Goal: Task Accomplishment & Management: Manage account settings

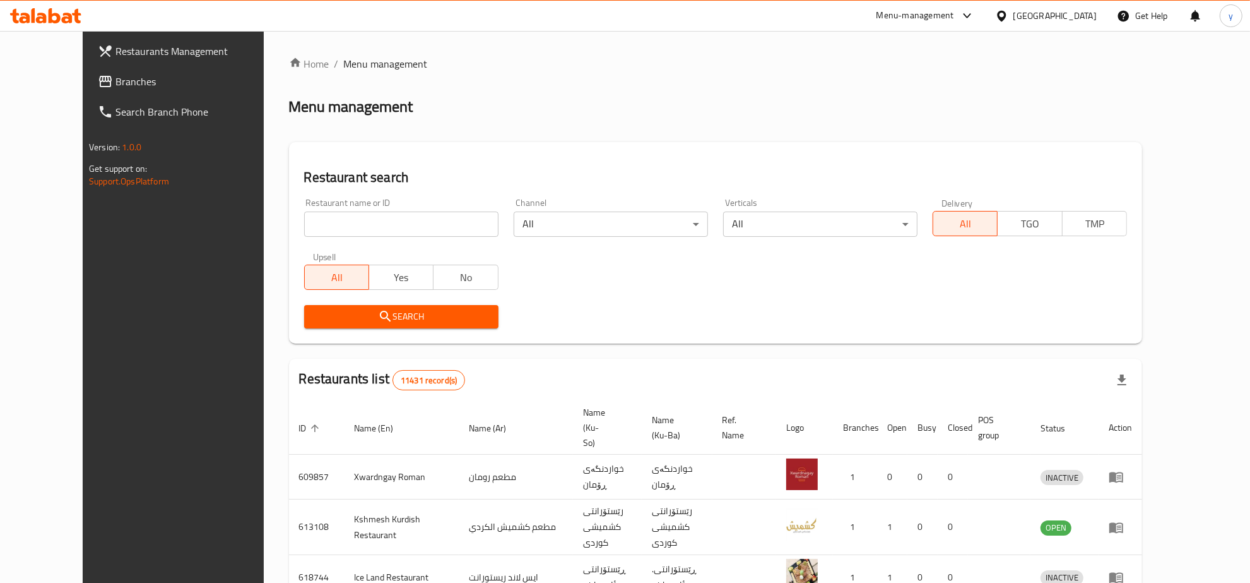
click at [396, 216] on input "search" at bounding box center [401, 223] width 194 height 25
paste input "681695"
type input "681695"
click at [390, 312] on span "Search" at bounding box center [401, 317] width 174 height 16
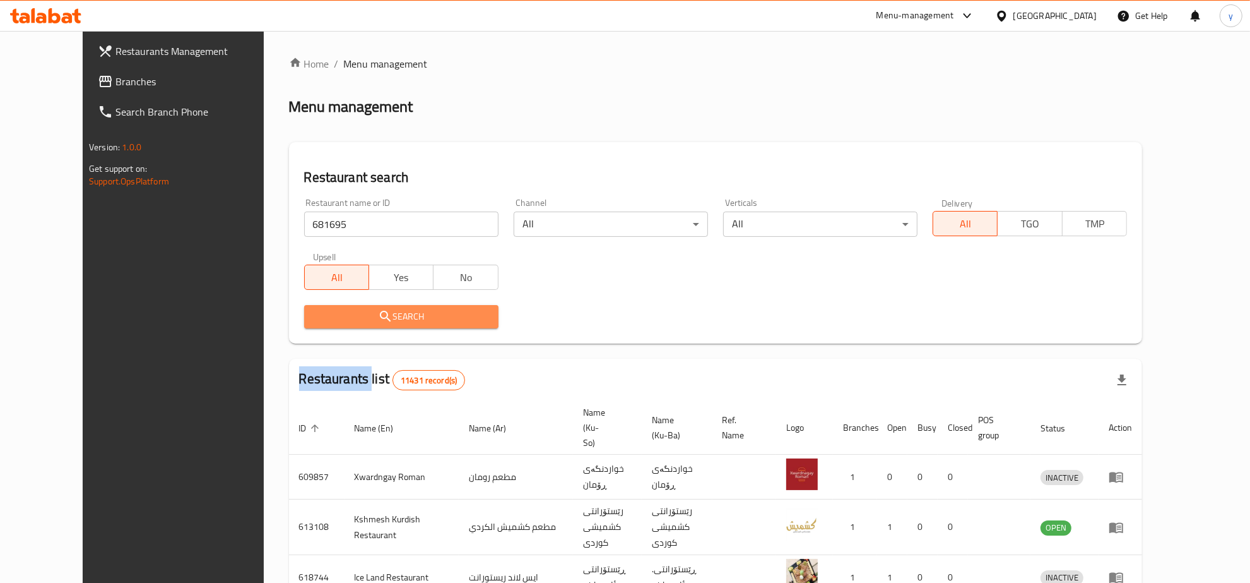
click at [390, 312] on div at bounding box center [625, 291] width 1250 height 583
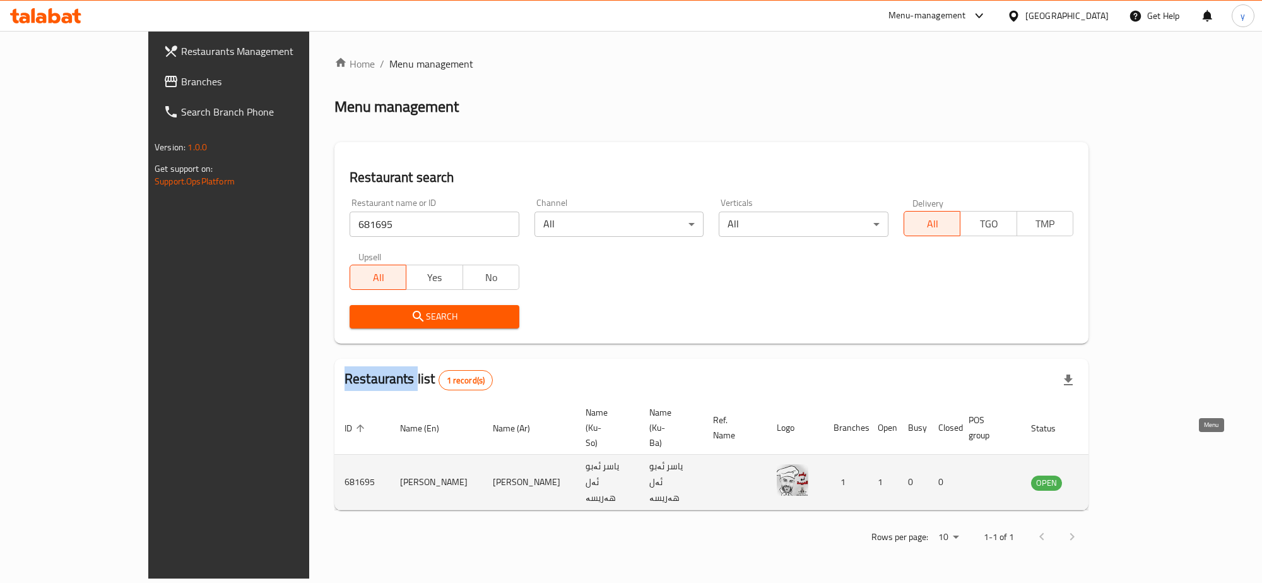
click at [1113, 475] on icon "enhanced table" at bounding box center [1105, 482] width 15 height 15
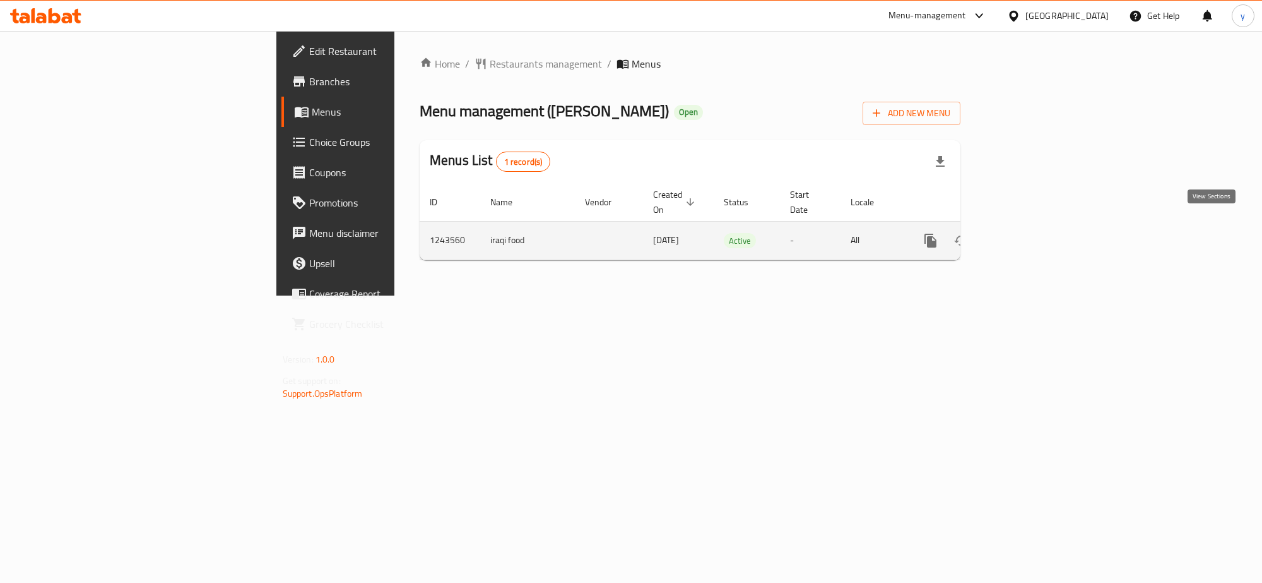
click at [1029, 234] on icon "enhanced table" at bounding box center [1021, 240] width 15 height 15
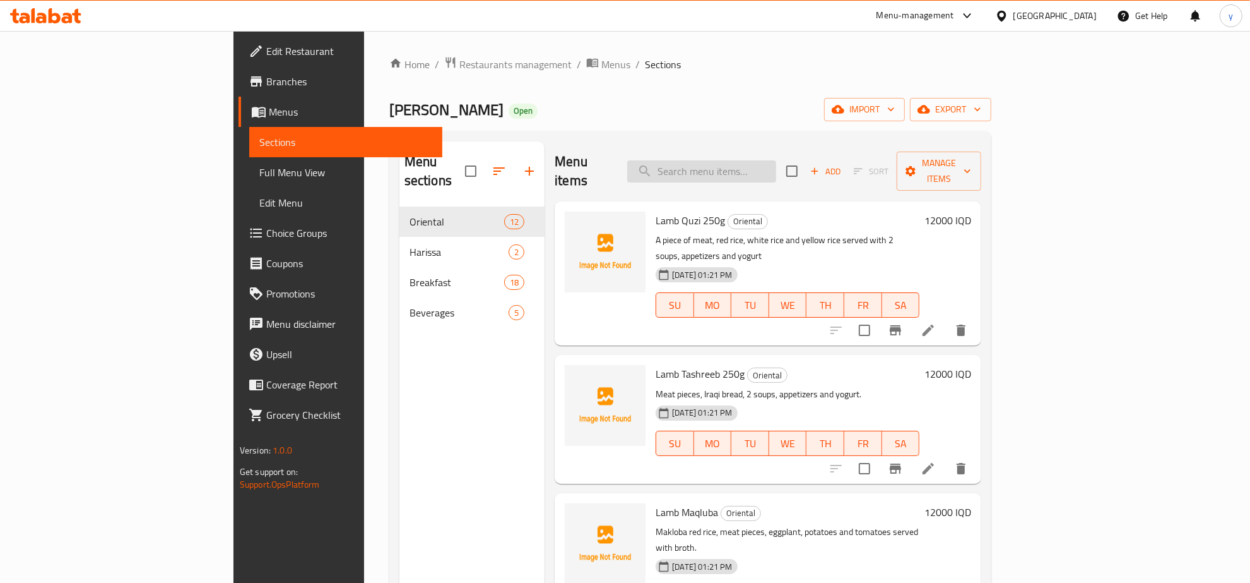
click at [776, 172] on input "search" at bounding box center [701, 171] width 149 height 22
paste input "681695"
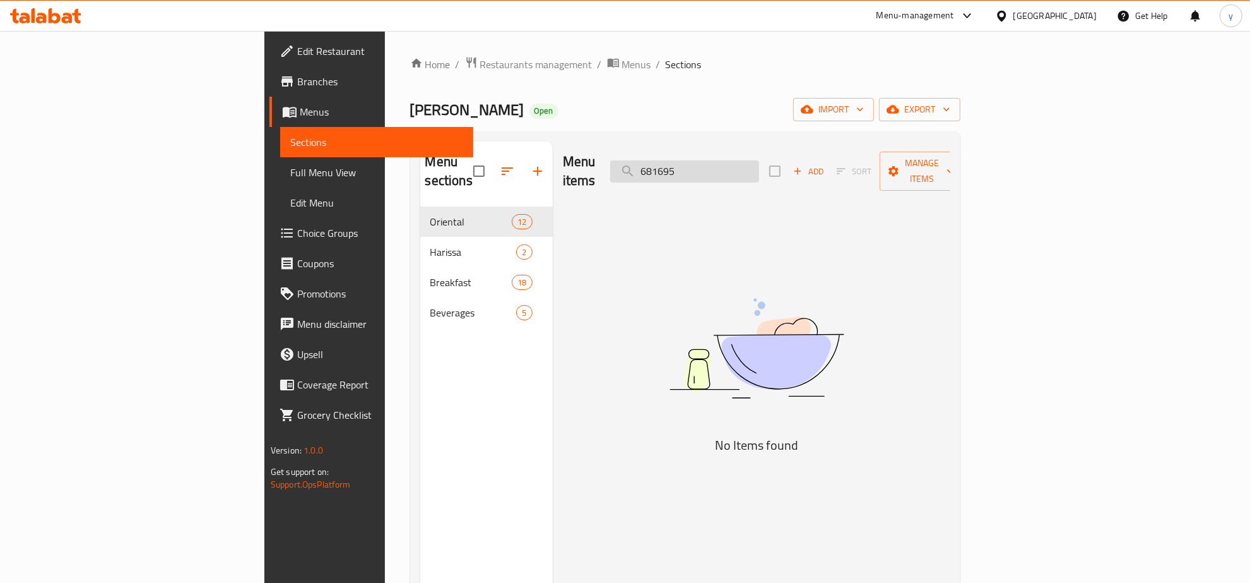
click at [757, 172] on input "681695" at bounding box center [684, 171] width 149 height 22
paste input "Rice and Broth"
type input "Rice and Broth"
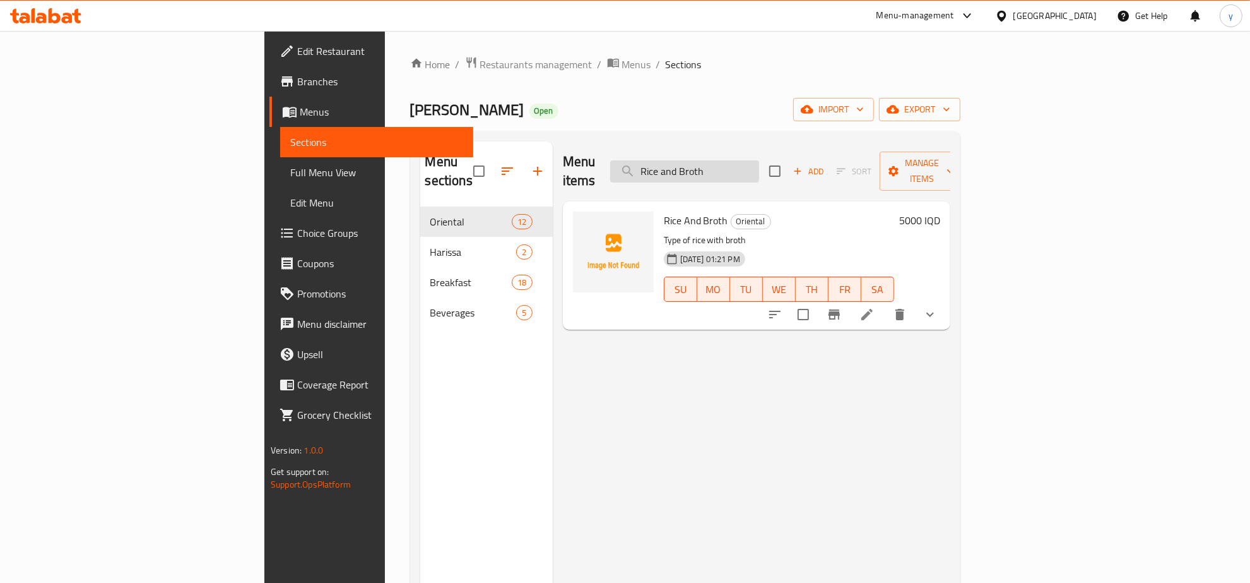
drag, startPoint x: 788, startPoint y: 163, endPoint x: 755, endPoint y: 163, distance: 32.2
click at [755, 163] on input "Rice and Broth" at bounding box center [684, 171] width 149 height 22
click at [759, 163] on input "Rice and Broth" at bounding box center [684, 171] width 149 height 22
drag, startPoint x: 807, startPoint y: 163, endPoint x: 619, endPoint y: 161, distance: 188.1
click at [619, 161] on div "Menu items Rice and Broth Add Sort Manage items" at bounding box center [757, 171] width 388 height 60
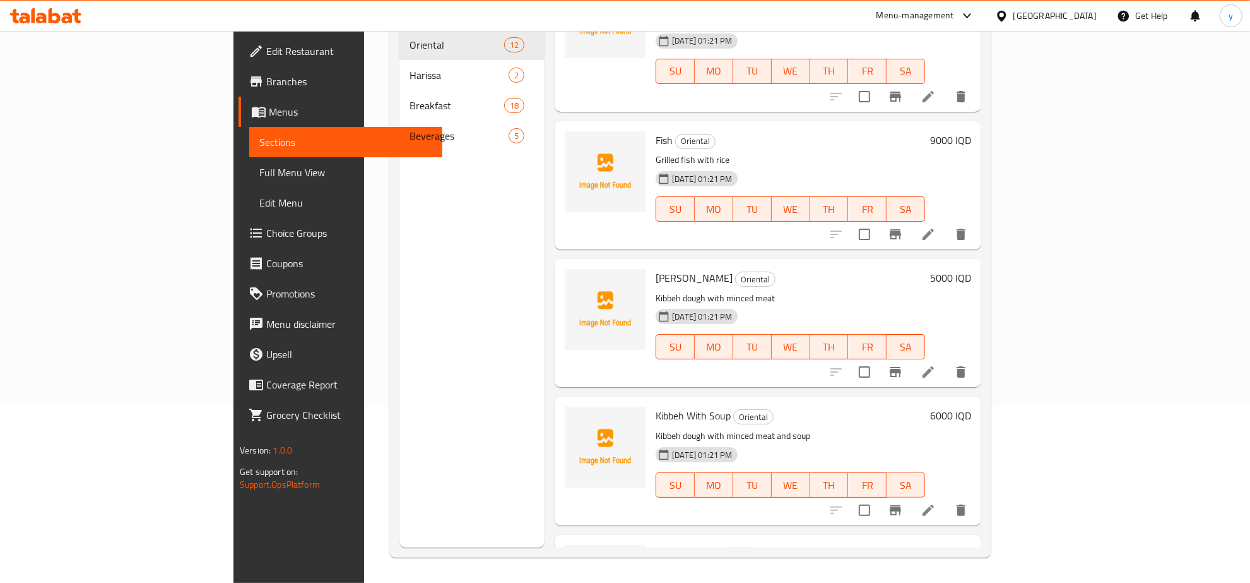
scroll to position [1102, 0]
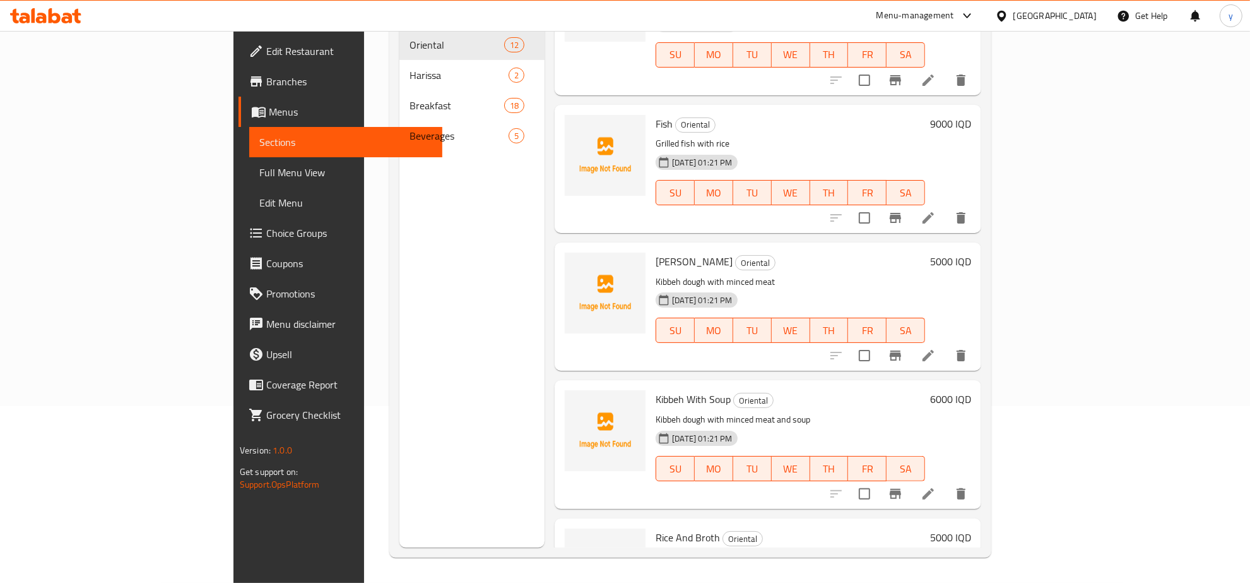
click at [971, 528] on h6 "5000 IQD" at bounding box center [950, 537] width 41 height 18
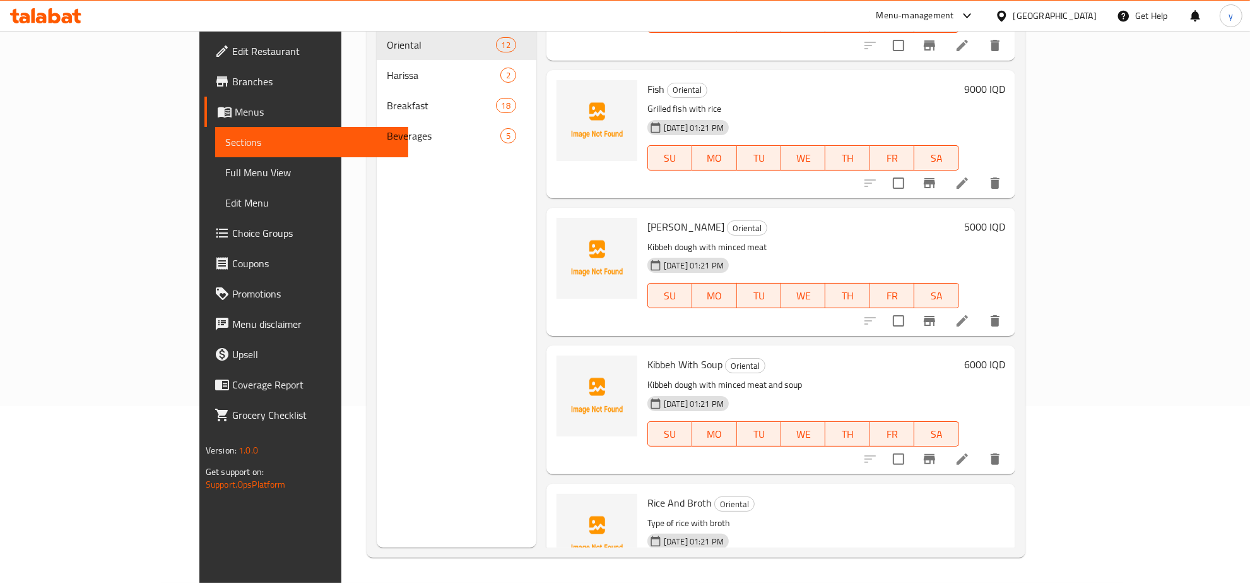
drag, startPoint x: 1077, startPoint y: 441, endPoint x: 959, endPoint y: 445, distance: 118.1
click at [959, 489] on div "Rice And Broth Oriental Type of rice with broth 02-09-2025 01:21 PM SU MO TU WE…" at bounding box center [827, 562] width 368 height 146
drag, startPoint x: 1129, startPoint y: 444, endPoint x: 1130, endPoint y: 453, distance: 9.0
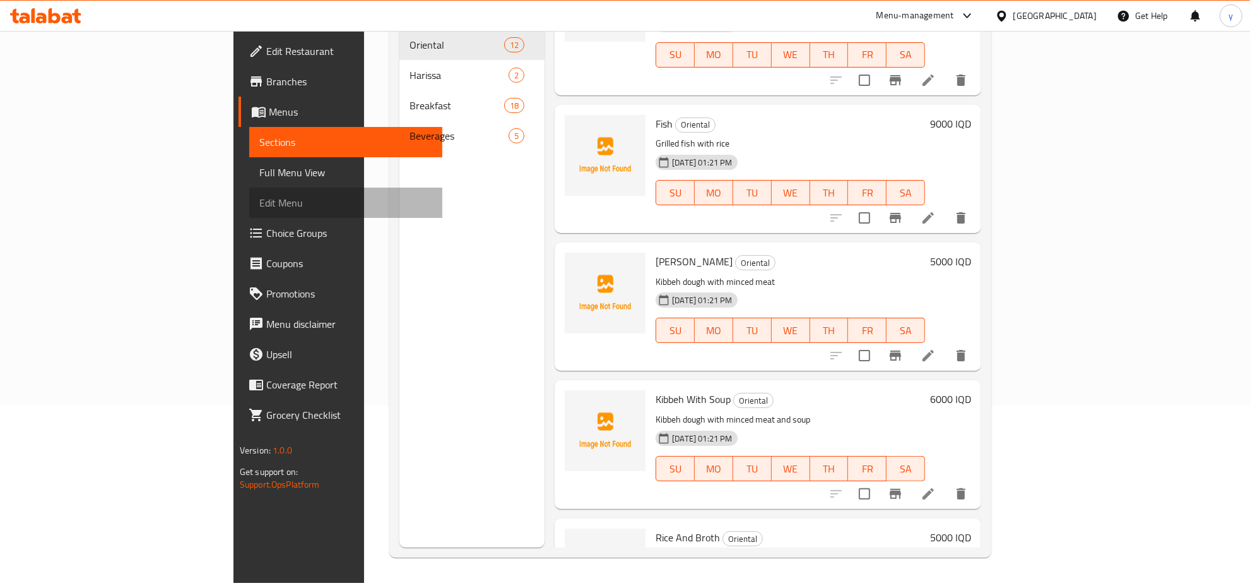
click at [249, 212] on link "Edit Menu" at bounding box center [345, 202] width 193 height 30
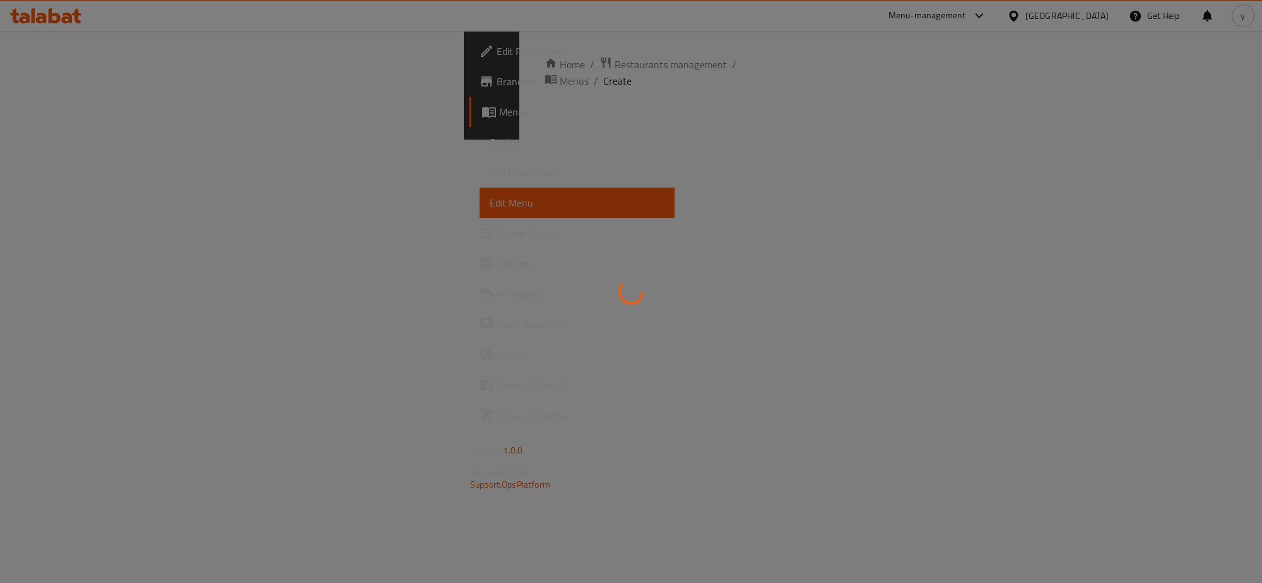
click at [65, 212] on div at bounding box center [631, 291] width 1262 height 583
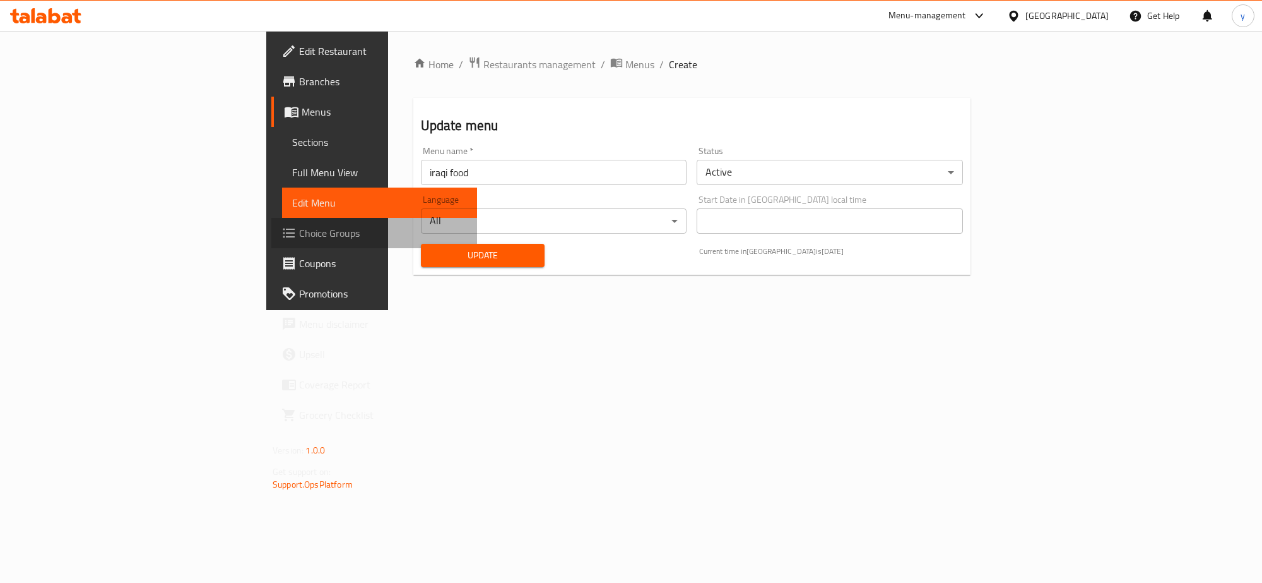
click at [299, 237] on span "Choice Groups" at bounding box center [383, 232] width 168 height 15
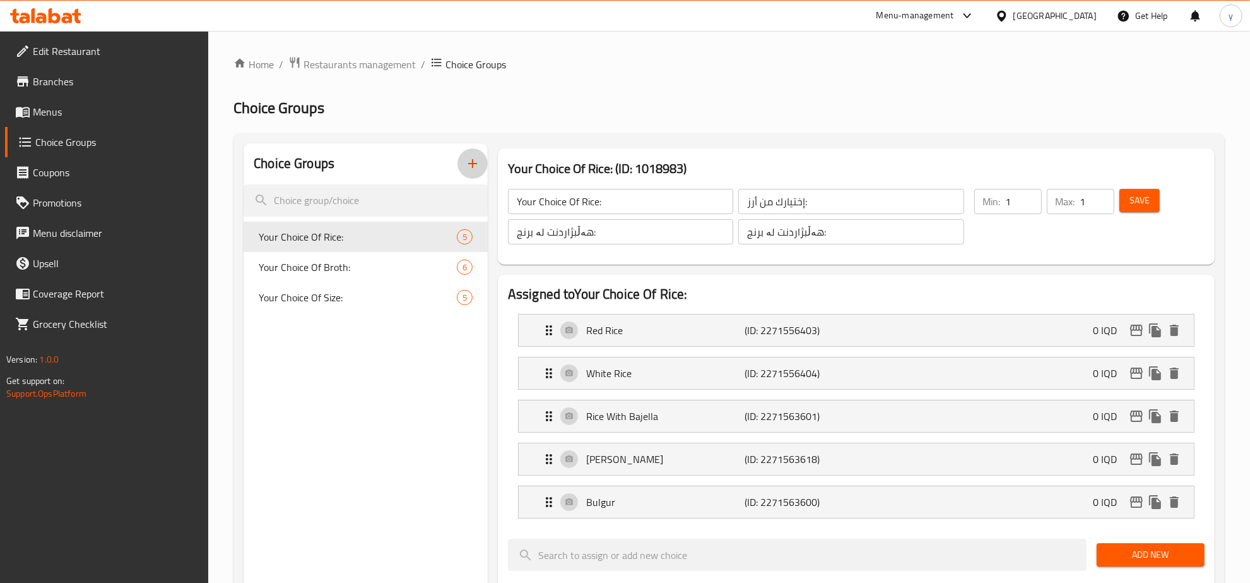
click at [461, 155] on button "button" at bounding box center [473, 163] width 30 height 30
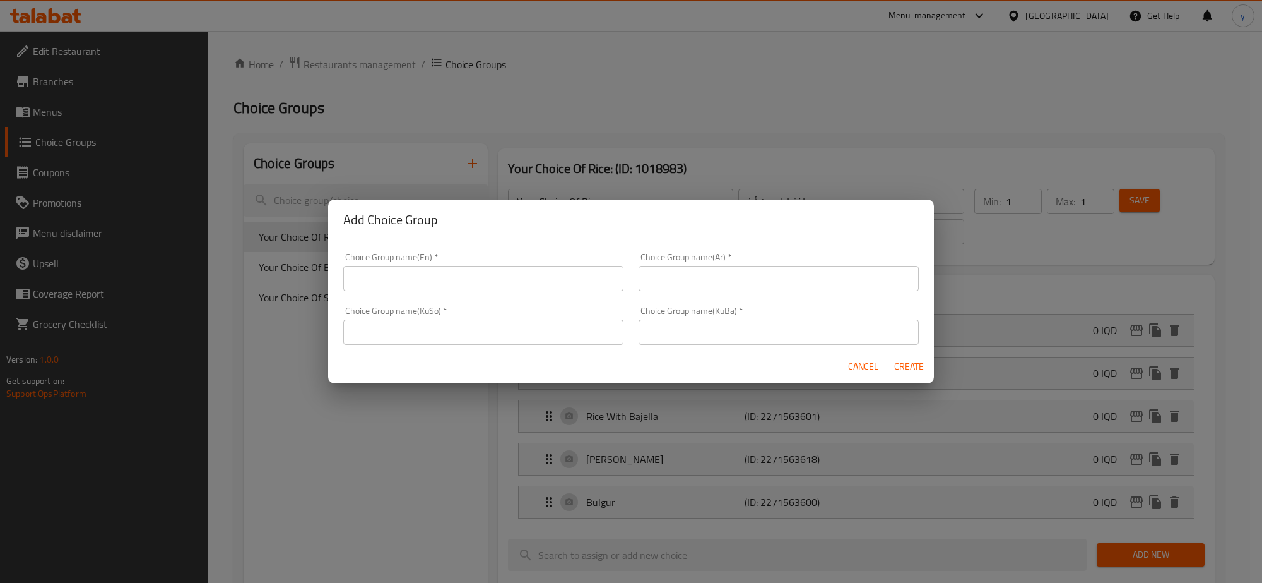
click at [443, 276] on input "text" at bounding box center [483, 278] width 280 height 25
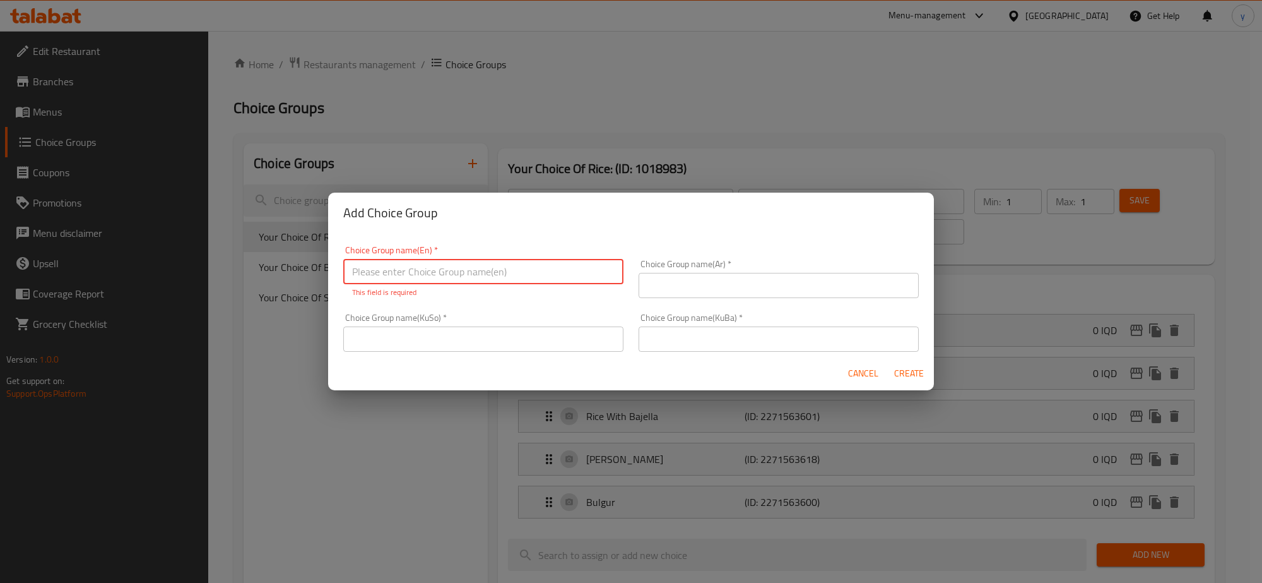
drag, startPoint x: 569, startPoint y: 335, endPoint x: 638, endPoint y: 336, distance: 69.4
click at [569, 335] on input "text" at bounding box center [483, 338] width 280 height 25
paste input "هەڵبژاردنت لە:"
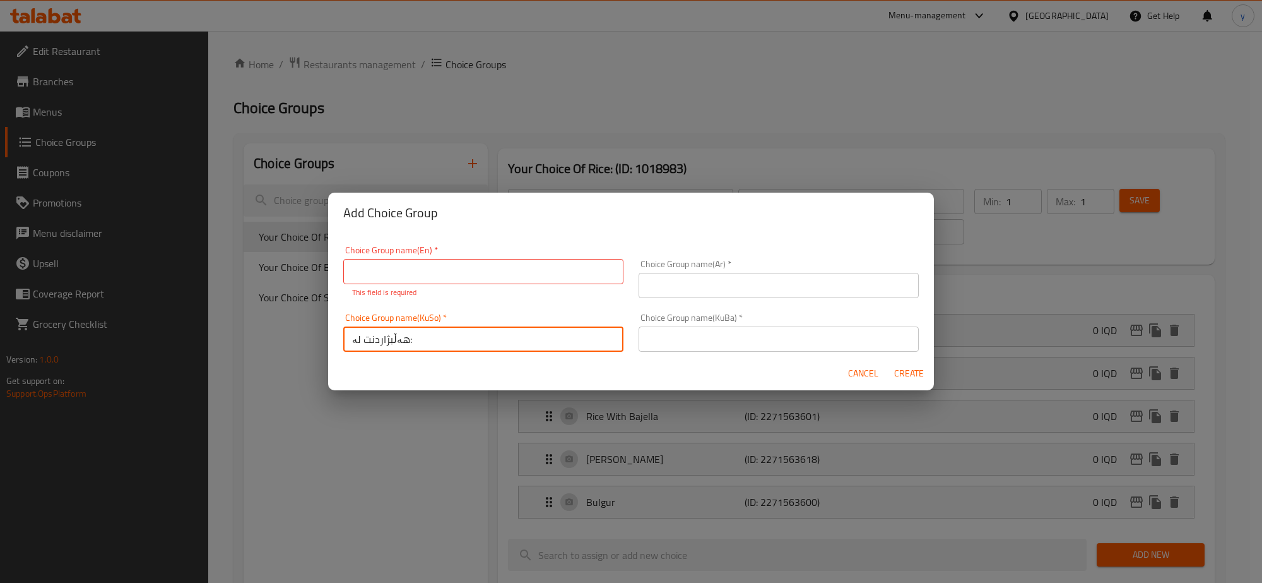
type input "هەڵبژاردنت لە:"
click at [642, 332] on input "text" at bounding box center [779, 338] width 280 height 25
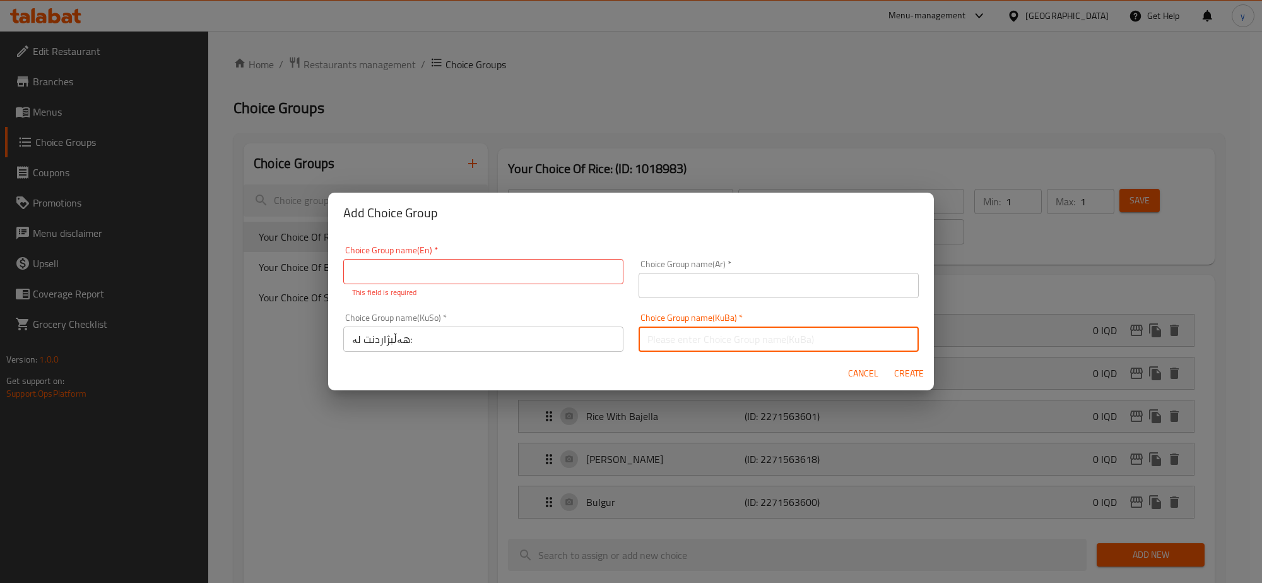
paste input "هەڵبژاردنت لە:"
type input "هەڵبژاردنت لە:"
click at [676, 293] on input "text" at bounding box center [779, 285] width 280 height 25
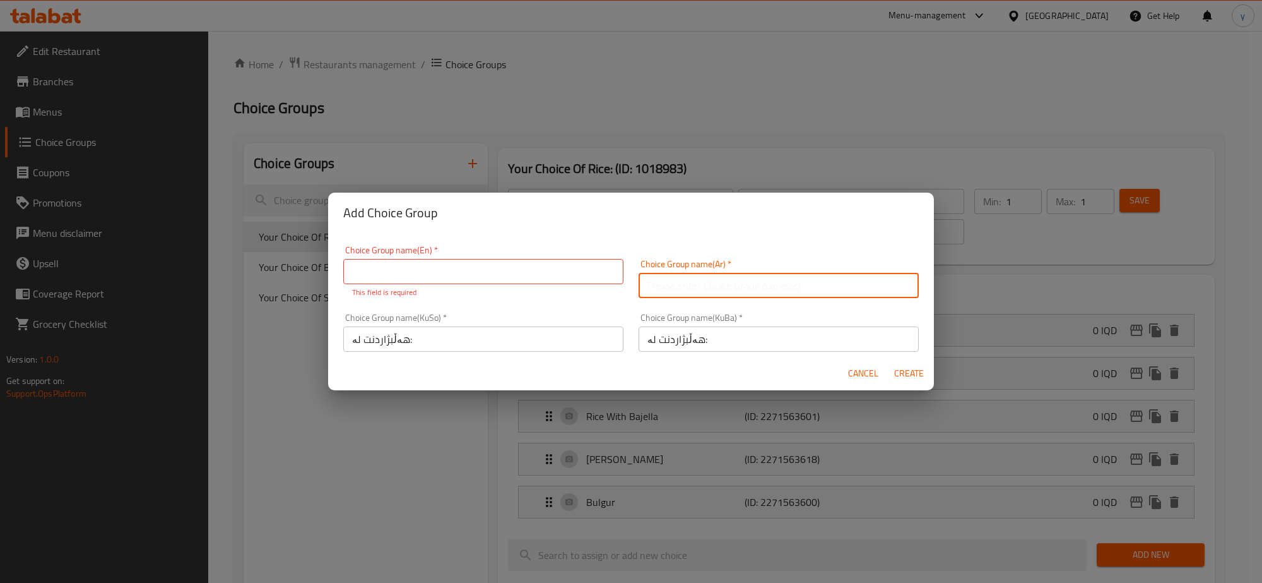
paste input "إختيارك من:"
type input "إختيارك من:"
click at [511, 271] on input "text" at bounding box center [483, 271] width 280 height 25
paste input "Your Choice Of:"
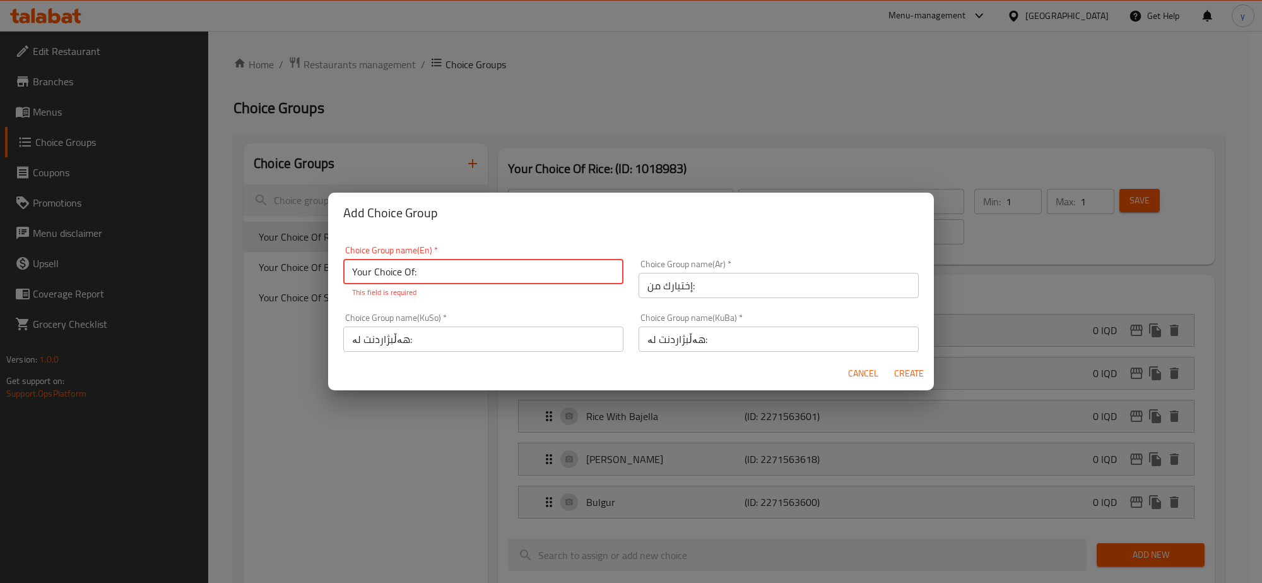
type input "Your Choice Of:"
click at [915, 367] on span "Create" at bounding box center [909, 373] width 30 height 16
type input "Your Choice Of:"
type input "إختيارك من:"
type input "هەڵبژاردنت لە:"
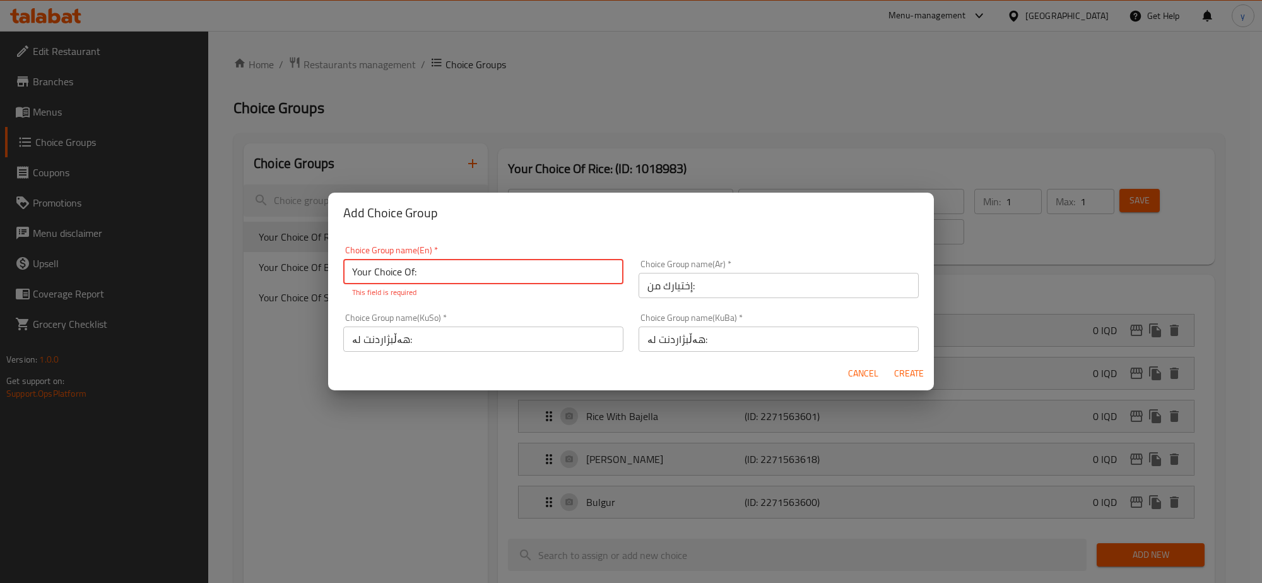
type input "هەڵبژاردنت لە:"
type input "0"
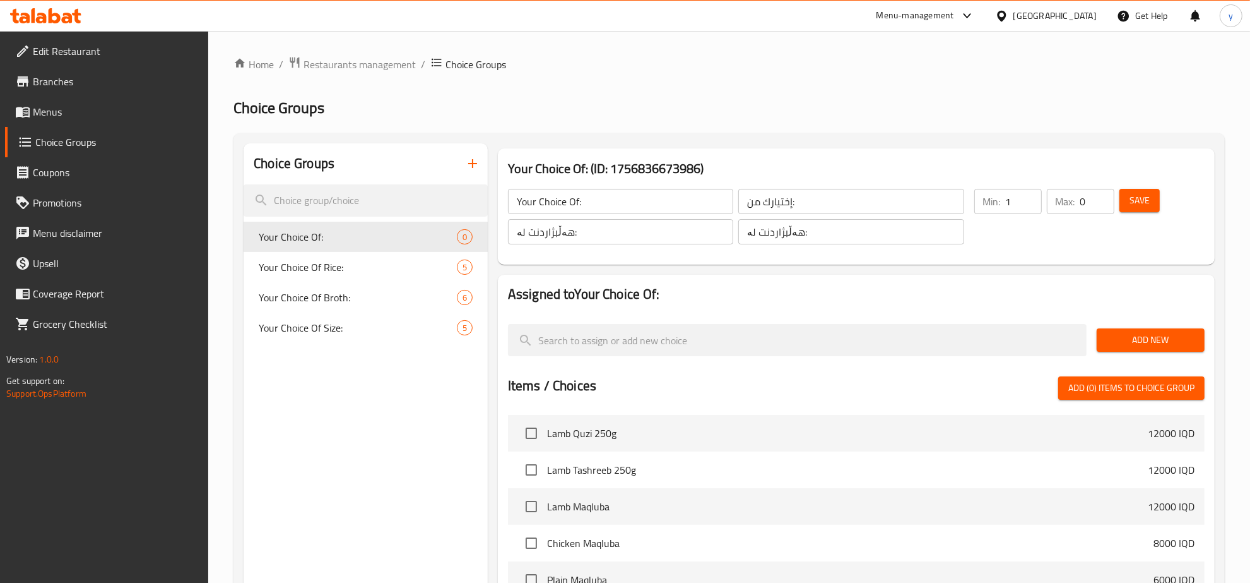
type input "1"
click at [1027, 194] on input "1" at bounding box center [1024, 201] width 36 height 25
type input "1"
click at [1103, 194] on input "1" at bounding box center [1098, 201] width 34 height 25
click at [1181, 202] on div "Save" at bounding box center [1154, 216] width 75 height 61
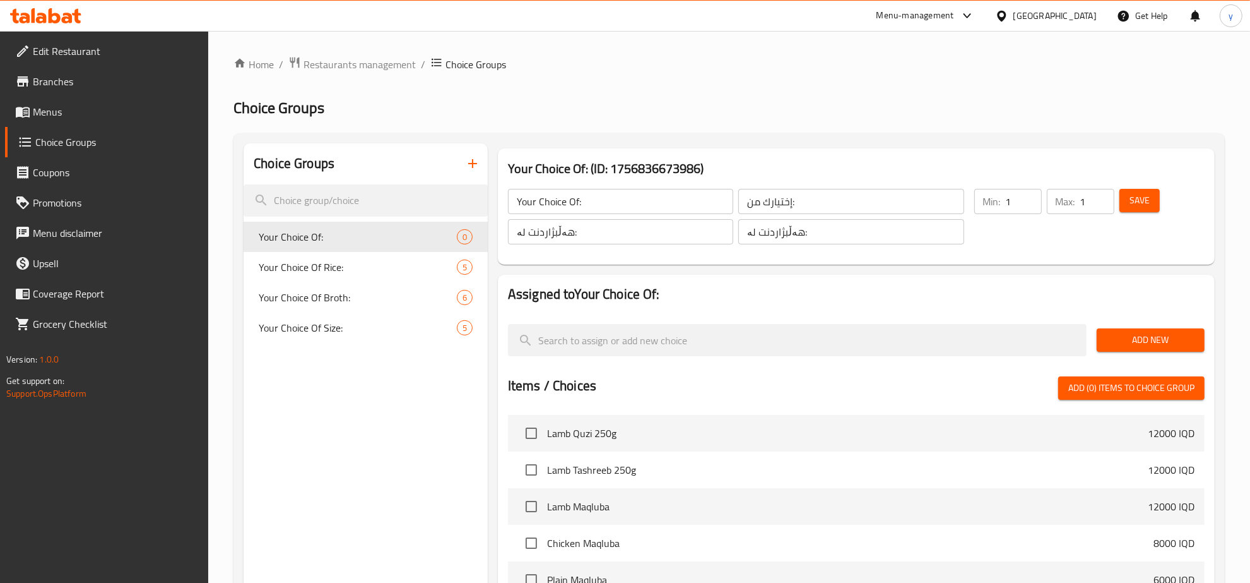
click at [1150, 193] on button "Save" at bounding box center [1140, 200] width 40 height 23
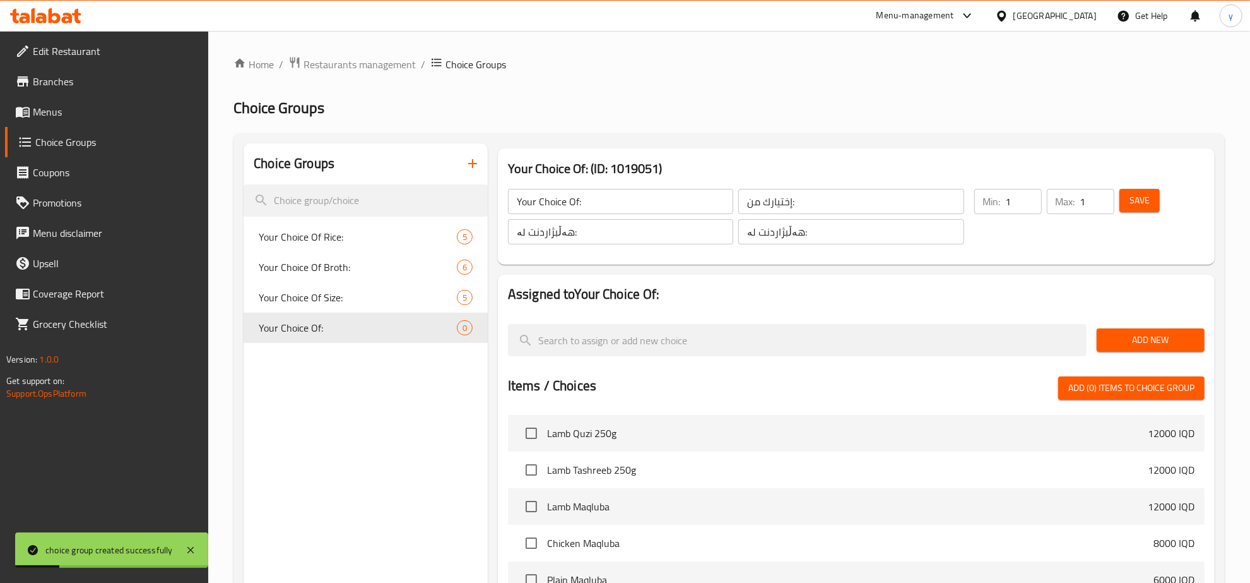
click at [1215, 339] on div "Assigned to Your Choice Of: Add New Items / Choices Add (0) items to choice gro…" at bounding box center [856, 522] width 717 height 495
click at [1177, 319] on div "Add New" at bounding box center [1151, 340] width 118 height 42
click at [1103, 326] on div "Add New" at bounding box center [1151, 340] width 118 height 42
click at [1117, 336] on span "Add New" at bounding box center [1151, 340] width 88 height 16
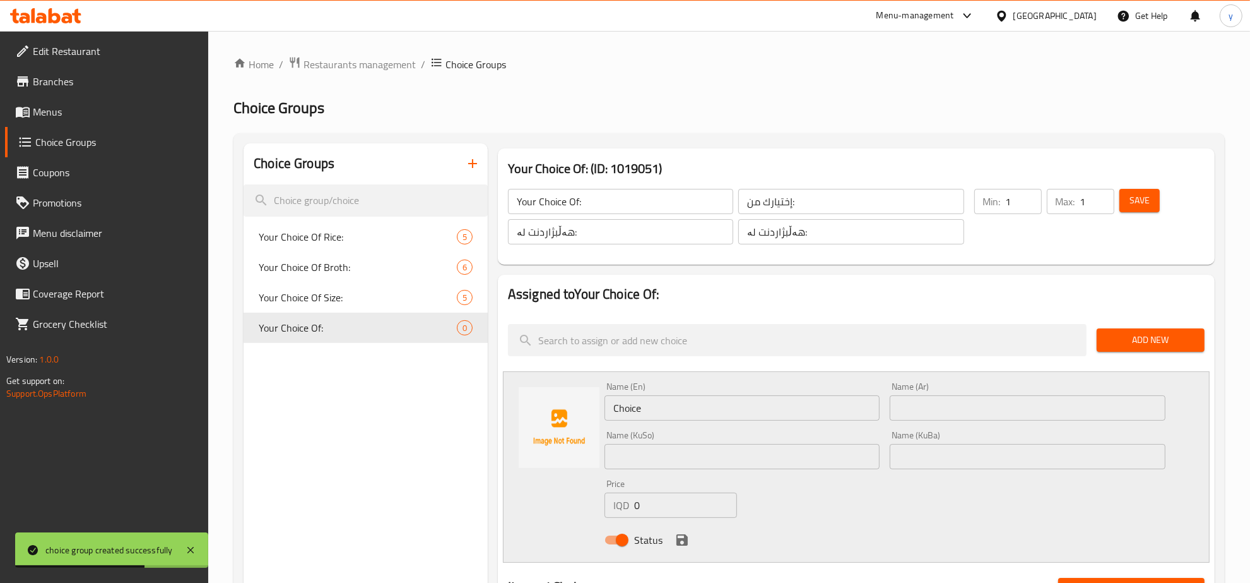
click at [706, 502] on input "0" at bounding box center [685, 504] width 103 height 25
paste input "500"
type input "5000"
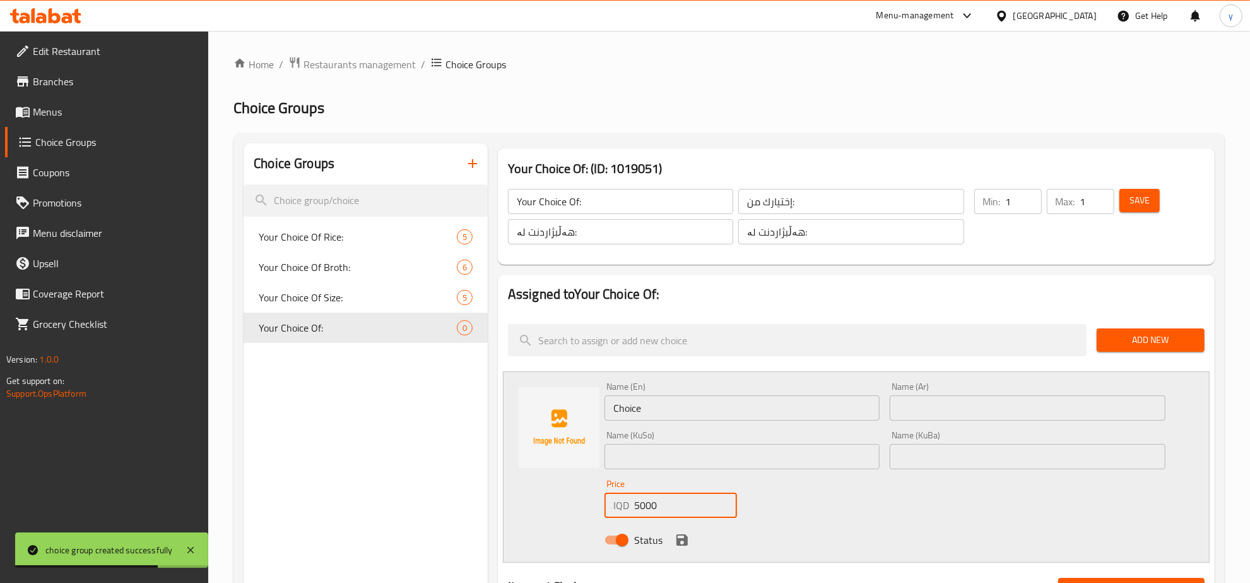
click at [889, 415] on div "Name (Ar) Name (Ar)" at bounding box center [1028, 401] width 286 height 49
click at [908, 404] on input "text" at bounding box center [1028, 407] width 276 height 25
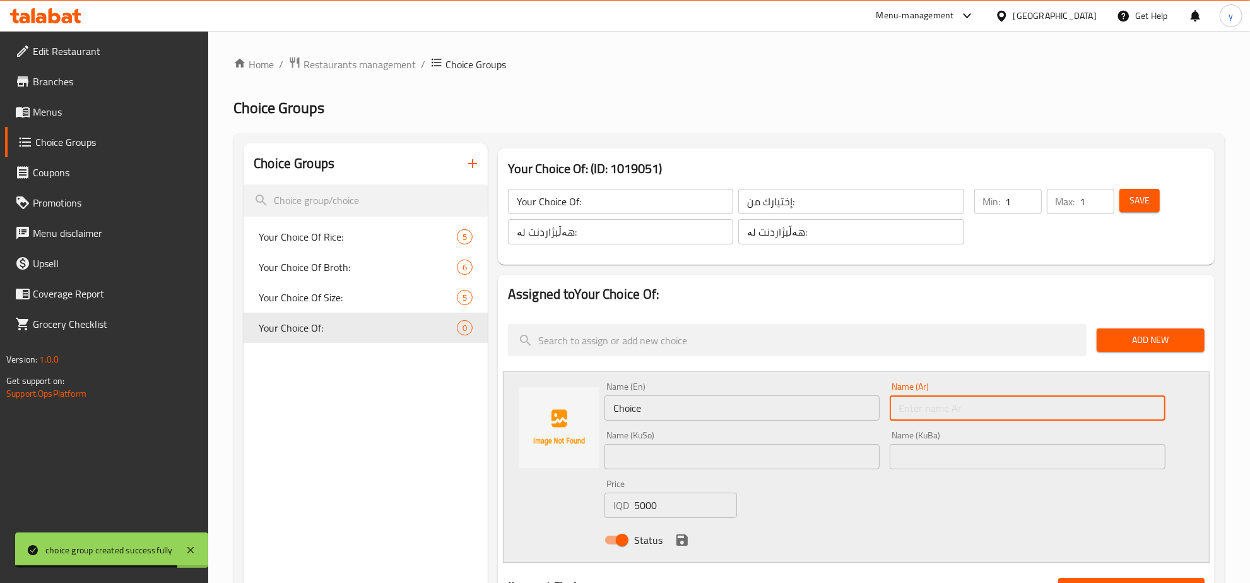
paste input "نفر"
type input "نفر"
click at [767, 417] on input "Choice" at bounding box center [743, 407] width 276 height 25
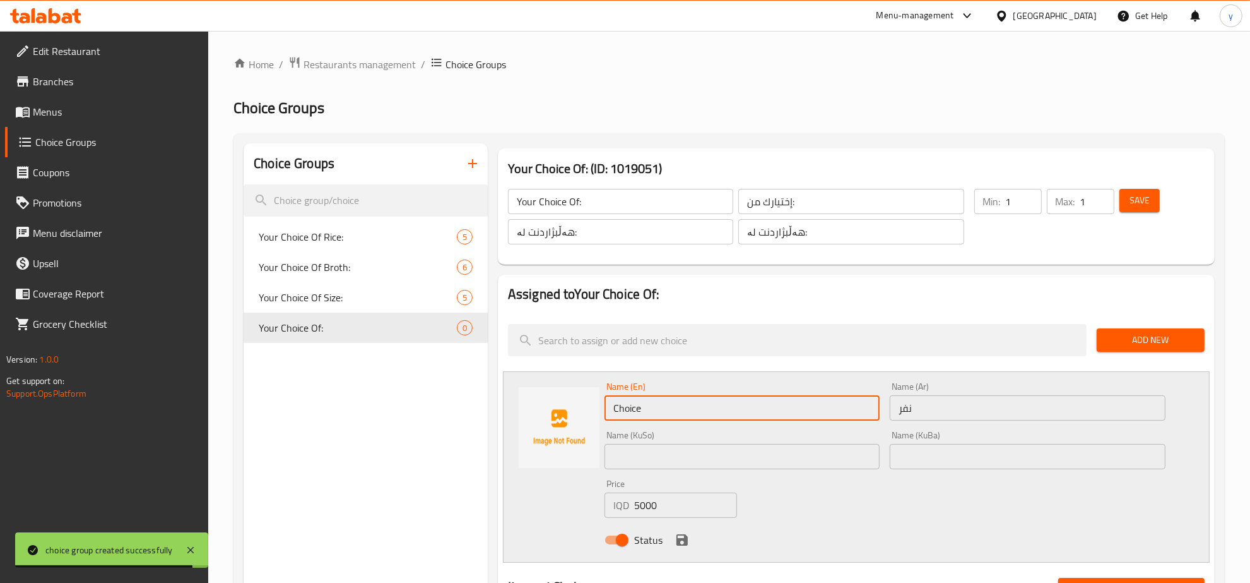
click at [767, 417] on input "Choice" at bounding box center [743, 407] width 276 height 25
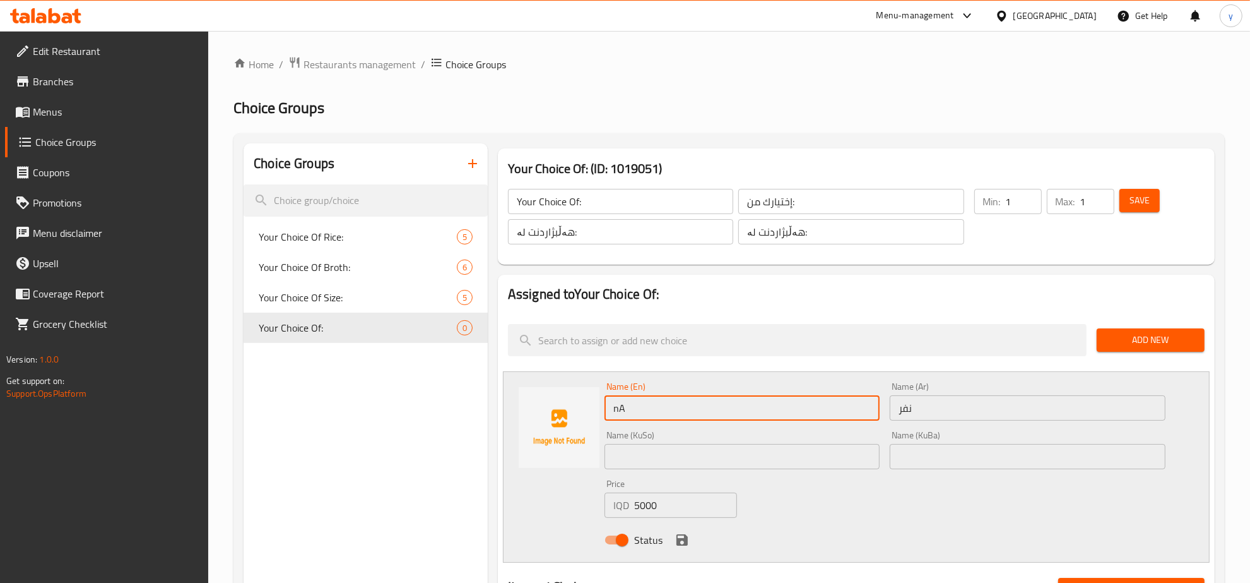
type input "n"
type input "Nafar"
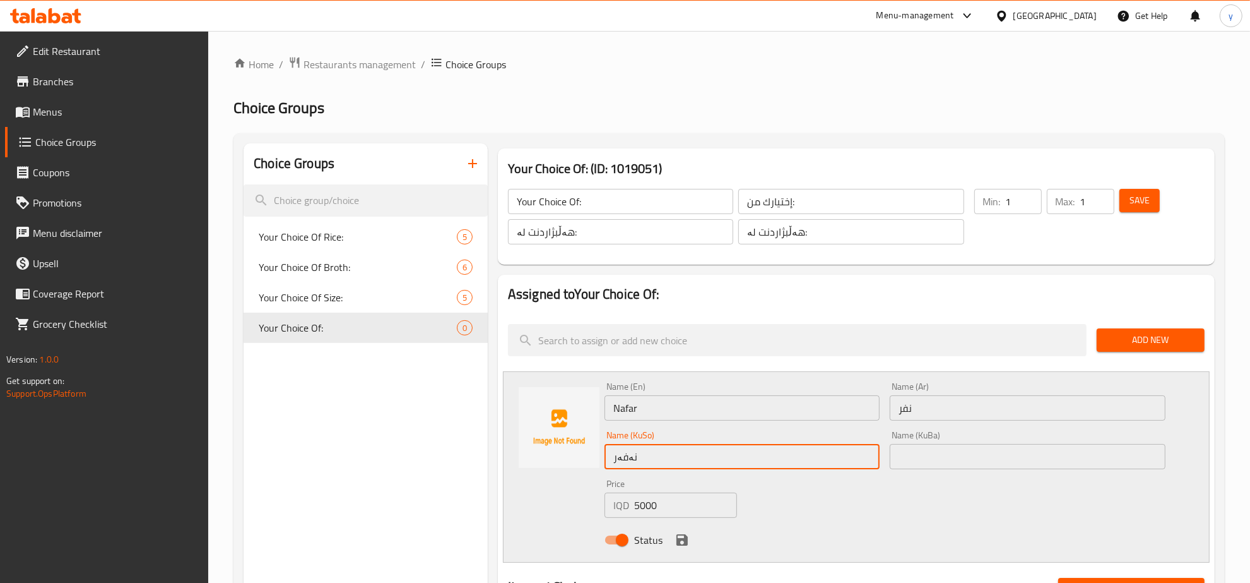
type input "نەفەر"
click at [666, 538] on div "Status" at bounding box center [885, 540] width 571 height 34
click at [682, 532] on icon "save" at bounding box center [682, 539] width 15 height 15
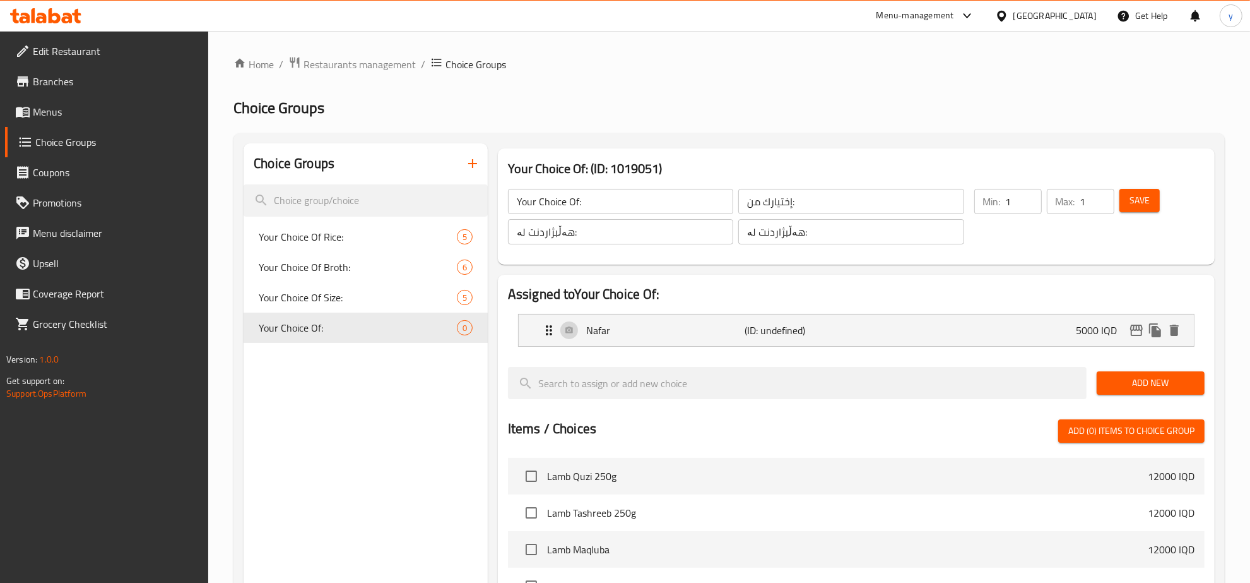
click at [1124, 385] on span "Add New" at bounding box center [1151, 383] width 88 height 16
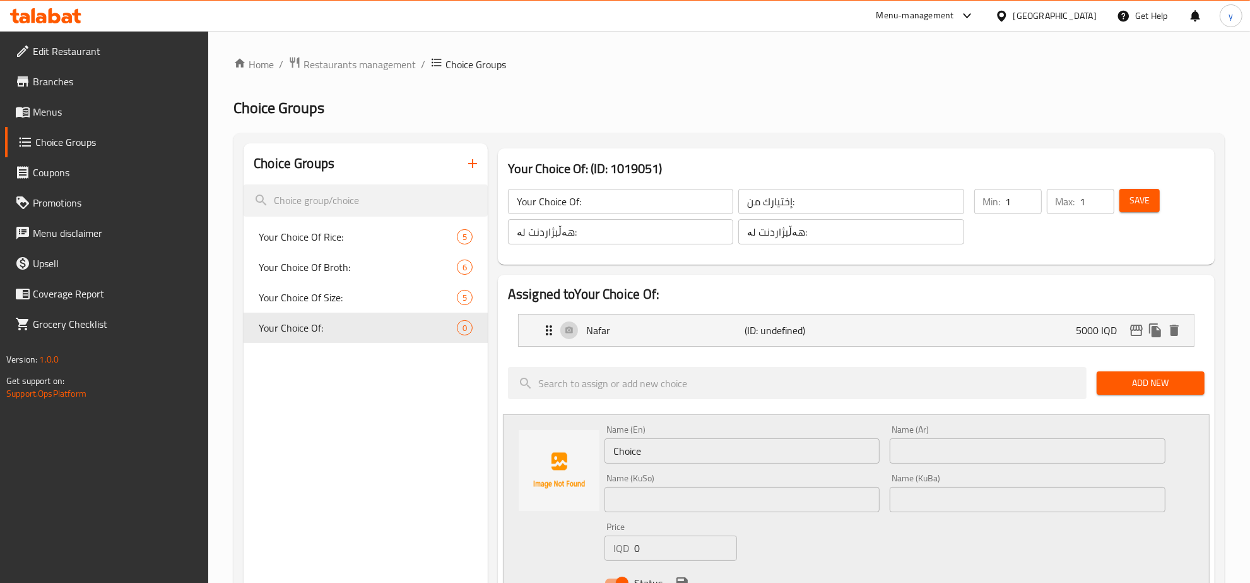
click at [739, 458] on input "Choice" at bounding box center [743, 450] width 276 height 25
paste input "Tray 2 Persons"
click at [739, 458] on input "Choice" at bounding box center [743, 450] width 276 height 25
type input "Tray 2 Persons"
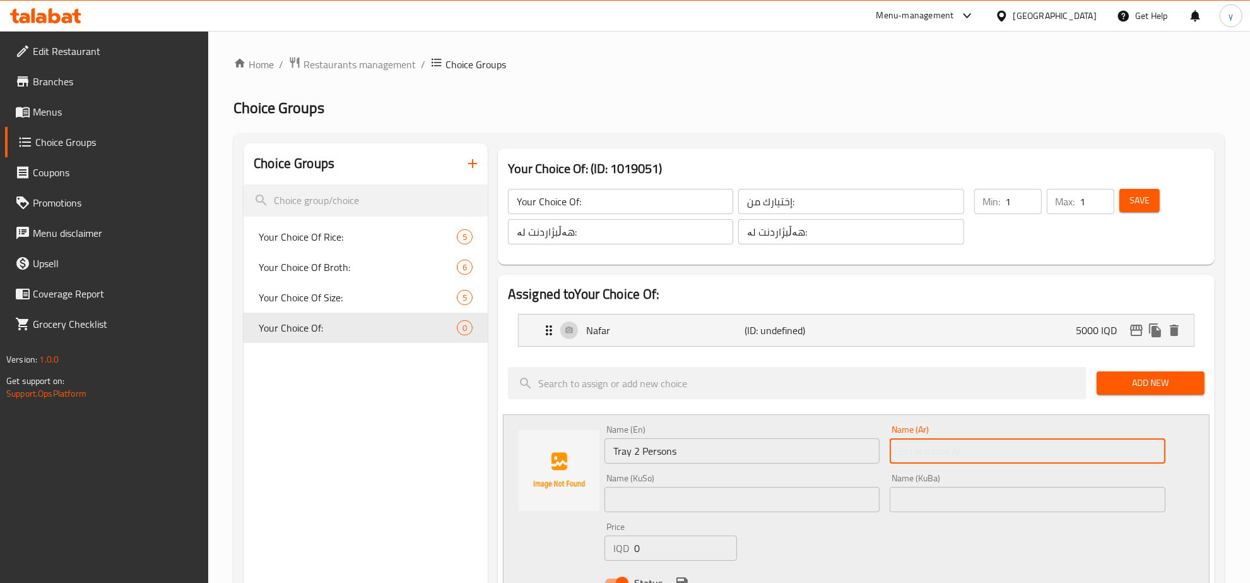
click at [925, 446] on input "text" at bounding box center [1028, 450] width 276 height 25
paste input "صينية 2 اشخاص"
type input "صينية 2 اشخاص"
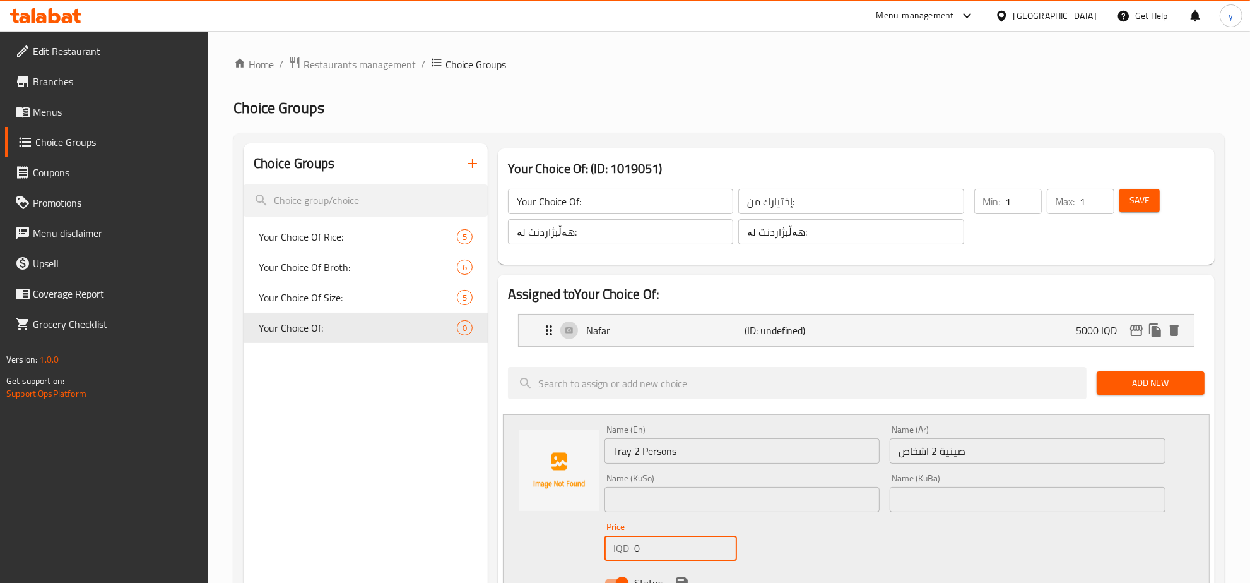
drag, startPoint x: 644, startPoint y: 545, endPoint x: 620, endPoint y: 547, distance: 23.5
click at [620, 547] on div "IQD 0 Price" at bounding box center [671, 547] width 133 height 25
paste input "1100"
type input "11000"
click at [773, 487] on input "text" at bounding box center [743, 499] width 276 height 25
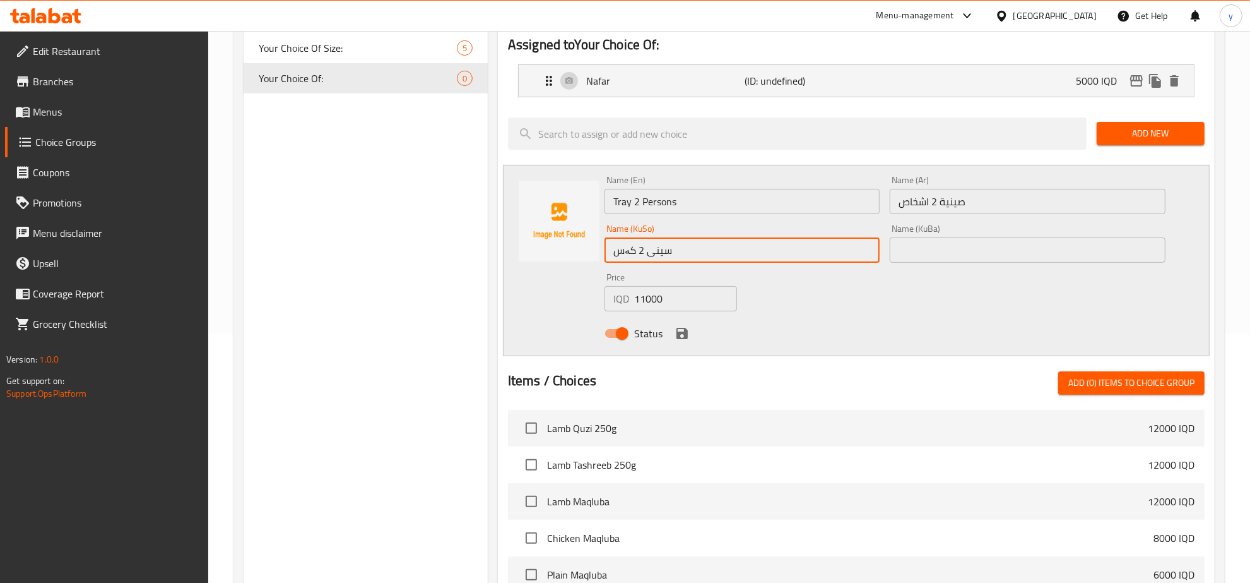
scroll to position [263, 0]
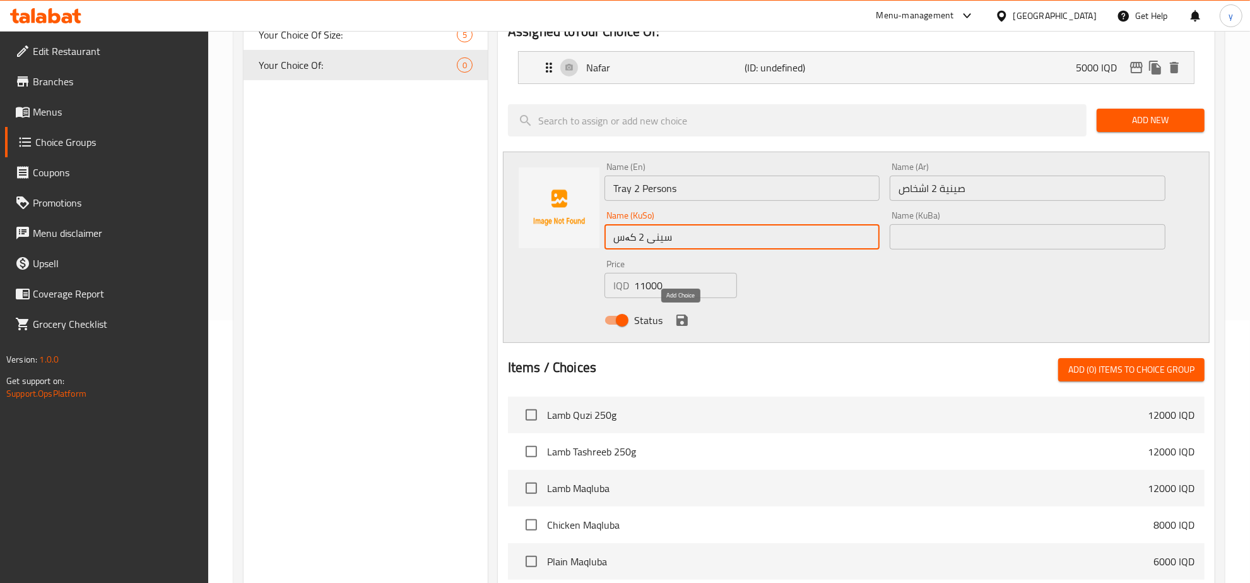
type input "سینی 2 کەس"
click at [683, 322] on icon "save" at bounding box center [682, 319] width 11 height 11
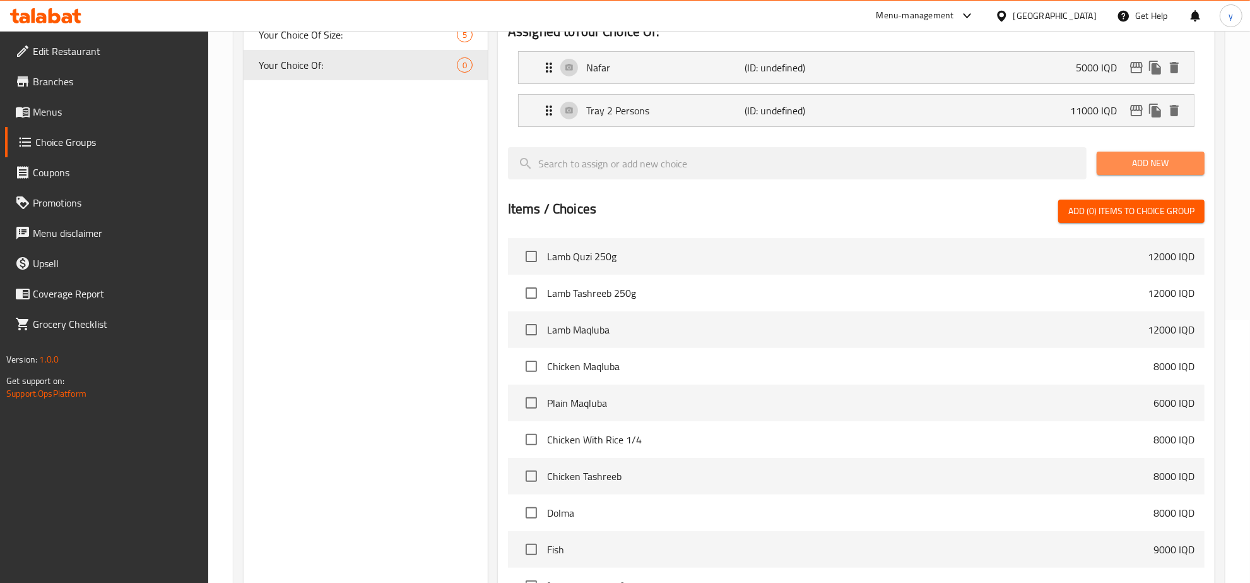
click at [1149, 157] on span "Add New" at bounding box center [1151, 163] width 88 height 16
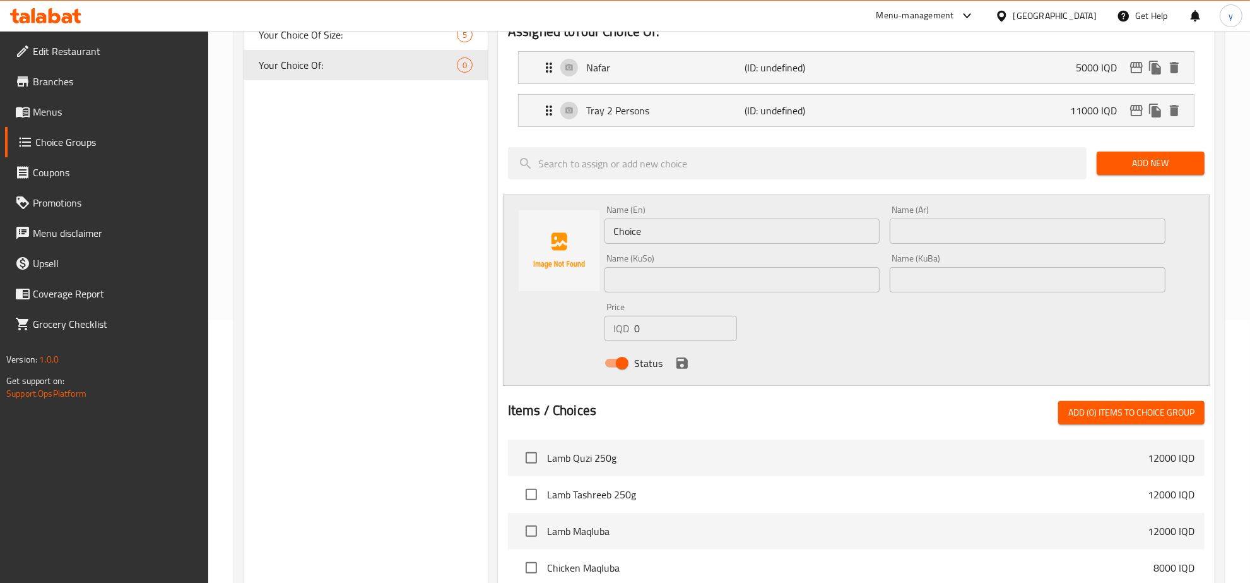
click at [689, 237] on input "Choice" at bounding box center [743, 230] width 276 height 25
paste input "Tray 2 Persons"
type input "Tray 2 Persons"
click at [949, 232] on input "text" at bounding box center [1028, 230] width 276 height 25
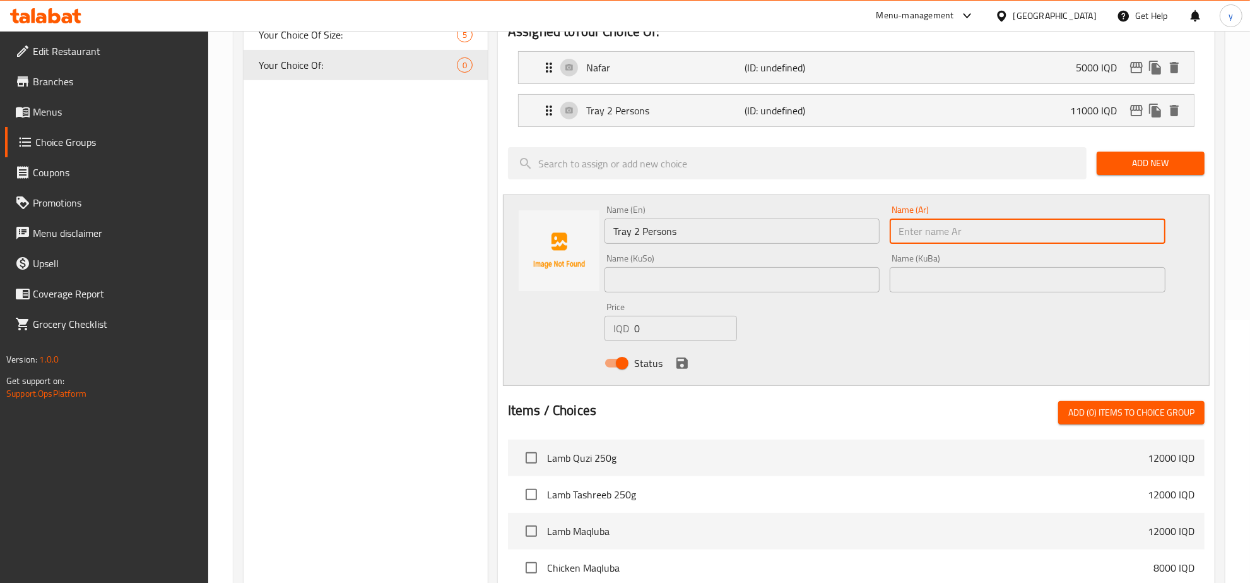
paste input "صينية 2 اشخاص"
type input "صينية 2 اشخاص"
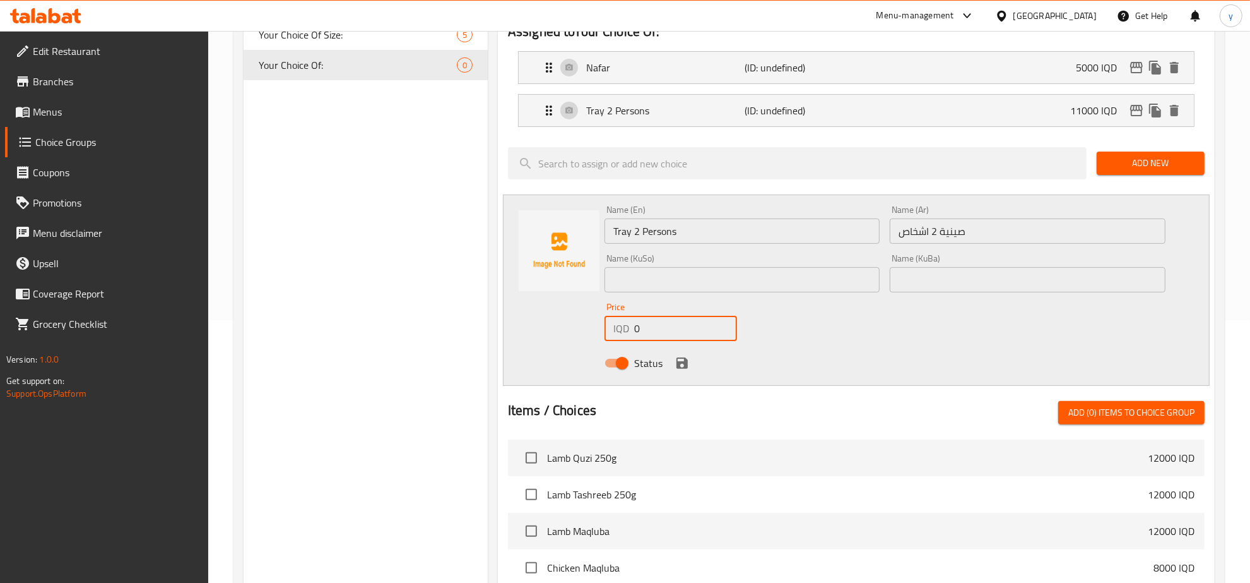
drag, startPoint x: 660, startPoint y: 330, endPoint x: 600, endPoint y: 329, distance: 60.6
click at [592, 331] on div "Name (En) Tray 2 Persons Name (En) Name (Ar) صينية 2 اشخاص Name (Ar) Name (KuSo…" at bounding box center [856, 289] width 707 height 191
paste input "1600"
type input "16000"
click at [710, 282] on input "text" at bounding box center [743, 279] width 276 height 25
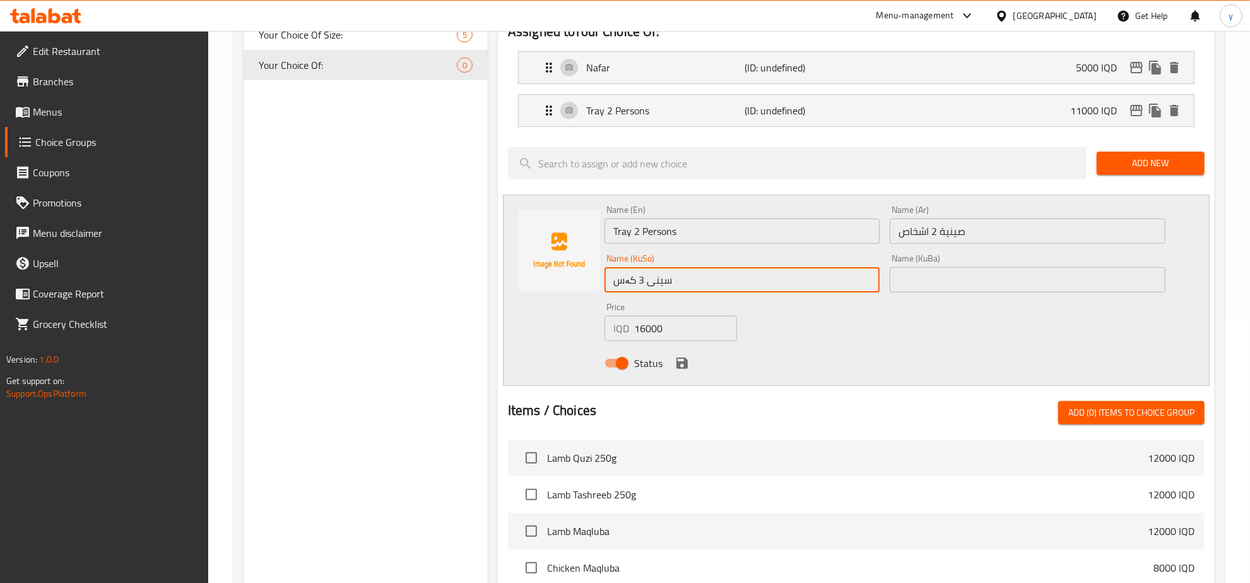
type input "سینی 3 کەس"
click at [720, 247] on div "Name (En) Tray 2 Persons Name (En)" at bounding box center [743, 224] width 286 height 49
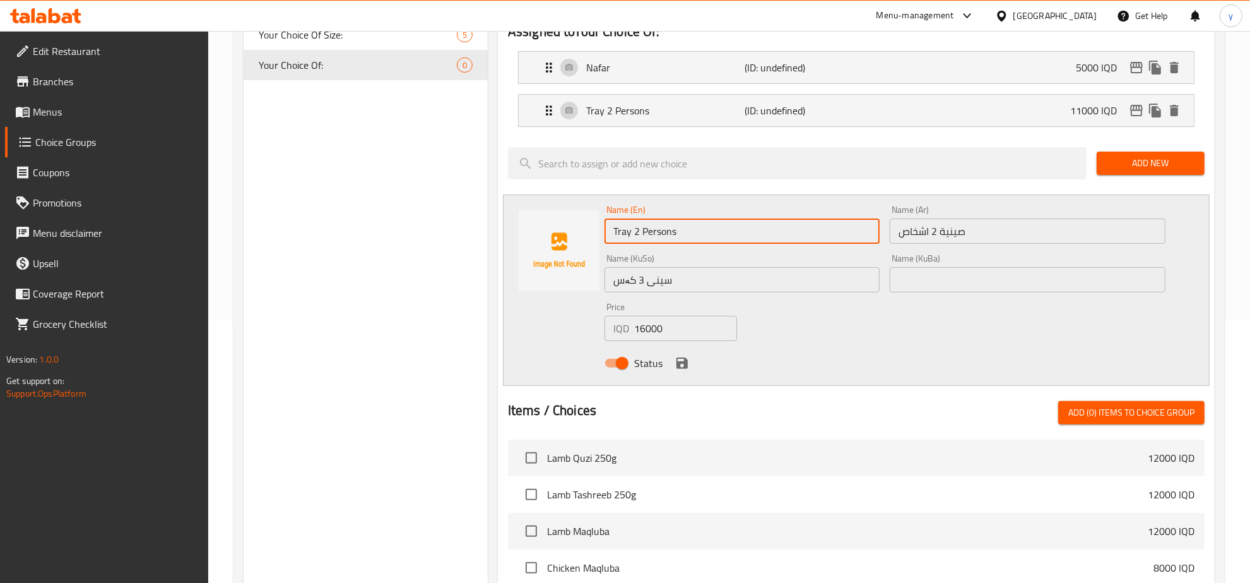
click at [725, 231] on input "Tray 2 Persons" at bounding box center [743, 230] width 276 height 25
click at [892, 246] on div "Name (Ar) صينية 2 اشخاص Name (Ar)" at bounding box center [1028, 224] width 286 height 49
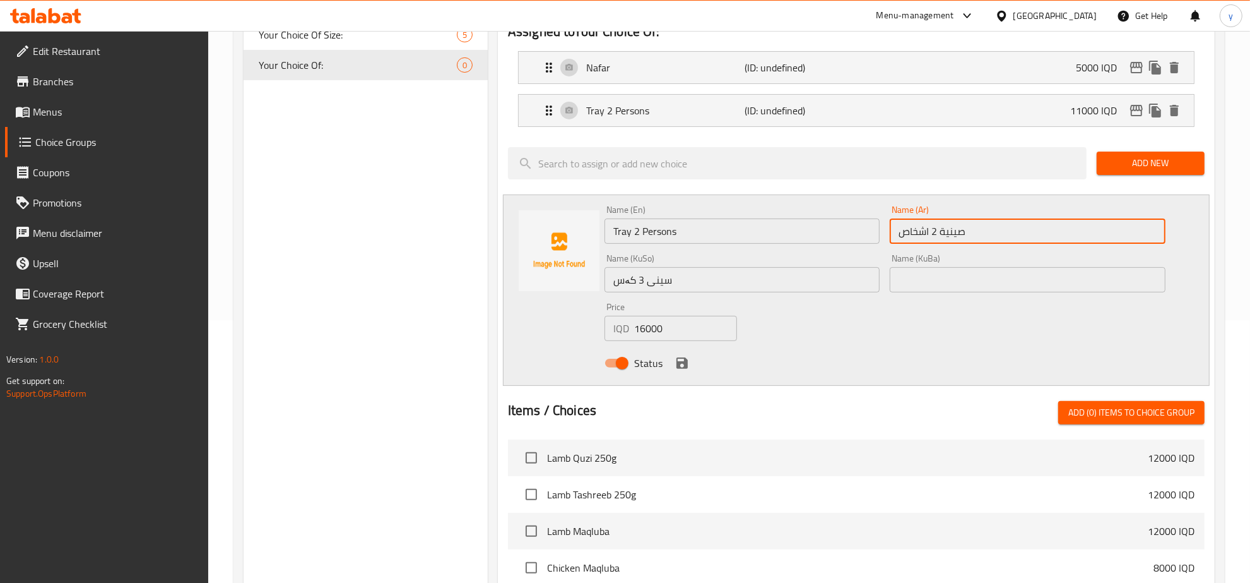
click at [913, 231] on input "صينية 2 اشخاص" at bounding box center [1028, 230] width 276 height 25
click at [675, 355] on div "Status" at bounding box center [885, 363] width 571 height 34
click at [689, 355] on icon "save" at bounding box center [682, 362] width 15 height 15
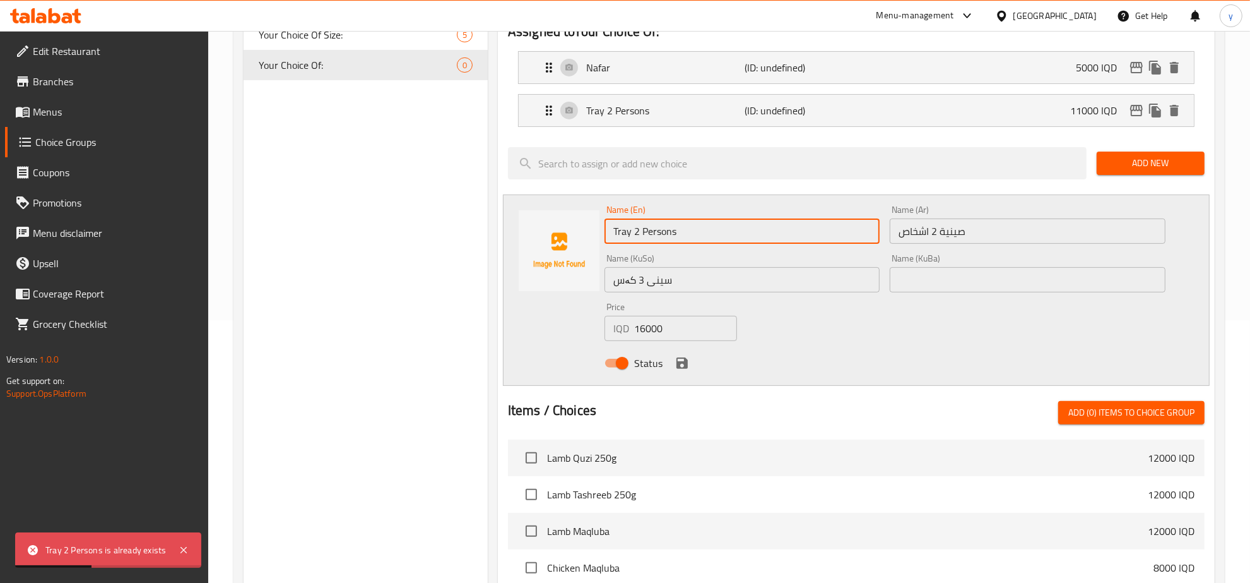
drag, startPoint x: 641, startPoint y: 234, endPoint x: 632, endPoint y: 234, distance: 9.5
click at [632, 234] on input "Tray 2 Persons" at bounding box center [743, 230] width 276 height 25
type input "Tray3 Persons"
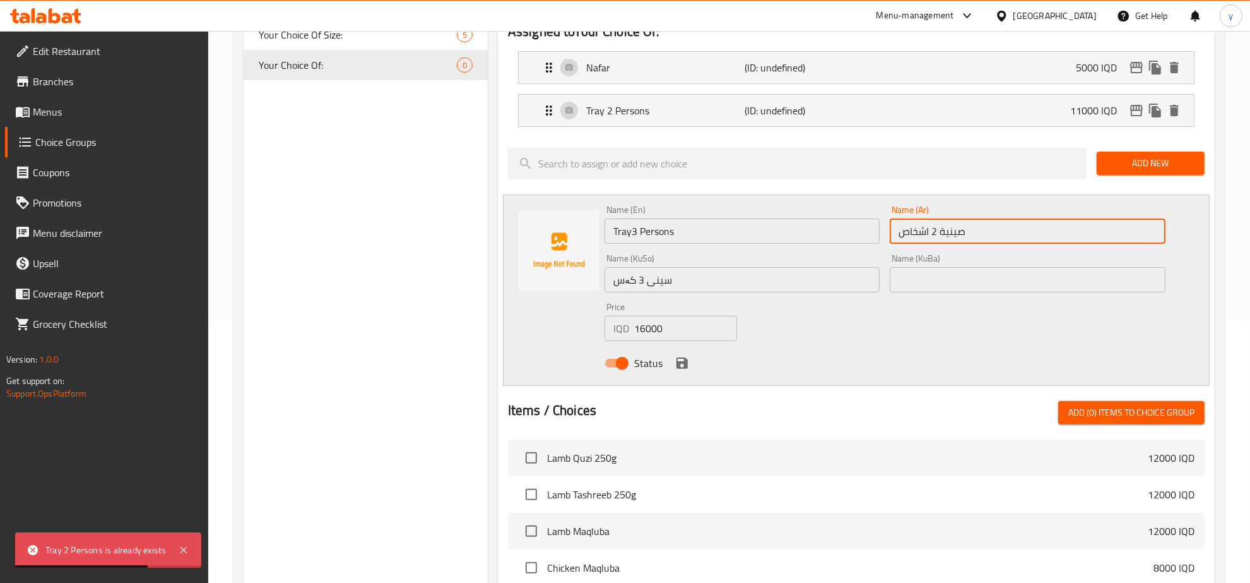
click at [938, 232] on input "صينية 2 اشخاص" at bounding box center [1028, 230] width 276 height 25
type input "صينية 3 اشخاص"
click at [687, 364] on icon "save" at bounding box center [682, 362] width 11 height 11
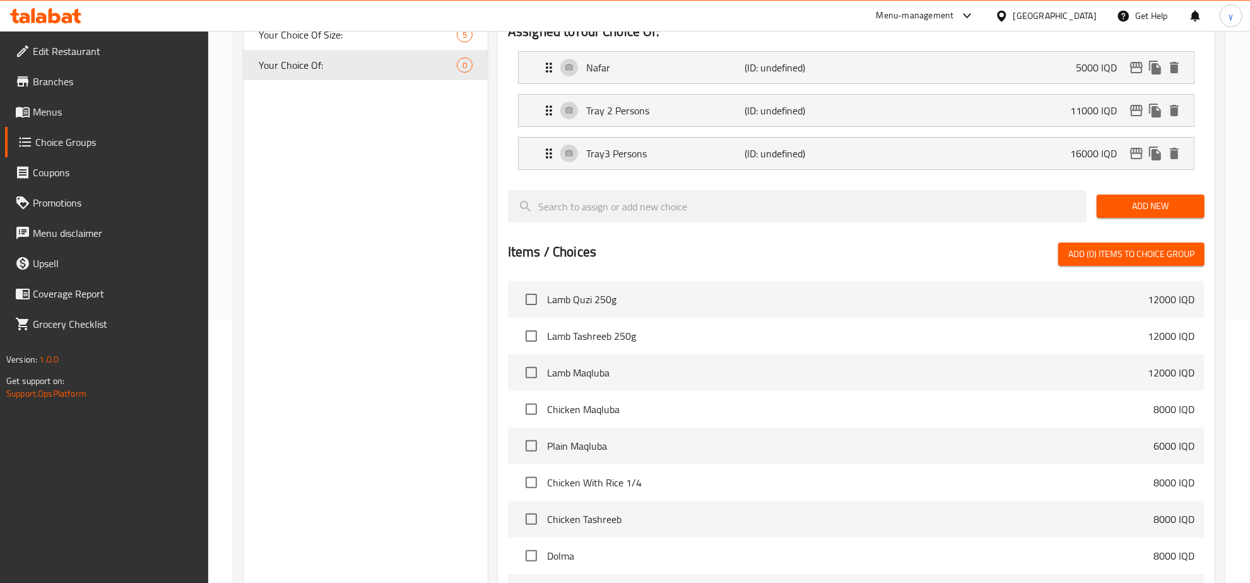
click at [1108, 210] on span "Add New" at bounding box center [1151, 206] width 88 height 16
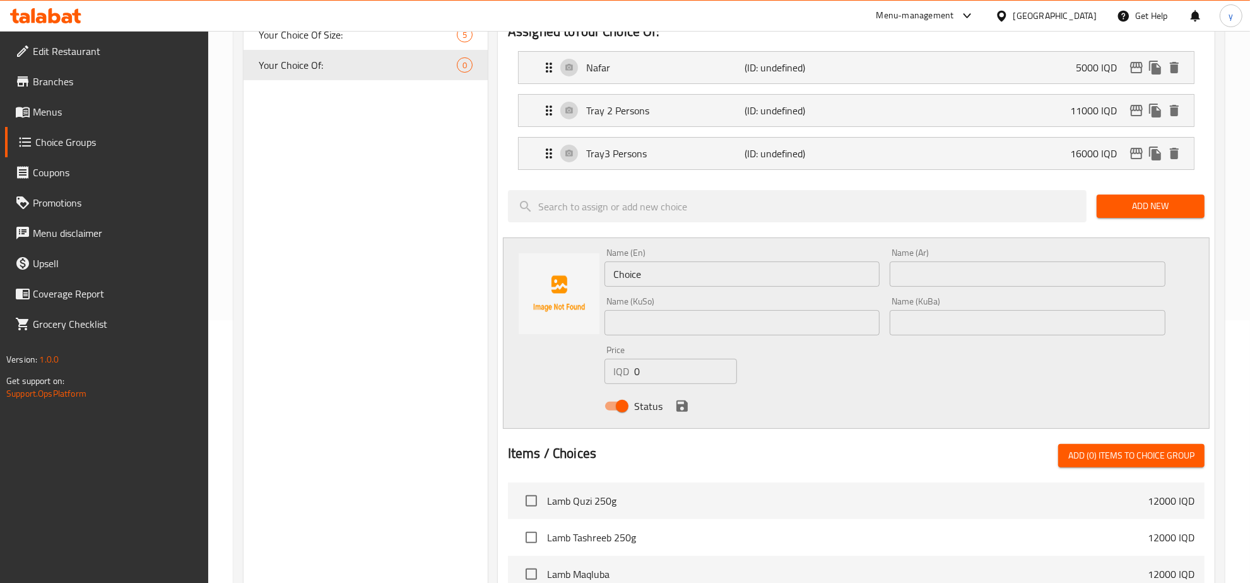
click at [689, 327] on input "text" at bounding box center [743, 322] width 276 height 25
paste input "سینی 3 کەس"
type input "سینی 3 کەس"
click at [794, 266] on input "Choice" at bounding box center [743, 273] width 276 height 25
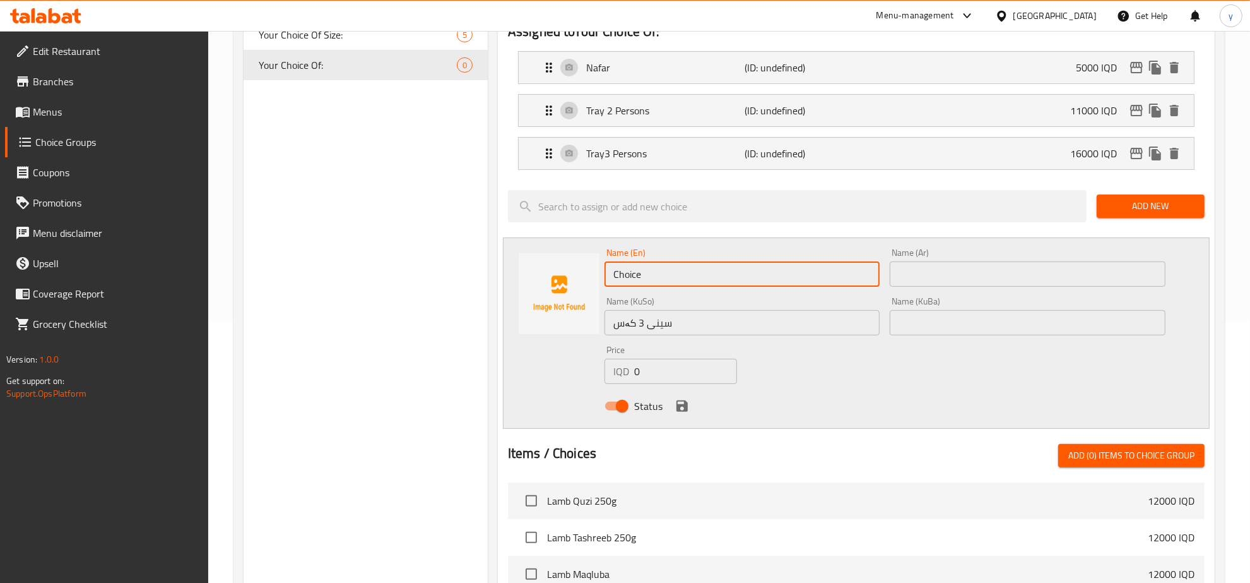
paste input "Tray 2 Persons"
type input "Tray 2 Persons"
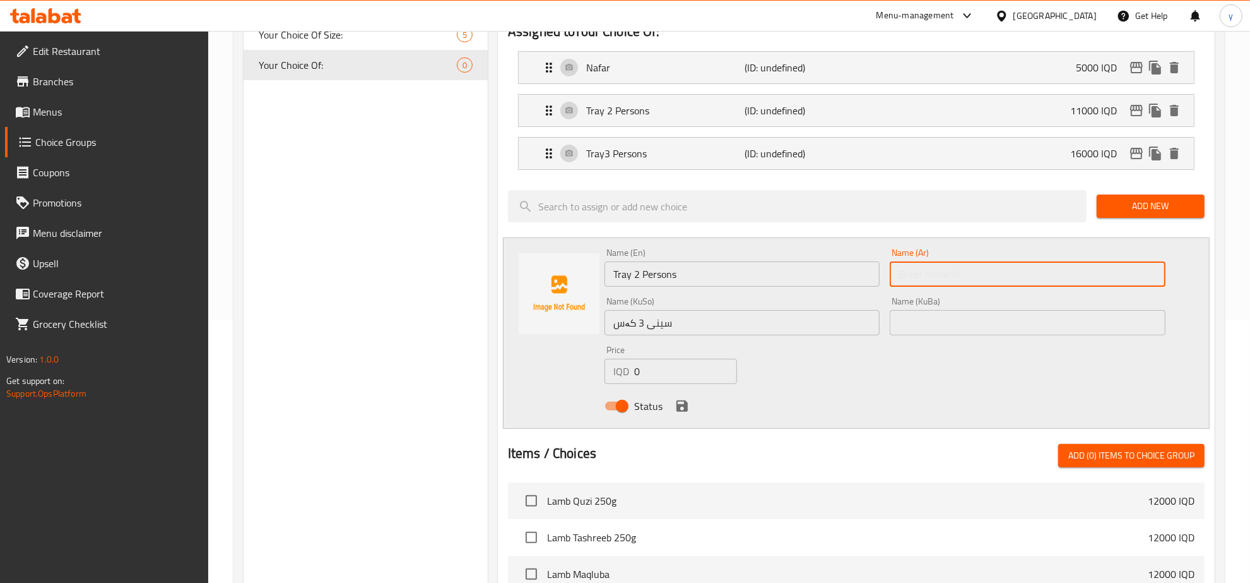
click at [903, 273] on input "text" at bounding box center [1028, 273] width 276 height 25
paste input "صينية 2 اشخاص"
type input "صينية 2 اشخاص"
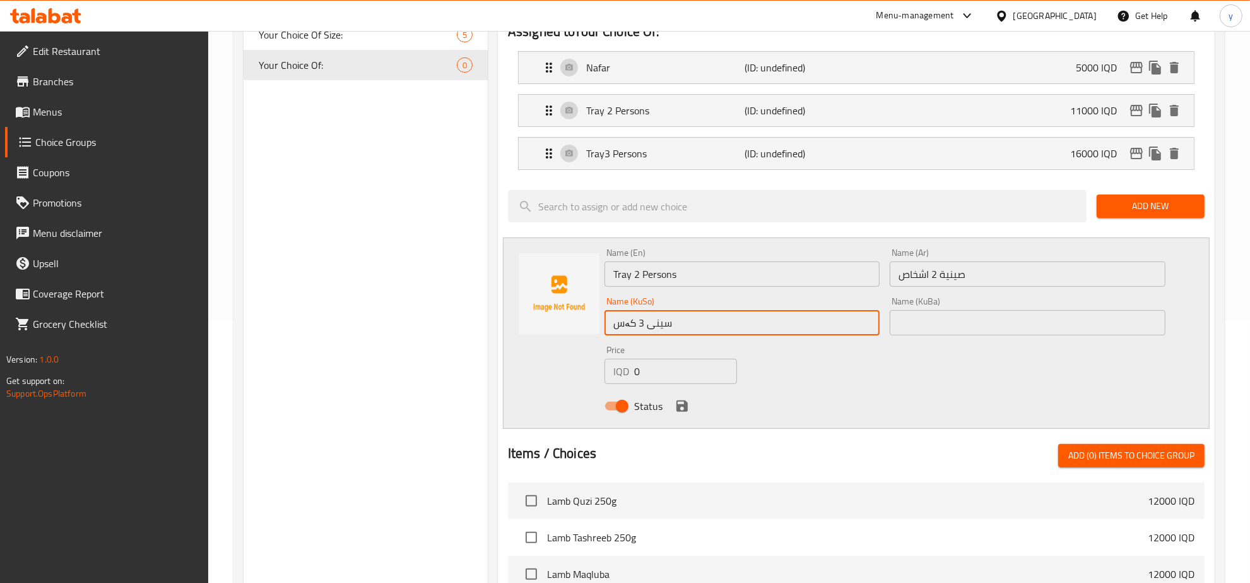
click at [639, 321] on input "سینی 3 کەس" at bounding box center [743, 322] width 276 height 25
type input "سینی 4 کەس"
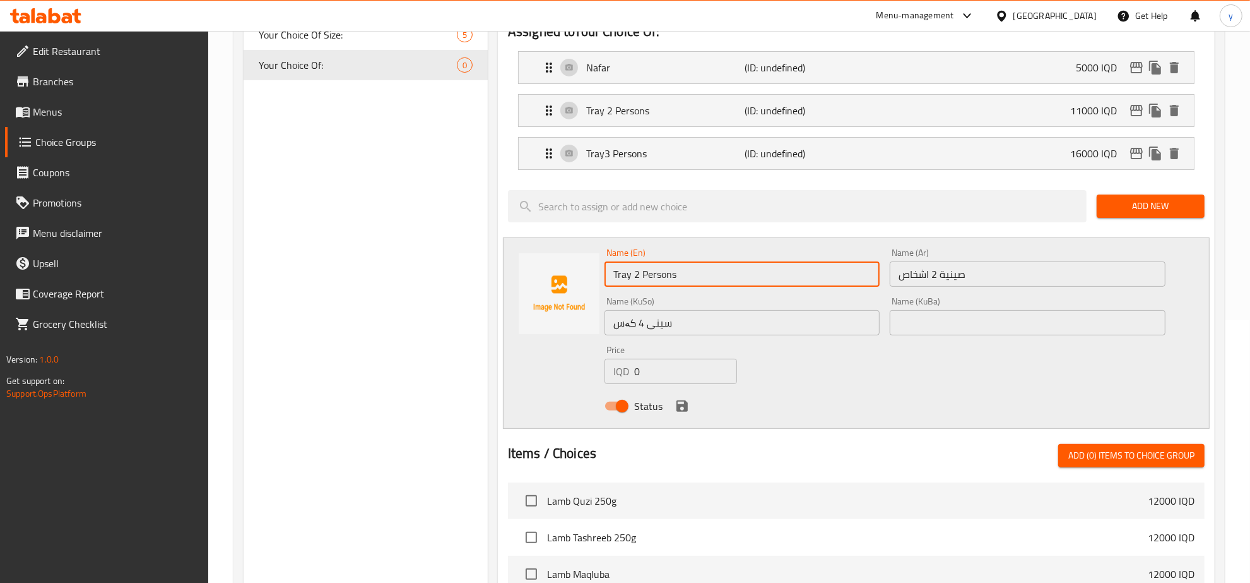
click at [633, 278] on input "Tray 2 Persons" at bounding box center [743, 273] width 276 height 25
type input "Tray 4 Persons"
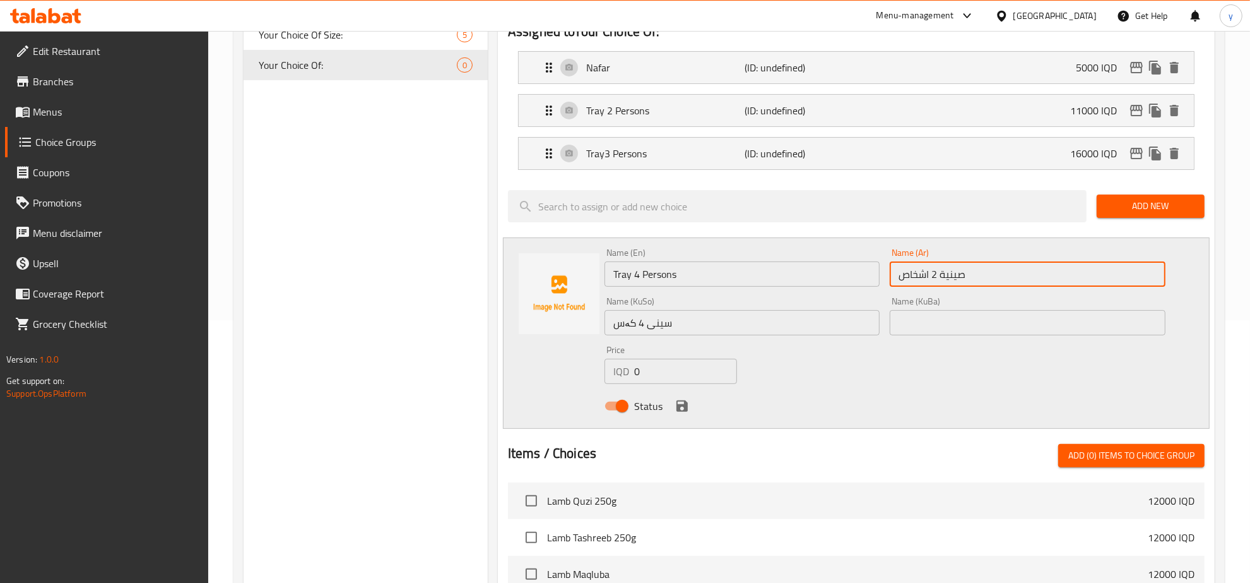
click at [933, 275] on input "صينية 2 اشخاص" at bounding box center [1028, 273] width 276 height 25
type input "صينية 4 اشخاص"
drag, startPoint x: 647, startPoint y: 380, endPoint x: 597, endPoint y: 377, distance: 50.0
click at [597, 377] on div "Name (En) Tray 4 Persons Name (En) Name (Ar) صينية 4 اشخاص Name (Ar) Name (KuSo…" at bounding box center [856, 332] width 707 height 191
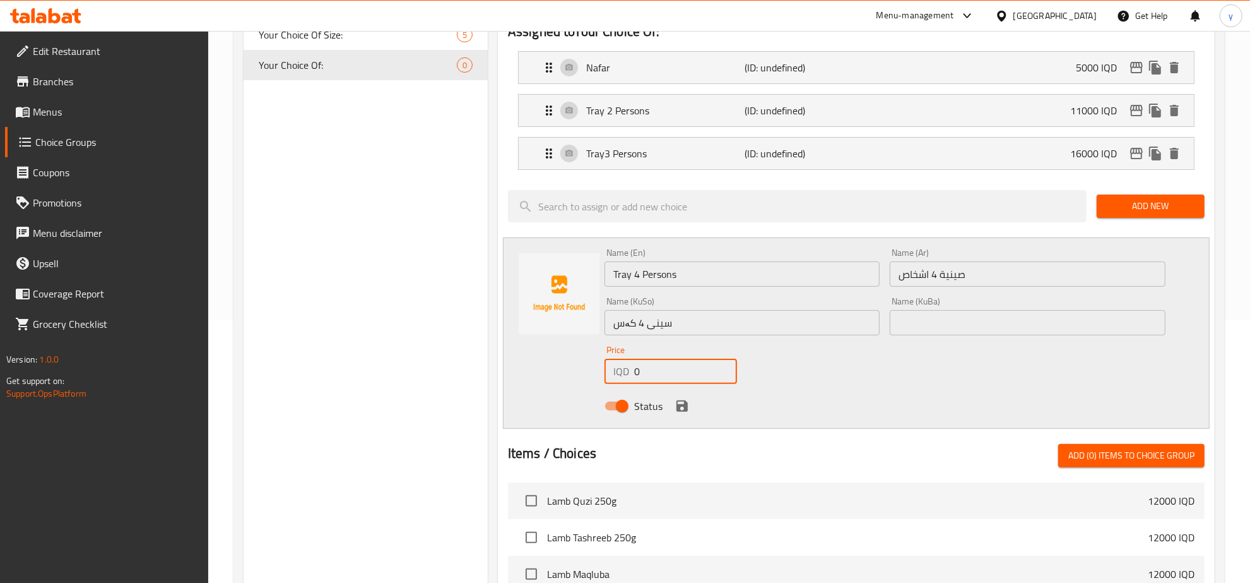
paste input "2200"
type input "22000"
click at [679, 399] on icon "save" at bounding box center [682, 405] width 15 height 15
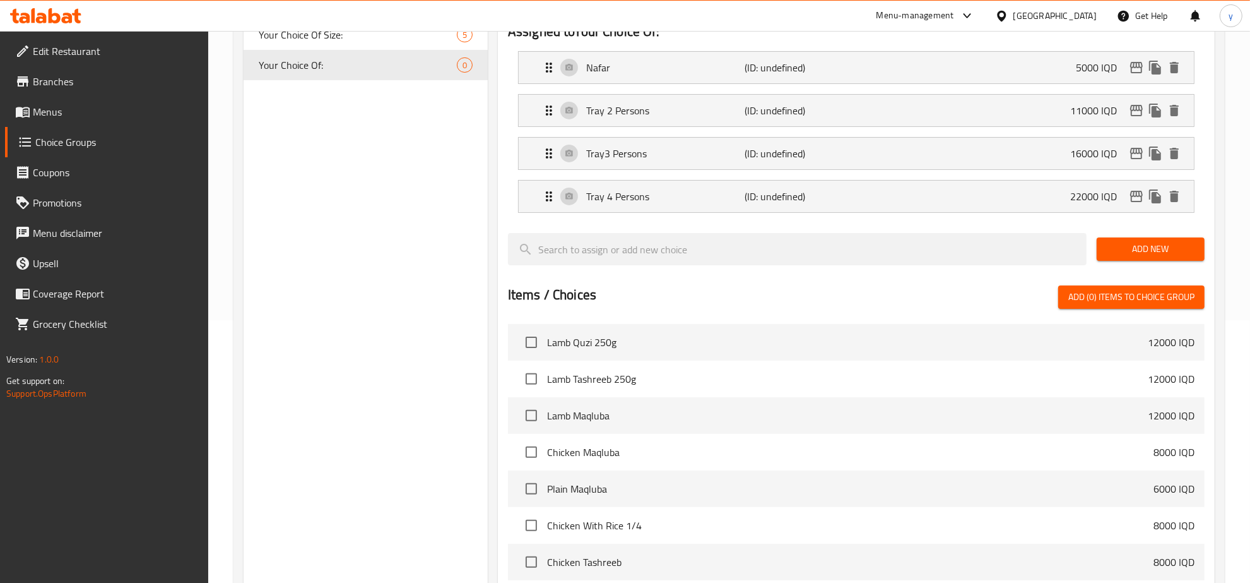
click at [1166, 260] on button "Add New" at bounding box center [1151, 248] width 108 height 23
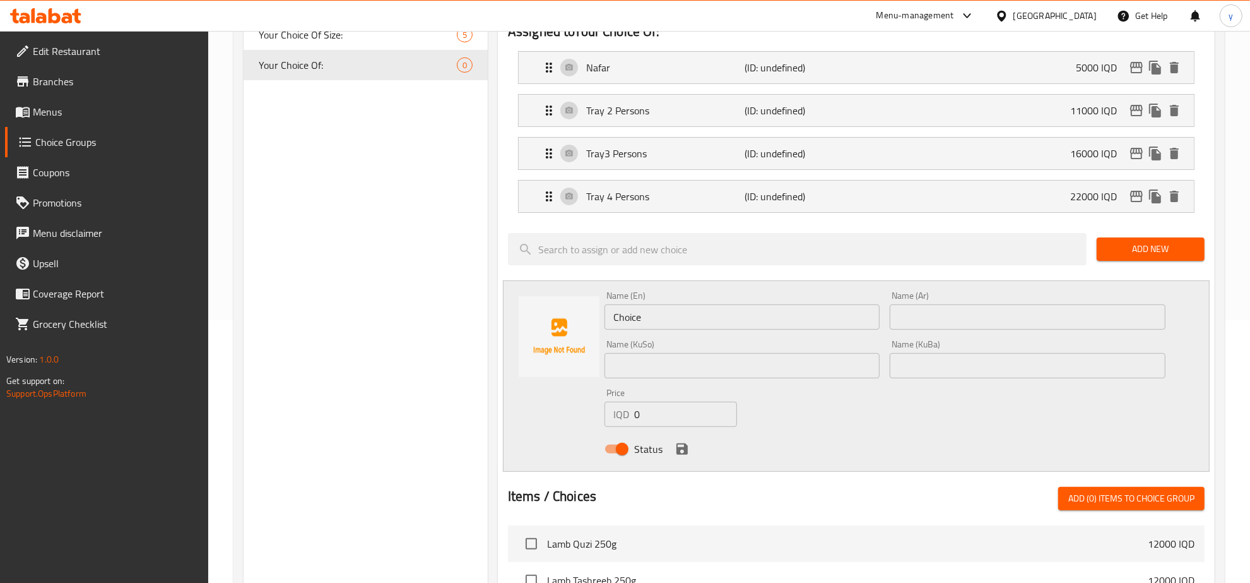
drag, startPoint x: 648, startPoint y: 420, endPoint x: 594, endPoint y: 418, distance: 53.7
click at [594, 418] on div "Name (En) Choice Name (En) Name (Ar) Name (Ar) Name (KuSo) Name (KuSo) Name (Ku…" at bounding box center [856, 375] width 707 height 191
paste input "2800"
type input "28000"
click at [761, 321] on input "Choice" at bounding box center [743, 316] width 276 height 25
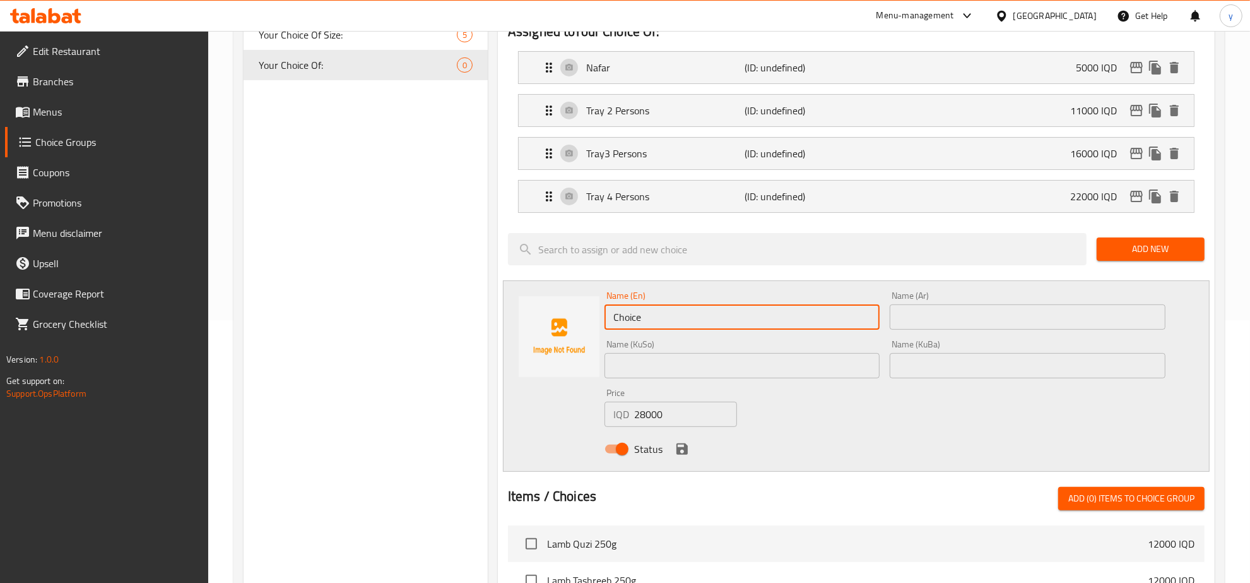
click at [761, 321] on input "Choice" at bounding box center [743, 316] width 276 height 25
paste input "Tray 2 Persons"
type input "Tray 2 Persons"
click at [958, 294] on div "Name (Ar) Name (Ar)" at bounding box center [1028, 310] width 276 height 39
click at [969, 311] on input "text" at bounding box center [1028, 316] width 276 height 25
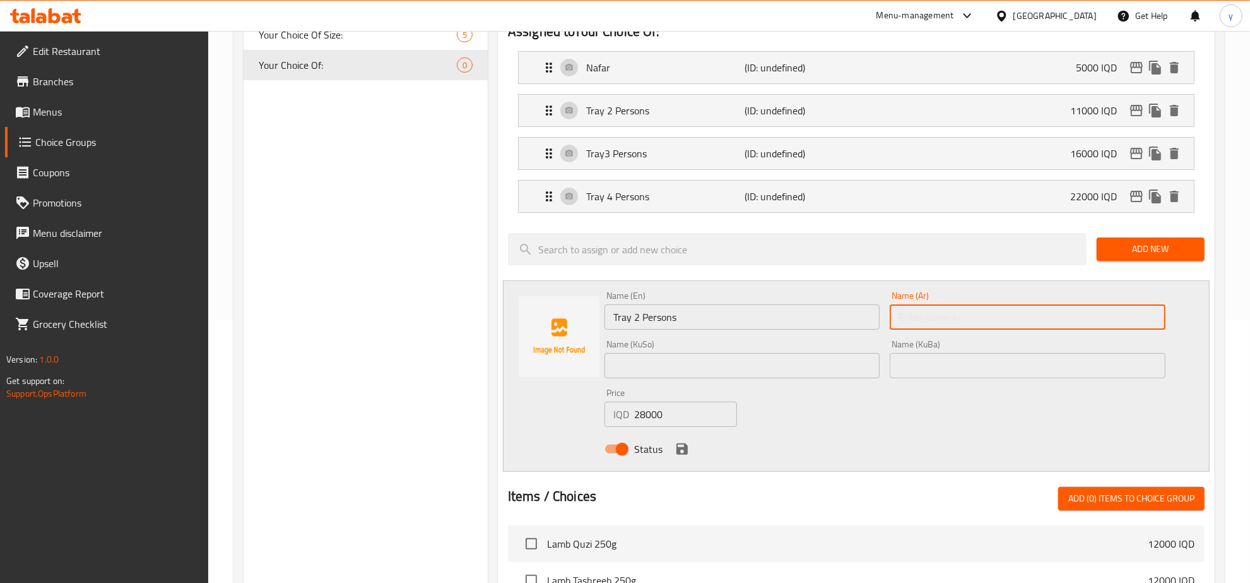
paste input "صينية 2 اشخاص"
type input "صينية 2 اشخاص"
click at [733, 382] on div "Name (KuSo) Name (KuSo)" at bounding box center [743, 359] width 286 height 49
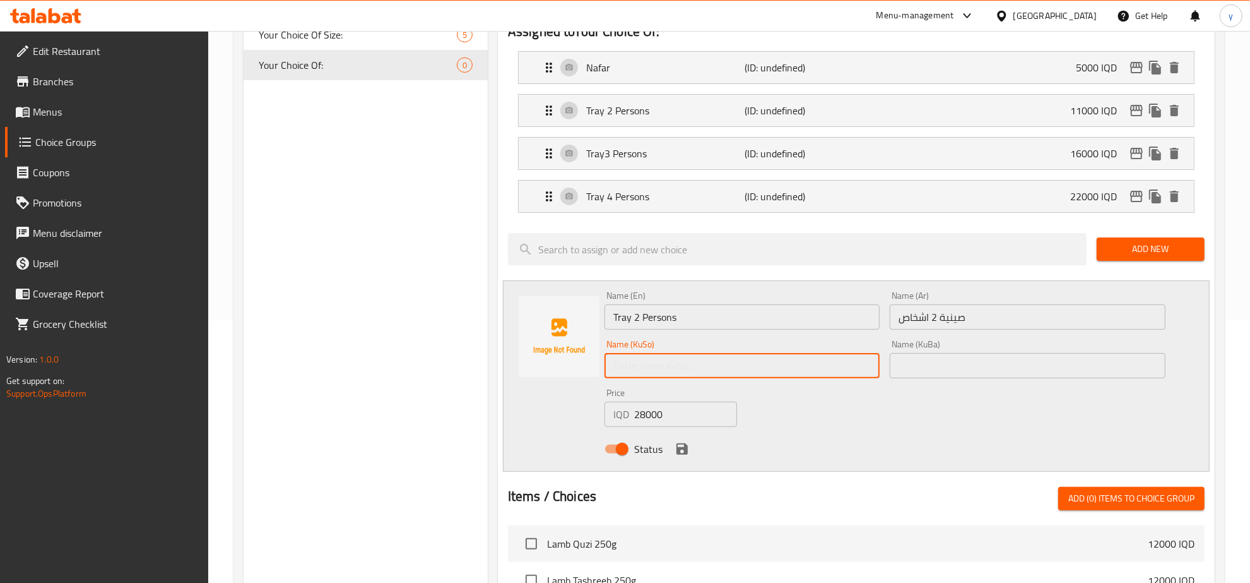
click at [708, 368] on input "text" at bounding box center [743, 365] width 276 height 25
paste input "سینی 3 کەس"
type input "سینی 3 کەس"
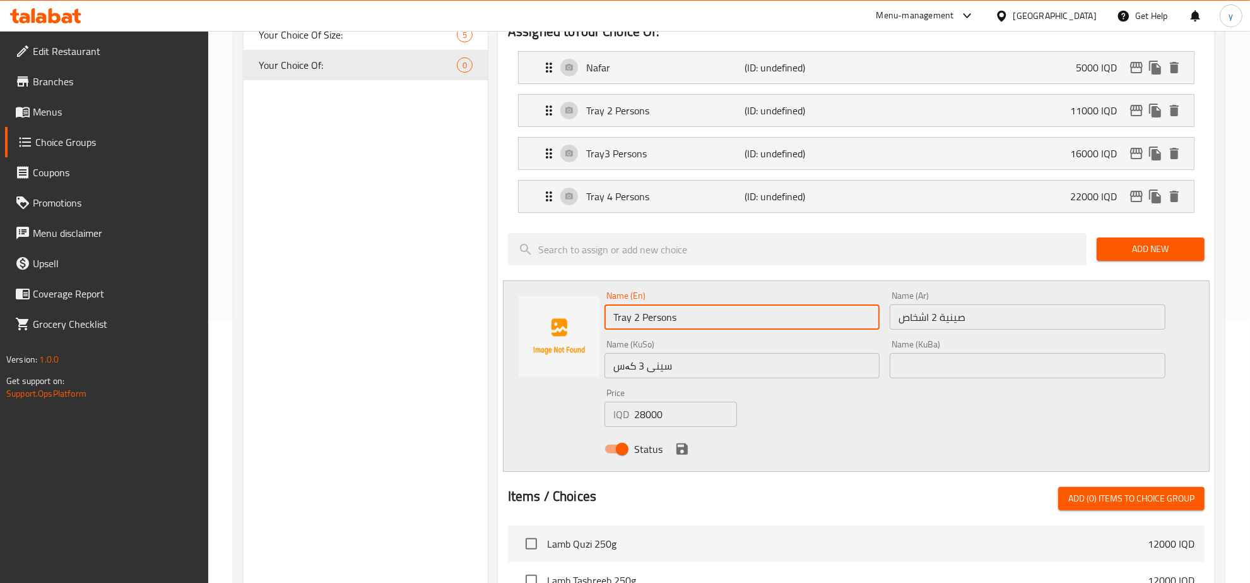
click at [633, 323] on input "Tray 2 Persons" at bounding box center [743, 316] width 276 height 25
type input "Tray 5 Persons"
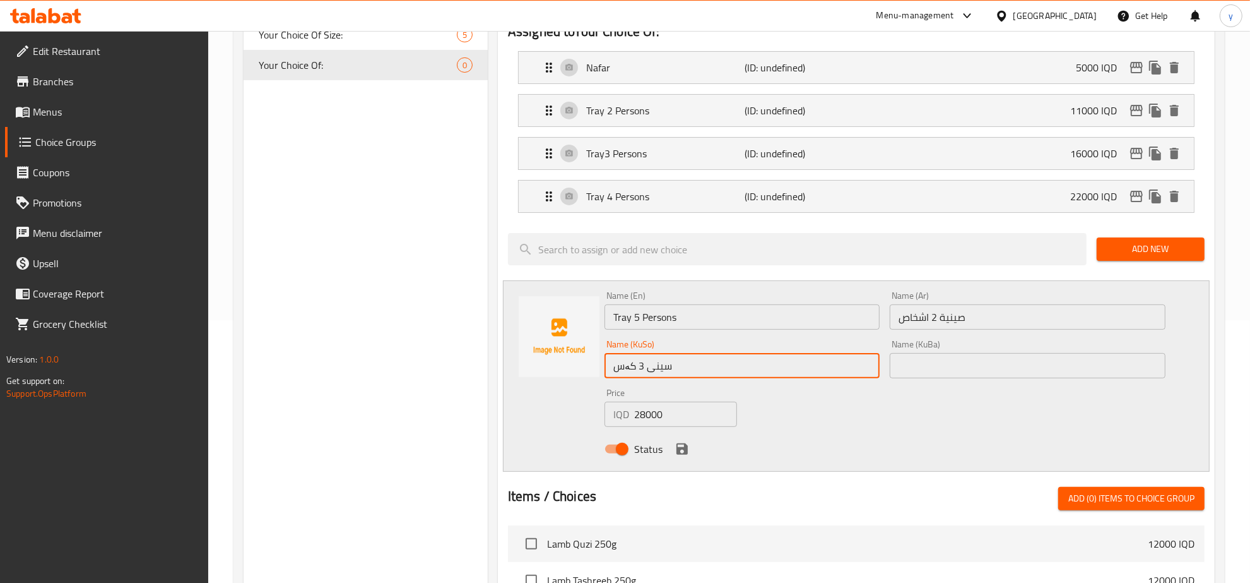
drag, startPoint x: 641, startPoint y: 365, endPoint x: 637, endPoint y: 374, distance: 9.6
click at [637, 374] on input "سینی 3 کەس" at bounding box center [743, 365] width 276 height 25
type input "سینی 5 کەس"
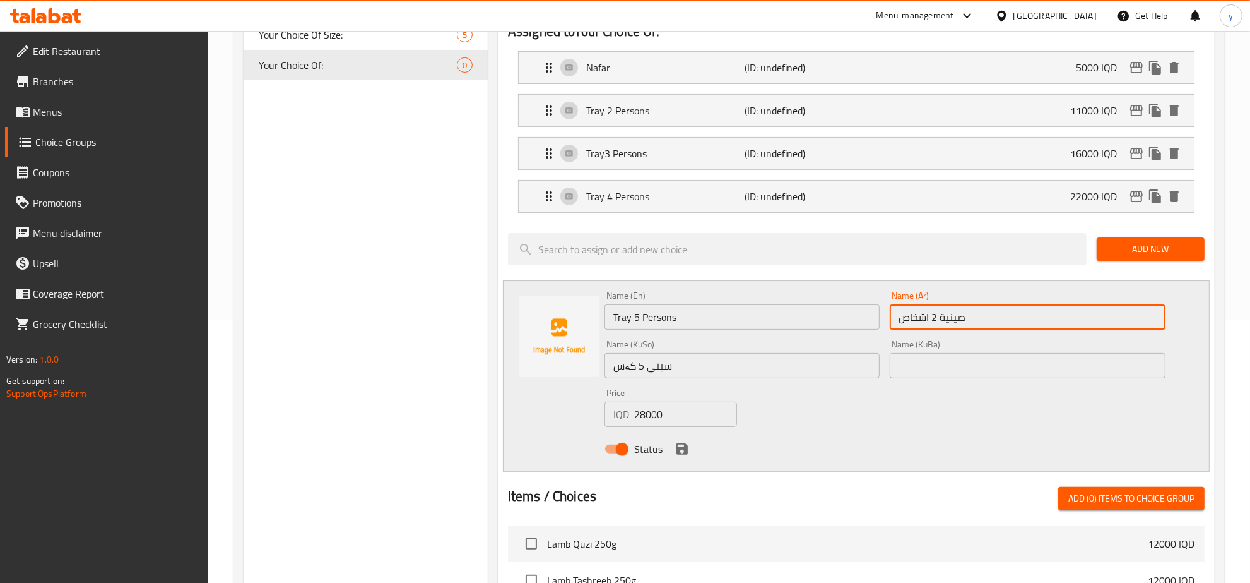
click at [936, 320] on input "صينية 2 اشخاص" at bounding box center [1028, 316] width 276 height 25
type input "صينية 5 اشخاص"
click at [673, 454] on button "save" at bounding box center [682, 448] width 19 height 19
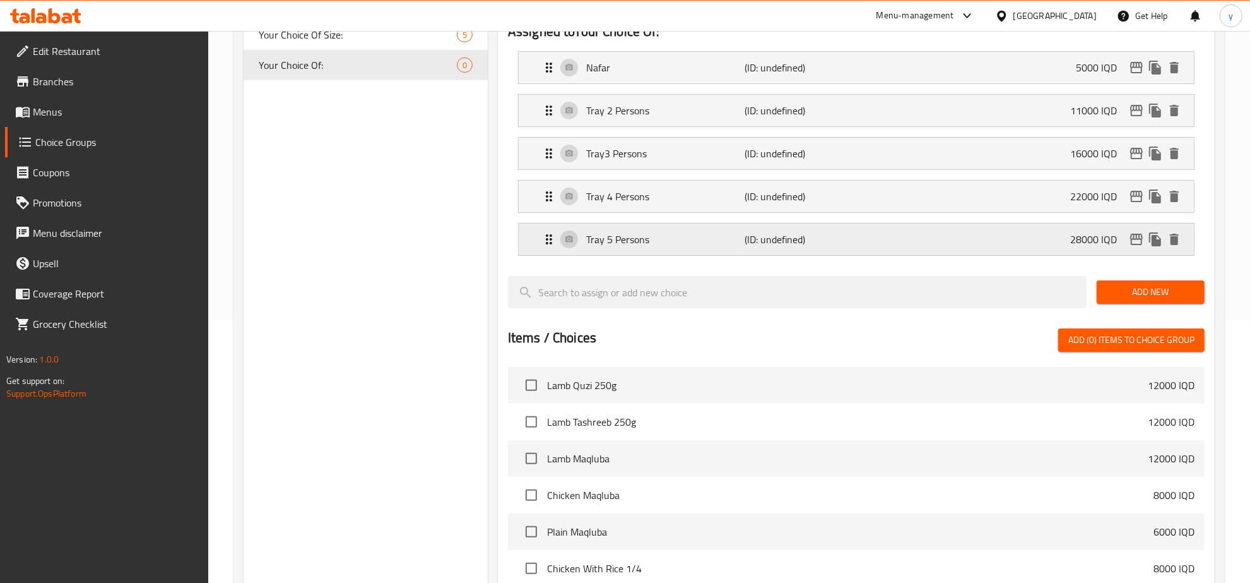
scroll to position [131, 0]
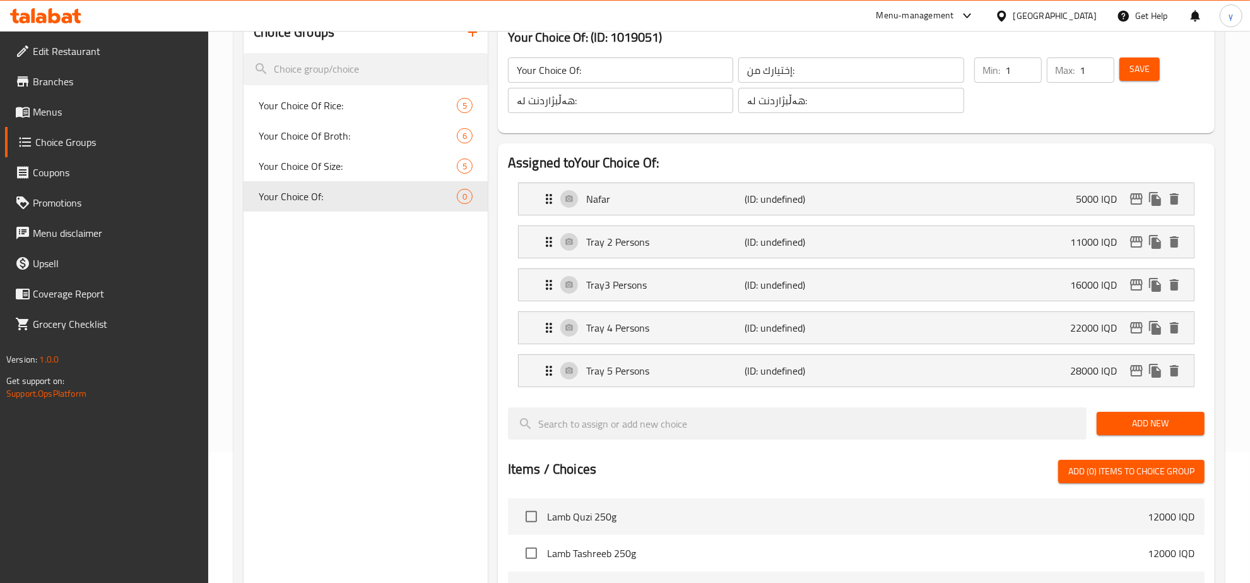
click at [1149, 70] on span "Save" at bounding box center [1140, 69] width 20 height 16
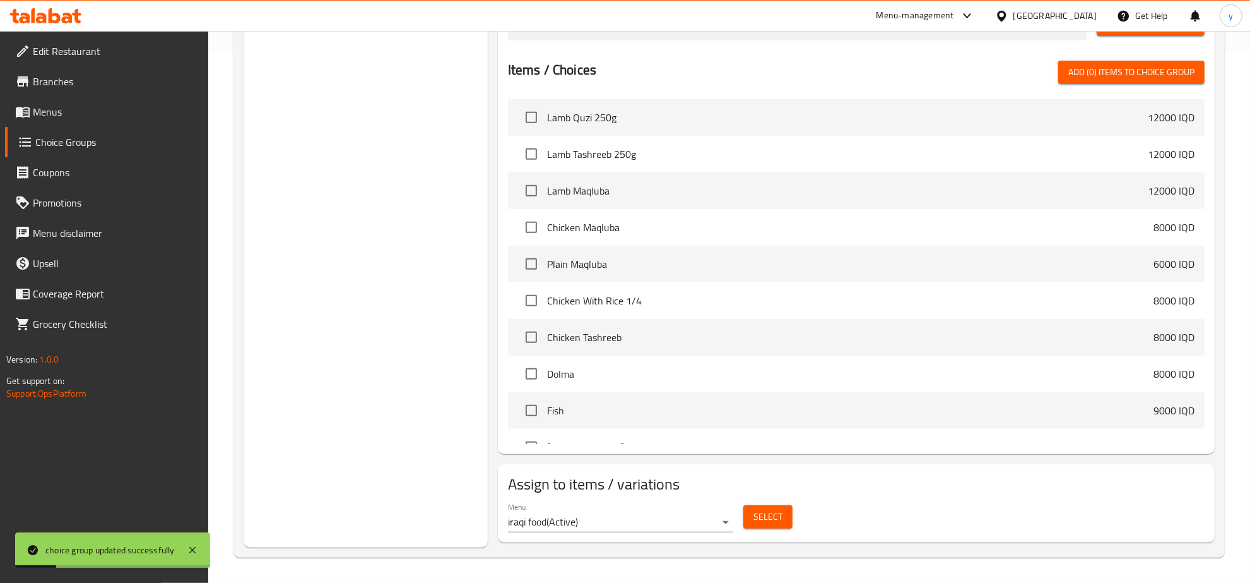
scroll to position [531, 0]
click at [754, 512] on span "Select" at bounding box center [768, 517] width 29 height 16
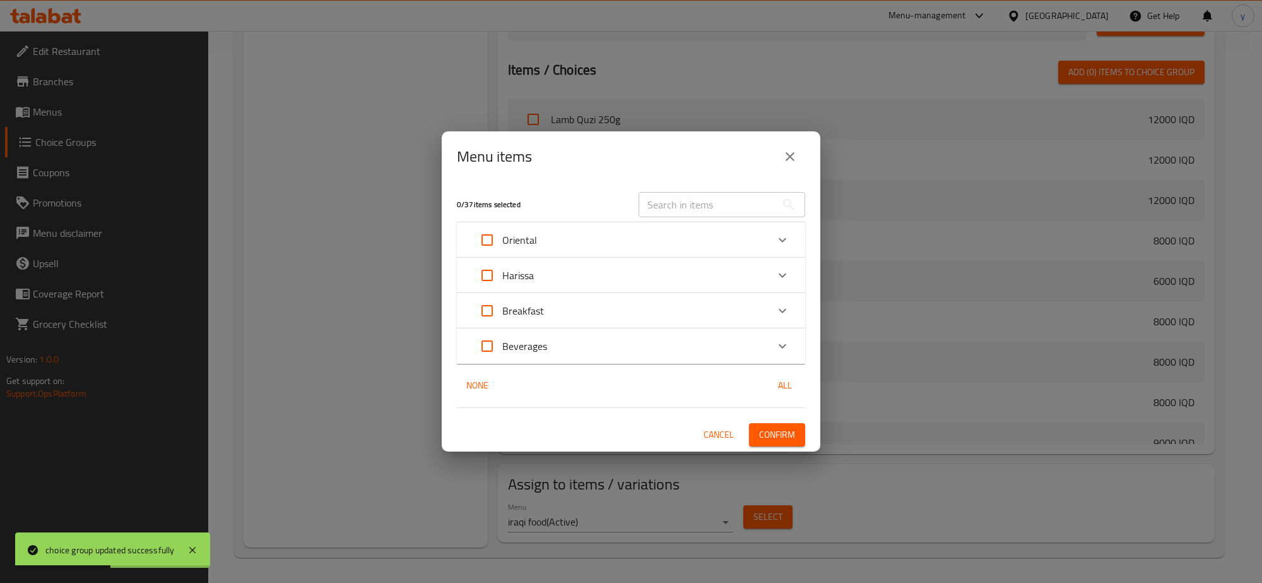
click at [702, 184] on div "0 / 37 items selected ​" at bounding box center [631, 204] width 364 height 50
click at [706, 203] on input "text" at bounding box center [708, 204] width 138 height 25
paste input "Rice and Broth"
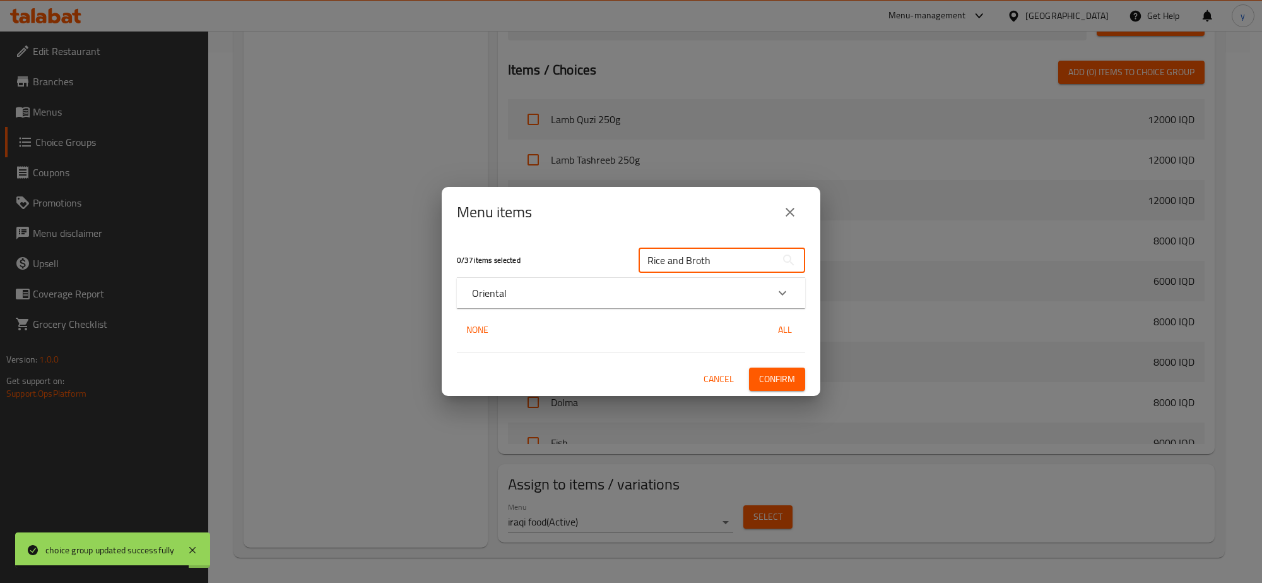
type input "Rice and Broth"
click at [616, 299] on div "Oriental" at bounding box center [619, 292] width 295 height 15
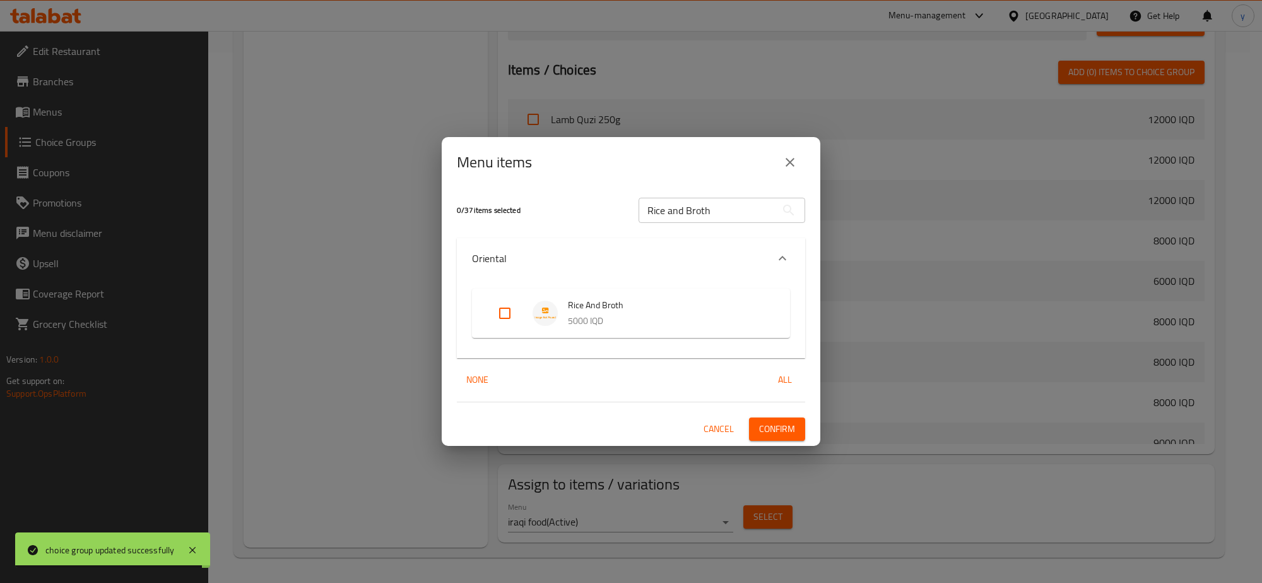
click at [495, 305] on input "Expand" at bounding box center [505, 313] width 30 height 30
checkbox input "true"
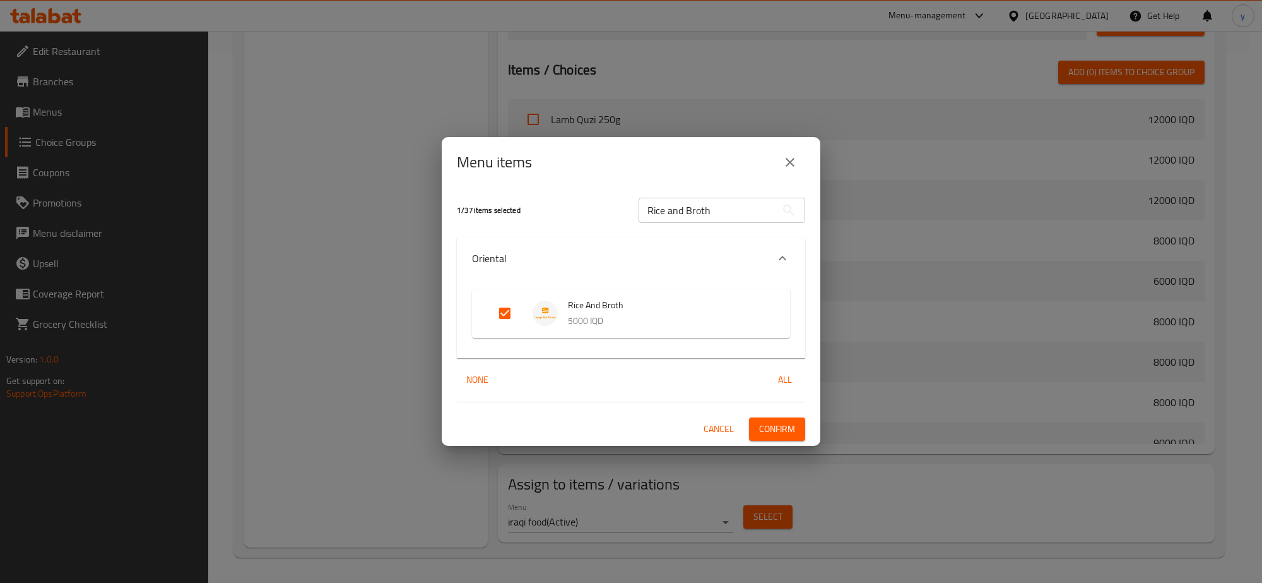
click at [780, 442] on div "1 / 37 items selected Rice and Broth ​ Oriental Rice And Broth 5000 IQD None Al…" at bounding box center [631, 316] width 379 height 258
click at [751, 429] on button "Confirm" at bounding box center [777, 428] width 56 height 23
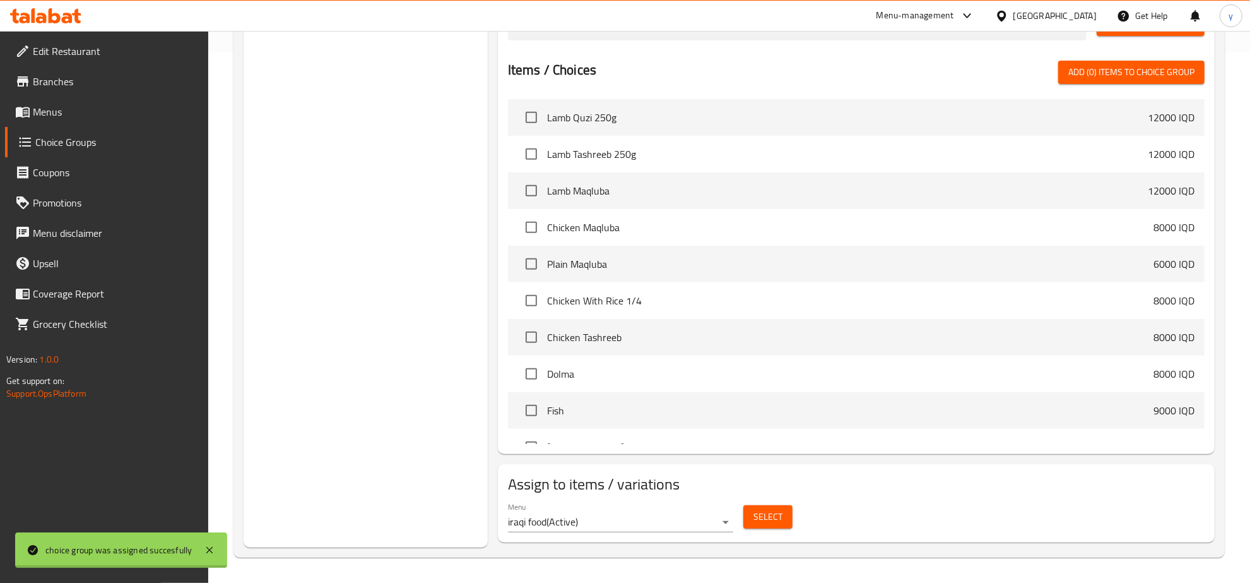
click at [103, 117] on span "Menus" at bounding box center [116, 111] width 166 height 15
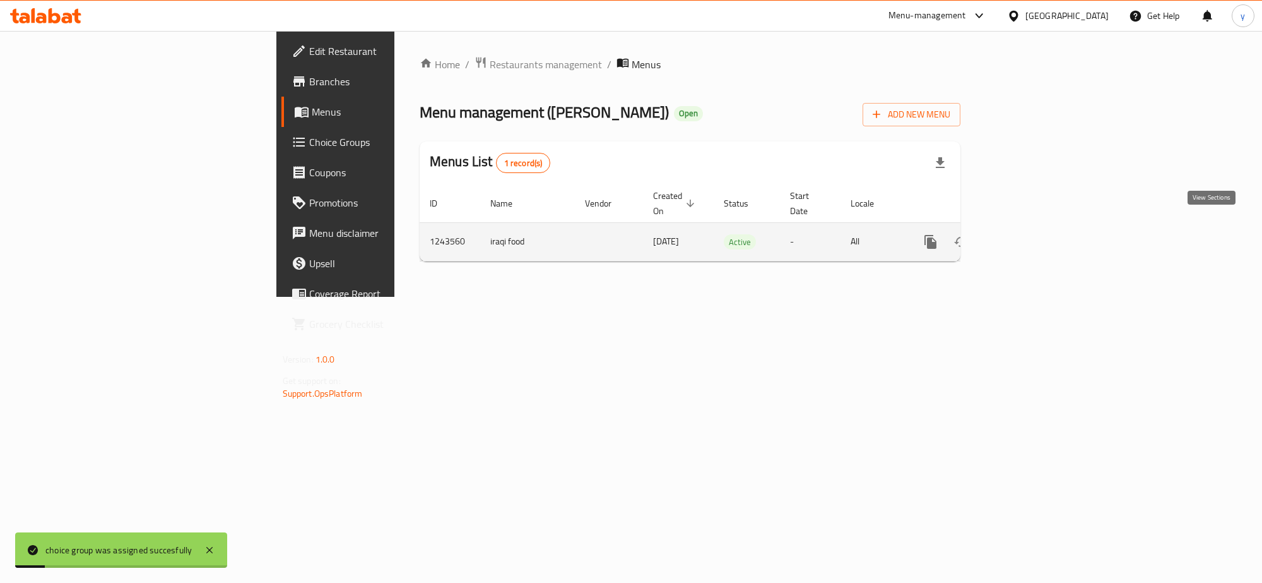
click at [1029, 234] on icon "enhanced table" at bounding box center [1021, 241] width 15 height 15
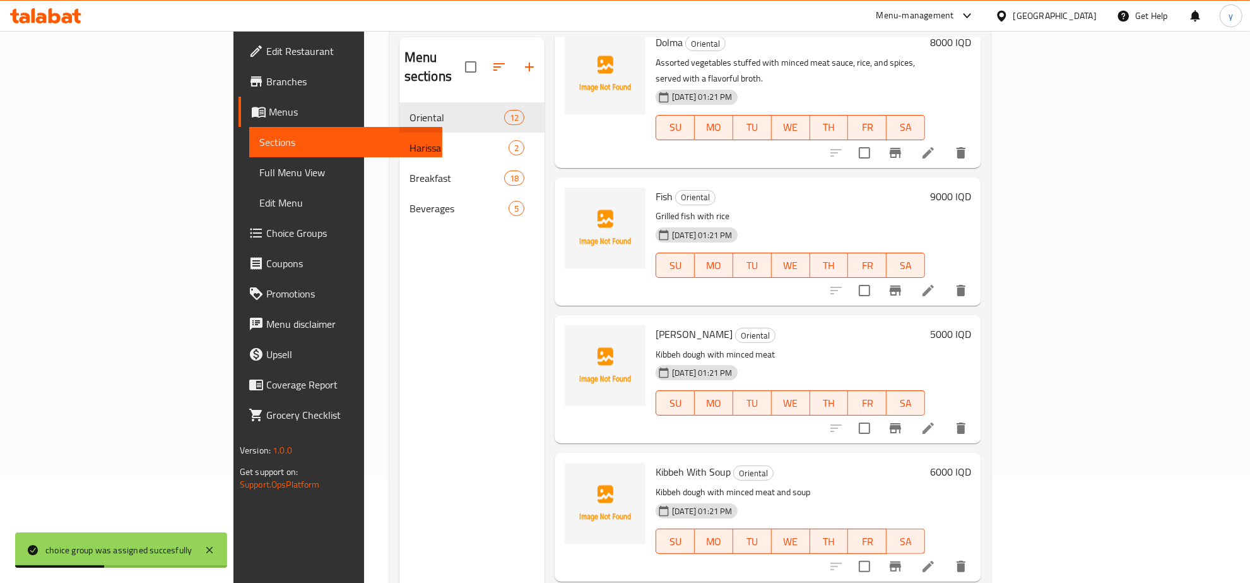
scroll to position [177, 0]
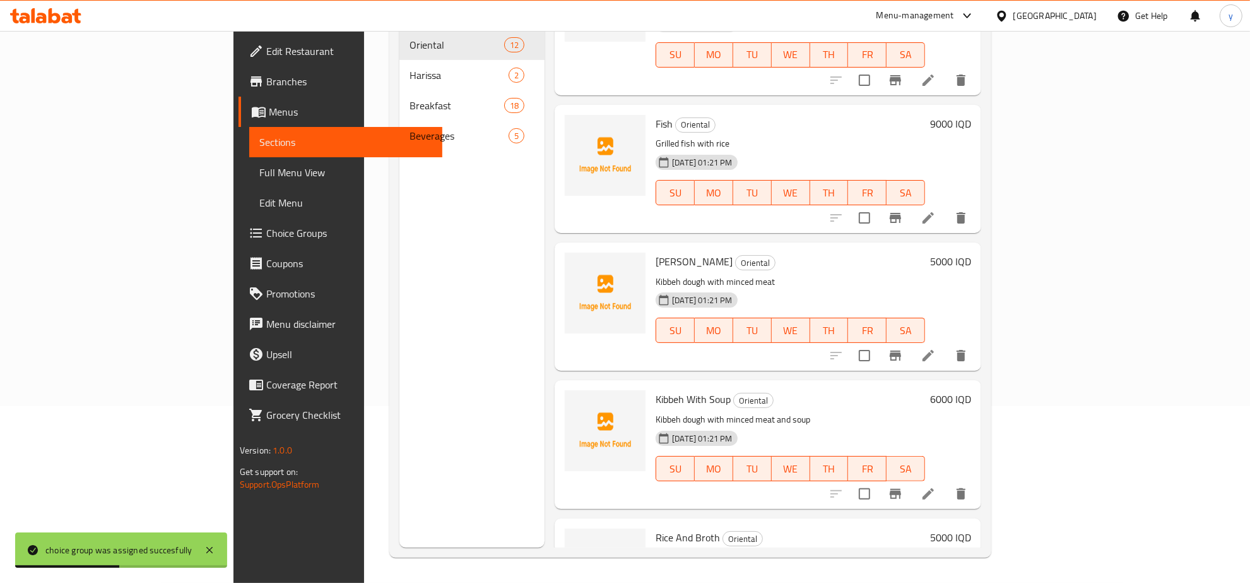
click at [971, 528] on h6 "5000 IQD" at bounding box center [950, 537] width 41 height 18
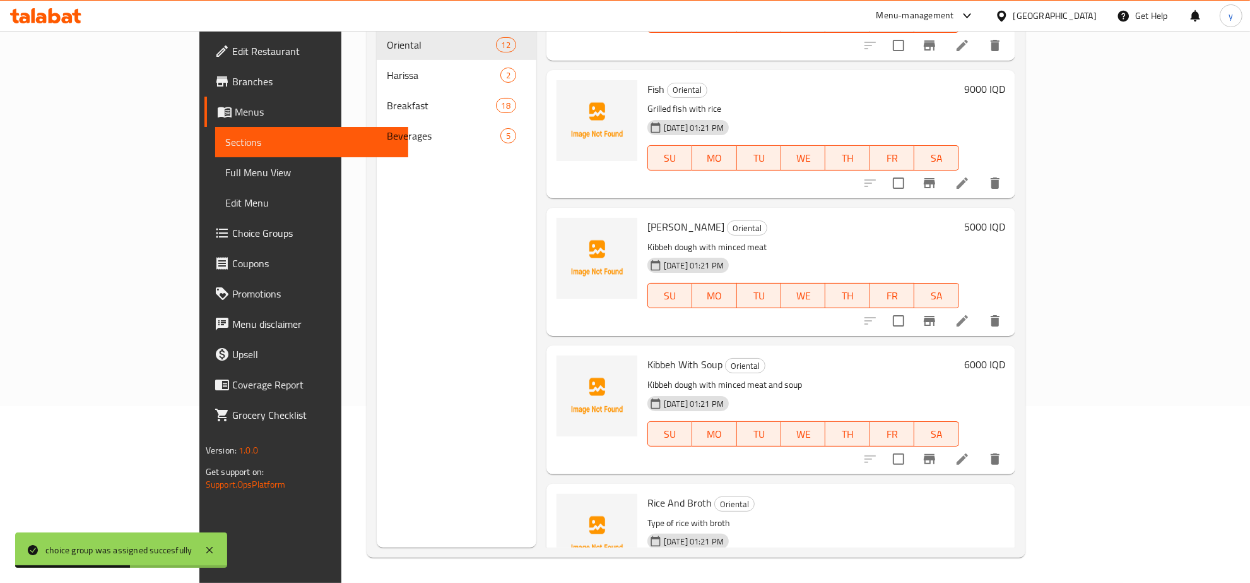
drag, startPoint x: 1078, startPoint y: 445, endPoint x: 986, endPoint y: 447, distance: 92.2
type input "0"
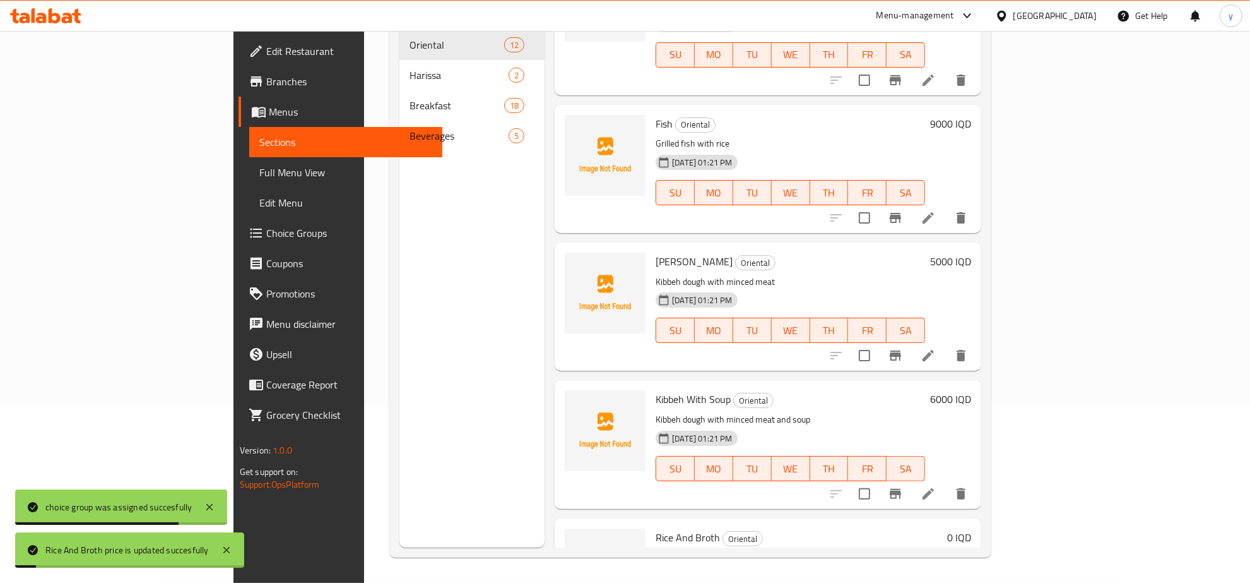
click at [656, 528] on span "Rice And Broth" at bounding box center [688, 537] width 64 height 19
copy h6 "Rice And Broth"
click at [249, 161] on link "Full Menu View" at bounding box center [345, 172] width 193 height 30
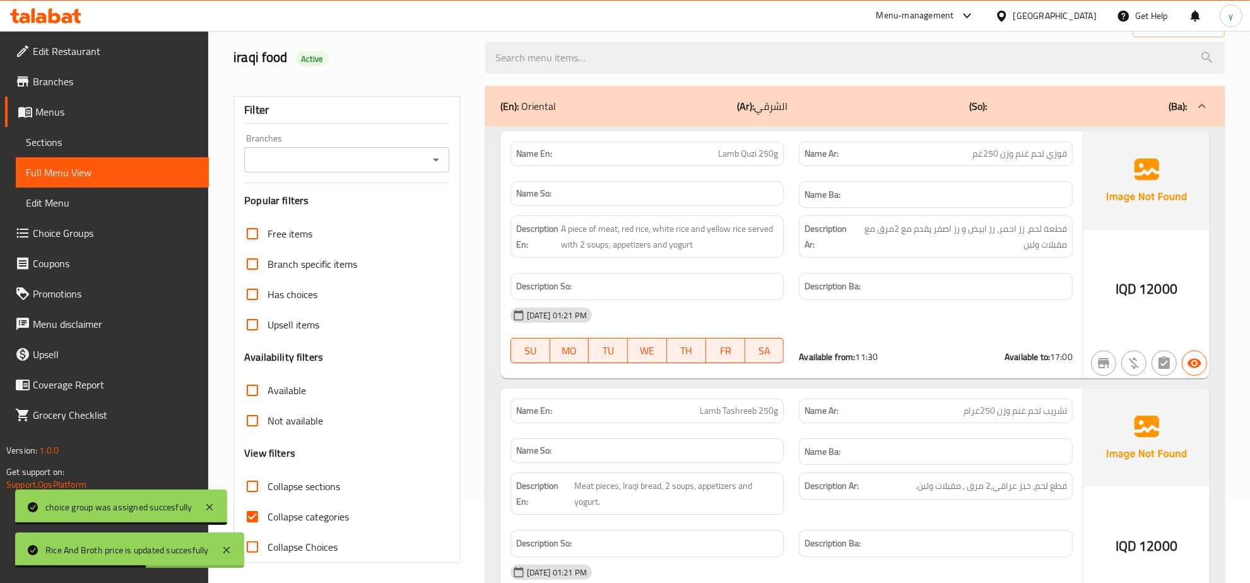
scroll to position [45, 0]
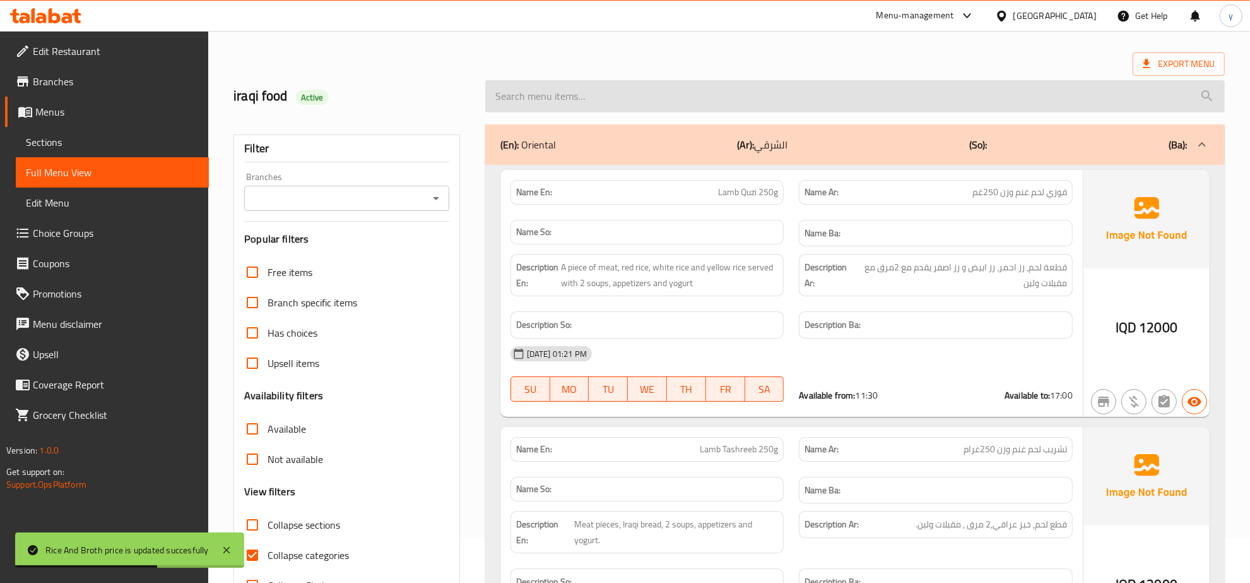
click at [592, 97] on input "search" at bounding box center [855, 96] width 740 height 32
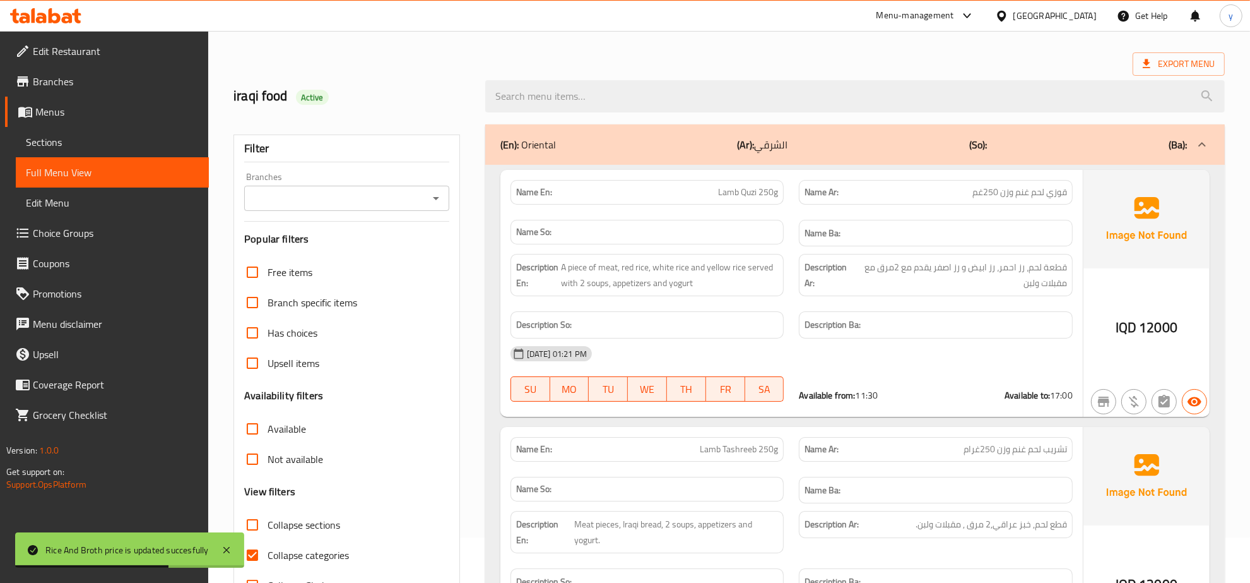
paste input "Rice And Broth"
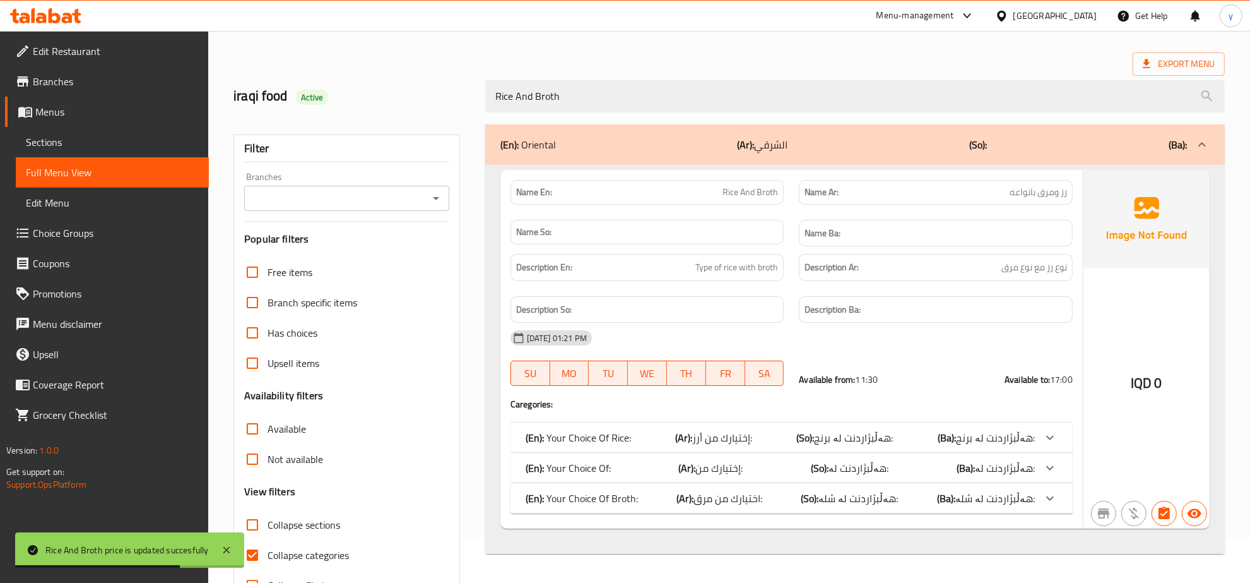
click at [430, 198] on icon "Open" at bounding box center [436, 198] width 15 height 15
type input "Rice And Broth"
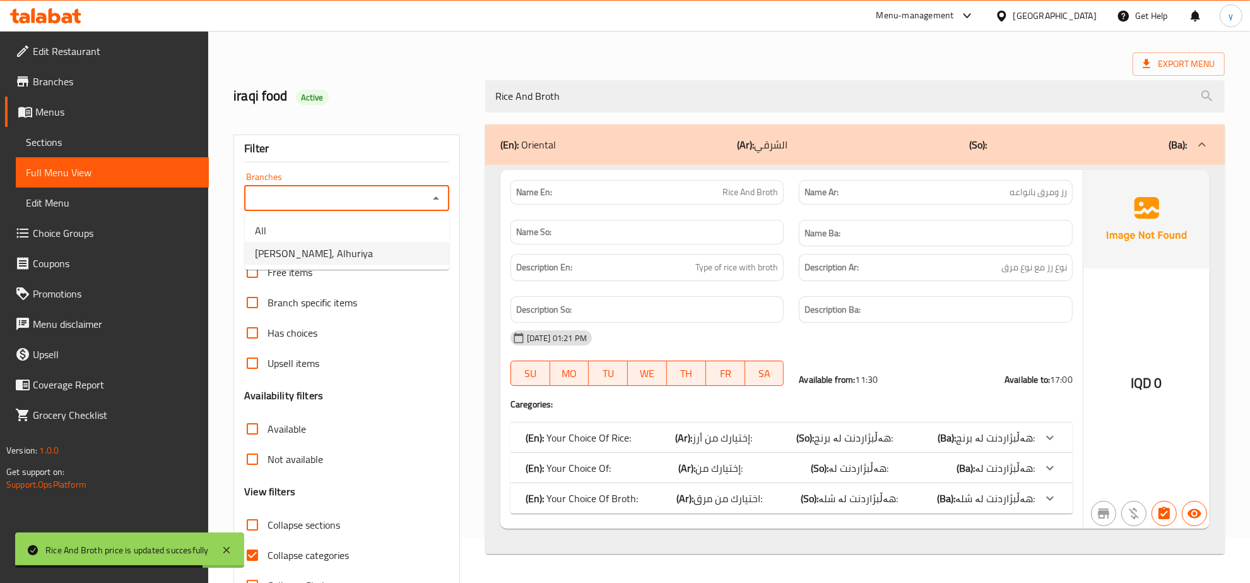
click at [398, 246] on li "Yassir Abu Alharisa, Alhuriya" at bounding box center [347, 253] width 204 height 23
type input "Yassir Abu Alharisa, Alhuriya"
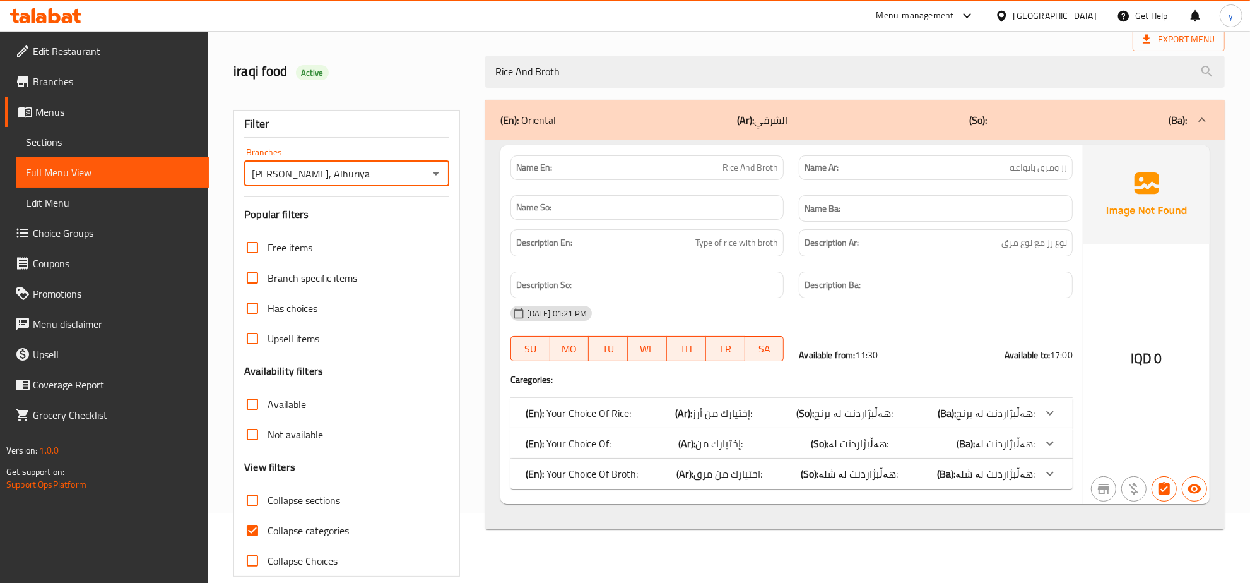
scroll to position [89, 0]
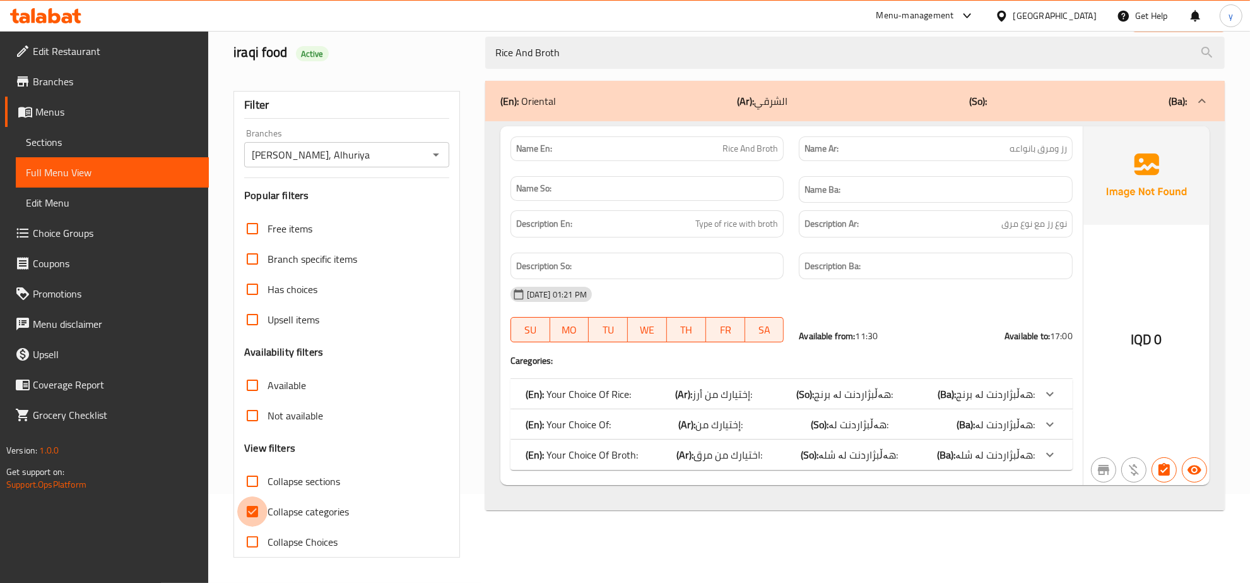
click at [248, 503] on input "Collapse categories" at bounding box center [252, 511] width 30 height 30
checkbox input "false"
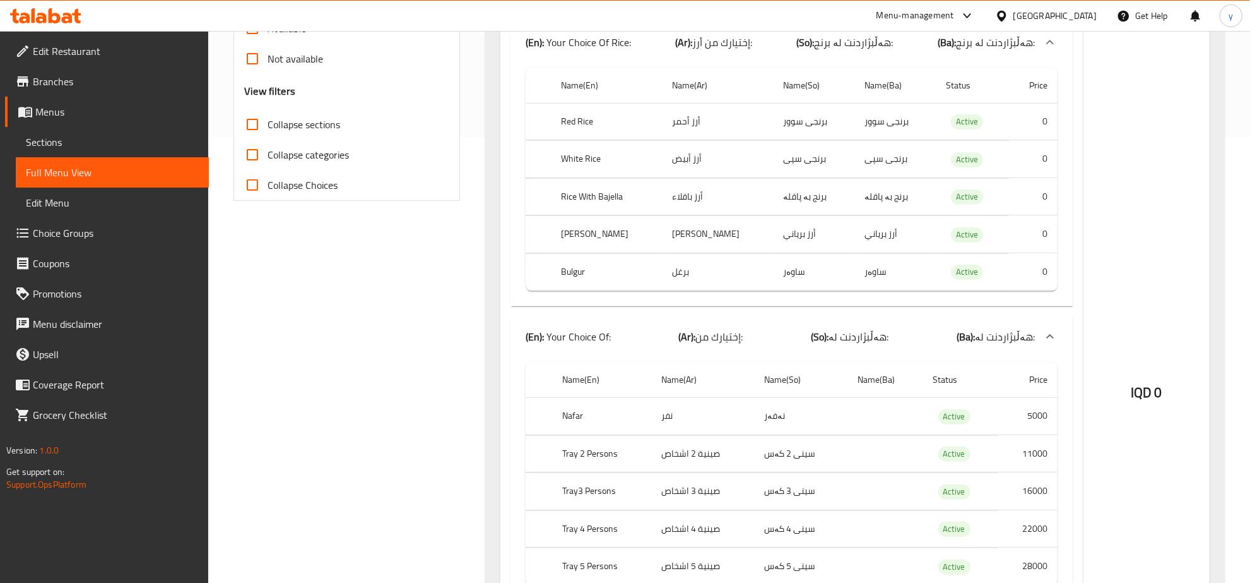
scroll to position [346, 0]
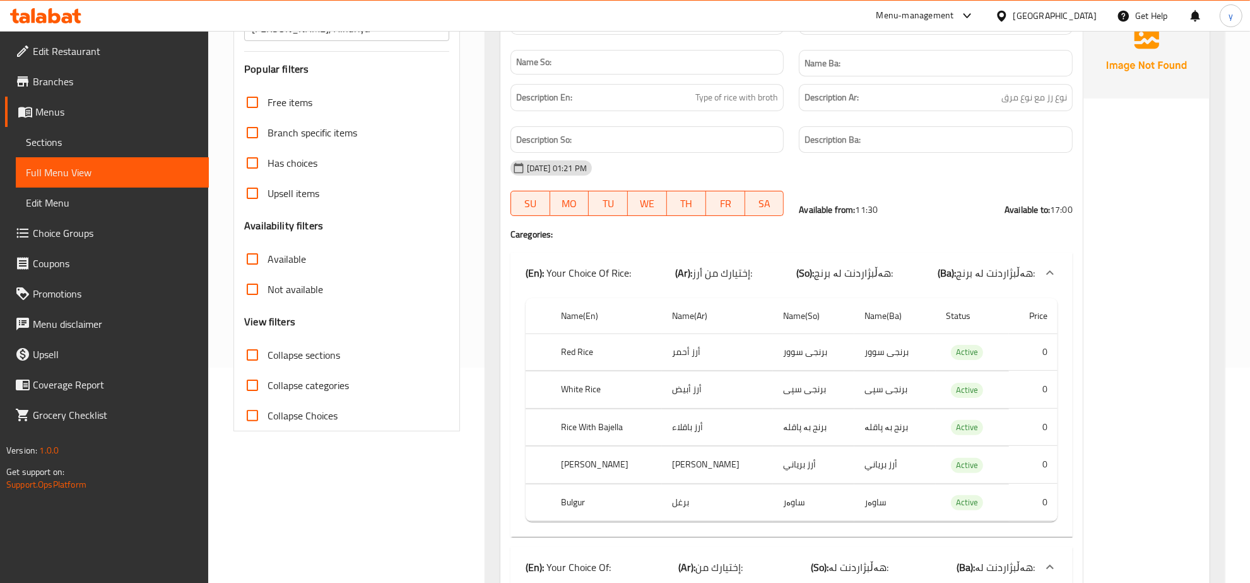
click at [216, 143] on div "Home / Restaurants management / Menus / Full menu view Export Menu iraqi food A…" at bounding box center [729, 522] width 1042 height 1413
click at [187, 144] on span "Sections" at bounding box center [112, 141] width 173 height 15
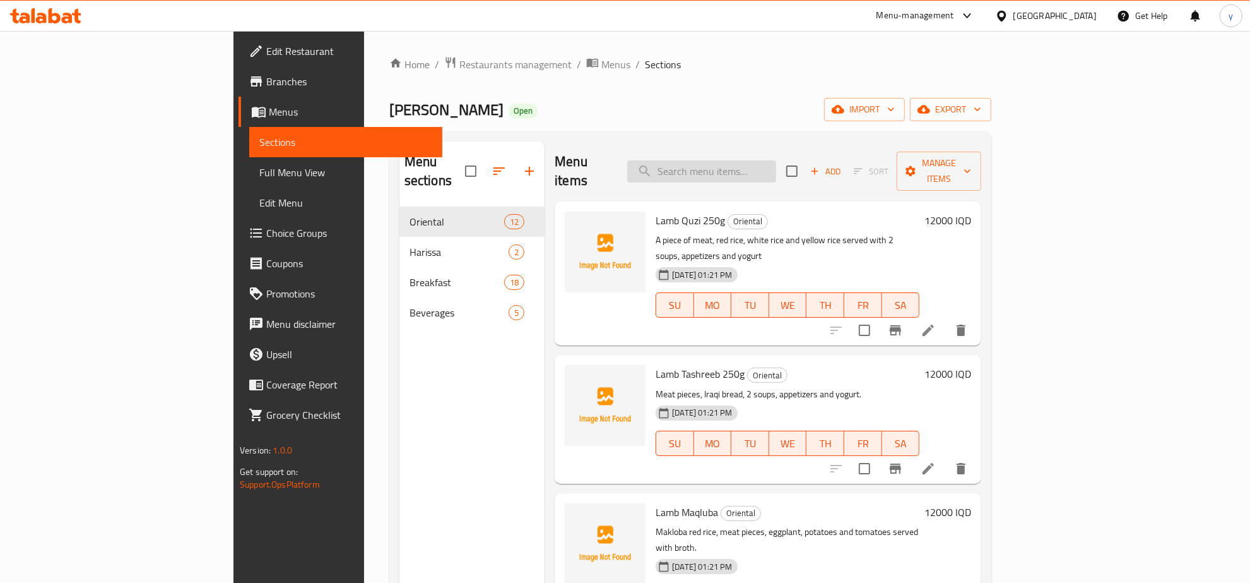
paste input "Rice And Broth"
click at [767, 160] on input "search" at bounding box center [701, 171] width 149 height 22
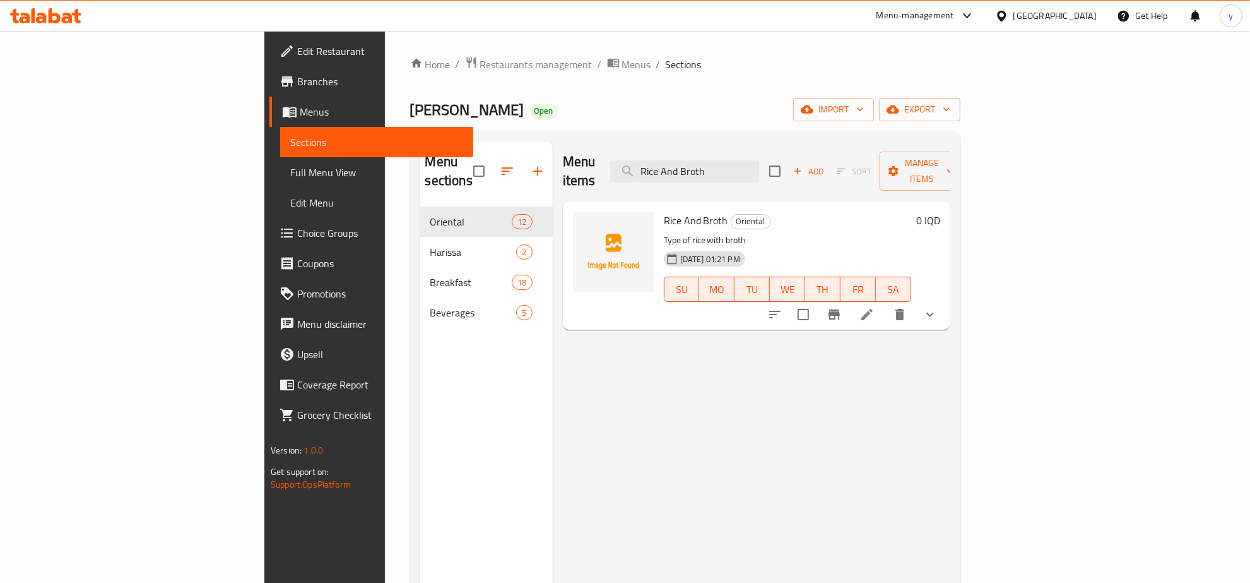
type input "Rice And Broth"
click at [885, 303] on li at bounding box center [867, 314] width 35 height 23
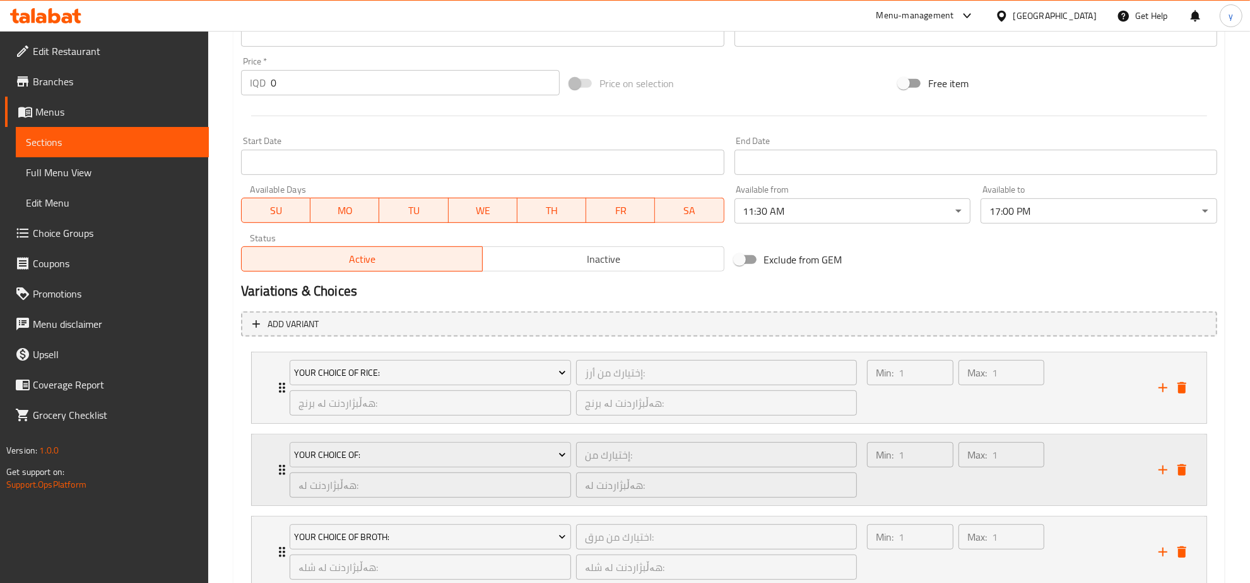
scroll to position [657, 0]
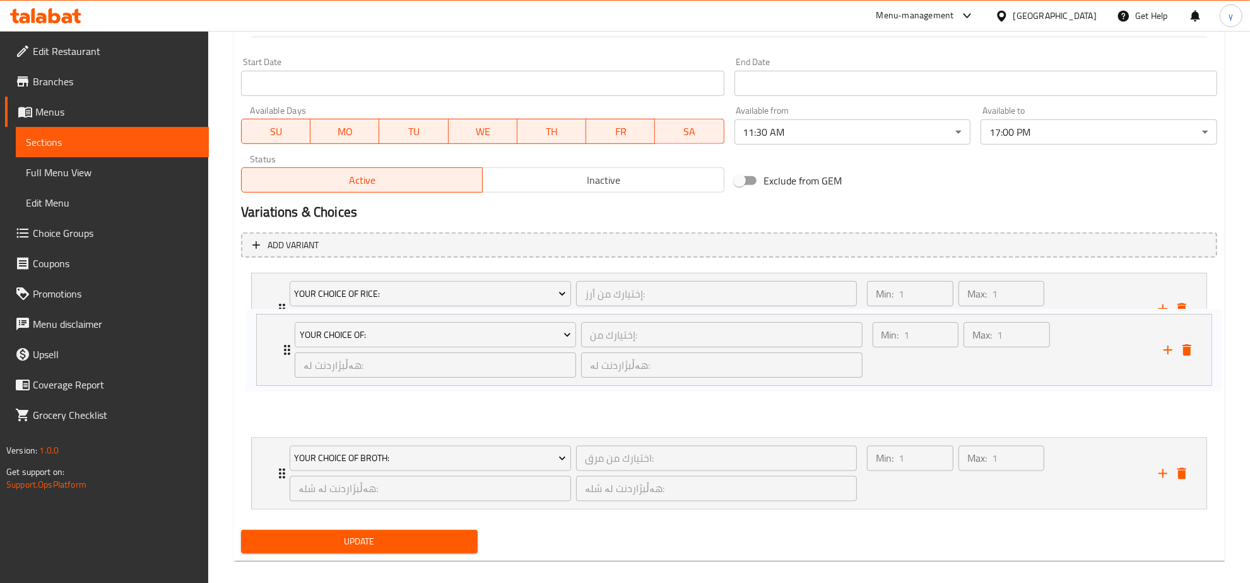
drag, startPoint x: 271, startPoint y: 382, endPoint x: 285, endPoint y: 292, distance: 91.3
click at [285, 292] on div "Your Choice Of Rice: إختيارك من أرز: ​ هەڵبژاردنت لە برنج: ​ هەڵبژاردنت لە برنج…" at bounding box center [729, 391] width 976 height 247
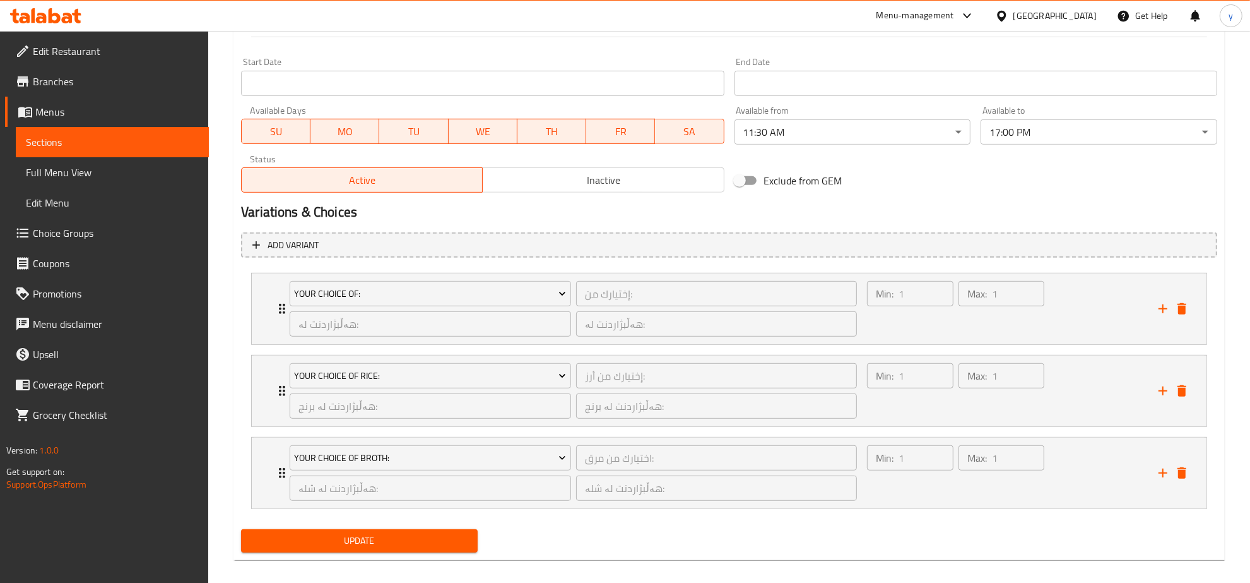
click at [365, 536] on span "Update" at bounding box center [359, 541] width 216 height 16
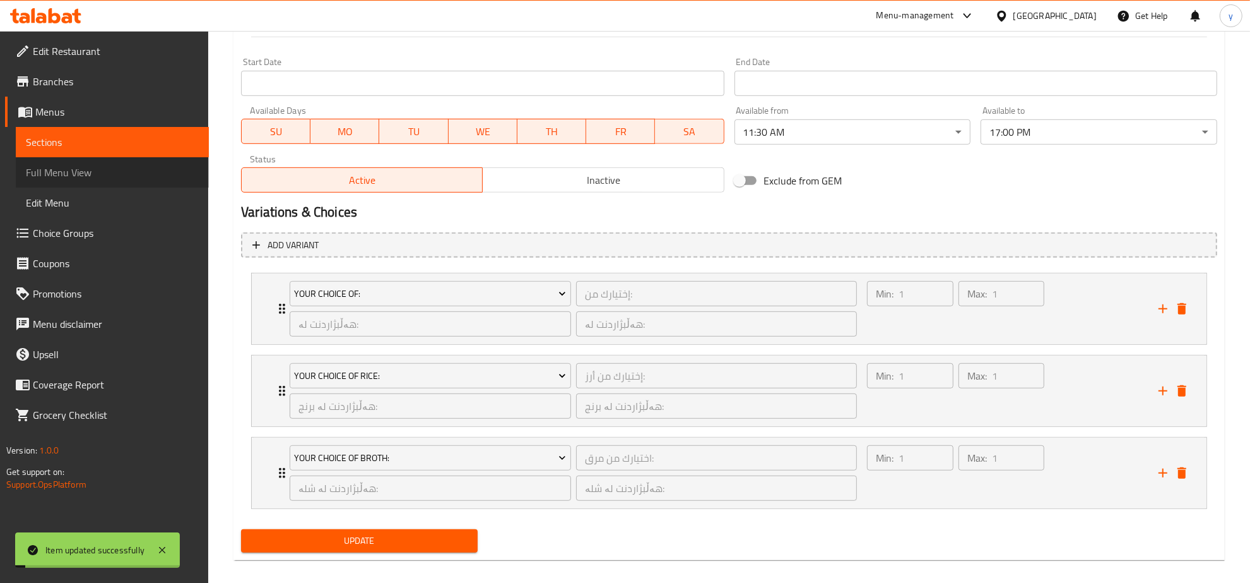
click at [140, 177] on span "Full Menu View" at bounding box center [112, 172] width 173 height 15
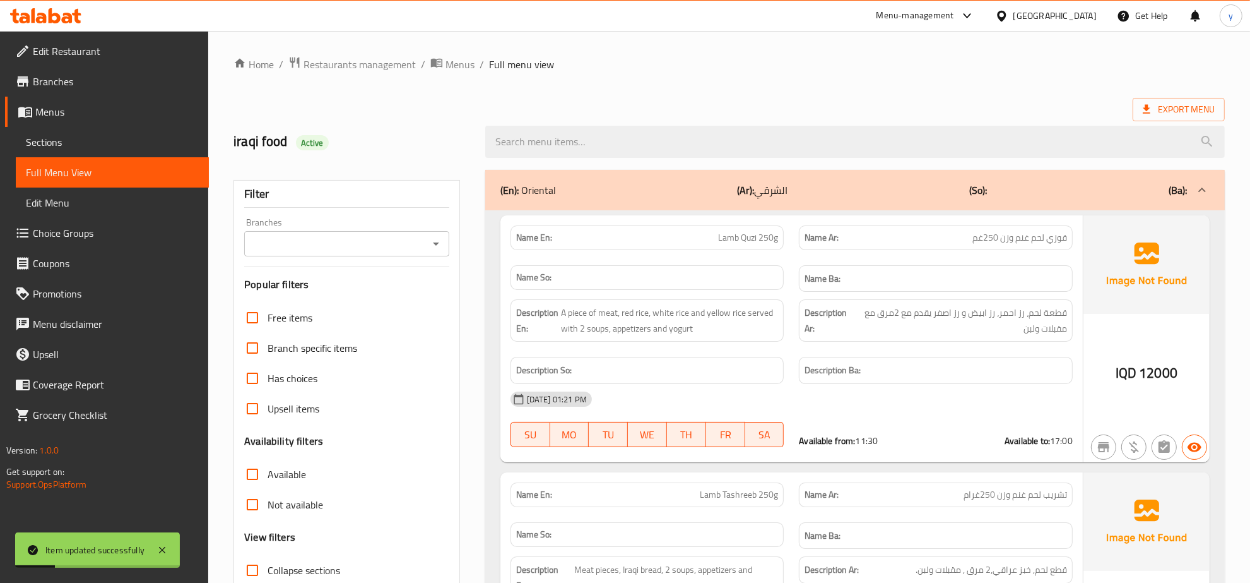
click at [648, 160] on div at bounding box center [855, 141] width 755 height 47
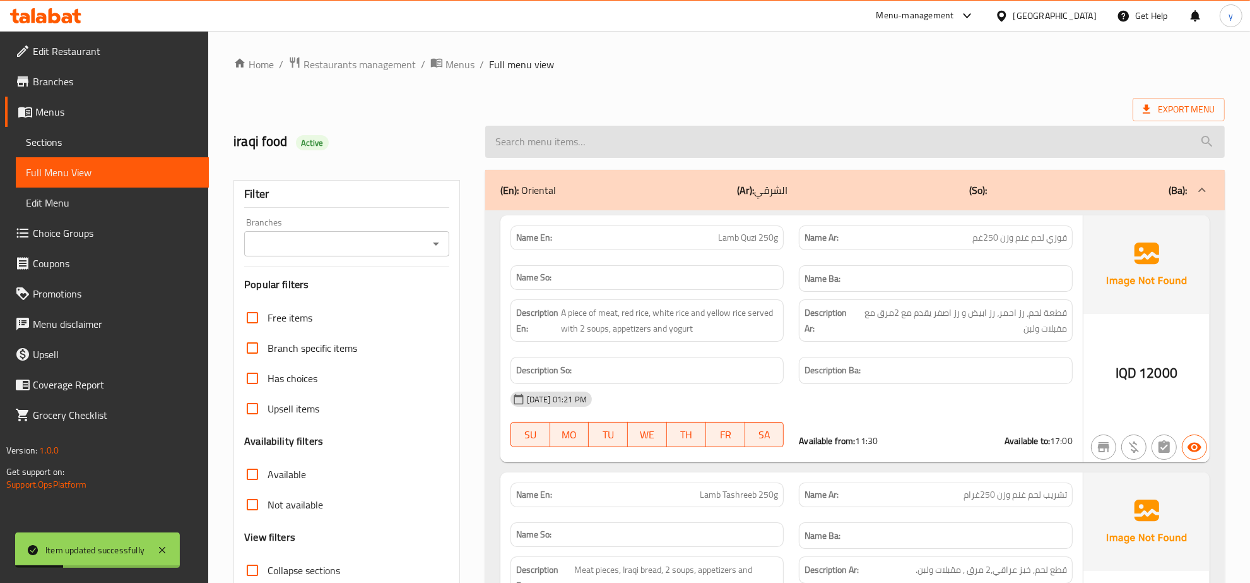
click at [651, 151] on input "search" at bounding box center [855, 142] width 740 height 32
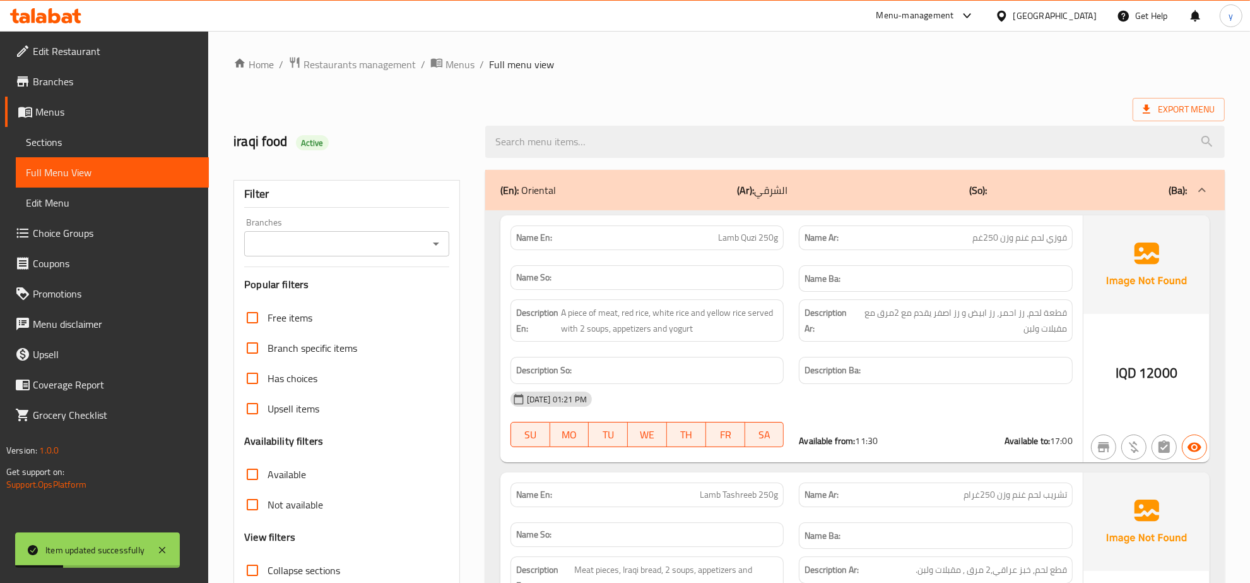
paste input "Rice And Broth"
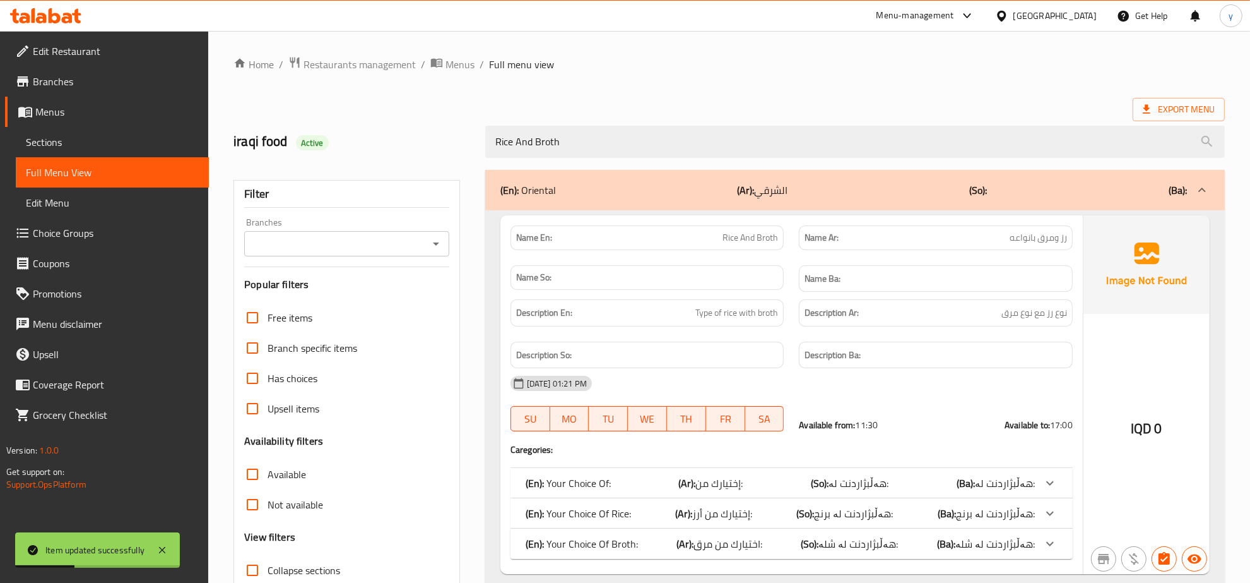
click at [441, 251] on icon "Open" at bounding box center [436, 243] width 15 height 15
type input "Rice And Broth"
click at [379, 300] on li "Yassir Abu Alharisa, Alhuriya" at bounding box center [347, 298] width 204 height 23
type input "Yassir Abu Alharisa, Alhuriya"
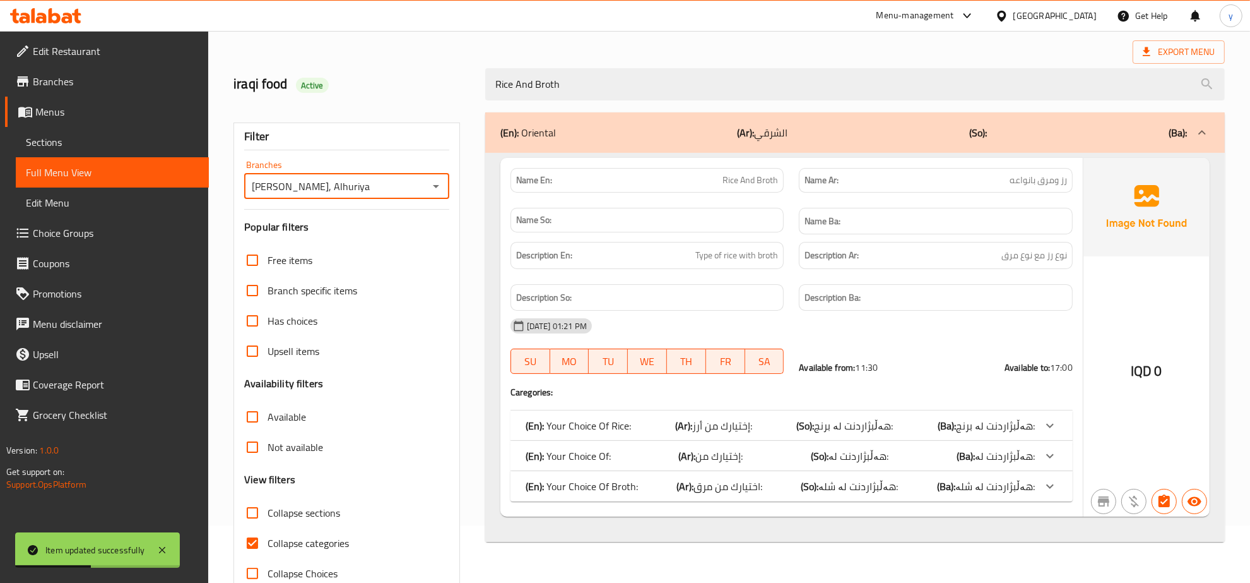
scroll to position [89, 0]
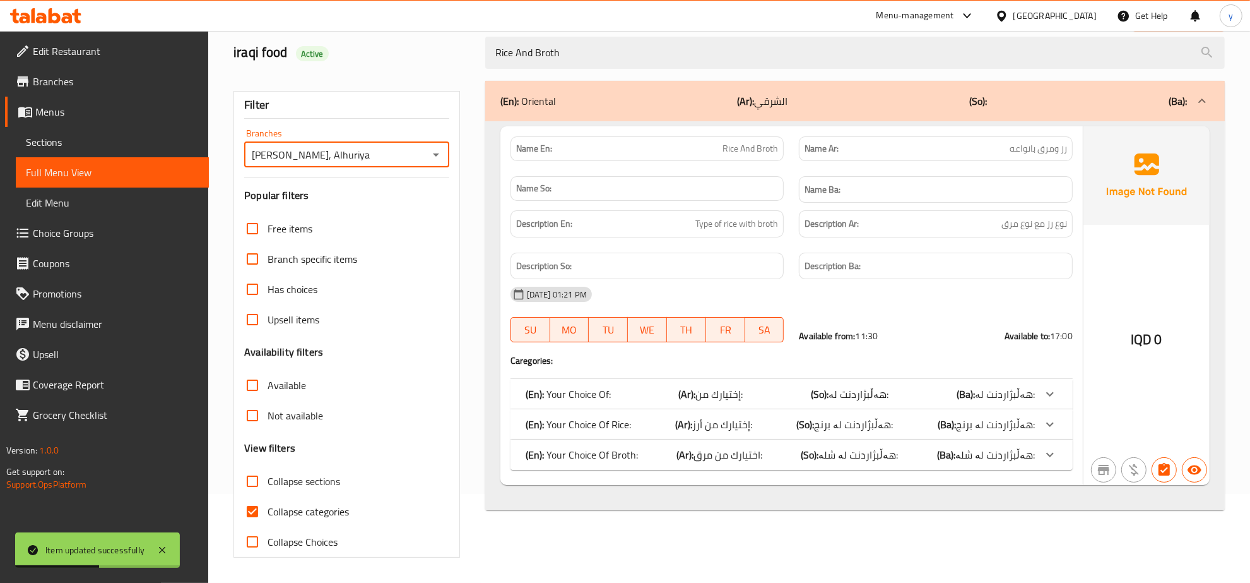
click at [252, 500] on input "Collapse categories" at bounding box center [252, 511] width 30 height 30
checkbox input "false"
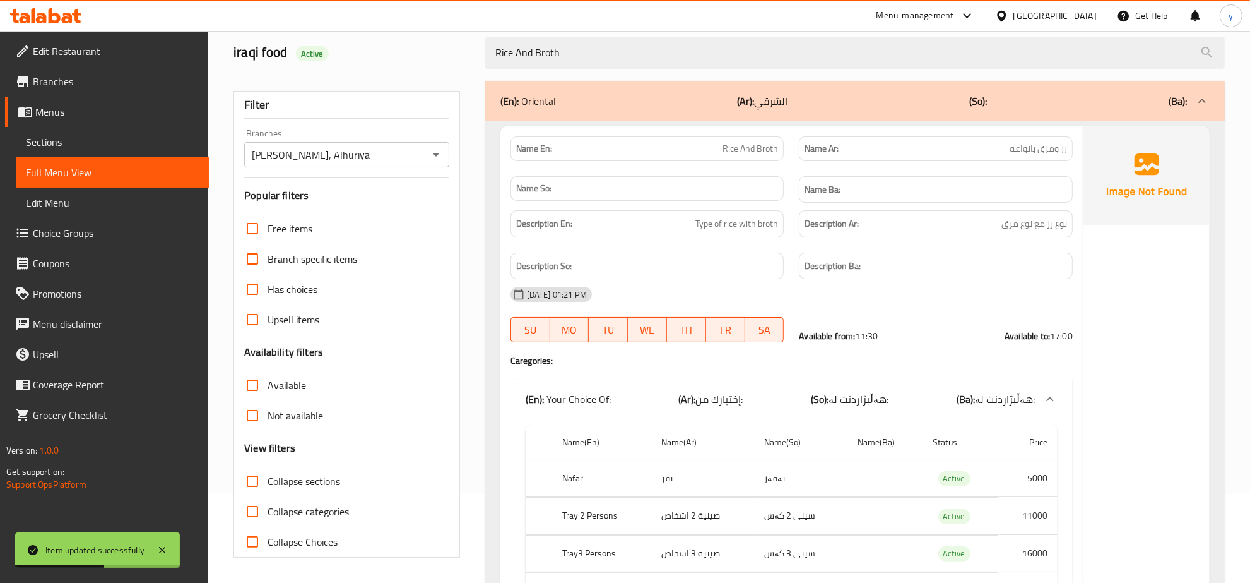
click at [248, 488] on input "Collapse sections" at bounding box center [252, 481] width 30 height 30
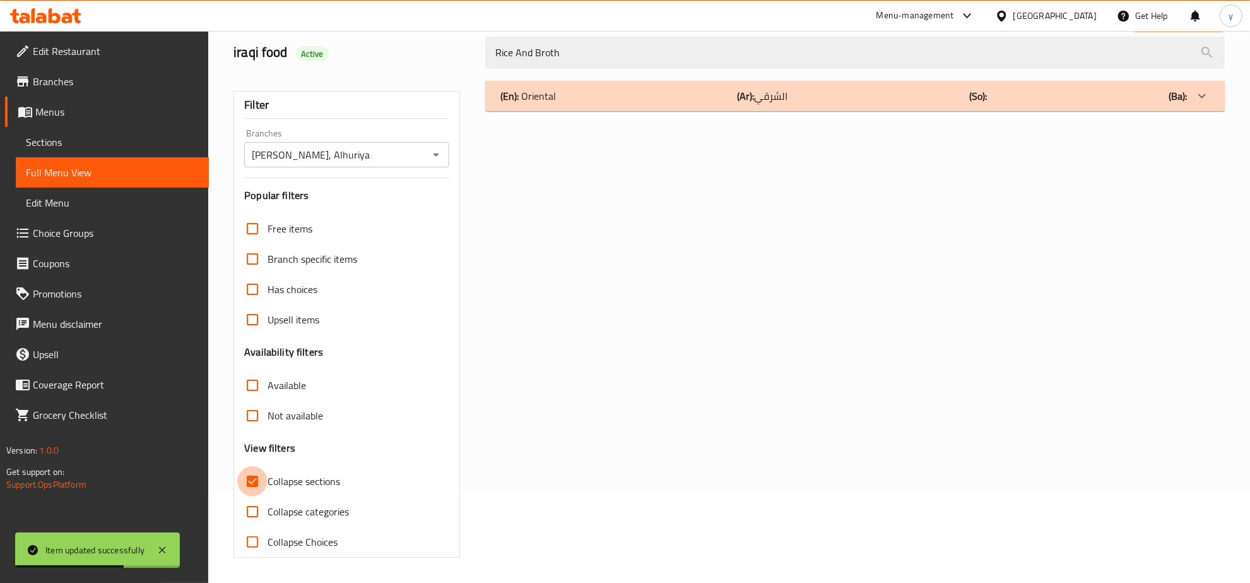
click at [261, 484] on input "Collapse sections" at bounding box center [252, 481] width 30 height 30
checkbox input "false"
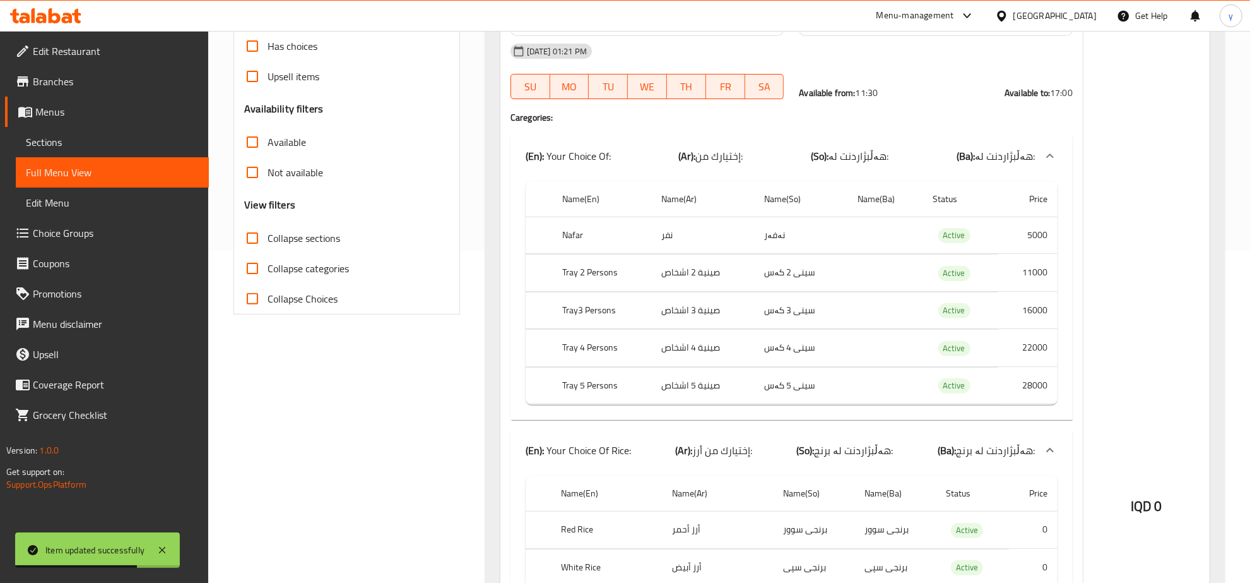
scroll to position [352, 0]
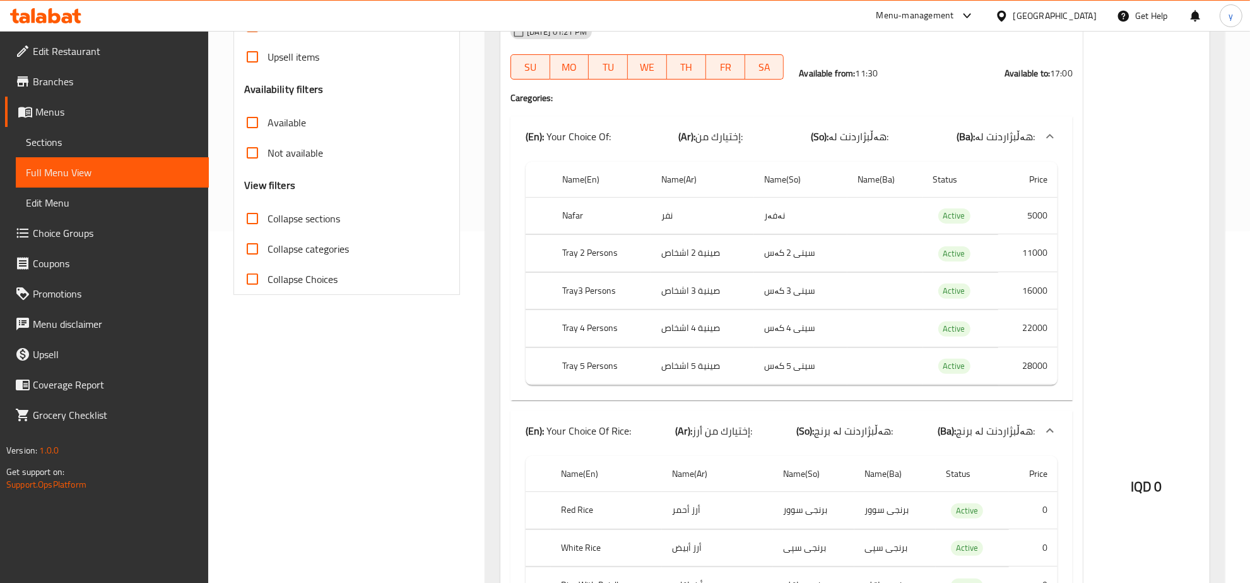
click at [76, 235] on span "Choice Groups" at bounding box center [116, 232] width 166 height 15
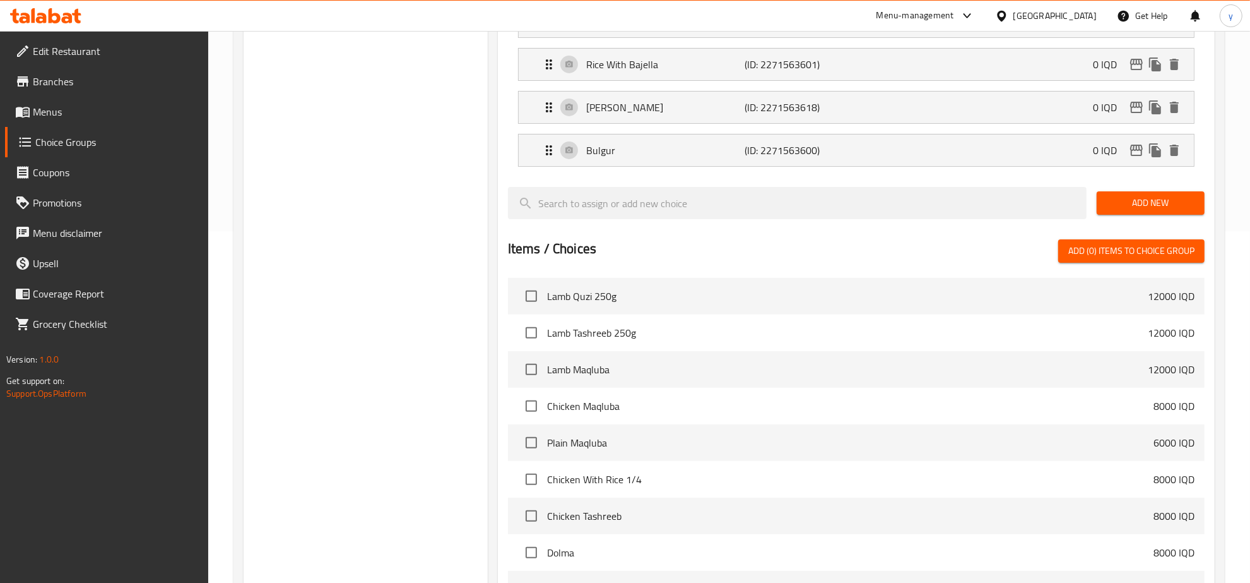
scroll to position [179, 0]
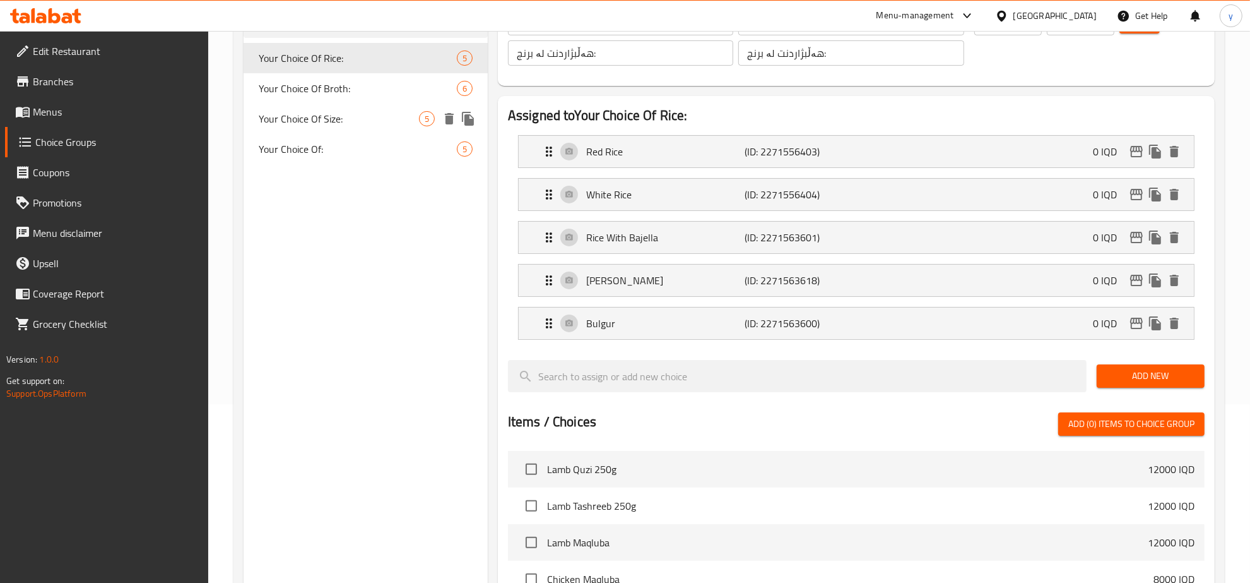
click at [350, 163] on div "Your Choice Of: 5" at bounding box center [366, 149] width 244 height 30
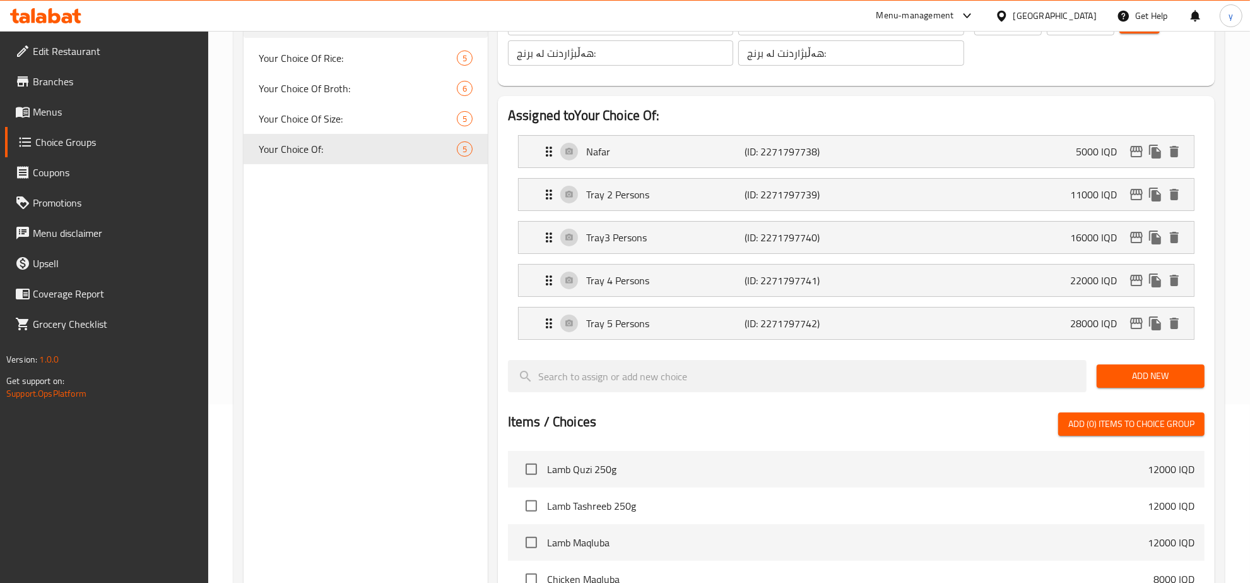
type input "Your Choice Of:"
type input "إختيارك من:"
type input "هەڵبژاردنت لە:"
click at [636, 245] on p "Tray3 Persons" at bounding box center [665, 237] width 158 height 15
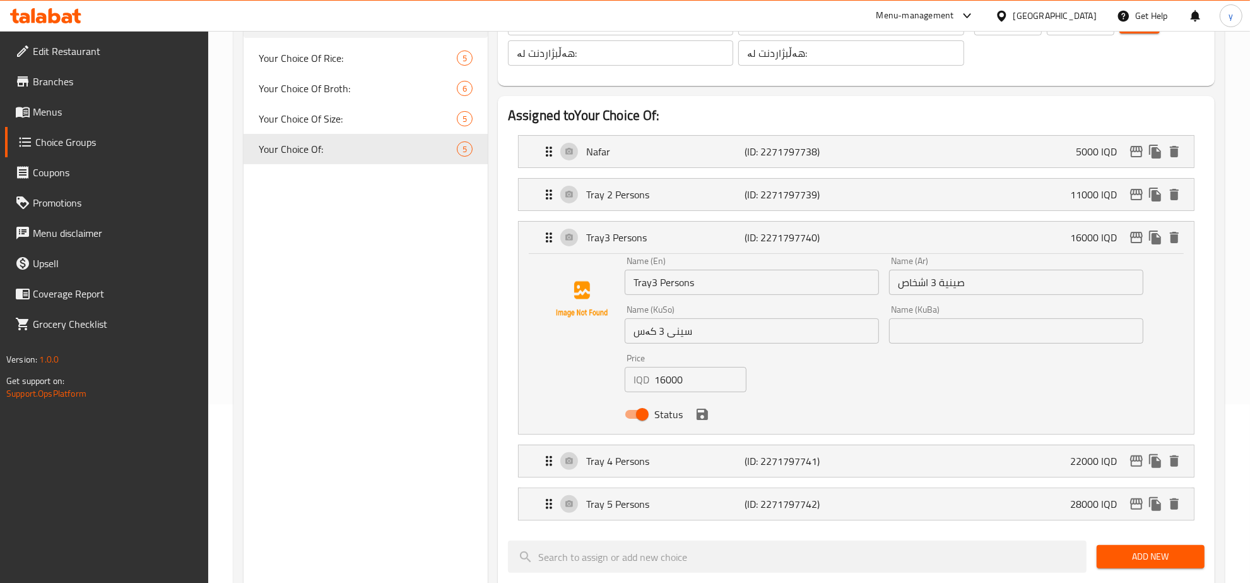
click at [651, 283] on input "Tray3 Persons" at bounding box center [752, 282] width 254 height 25
click at [702, 418] on icon "save" at bounding box center [702, 413] width 11 height 11
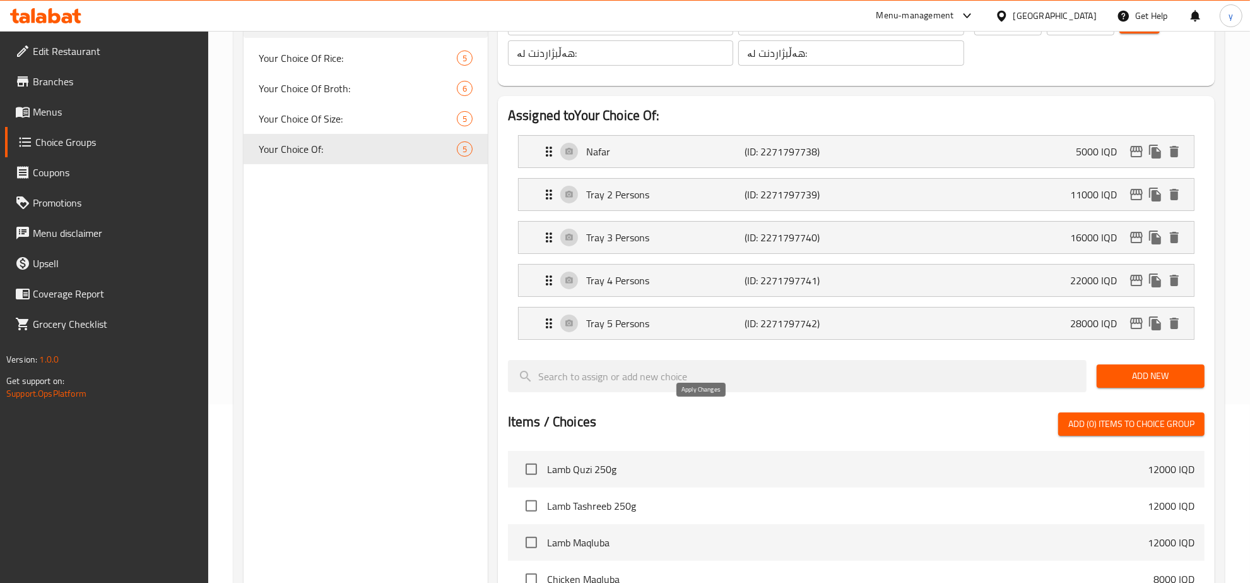
type input "Tray 3 Persons"
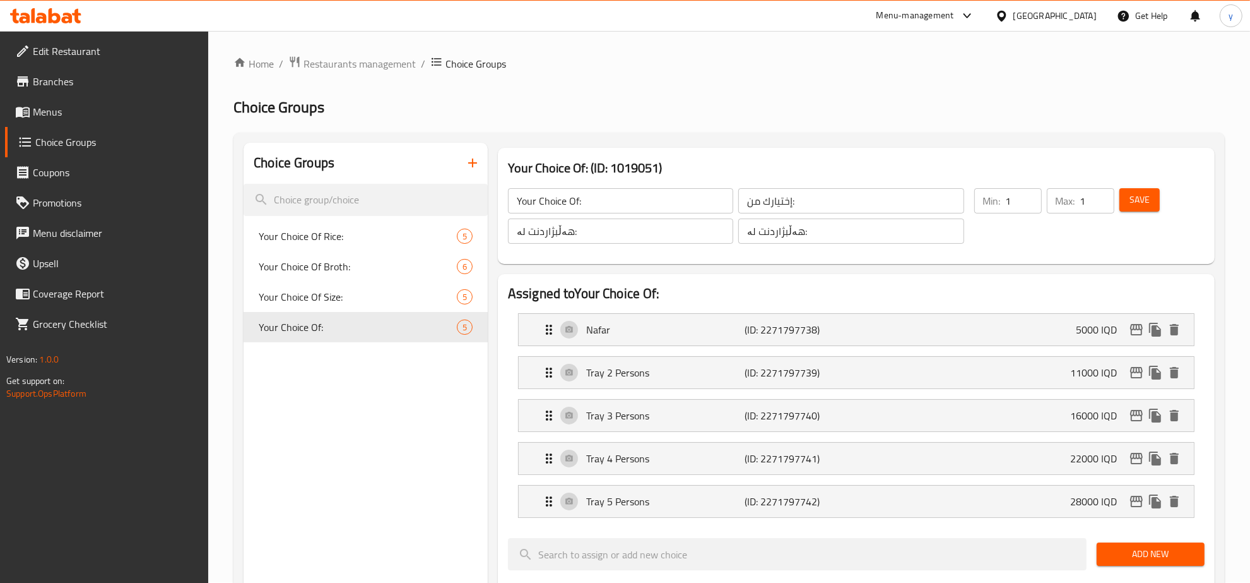
scroll to position [0, 0]
click at [1155, 215] on div "Save" at bounding box center [1154, 216] width 75 height 61
click at [1146, 206] on span "Save" at bounding box center [1140, 201] width 20 height 16
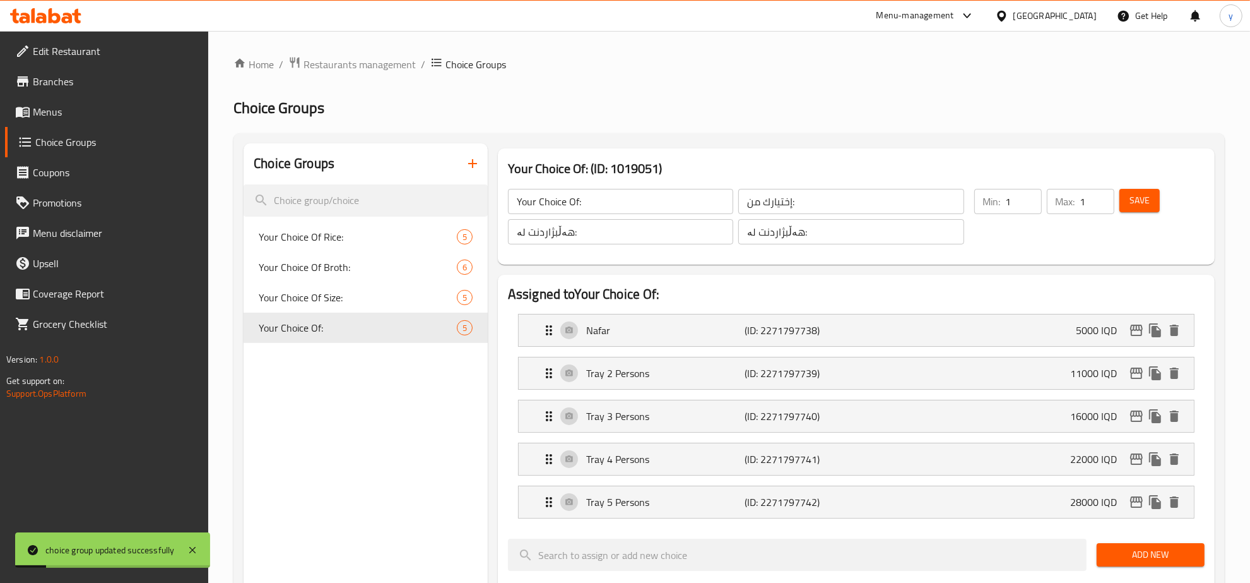
click at [121, 106] on span "Menus" at bounding box center [116, 111] width 166 height 15
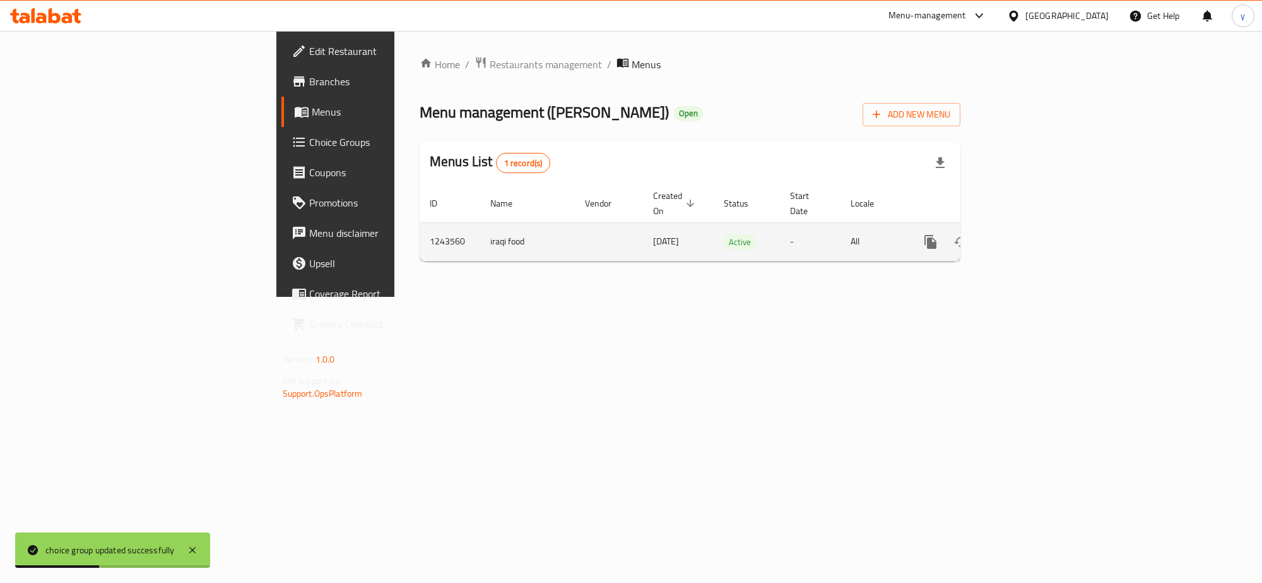
click at [1037, 234] on div "enhanced table" at bounding box center [976, 242] width 121 height 30
click at [1007, 242] on button "enhanced table" at bounding box center [991, 242] width 30 height 30
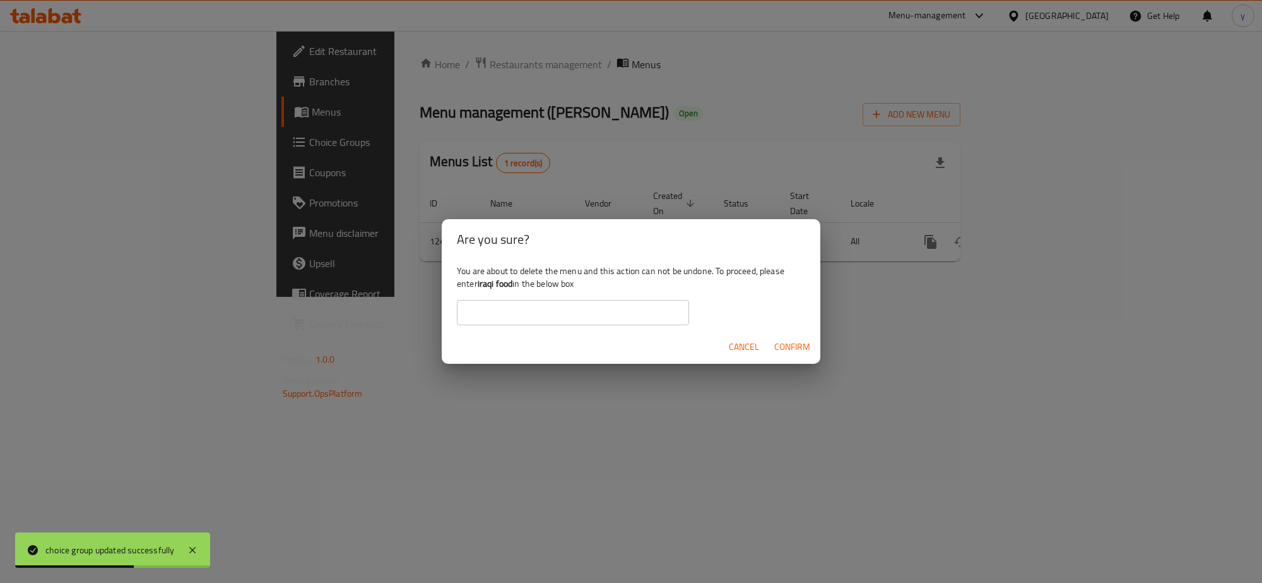
click at [720, 348] on div "Cancel Confirm" at bounding box center [631, 346] width 379 height 33
click at [751, 348] on span "Cancel" at bounding box center [744, 347] width 30 height 16
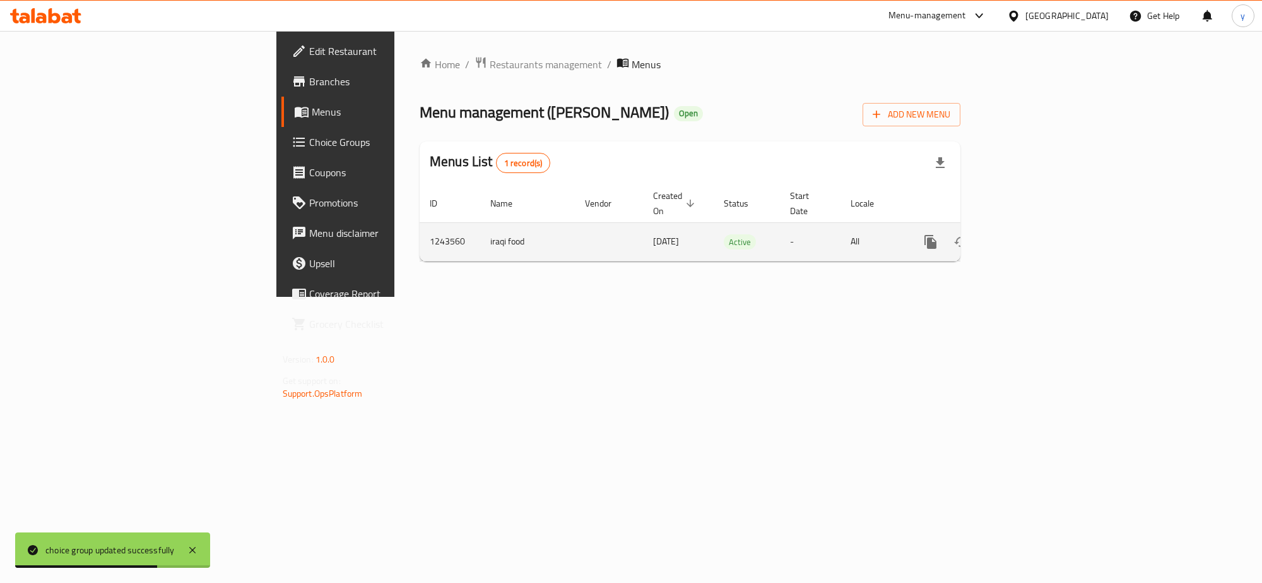
click at [1037, 235] on link "enhanced table" at bounding box center [1022, 242] width 30 height 30
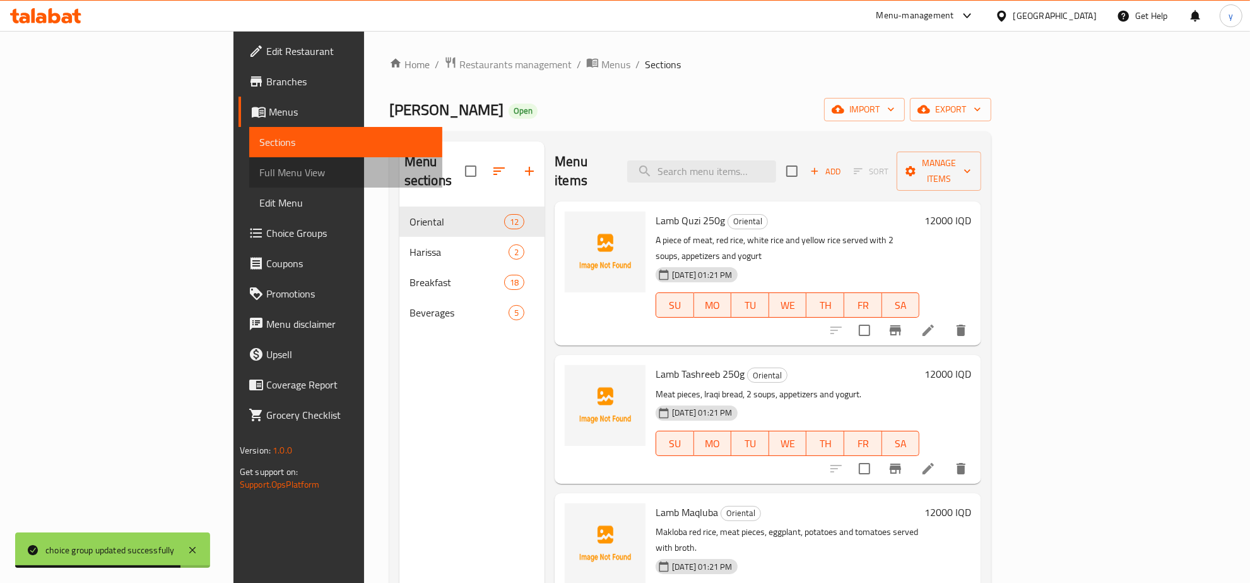
click at [249, 179] on link "Full Menu View" at bounding box center [345, 172] width 193 height 30
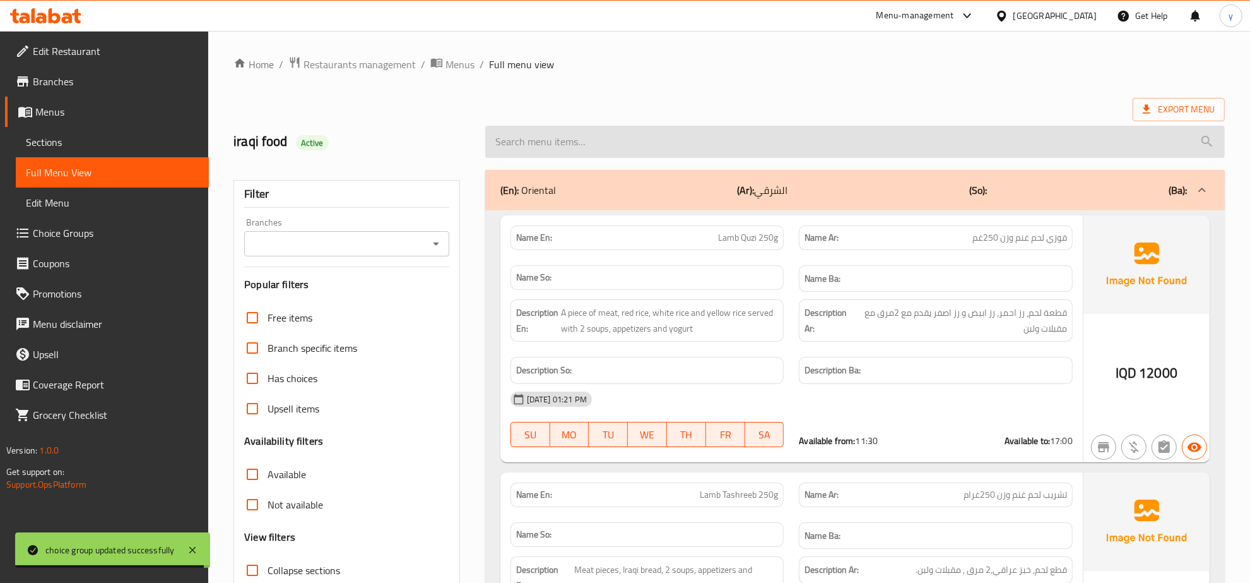
click at [643, 150] on input "search" at bounding box center [855, 142] width 740 height 32
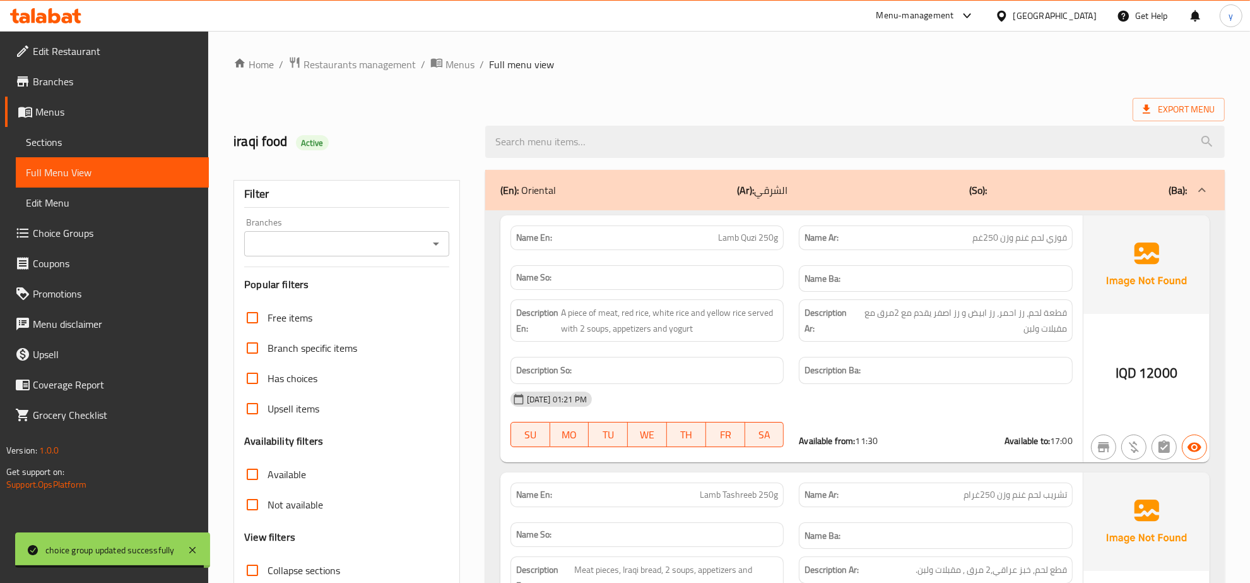
paste input "Rice And Broth"
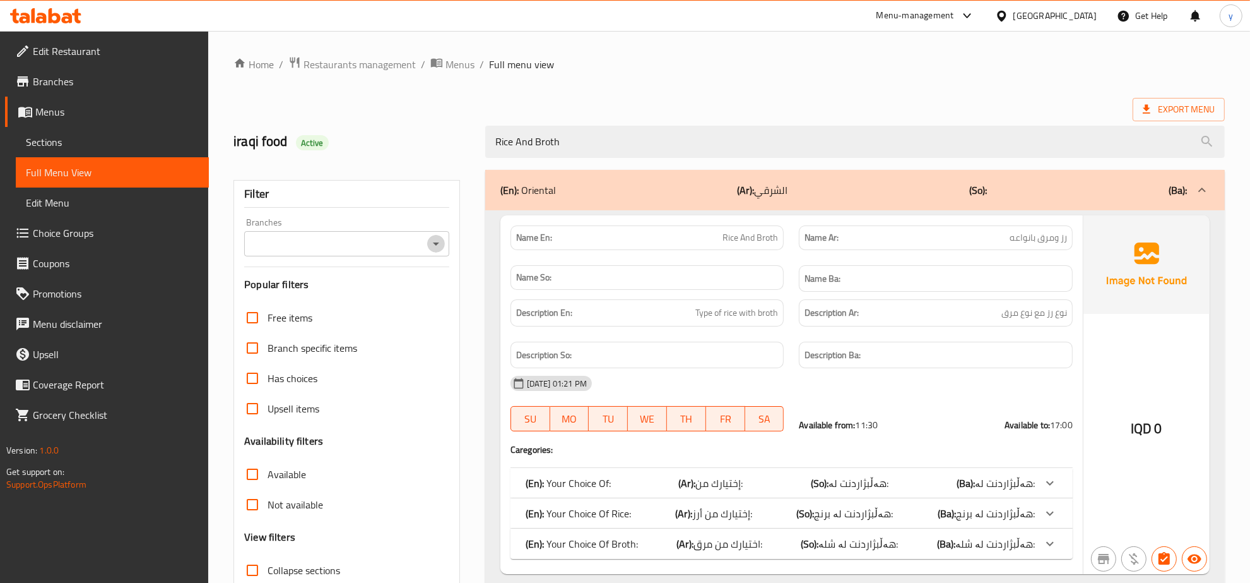
click at [440, 240] on icon "Open" at bounding box center [436, 243] width 15 height 15
type input "Rice And Broth"
click at [362, 291] on span "Yassir Abu Alharisa, Alhuriya" at bounding box center [314, 298] width 118 height 15
type input "Yassir Abu Alharisa, Alhuriya"
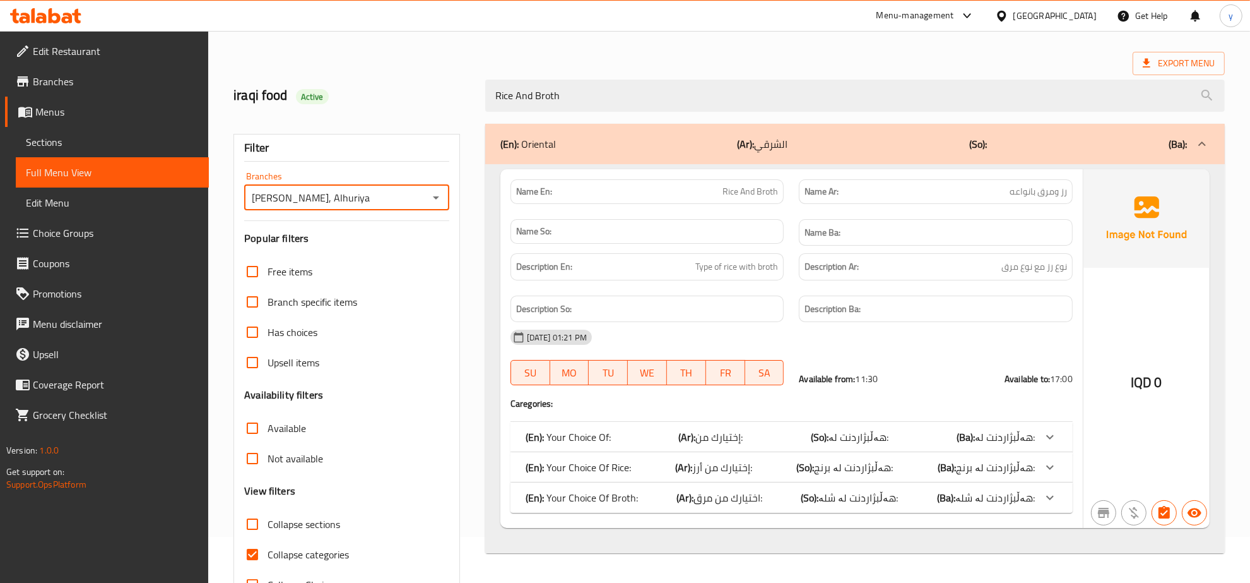
scroll to position [89, 0]
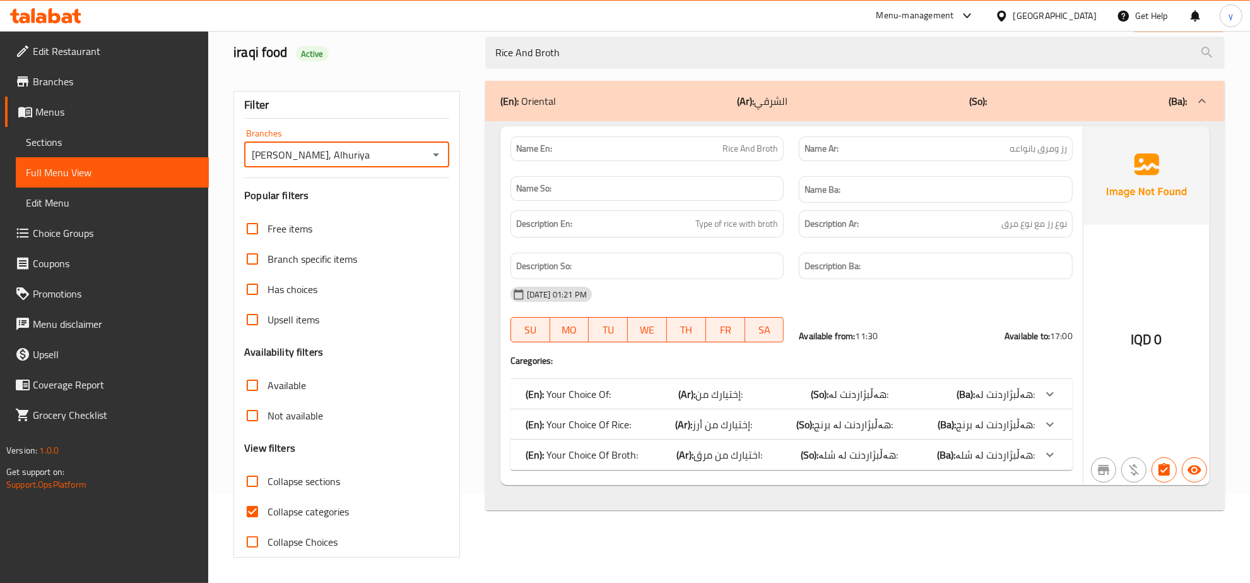
click at [251, 506] on input "Collapse categories" at bounding box center [252, 511] width 30 height 30
checkbox input "false"
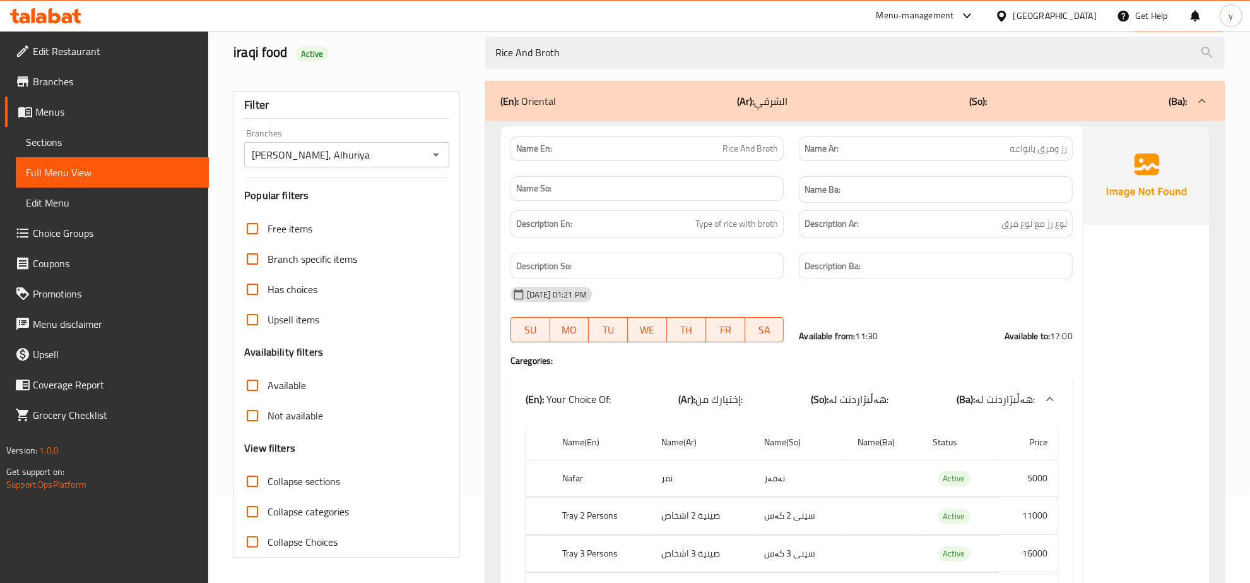
scroll to position [352, 0]
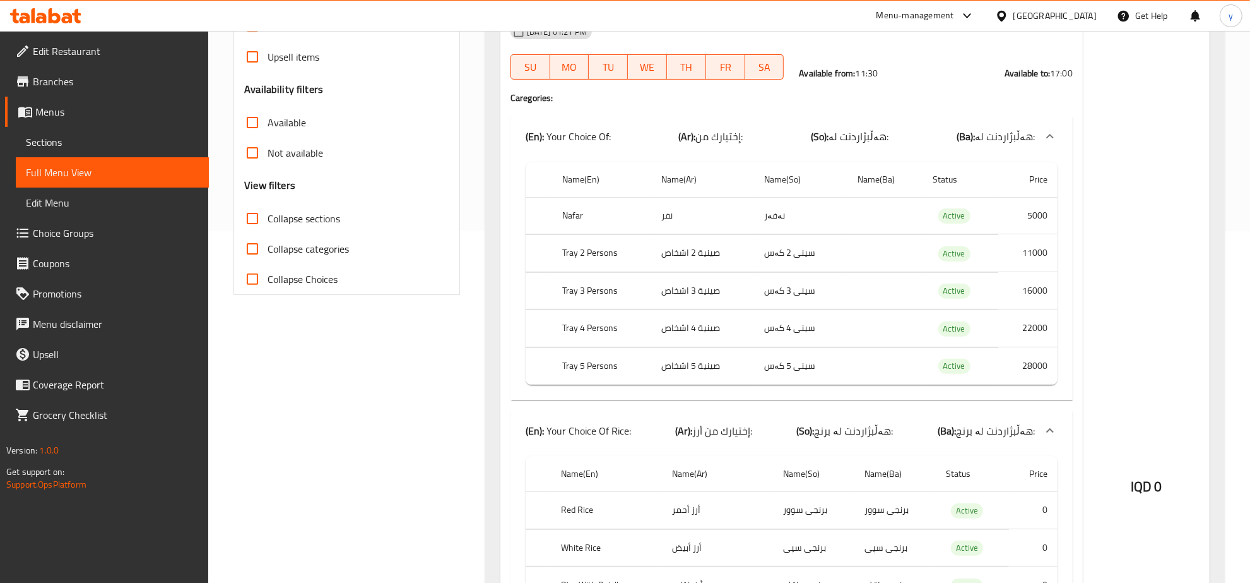
drag, startPoint x: 1037, startPoint y: 367, endPoint x: 1043, endPoint y: 367, distance: 6.3
click at [1040, 367] on td "28000" at bounding box center [1027, 365] width 59 height 37
drag, startPoint x: 1010, startPoint y: 329, endPoint x: 1050, endPoint y: 324, distance: 40.2
click at [1050, 324] on td "22000" at bounding box center [1027, 328] width 59 height 37
drag, startPoint x: 1009, startPoint y: 290, endPoint x: 1050, endPoint y: 286, distance: 41.3
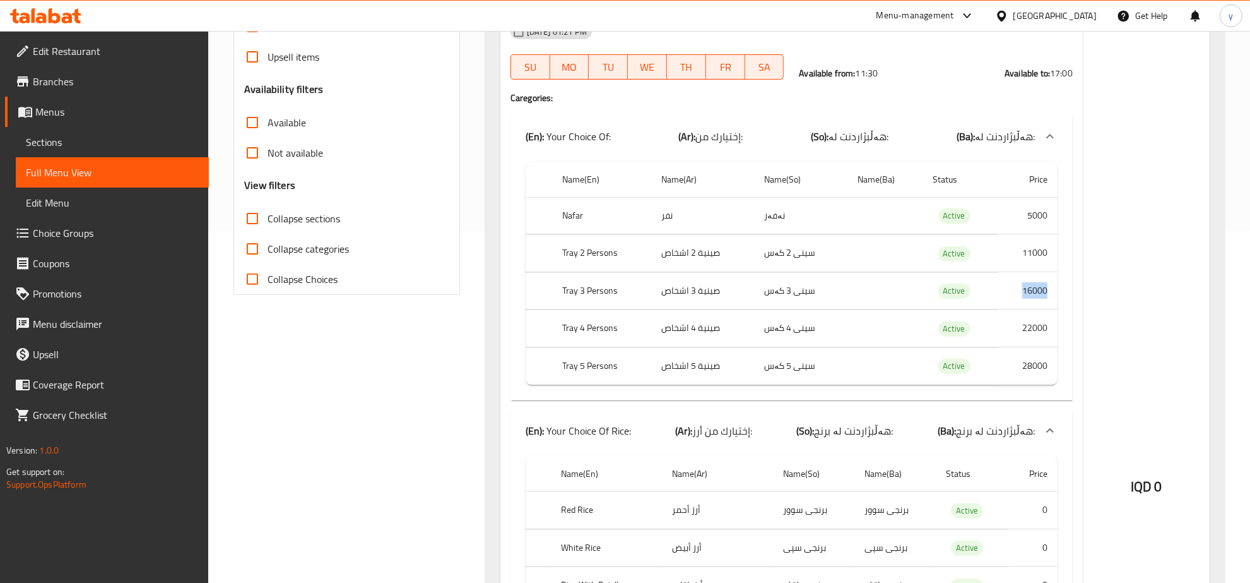
click at [1050, 286] on td "16000" at bounding box center [1027, 290] width 59 height 37
drag, startPoint x: 1026, startPoint y: 256, endPoint x: 1041, endPoint y: 246, distance: 17.9
click at [1043, 252] on td "11000" at bounding box center [1027, 253] width 59 height 37
click at [1178, 302] on div "IQD 0" at bounding box center [1147, 453] width 126 height 1178
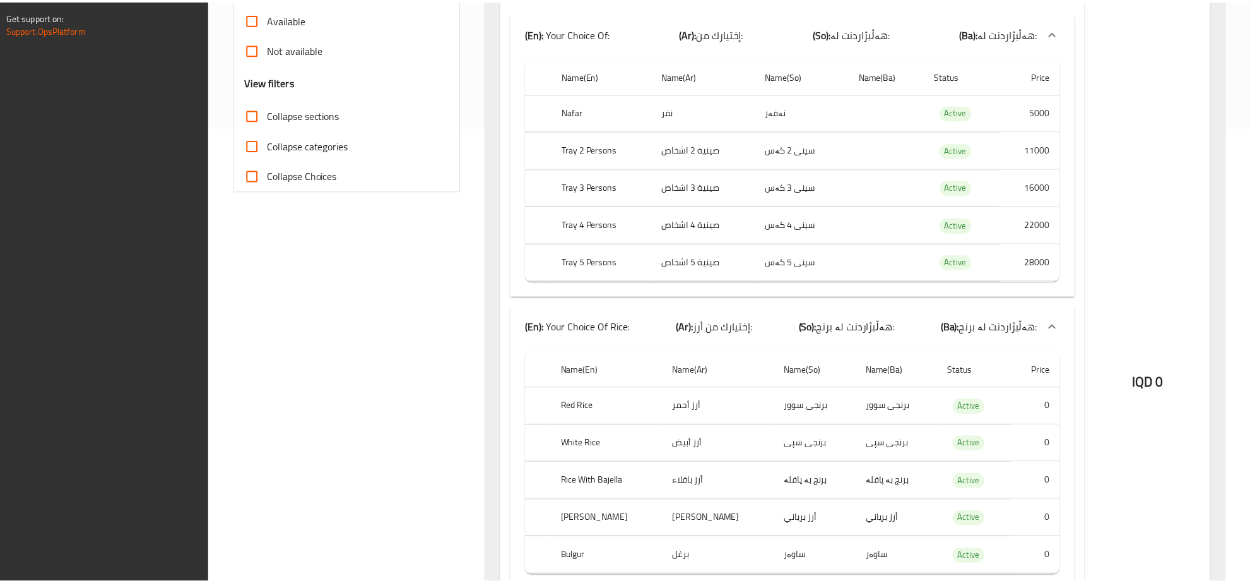
scroll to position [872, 0]
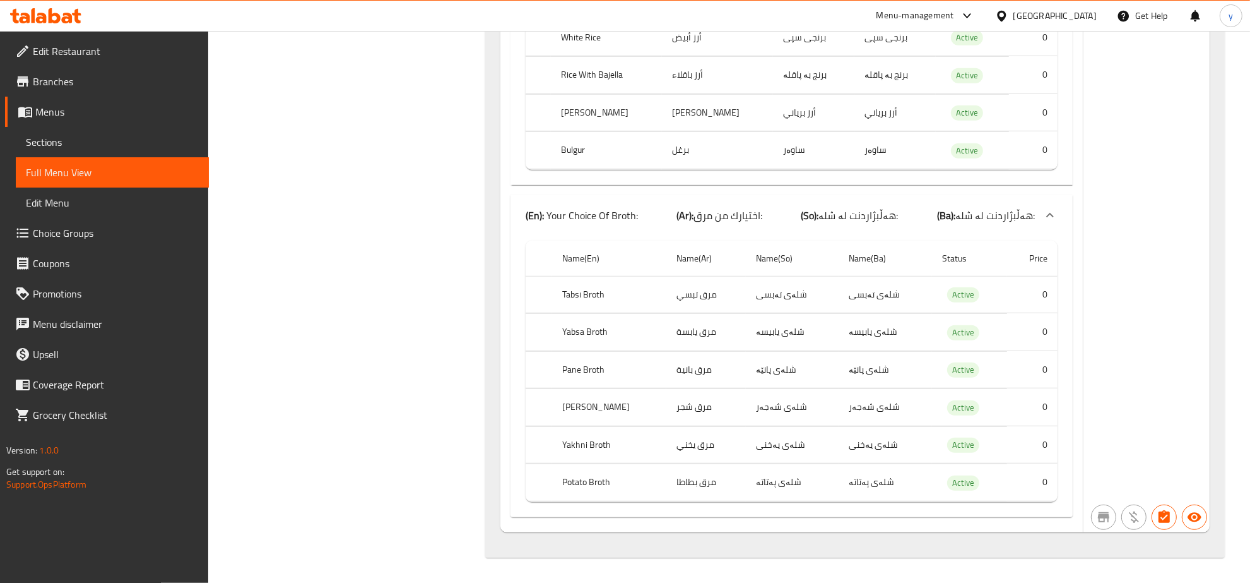
click at [63, 82] on span "Branches" at bounding box center [116, 81] width 166 height 15
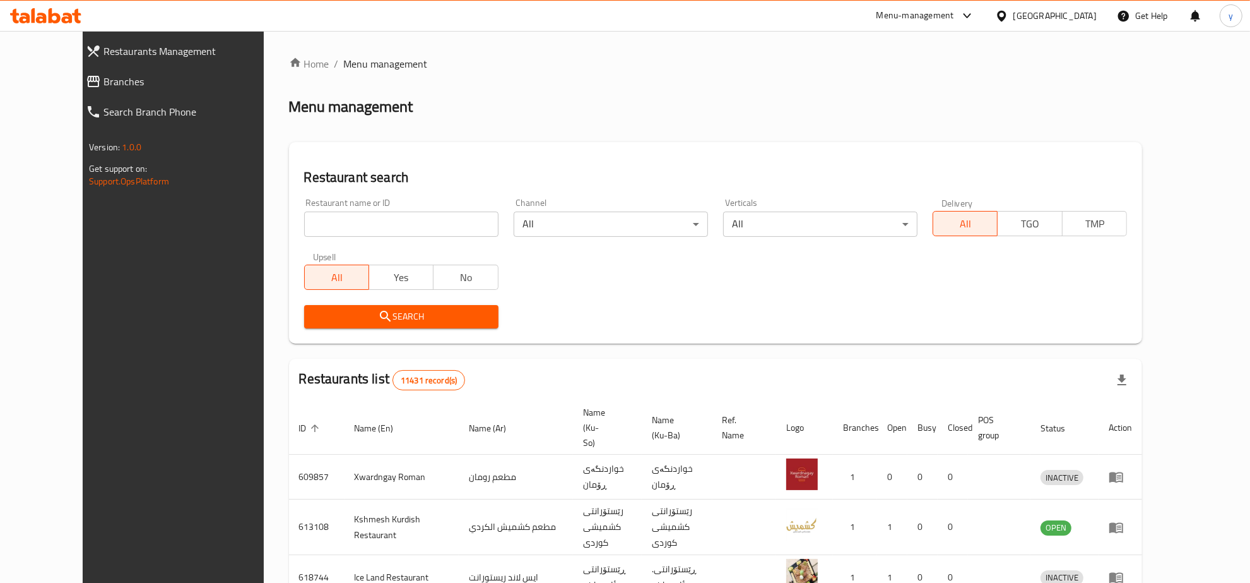
click at [118, 82] on span "Branches" at bounding box center [193, 81] width 178 height 15
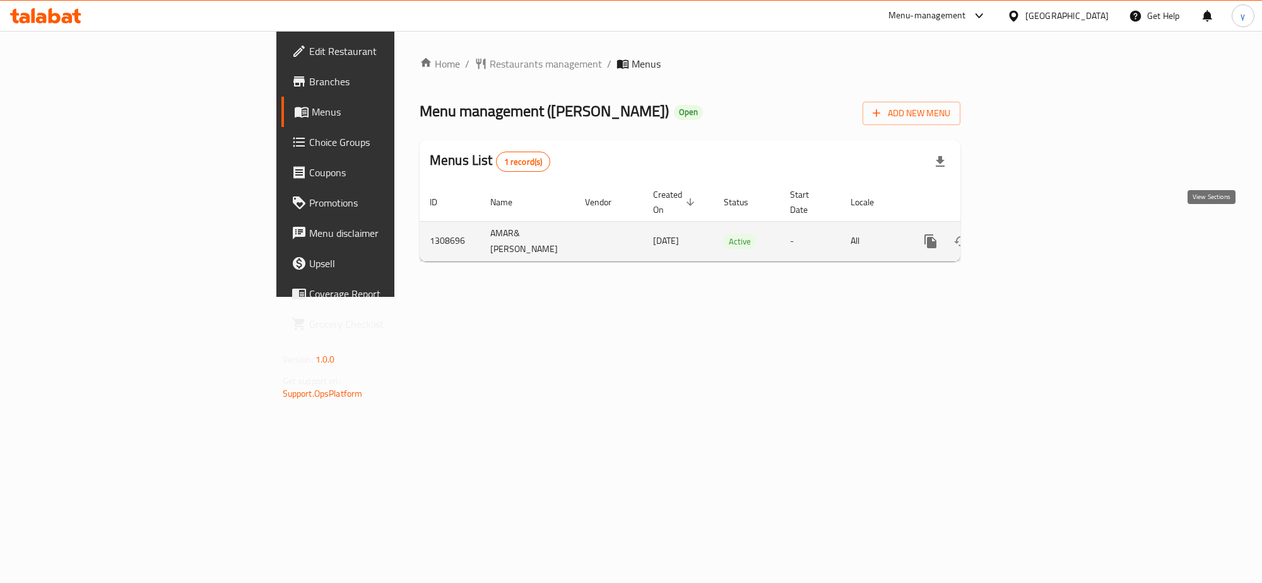
click at [1037, 226] on link "enhanced table" at bounding box center [1022, 241] width 30 height 30
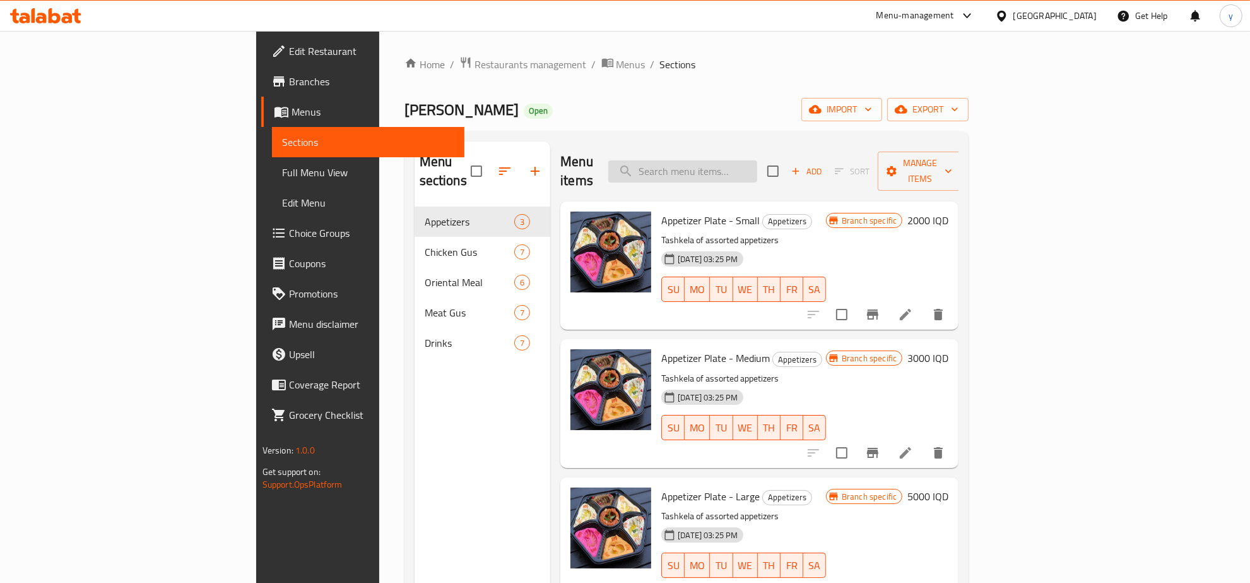
click at [757, 160] on input "search" at bounding box center [682, 171] width 149 height 22
paste input "775983"
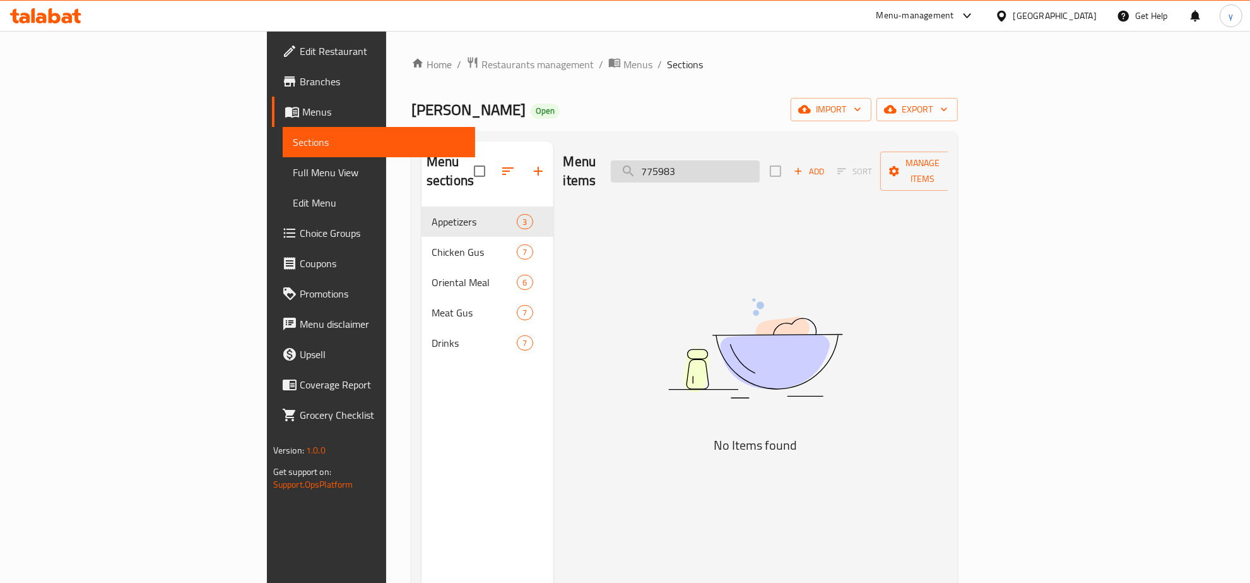
click at [752, 170] on input "775983" at bounding box center [685, 171] width 149 height 22
paste input "Meat [PERSON_NAME]"
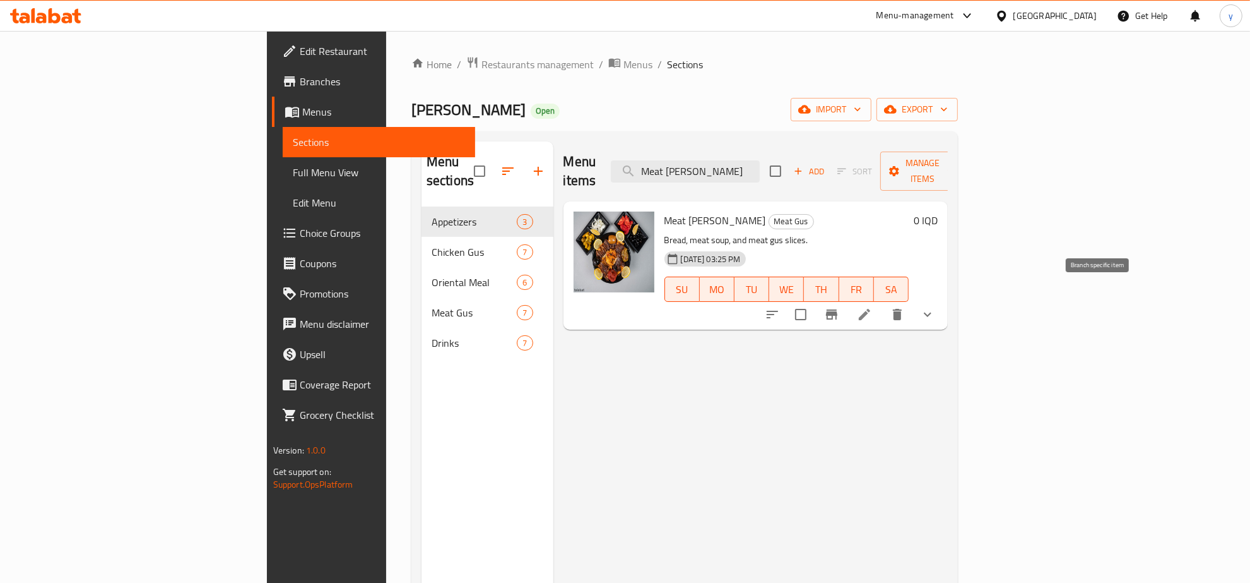
type input "Meat [PERSON_NAME]"
click at [872, 307] on icon at bounding box center [864, 314] width 15 height 15
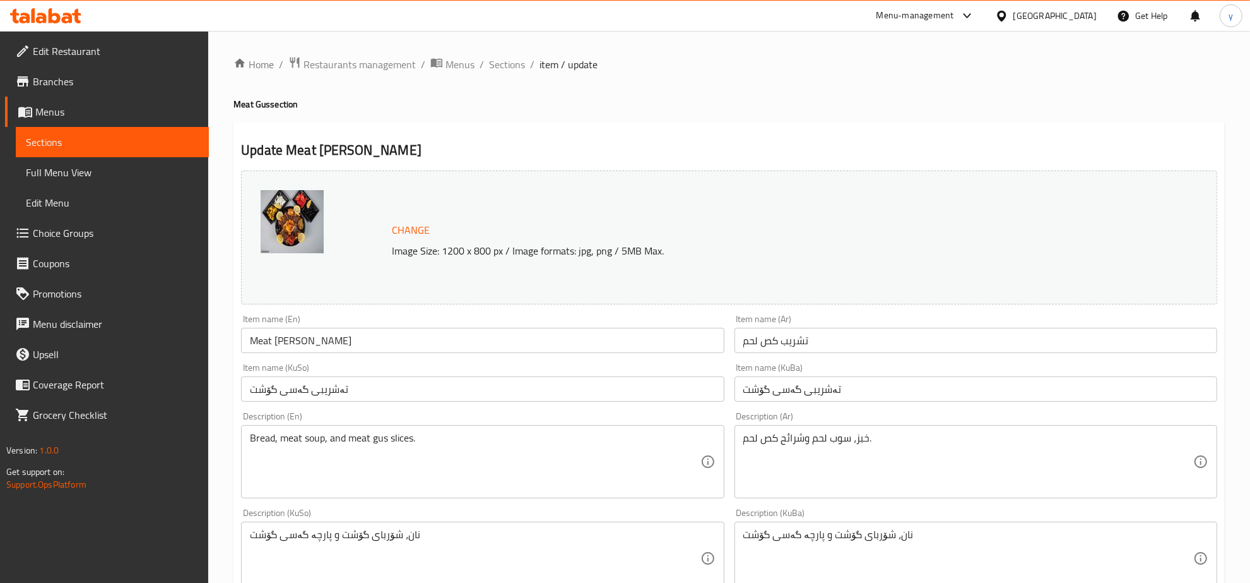
scroll to position [131, 0]
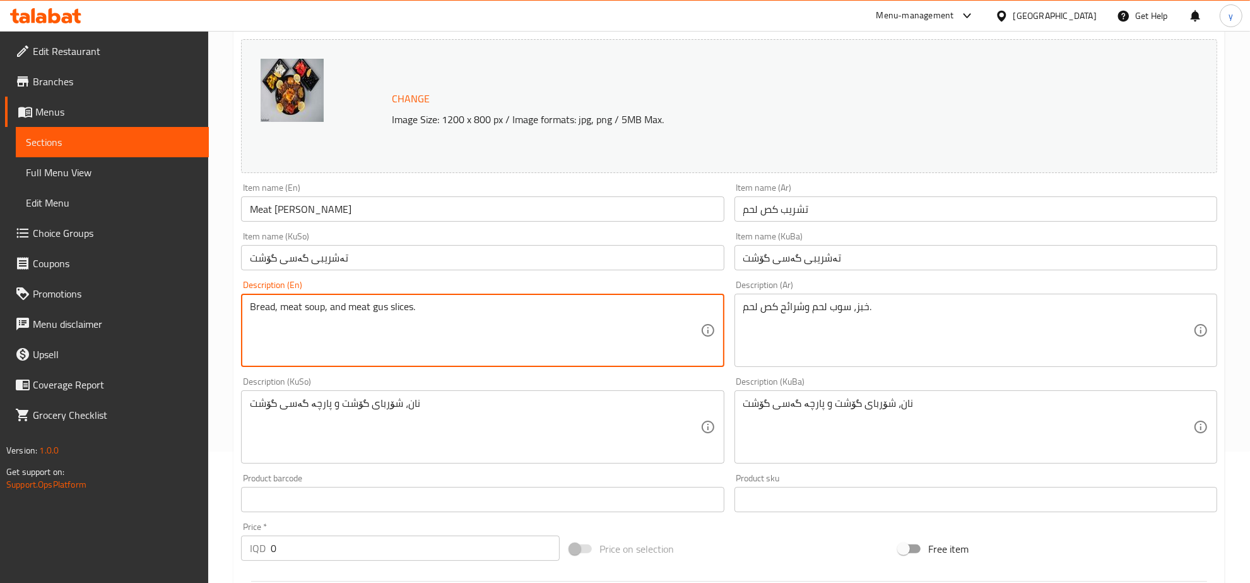
click at [502, 333] on textarea "Bread, meat soup, and meat gus slices." at bounding box center [475, 330] width 450 height 60
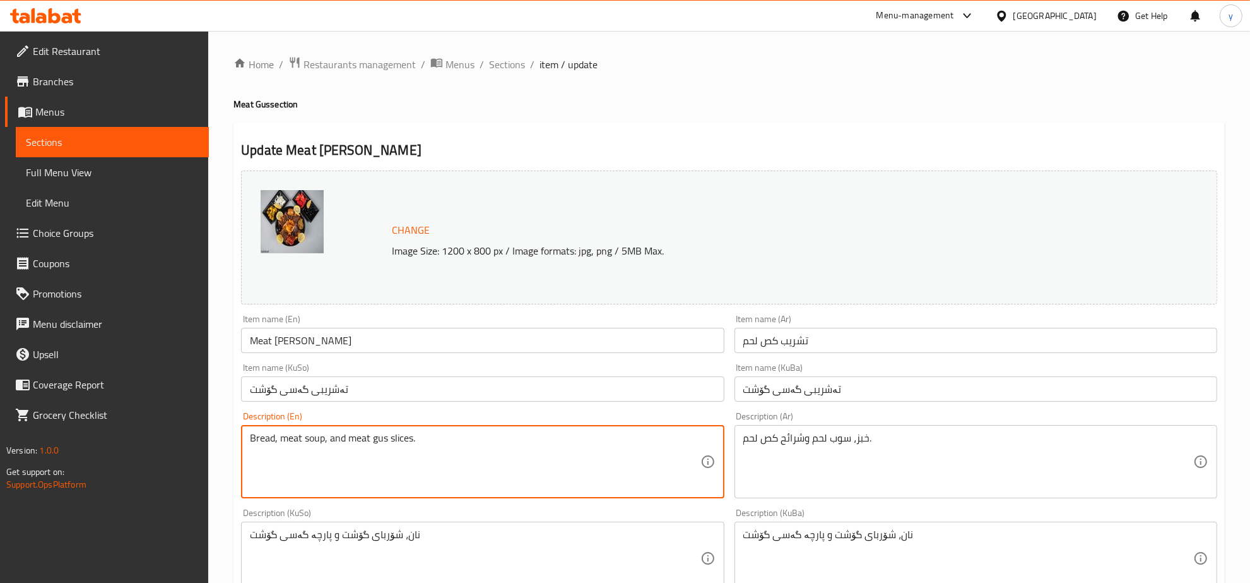
click at [503, 69] on span "Sections" at bounding box center [507, 64] width 36 height 15
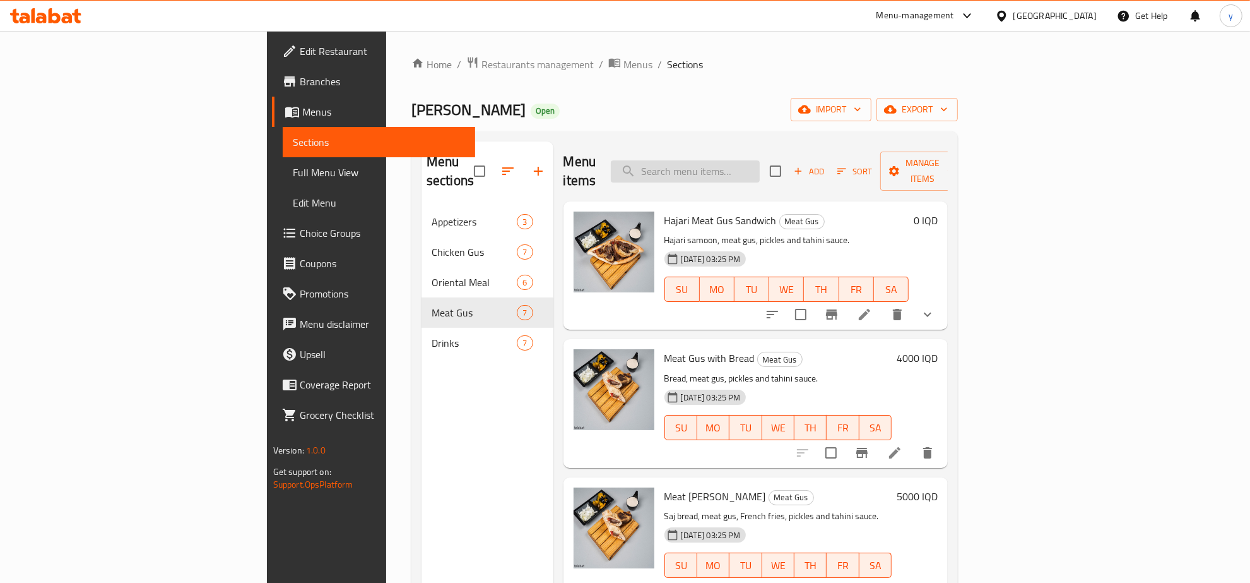
click at [758, 165] on input "search" at bounding box center [685, 171] width 149 height 22
paste input "Meat [PERSON_NAME]"
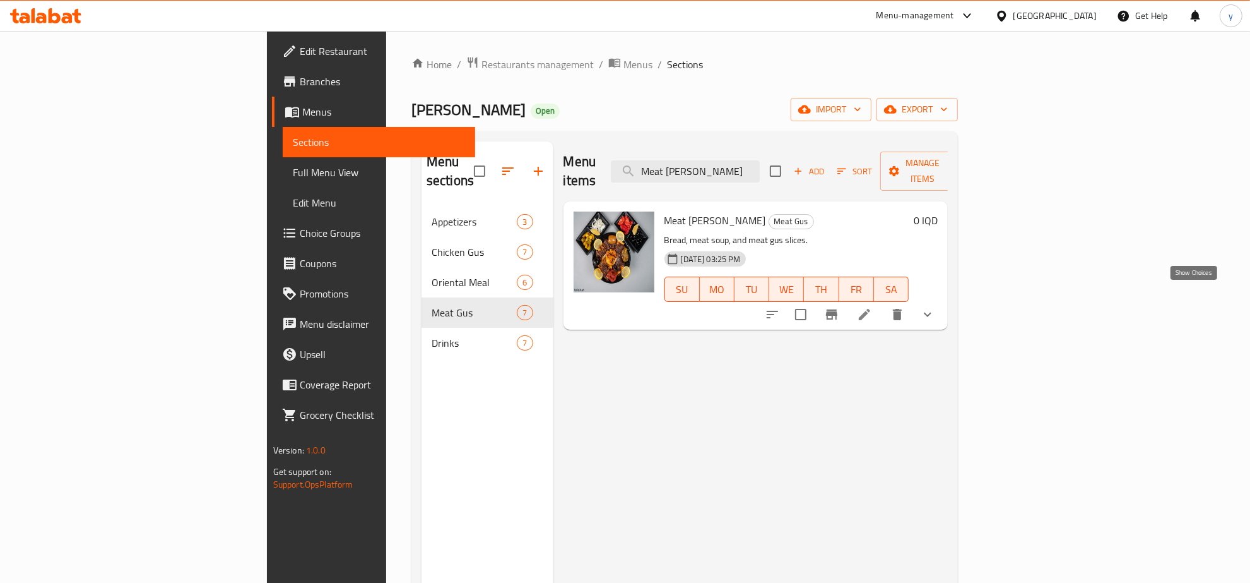
type input "Meat [PERSON_NAME]"
click at [935, 307] on icon "show more" at bounding box center [927, 314] width 15 height 15
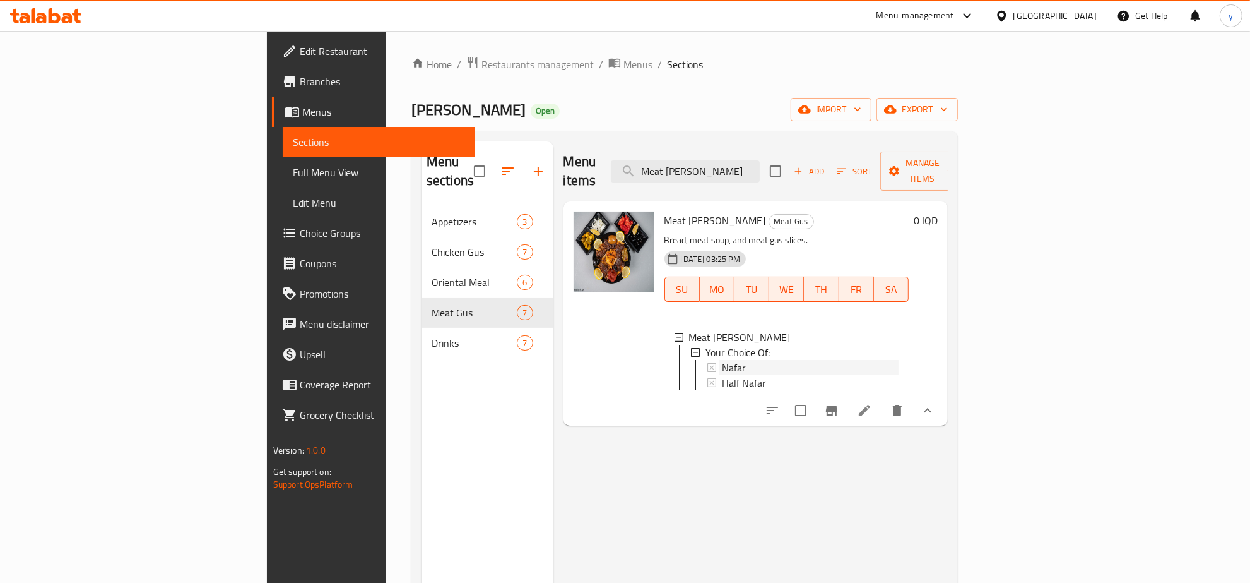
click at [722, 360] on div "Nafar" at bounding box center [810, 367] width 177 height 15
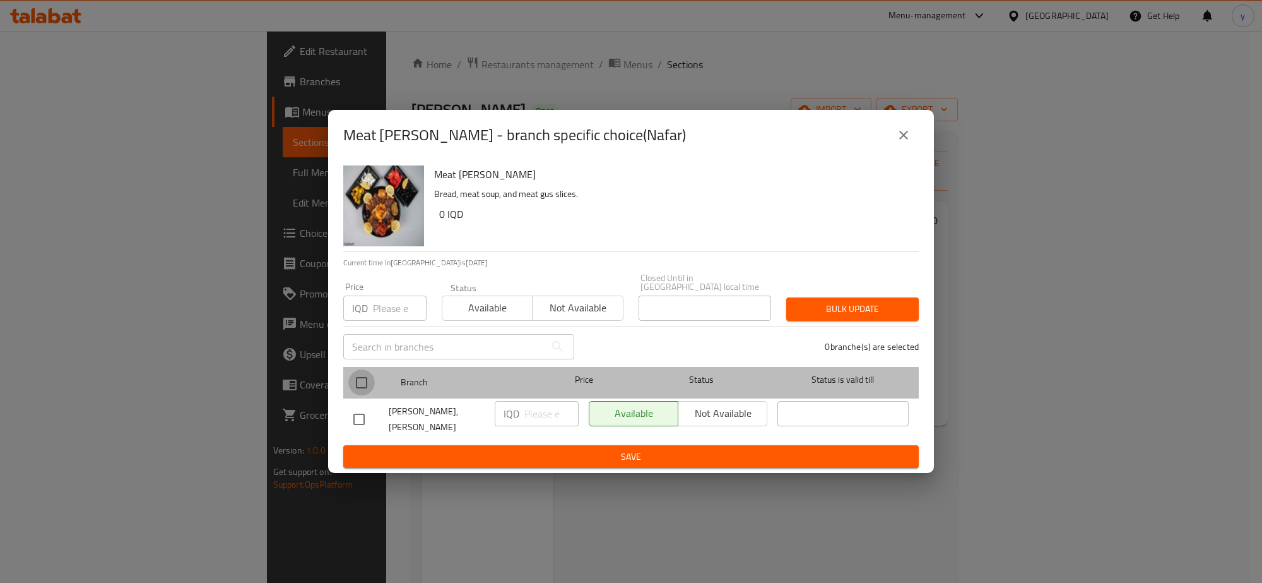
click at [362, 385] on input "checkbox" at bounding box center [361, 382] width 27 height 27
checkbox input "true"
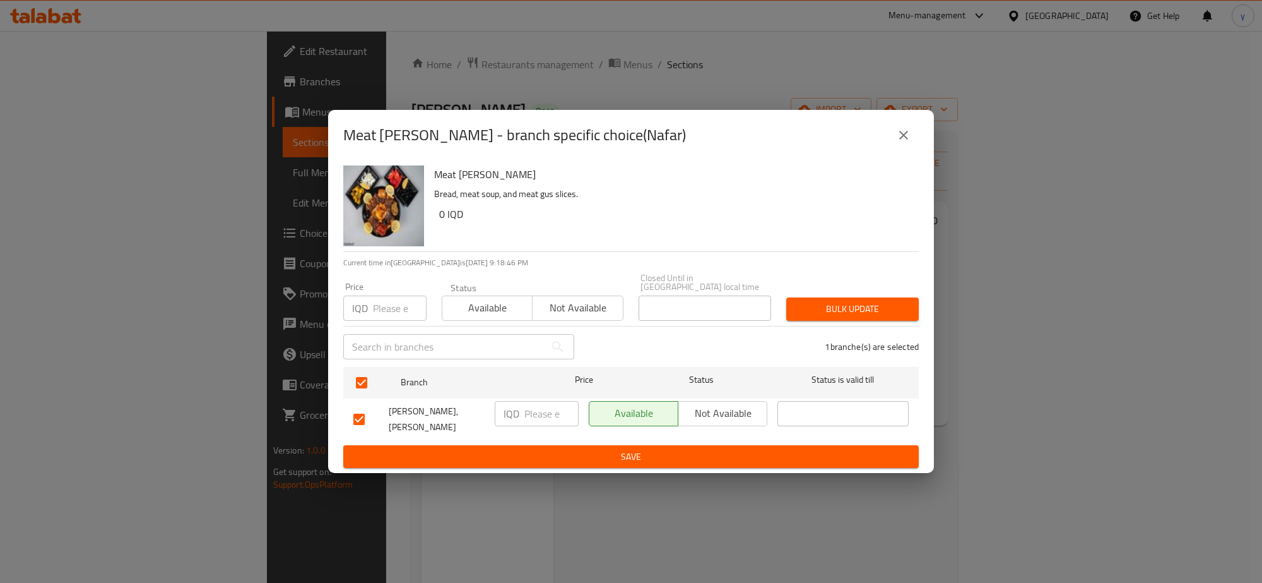
click at [532, 403] on input "number" at bounding box center [551, 413] width 54 height 25
paste input "16000"
type input "16000"
click at [541, 455] on button "Save" at bounding box center [631, 456] width 576 height 23
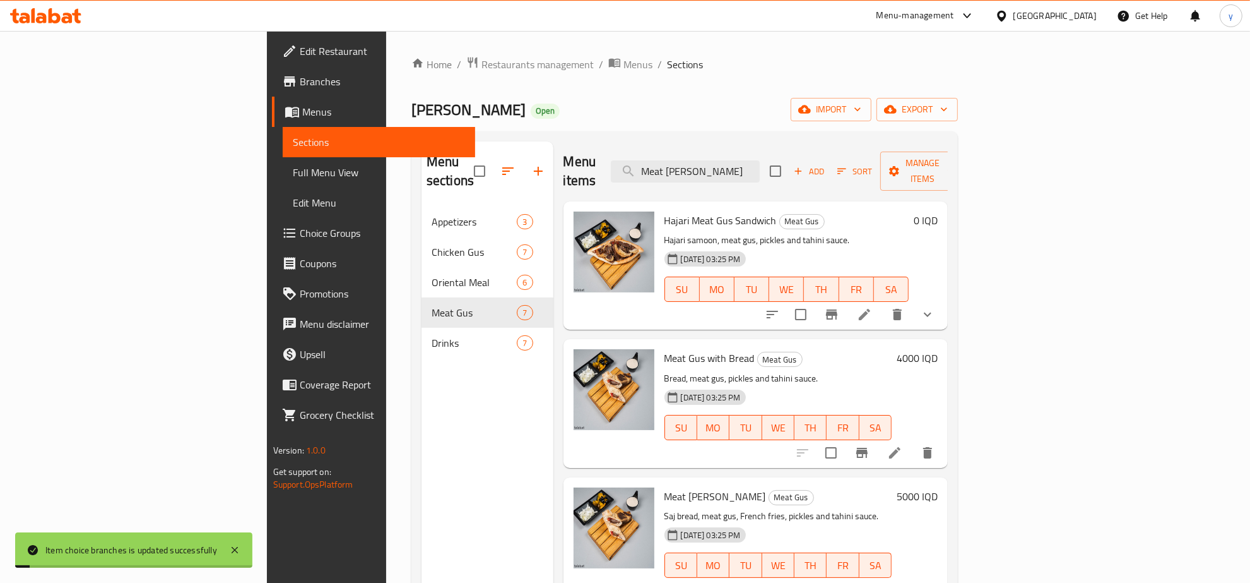
click at [695, 389] on div "[DATE] 03:25 PM" at bounding box center [705, 396] width 81 height 15
click at [760, 164] on input "Meat [PERSON_NAME]" at bounding box center [685, 171] width 149 height 22
drag, startPoint x: 826, startPoint y: 181, endPoint x: 827, endPoint y: 165, distance: 15.9
click at [760, 165] on input "Meat [PERSON_NAME]" at bounding box center [685, 171] width 149 height 22
type input "Meat [PERSON_NAME]"
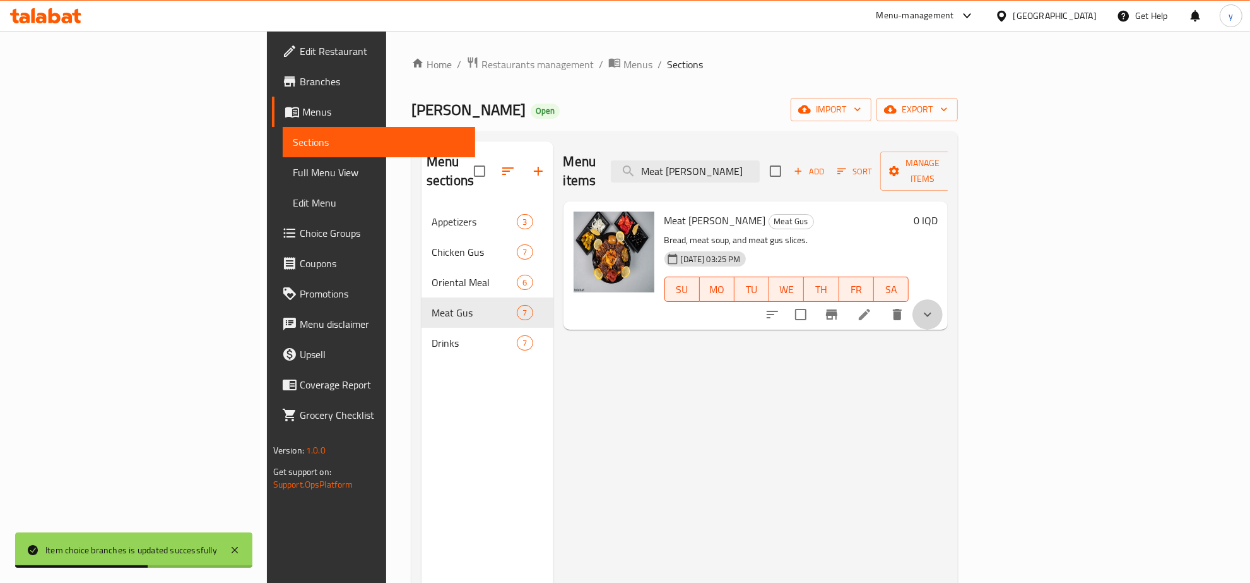
click at [943, 299] on button "show more" at bounding box center [928, 314] width 30 height 30
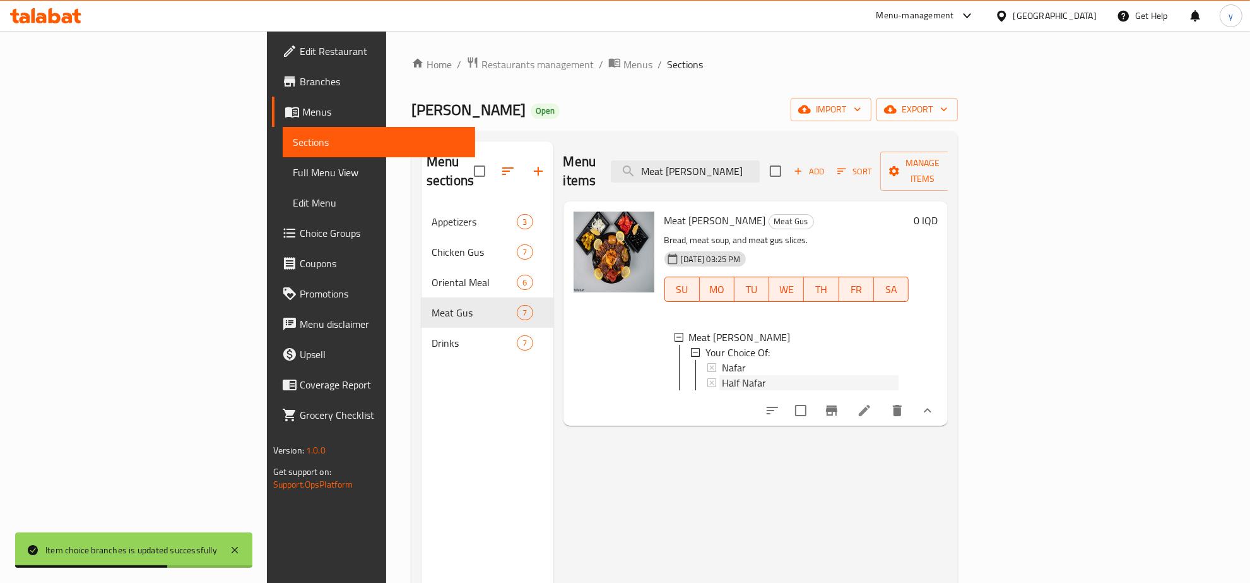
click at [722, 375] on div "Half Nafar" at bounding box center [810, 382] width 177 height 15
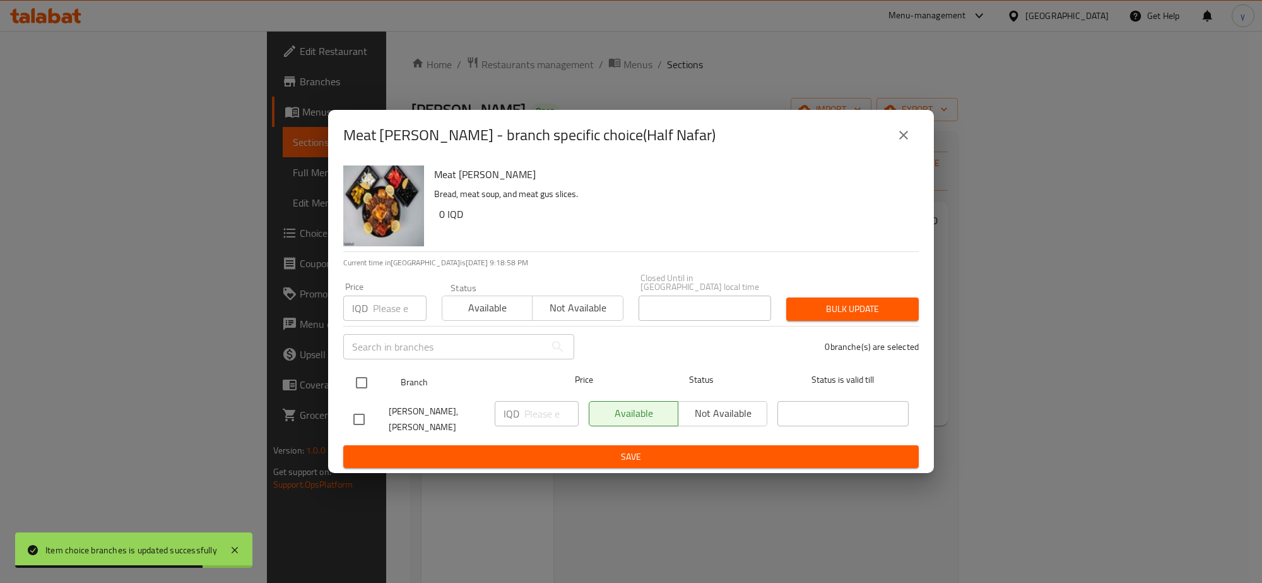
click at [357, 379] on input "checkbox" at bounding box center [361, 382] width 27 height 27
checkbox input "true"
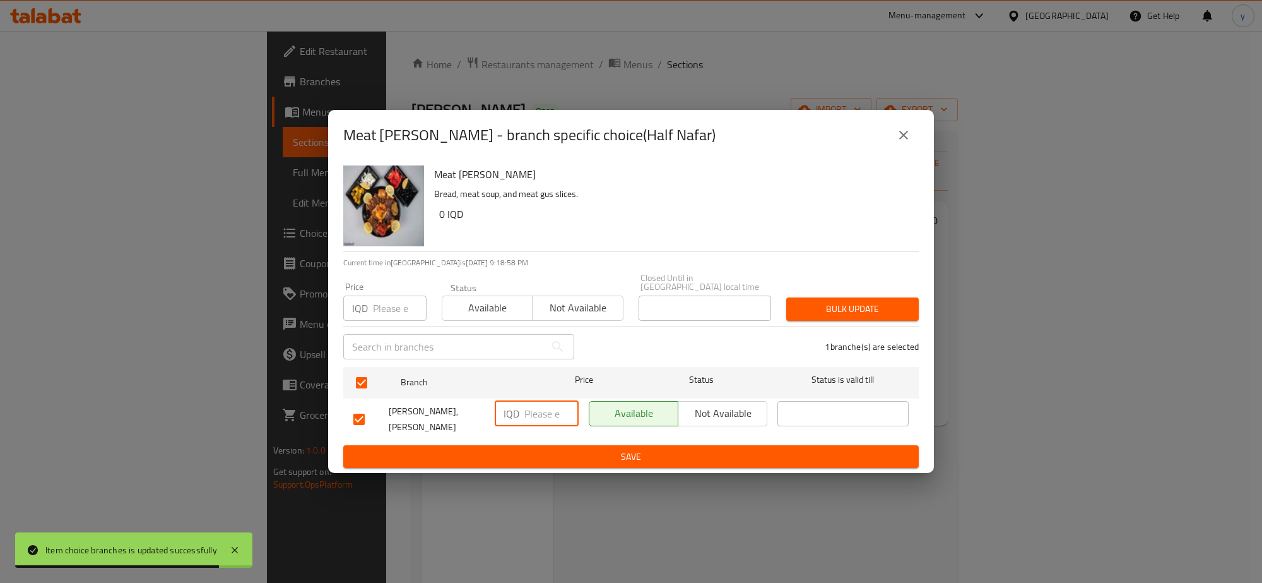
click at [547, 418] on input "number" at bounding box center [551, 413] width 54 height 25
paste input "16000"
click at [543, 420] on input "16000" at bounding box center [551, 413] width 54 height 25
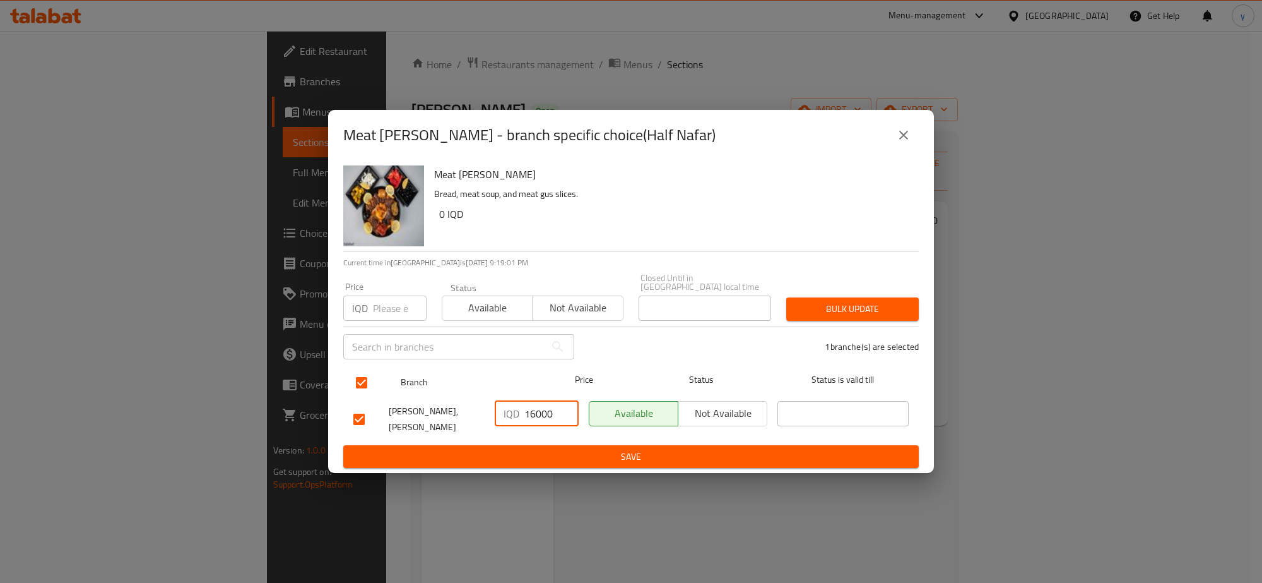
paste input "2"
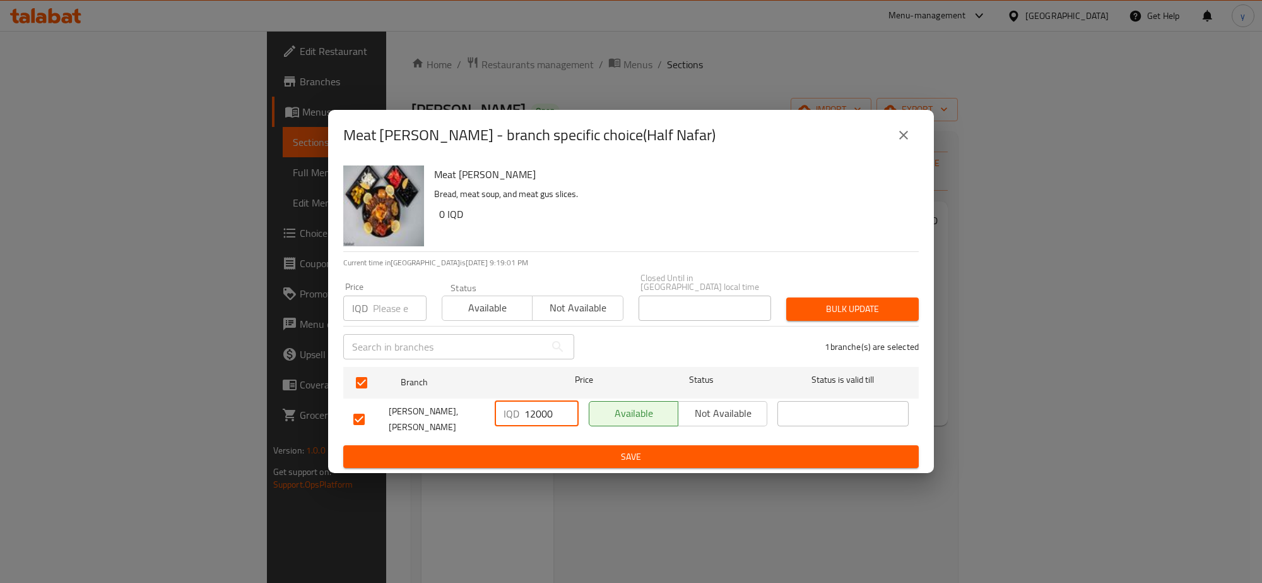
type input "12000"
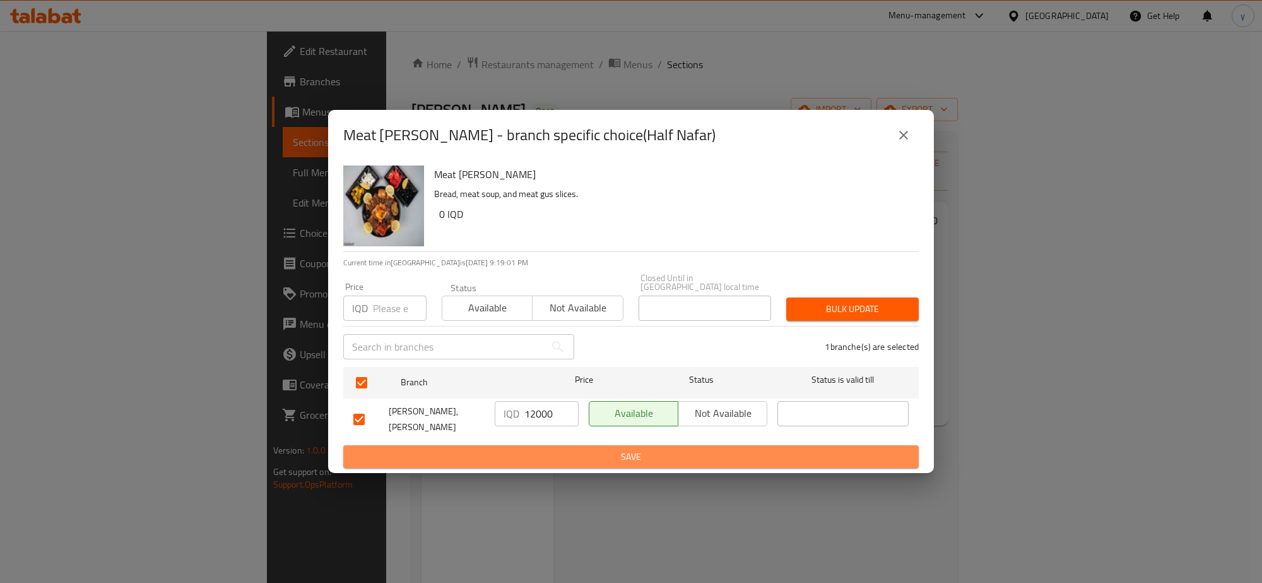
click at [567, 449] on span "Save" at bounding box center [630, 457] width 555 height 16
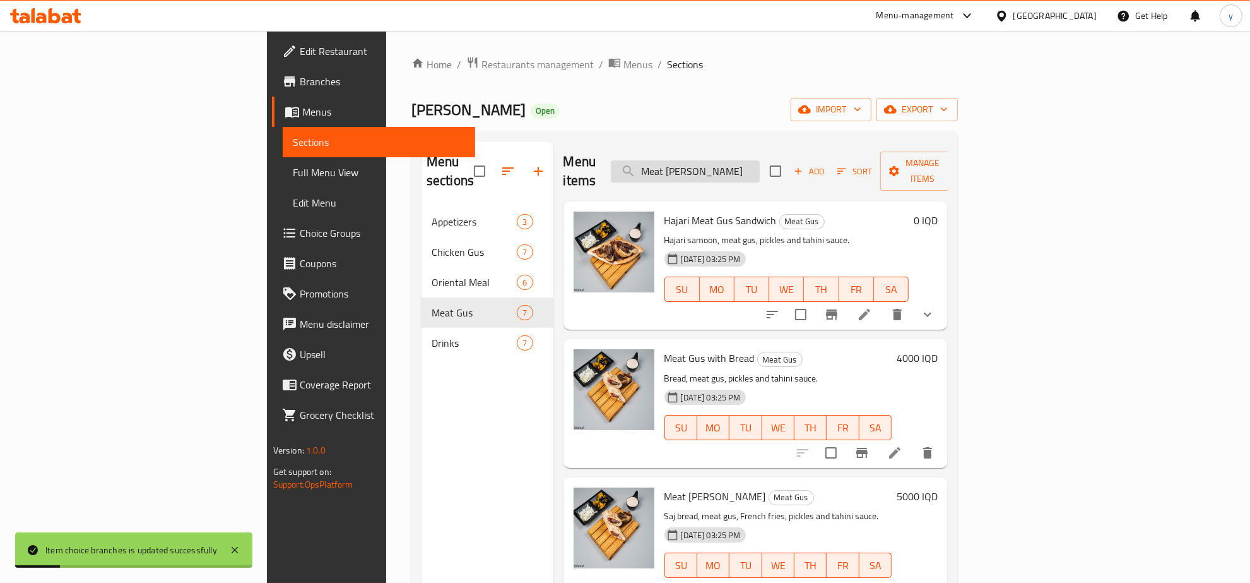
click at [760, 165] on input "Meat [PERSON_NAME]" at bounding box center [685, 171] width 149 height 22
type input "Meat [PERSON_NAME]"
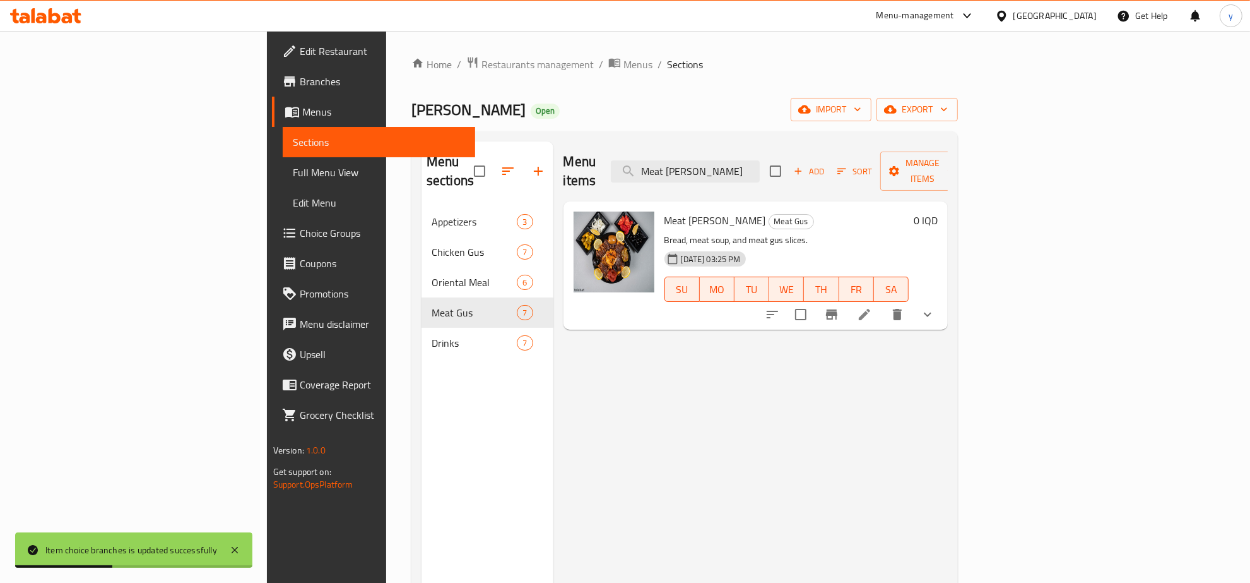
click at [872, 307] on icon at bounding box center [864, 314] width 15 height 15
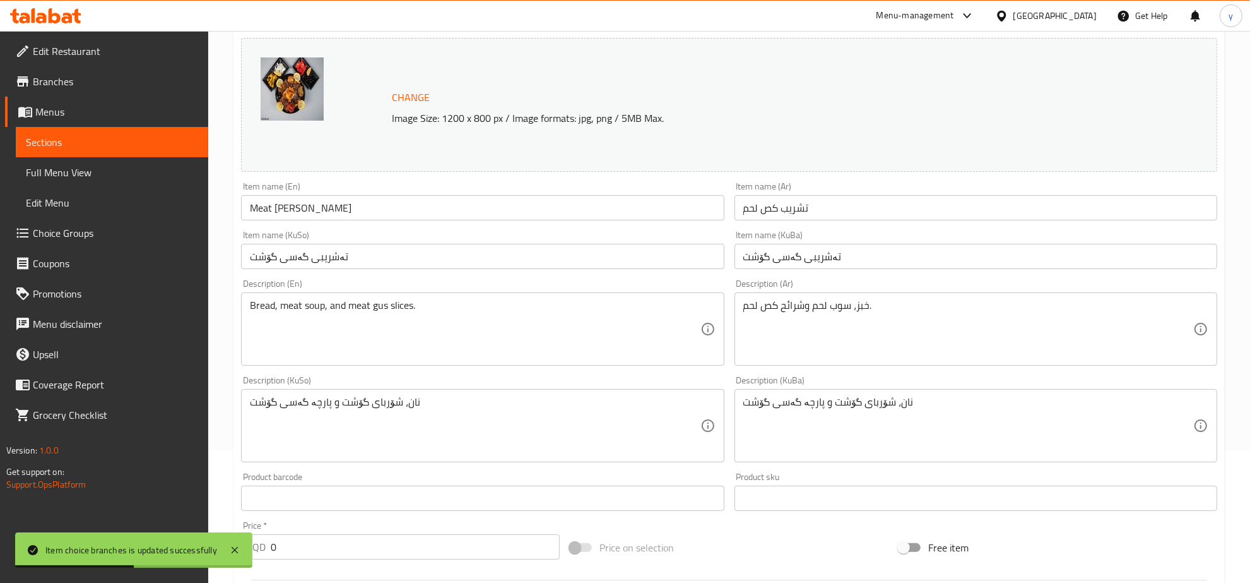
scroll to position [263, 0]
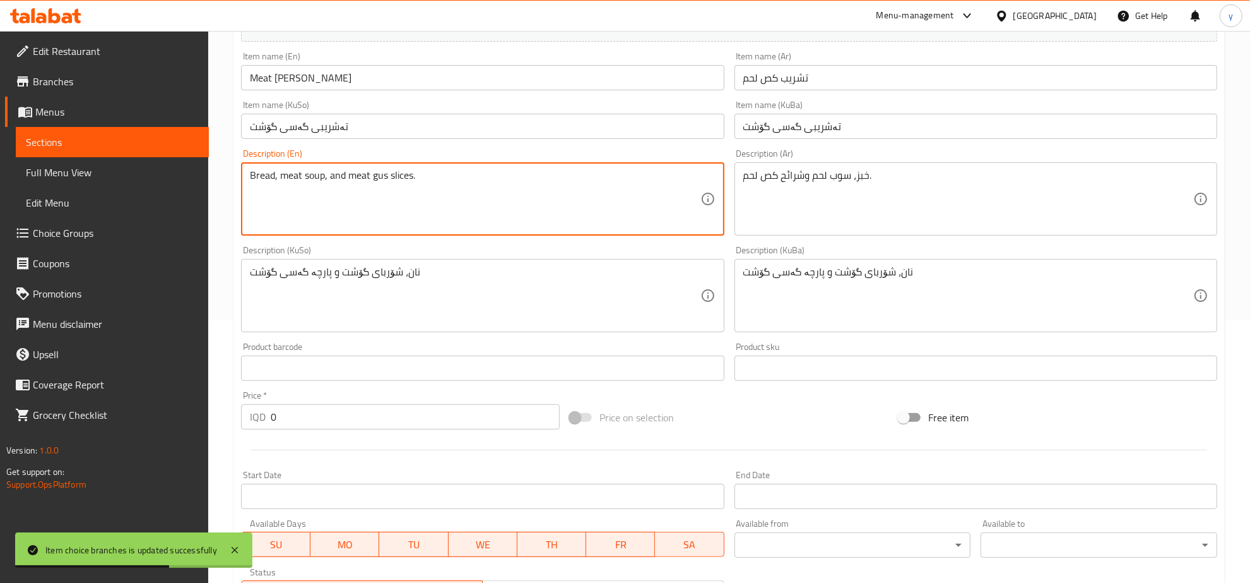
click at [546, 193] on textarea "Bread, meat soup, and meat gus slices." at bounding box center [475, 199] width 450 height 60
click at [862, 199] on textarea "خبز، سوب لحم وشرائح كص لحم." at bounding box center [969, 199] width 450 height 60
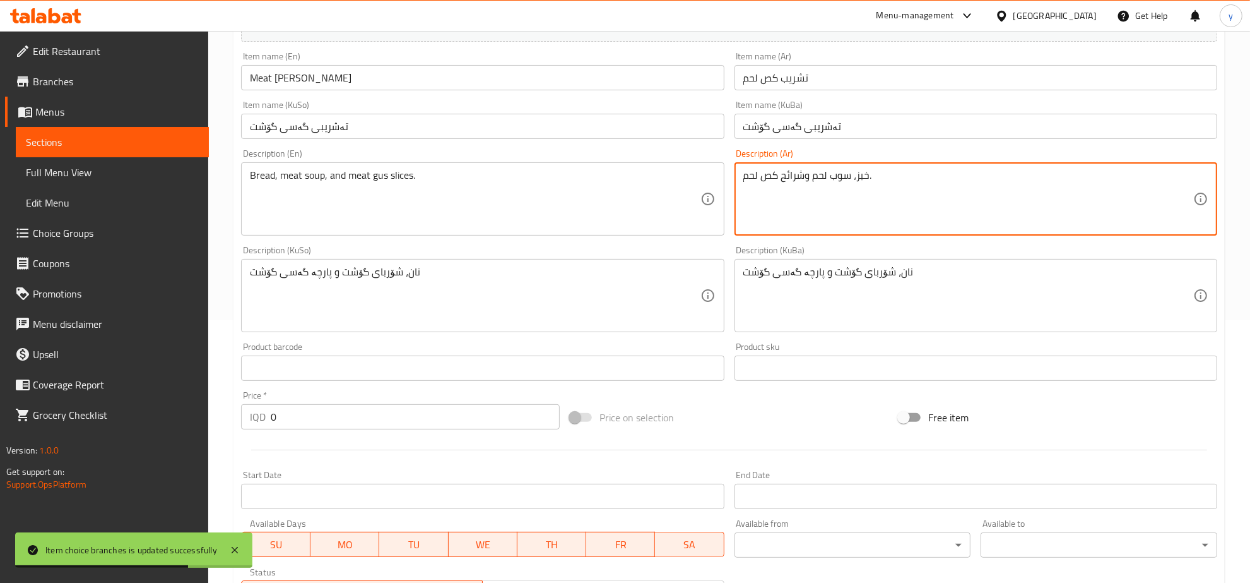
click at [862, 199] on textarea "خبز، سوب لحم وشرائح كص لحم." at bounding box center [969, 199] width 450 height 60
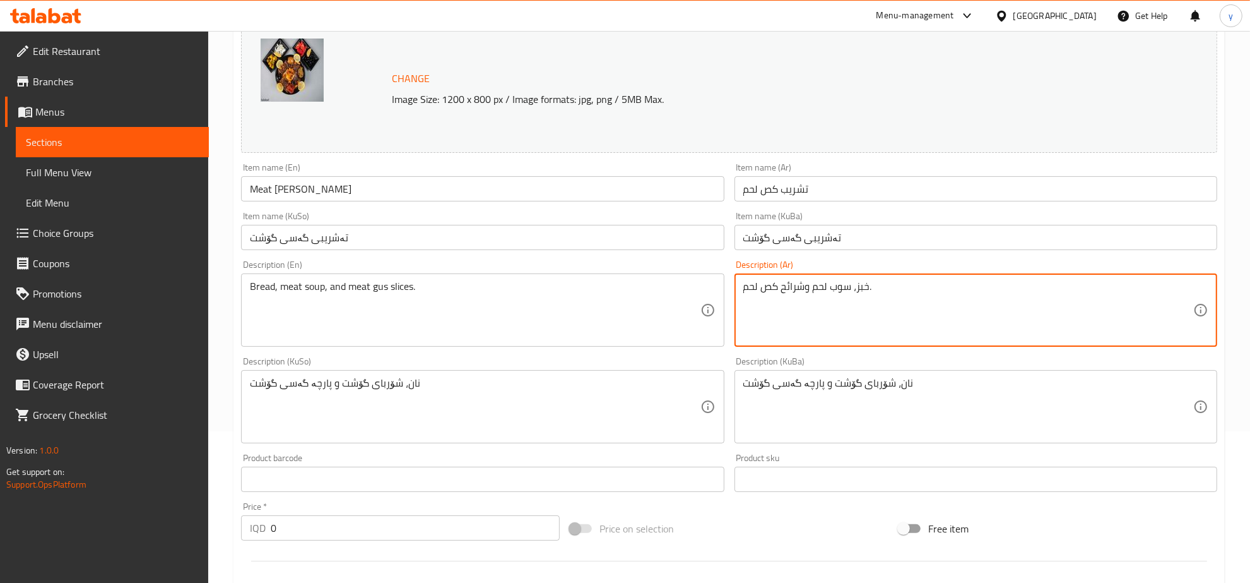
scroll to position [0, 0]
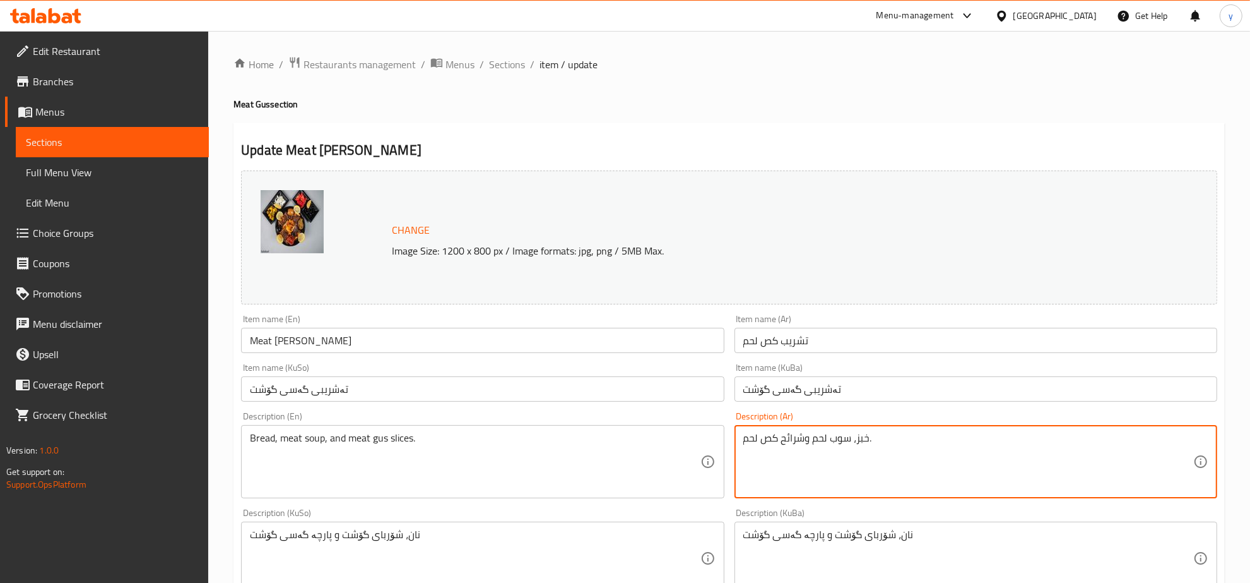
paste textarea "شريب كص لحم عراقي مع خبز عراقي، بصل وطرشي"
type textarea "تشريب كص لحم عراقي مع خبز عراقي، بصل وطرشي"
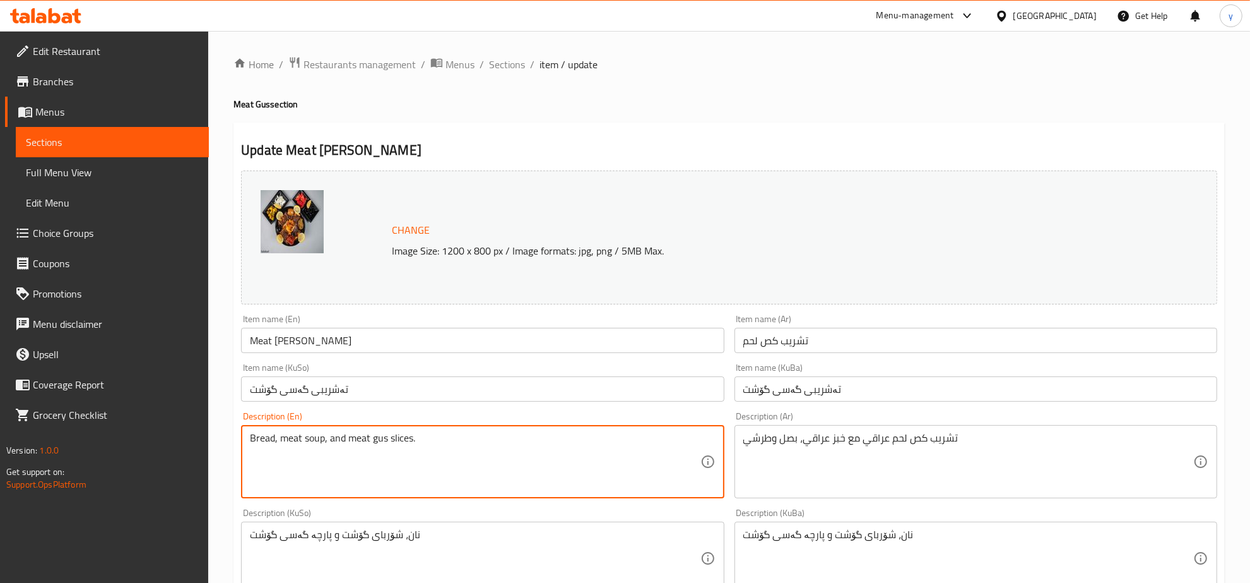
click at [596, 449] on textarea "Bread, meat soup, and meat gus slices." at bounding box center [475, 462] width 450 height 60
paste textarea "Iraqi meat [PERSON_NAME] tashreeb with Iraqi bread, onions and pickles"
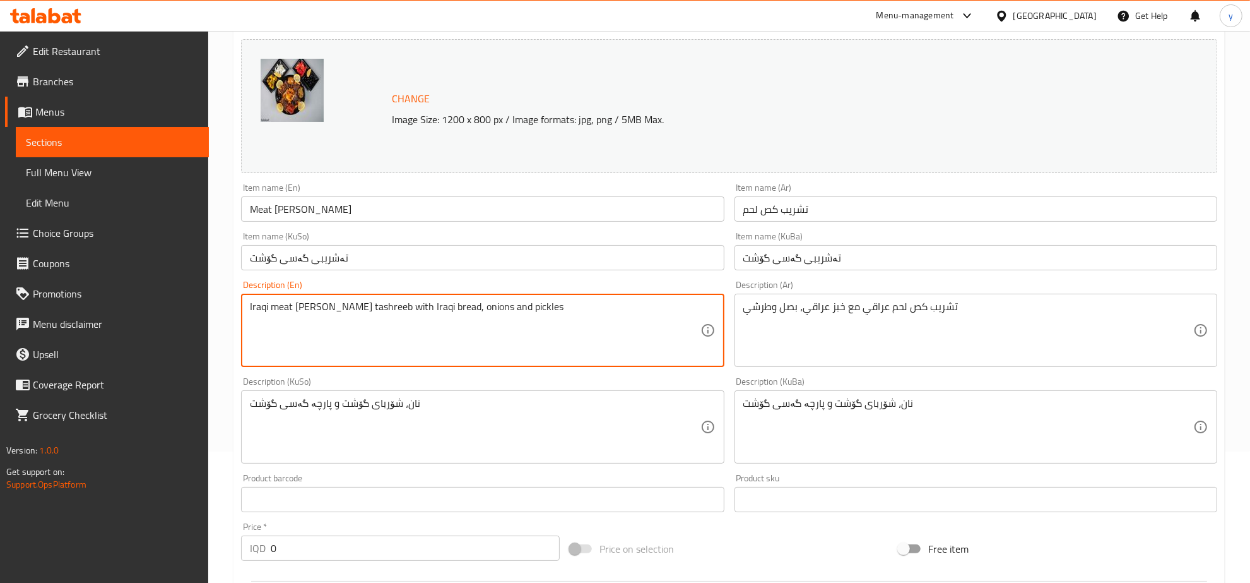
type textarea "Iraqi meat [PERSON_NAME] tashreeb with Iraqi bread, onions and pickles"
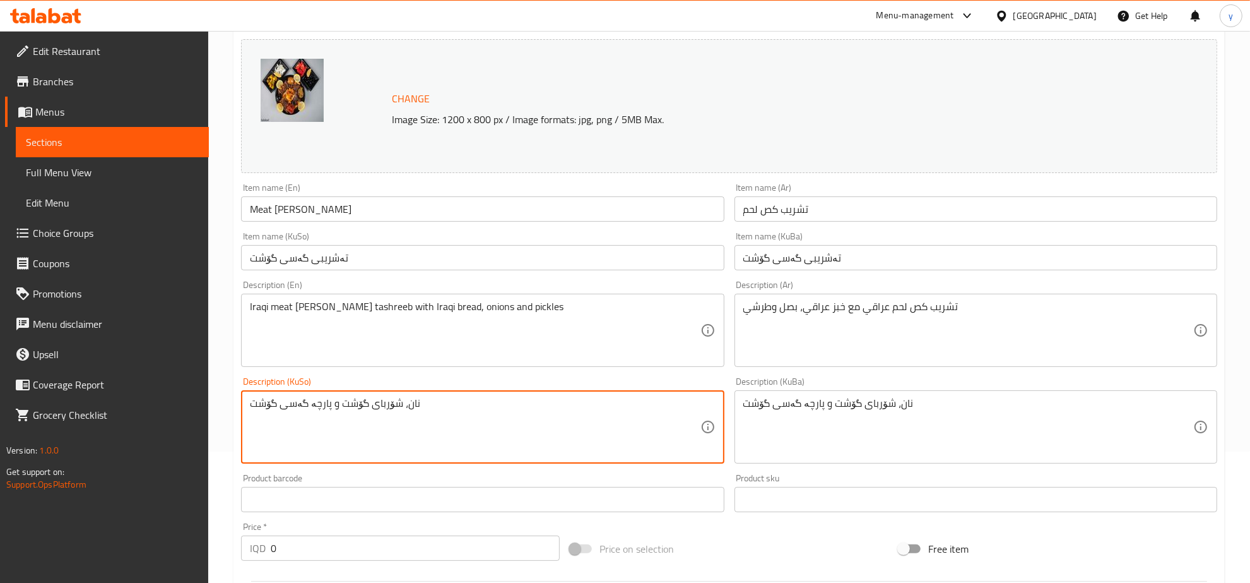
click at [452, 423] on textarea "نان، شۆربای گۆشت و پارچە گەسی گۆشت" at bounding box center [475, 427] width 450 height 60
type textarea "t"
type textarea "تەشریبی گەسی گۆشتی عیراقی لەگەڵ نانی عیراقی، پیاز و تورشی"
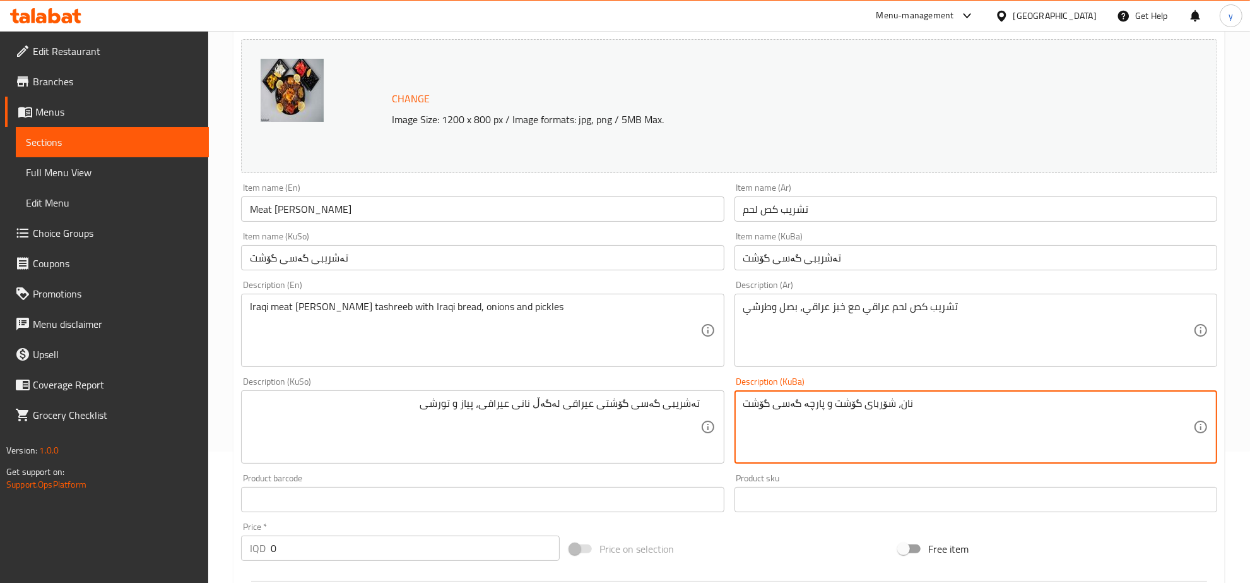
click at [806, 412] on textarea "نان، شۆربای گۆشت و پارچە گەسی گۆشت" at bounding box center [969, 427] width 450 height 60
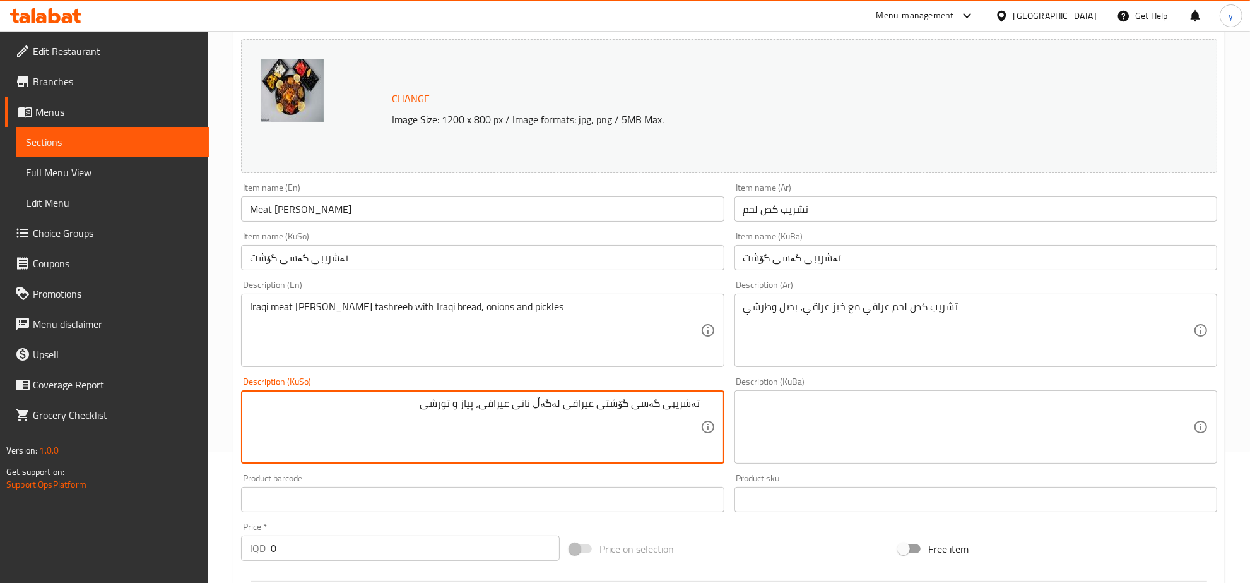
click at [647, 410] on textarea "تەشریبی گەسی گۆشتی عیراقی لەگەڵ نانی عیراقی، پیاز و تورشی" at bounding box center [475, 427] width 450 height 60
click at [771, 410] on textarea at bounding box center [969, 427] width 450 height 60
paste textarea "تەشریبی گەسی گۆشتی عیراقی لەگەڵ نانی عیراقی، پیاز و تورشی"
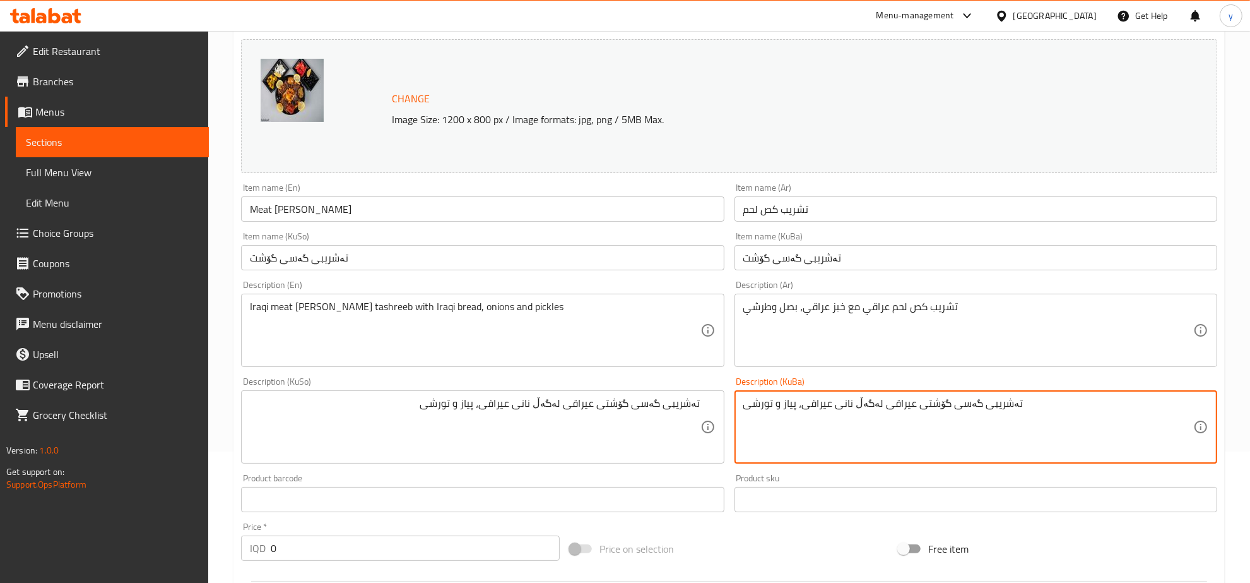
type textarea "تەشریبی گەسی گۆشتی عیراقی لەگەڵ نانی عیراقی، پیاز و تورشی"
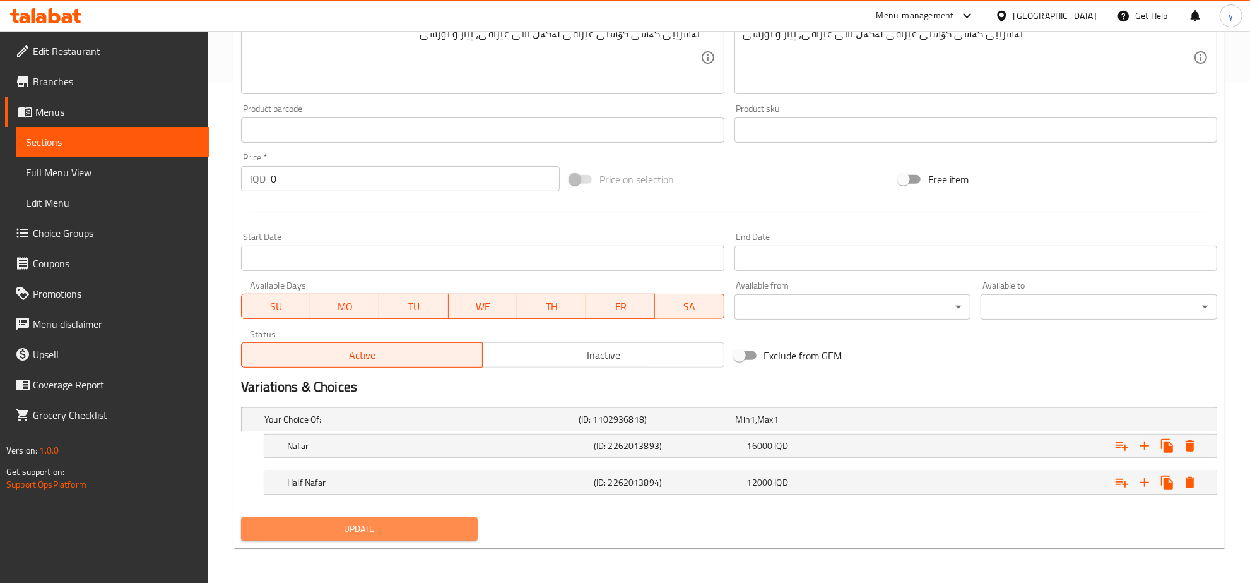
click at [361, 530] on span "Update" at bounding box center [359, 529] width 216 height 16
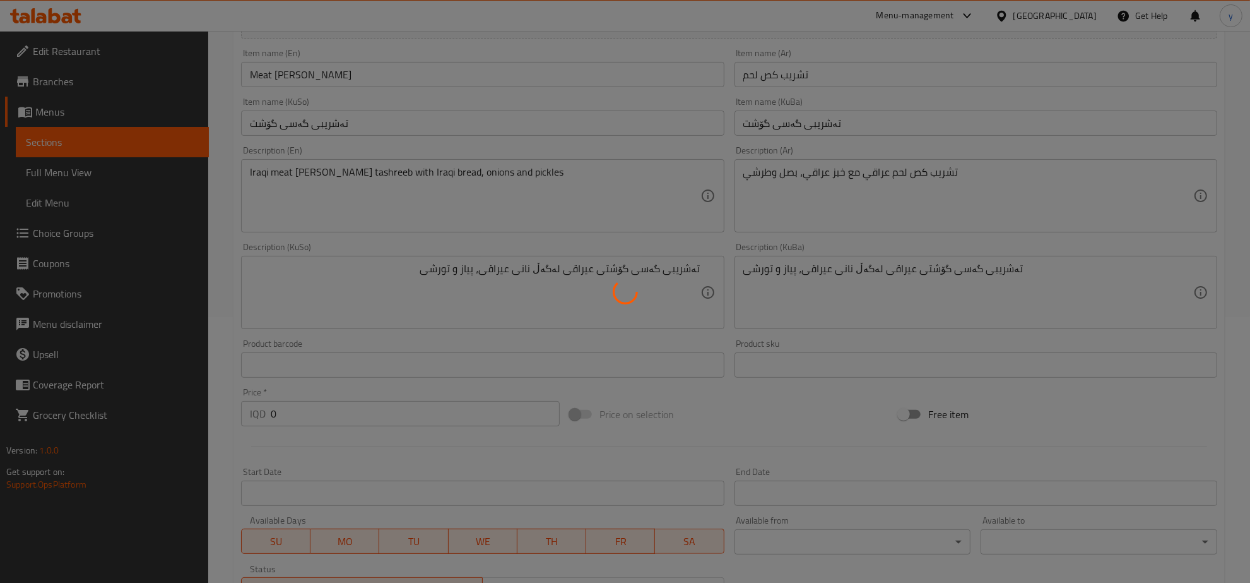
scroll to position [106, 0]
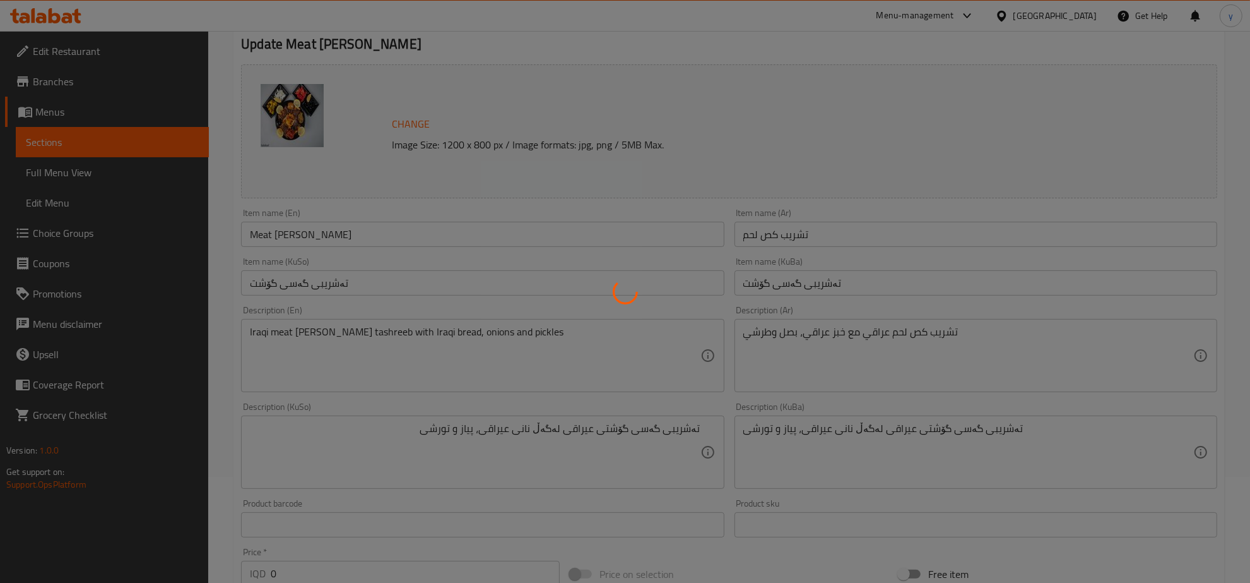
click at [327, 234] on div at bounding box center [625, 291] width 1250 height 583
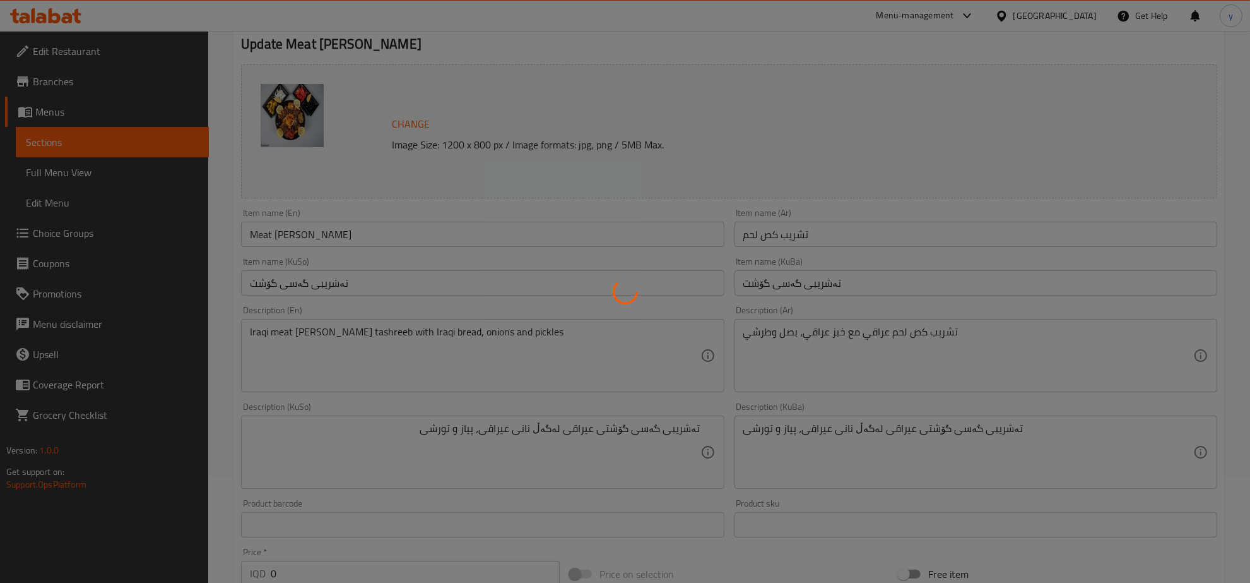
click at [327, 234] on div at bounding box center [625, 291] width 1250 height 583
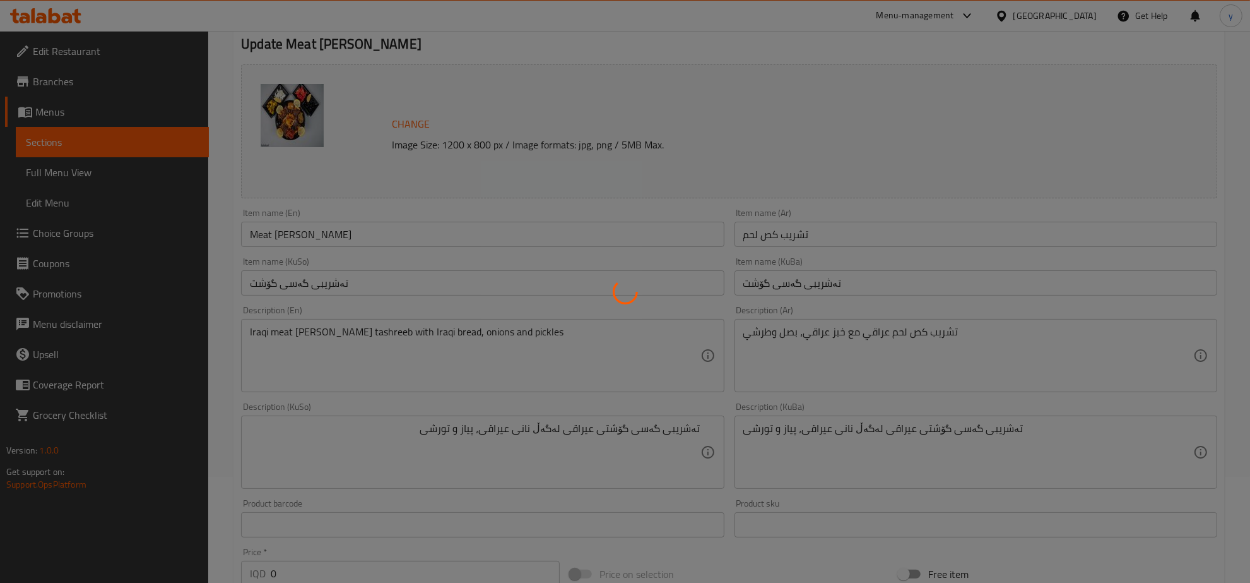
click at [327, 234] on div at bounding box center [625, 291] width 1250 height 583
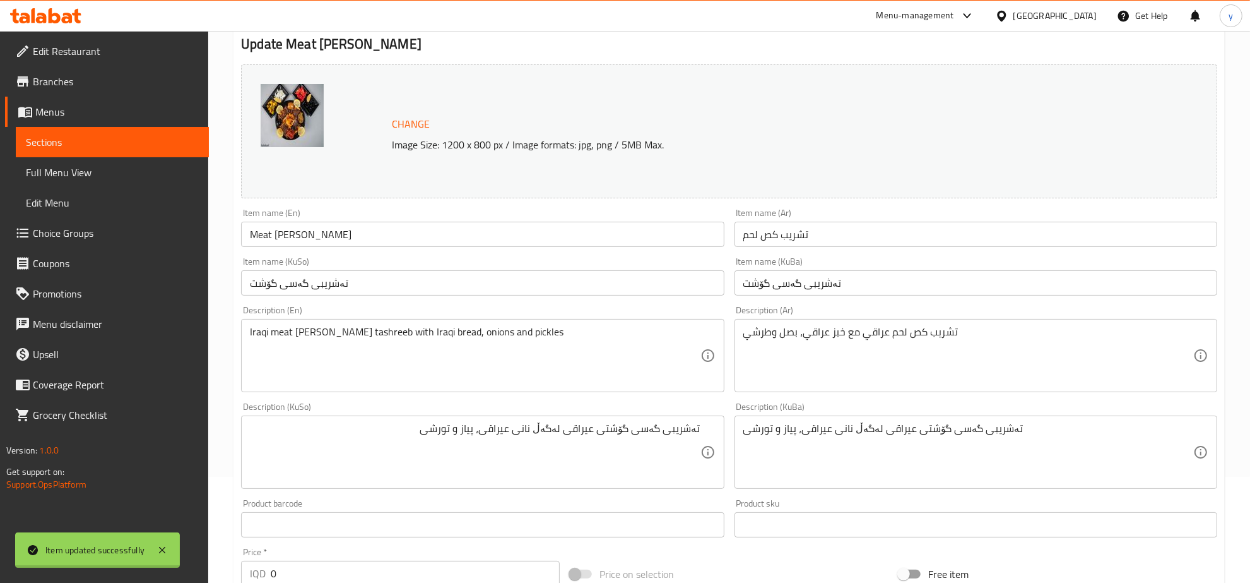
click at [327, 234] on div "Home / Restaurants management / Menus / Sections / item / update Meat [PERSON_N…" at bounding box center [730, 451] width 992 height 1002
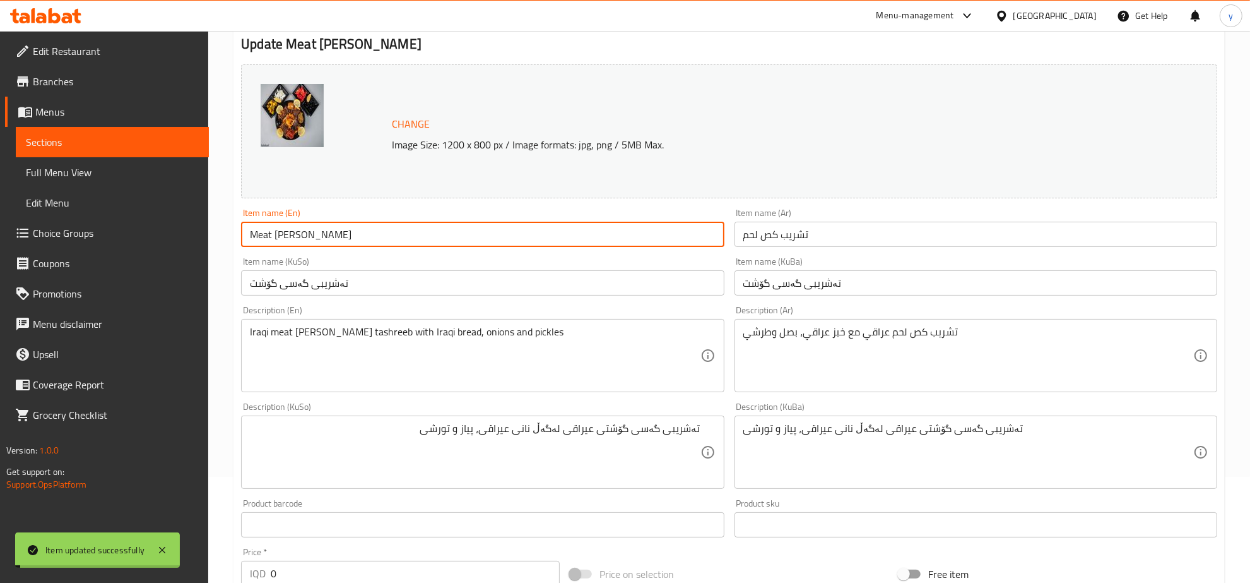
click at [327, 234] on input "Meat [PERSON_NAME]" at bounding box center [482, 234] width 483 height 25
click at [110, 177] on span "Full Menu View" at bounding box center [112, 172] width 173 height 15
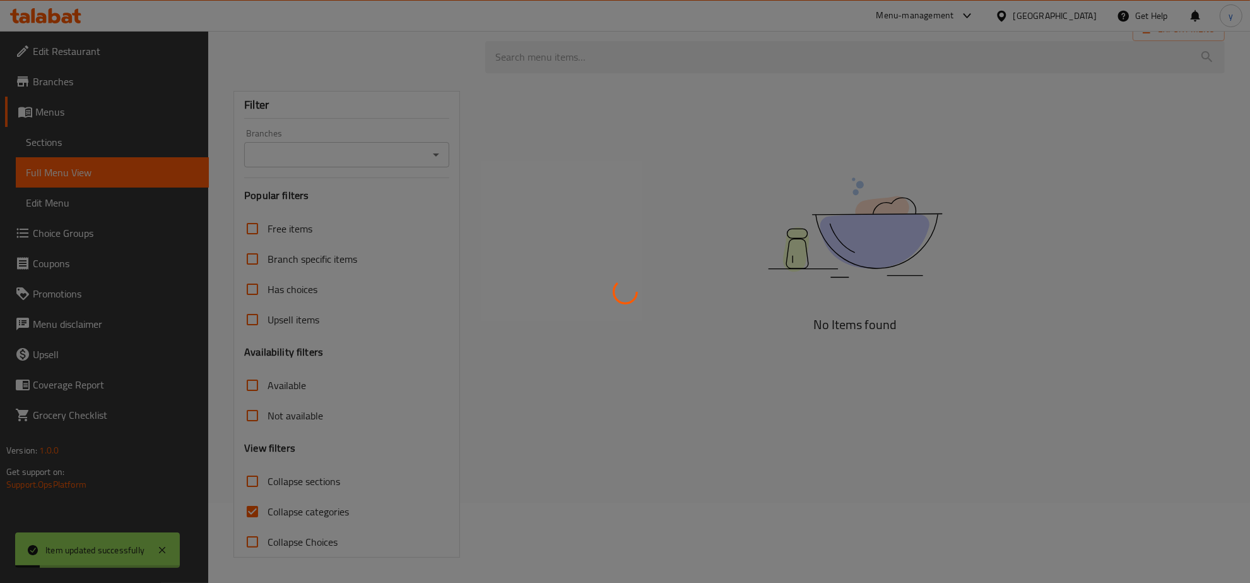
scroll to position [80, 0]
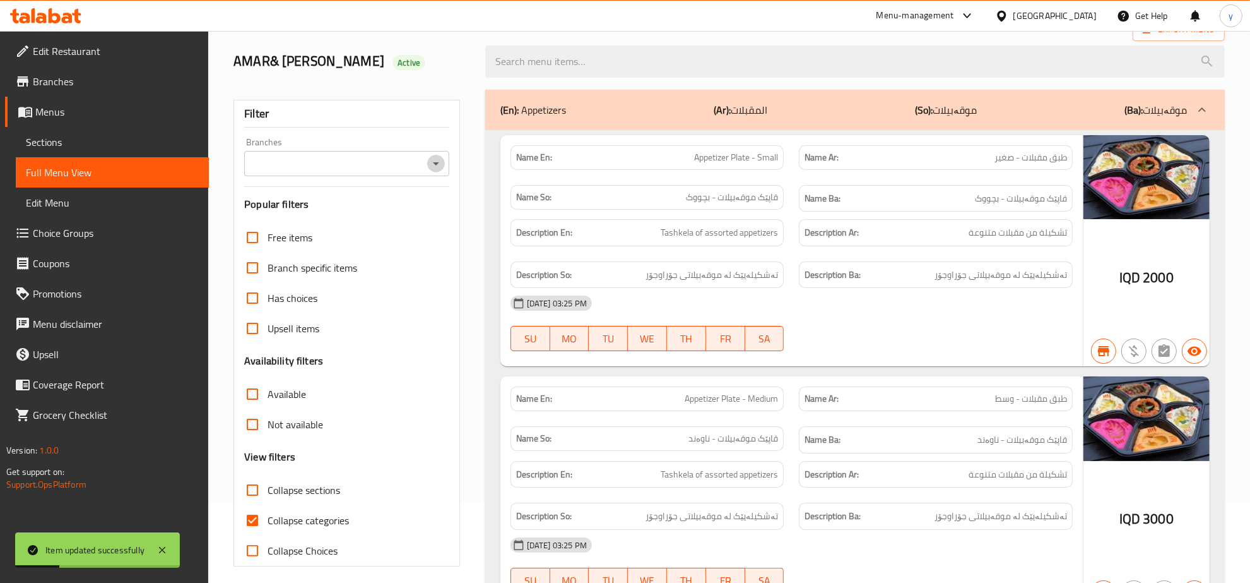
click at [440, 166] on icon "Open" at bounding box center [436, 163] width 15 height 15
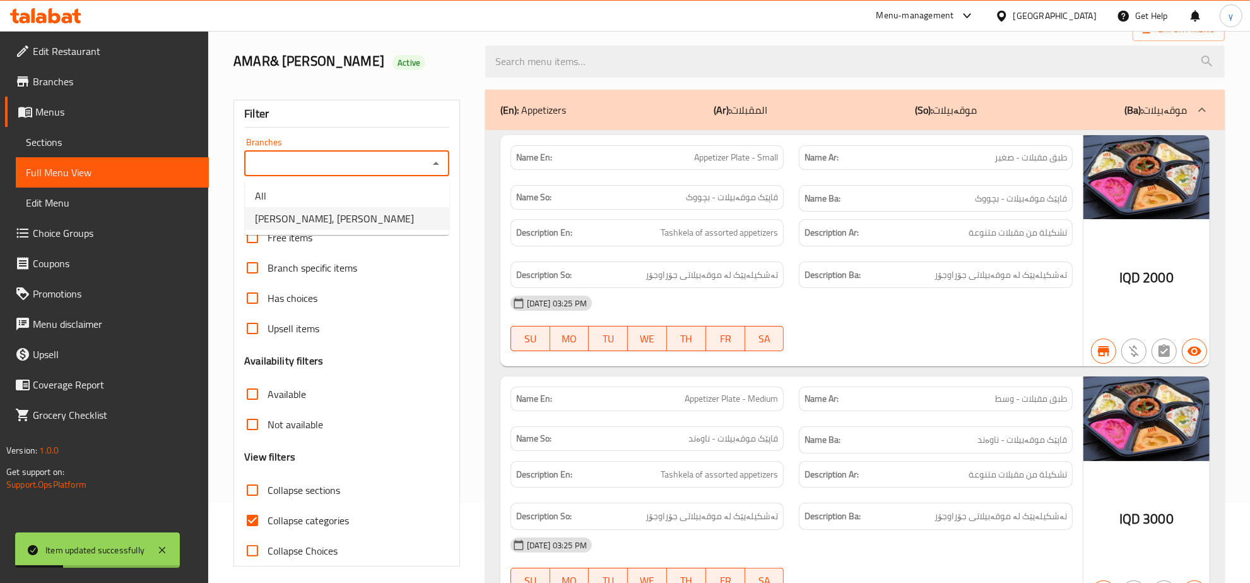
click at [370, 232] on ul "All [PERSON_NAME], [PERSON_NAME]" at bounding box center [347, 207] width 204 height 56
click at [377, 222] on li "[PERSON_NAME], [PERSON_NAME]" at bounding box center [347, 218] width 204 height 23
type input "[PERSON_NAME], [PERSON_NAME]"
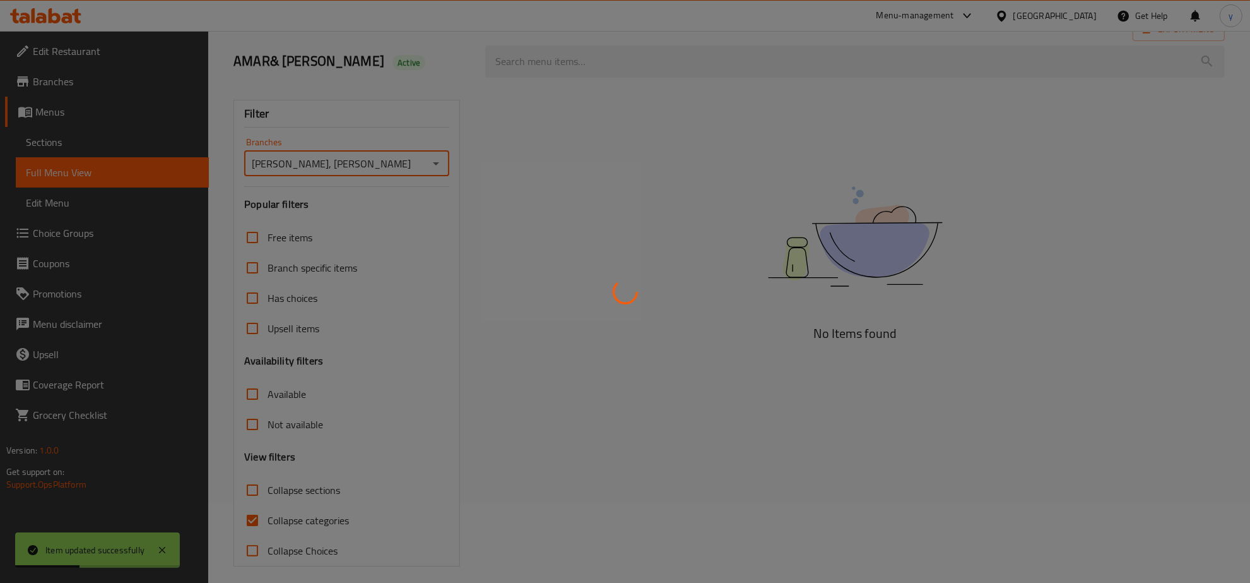
scroll to position [89, 0]
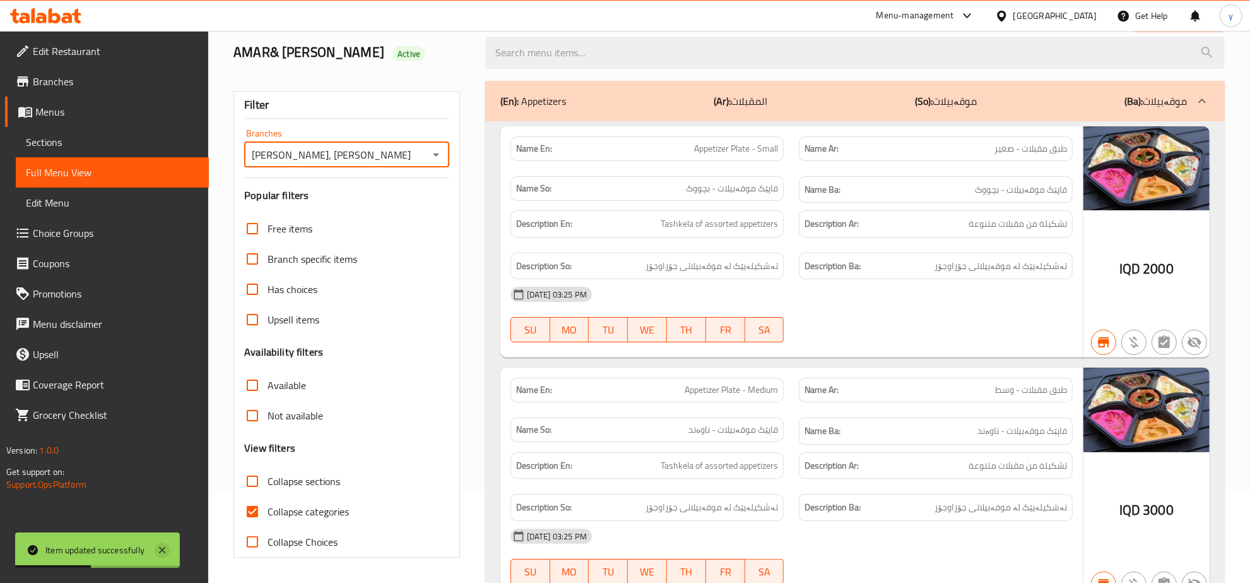
click at [155, 545] on icon at bounding box center [162, 549] width 15 height 15
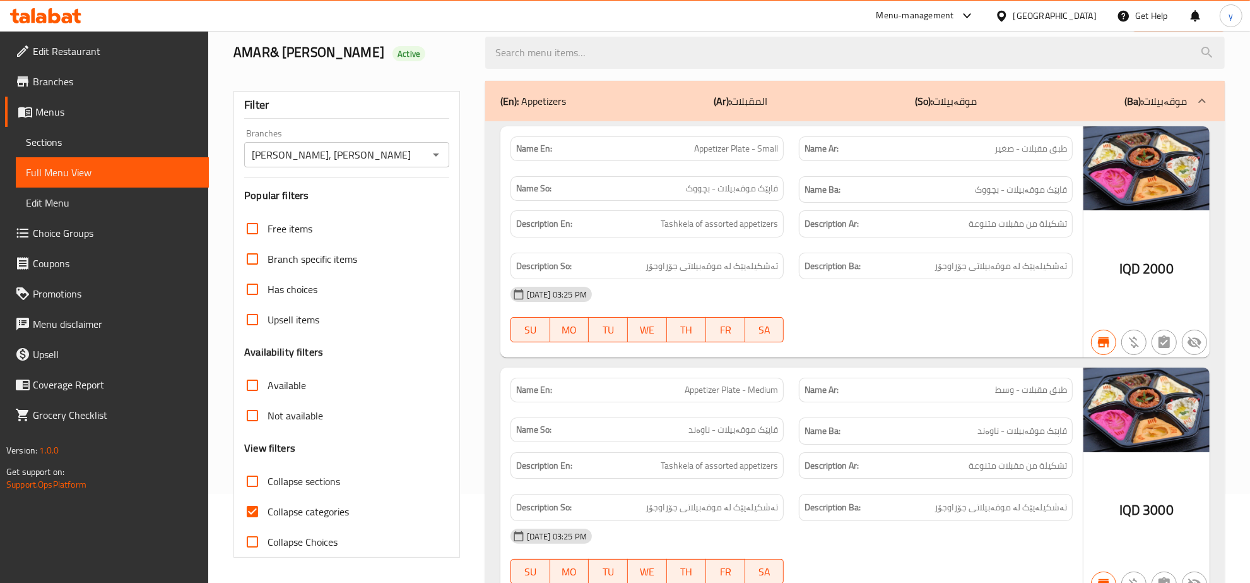
click at [235, 509] on div "Filter Branches [PERSON_NAME] Bllya, Ankawa Branches Popular filters Free items…" at bounding box center [347, 324] width 227 height 466
click at [242, 509] on input "Collapse categories" at bounding box center [252, 511] width 30 height 30
checkbox input "false"
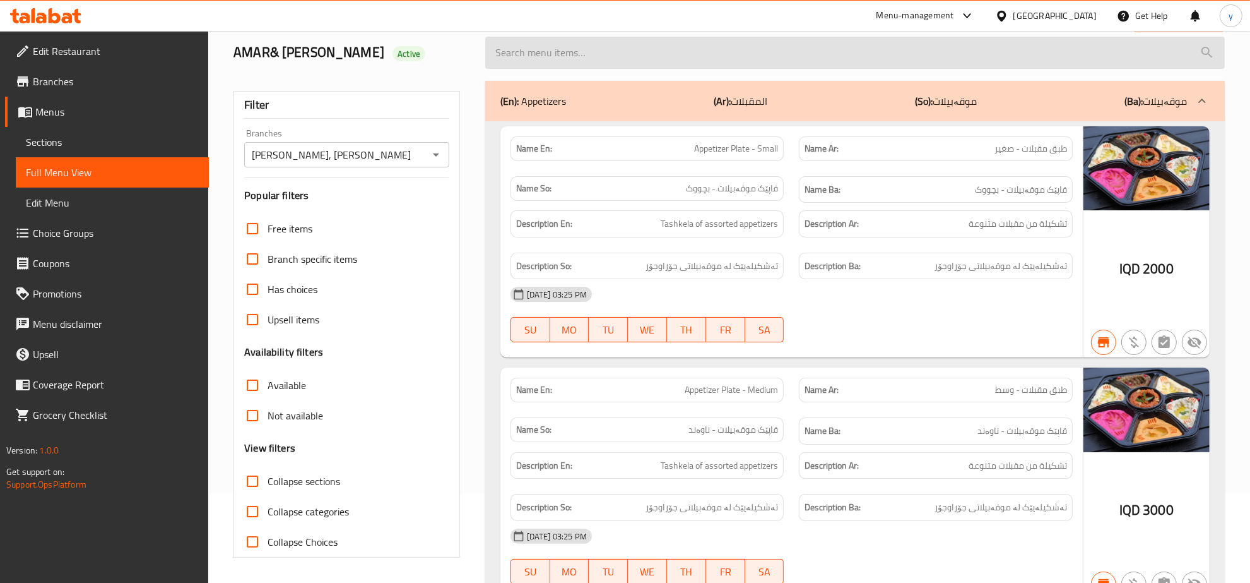
click at [554, 52] on input "search" at bounding box center [855, 53] width 740 height 32
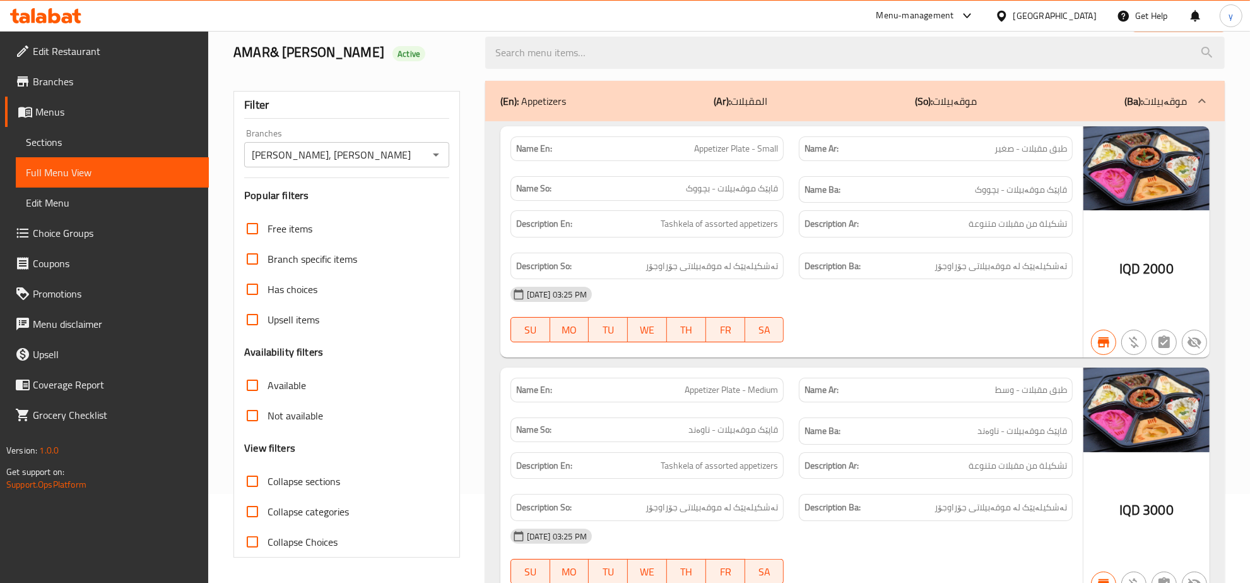
paste input "Meat [PERSON_NAME]"
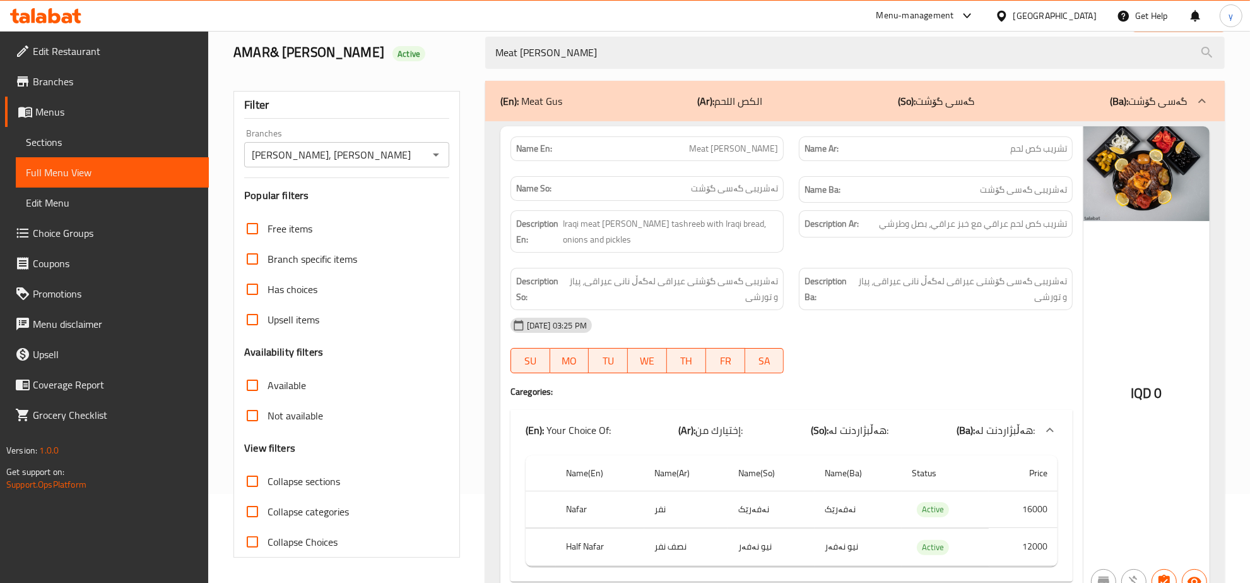
type input "Meat [PERSON_NAME]"
drag, startPoint x: 730, startPoint y: 152, endPoint x: 783, endPoint y: 153, distance: 53.7
click at [783, 153] on div "Name En: Meat [PERSON_NAME]" at bounding box center [648, 148] width 274 height 25
click at [607, 251] on div "Description En: Iraqi meat [PERSON_NAME] tashreeb with Iraqi bread, onions and …" at bounding box center [648, 231] width 274 height 42
click at [65, 138] on span "Sections" at bounding box center [112, 141] width 173 height 15
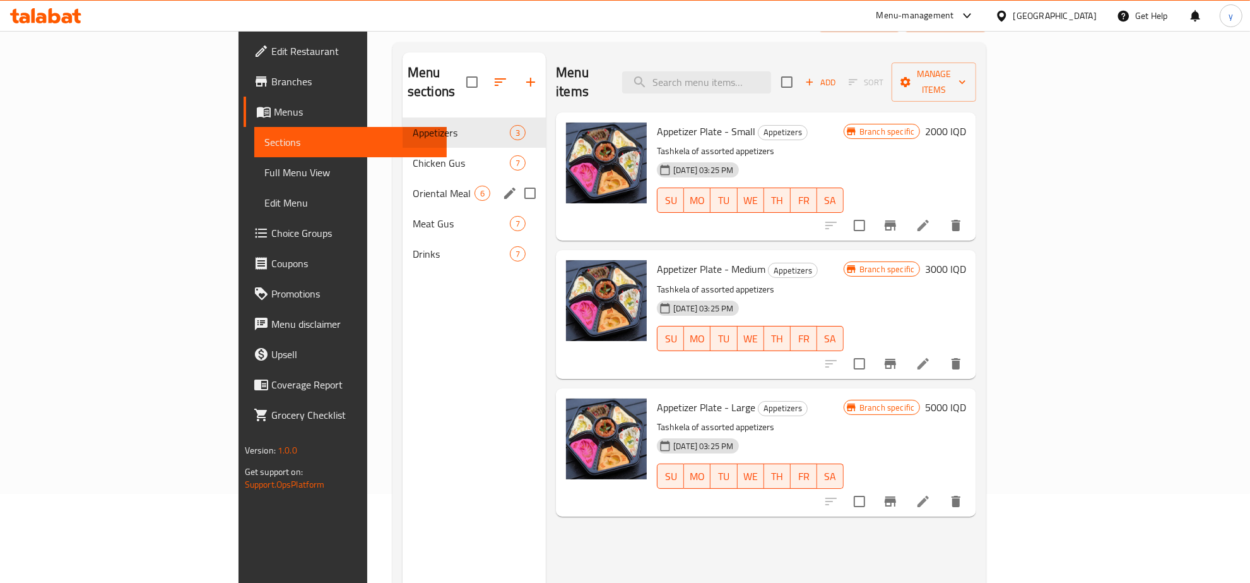
click at [413, 186] on span "Oriental Meal" at bounding box center [444, 193] width 62 height 15
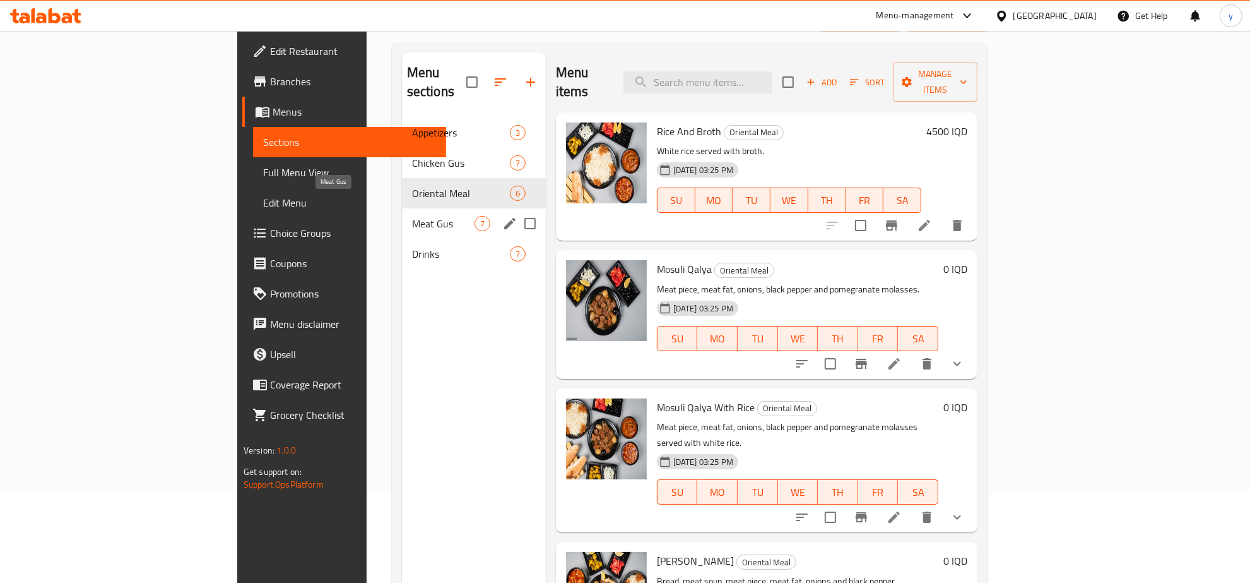
click at [412, 216] on span "Meat Gus" at bounding box center [443, 223] width 62 height 15
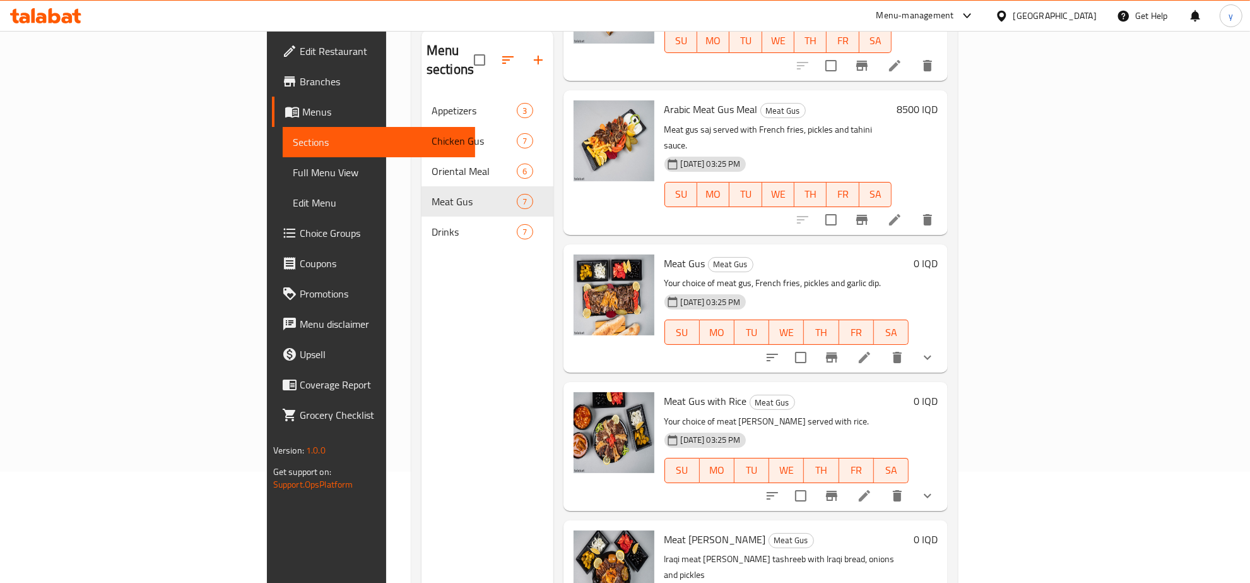
scroll to position [177, 0]
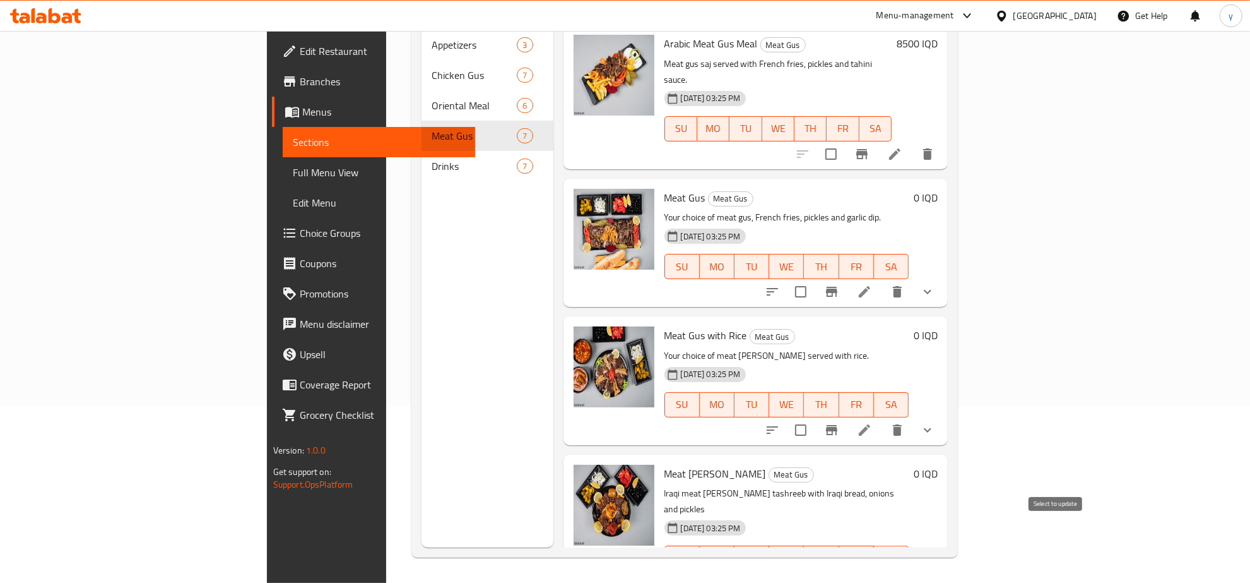
click at [814, 570] on input "checkbox" at bounding box center [801, 583] width 27 height 27
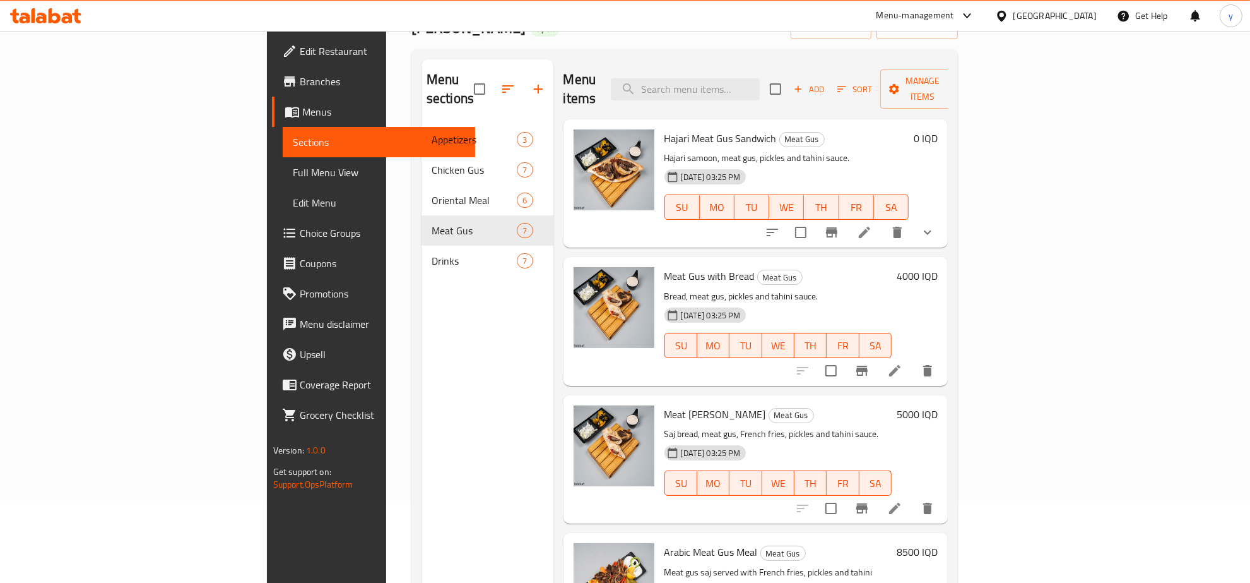
scroll to position [0, 0]
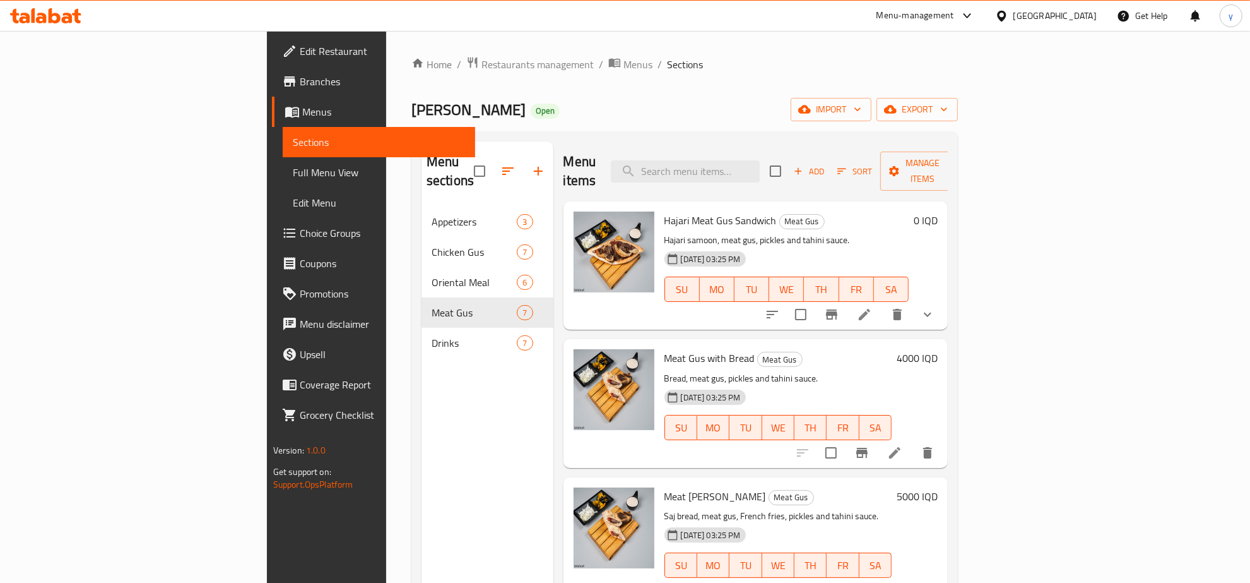
click at [958, 140] on div "Menu sections Appetizers 3 Chicken [PERSON_NAME] 7 Oriental Meal 6 Meat [PERSON…" at bounding box center [685, 432] width 547 height 603
click at [955, 167] on span "Manage items" at bounding box center [923, 171] width 64 height 32
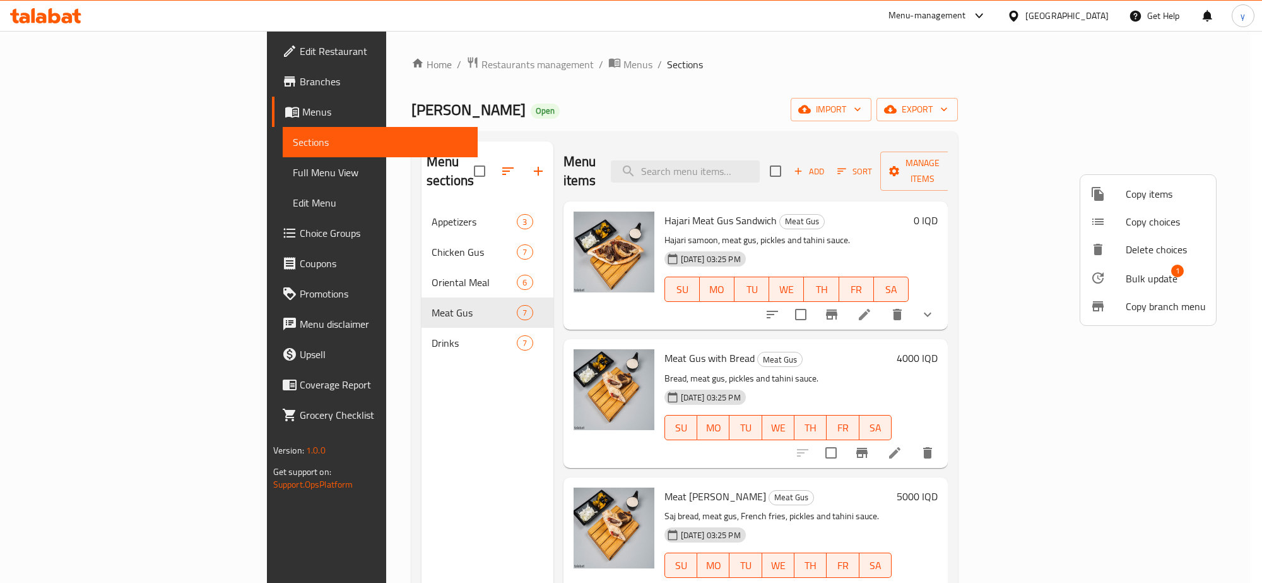
click at [1147, 272] on span "Bulk update" at bounding box center [1152, 278] width 52 height 15
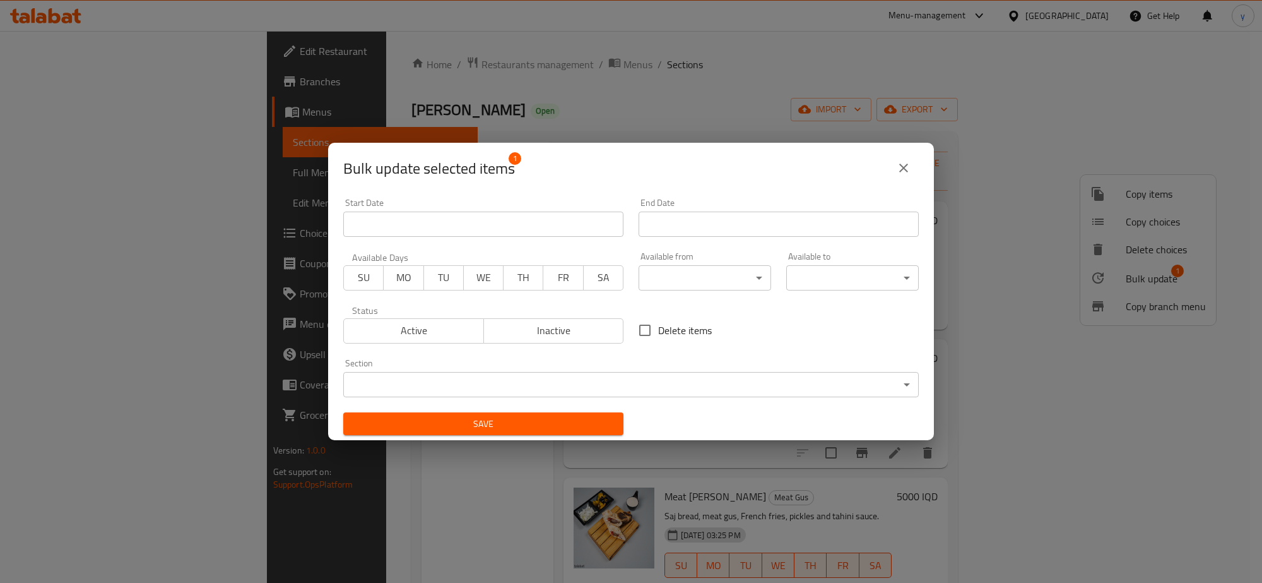
click at [519, 364] on div "Section ​ ​" at bounding box center [631, 377] width 576 height 39
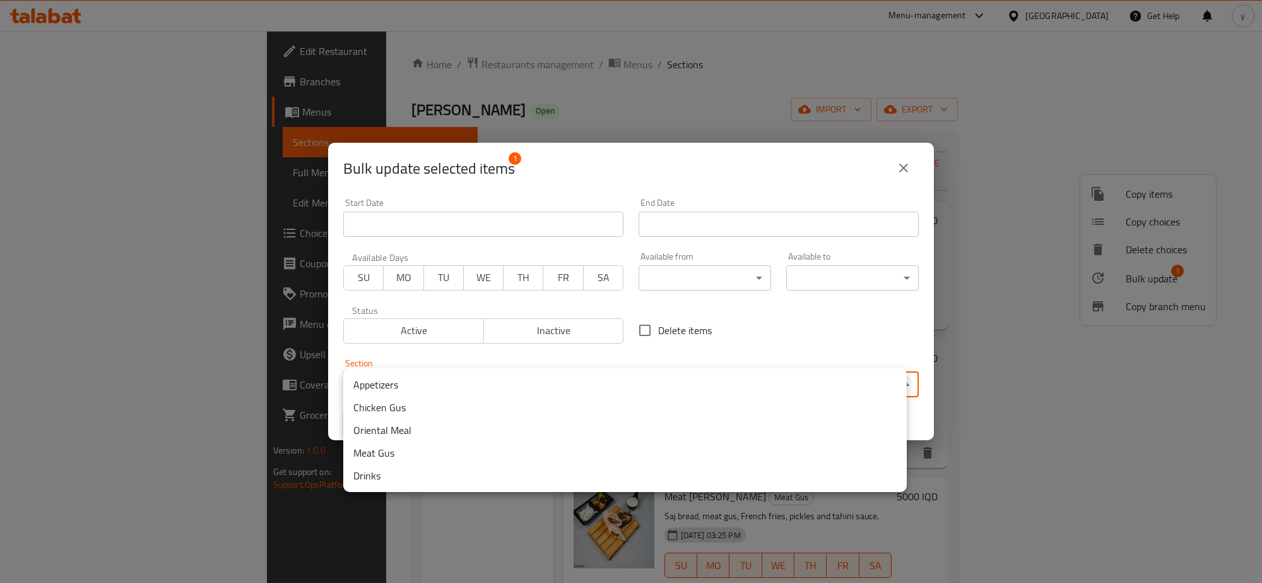
click at [515, 372] on body "​ Menu-management [GEOGRAPHIC_DATA] Get Help y Edit Restaurant Branches Menus S…" at bounding box center [631, 307] width 1262 height 552
click at [425, 425] on li "Oriental Meal" at bounding box center [625, 429] width 564 height 23
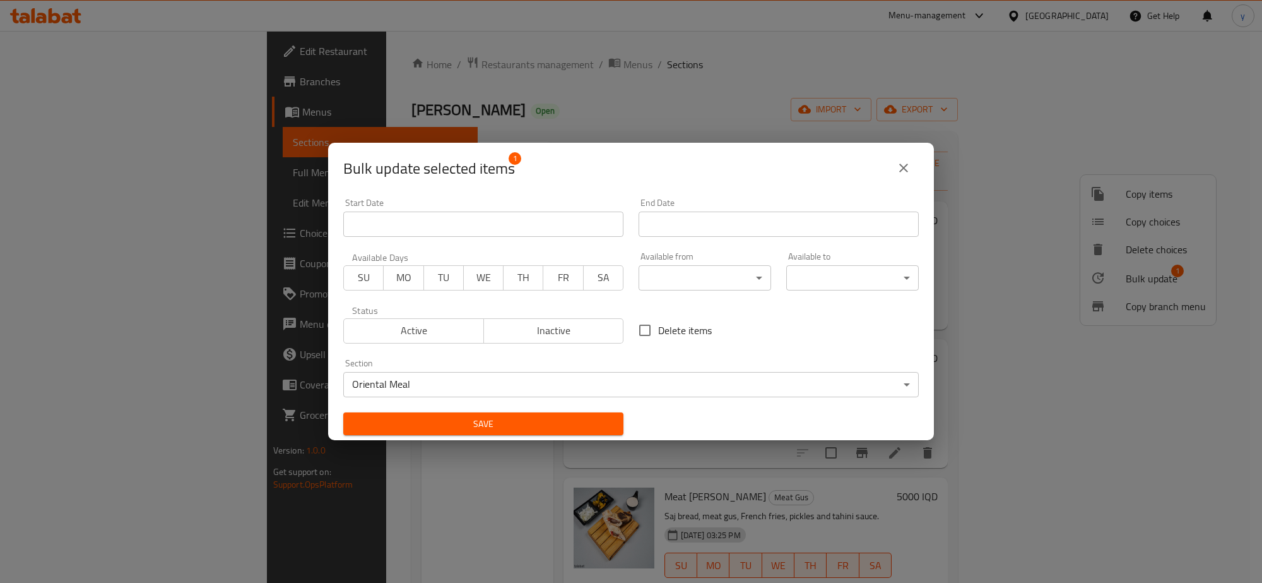
click at [443, 430] on span "Save" at bounding box center [483, 424] width 260 height 16
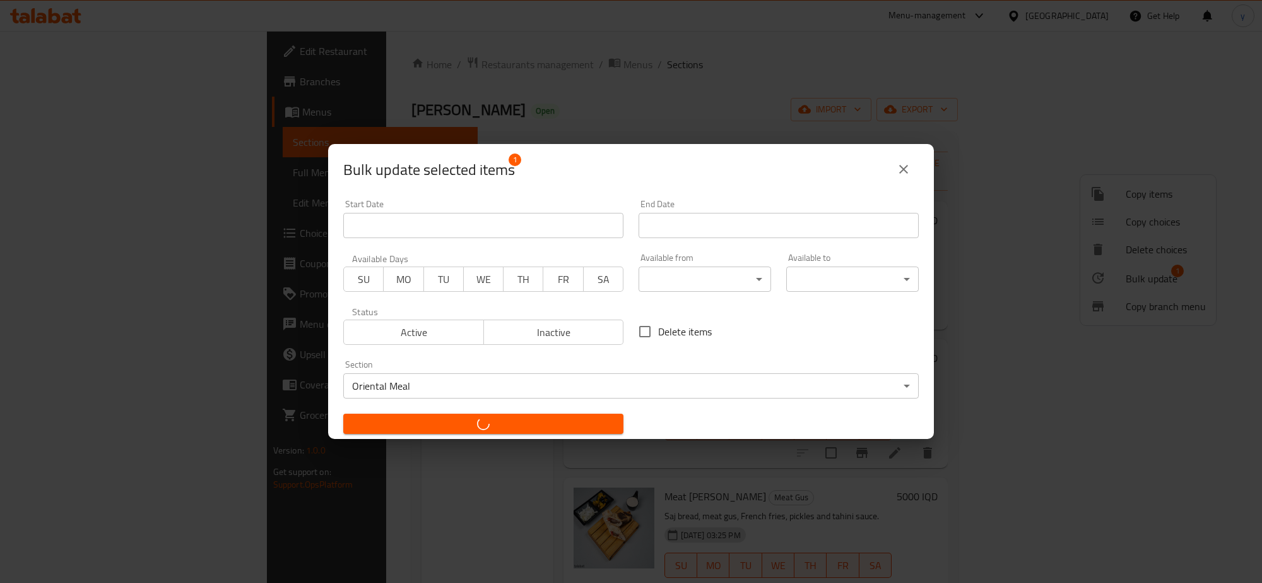
checkbox input "false"
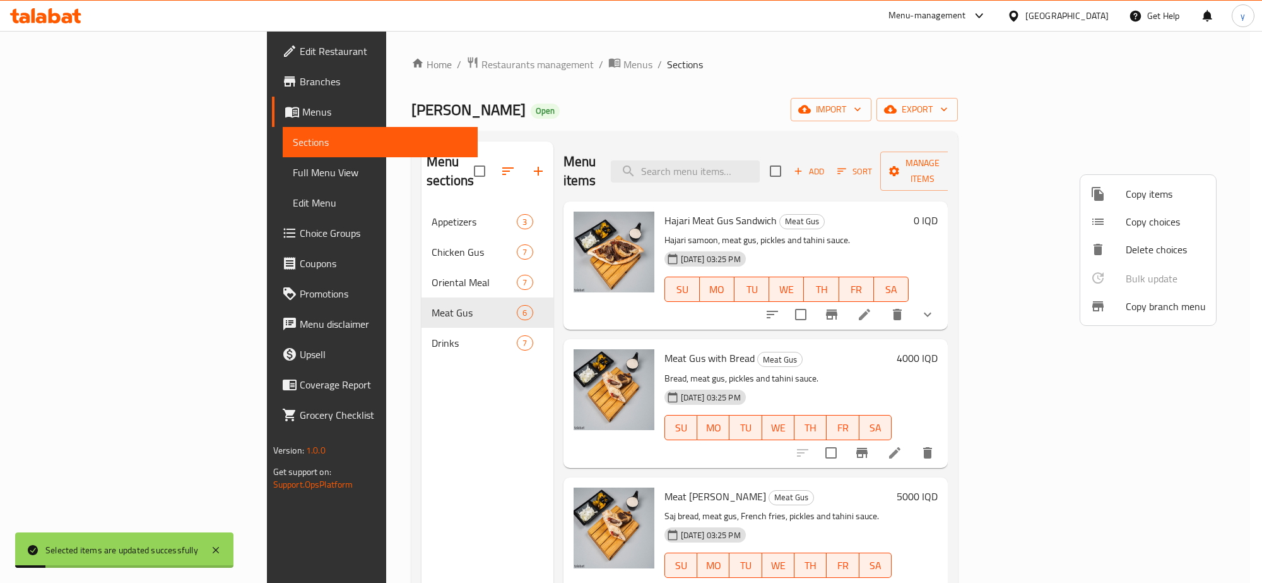
click at [343, 258] on div at bounding box center [631, 291] width 1262 height 583
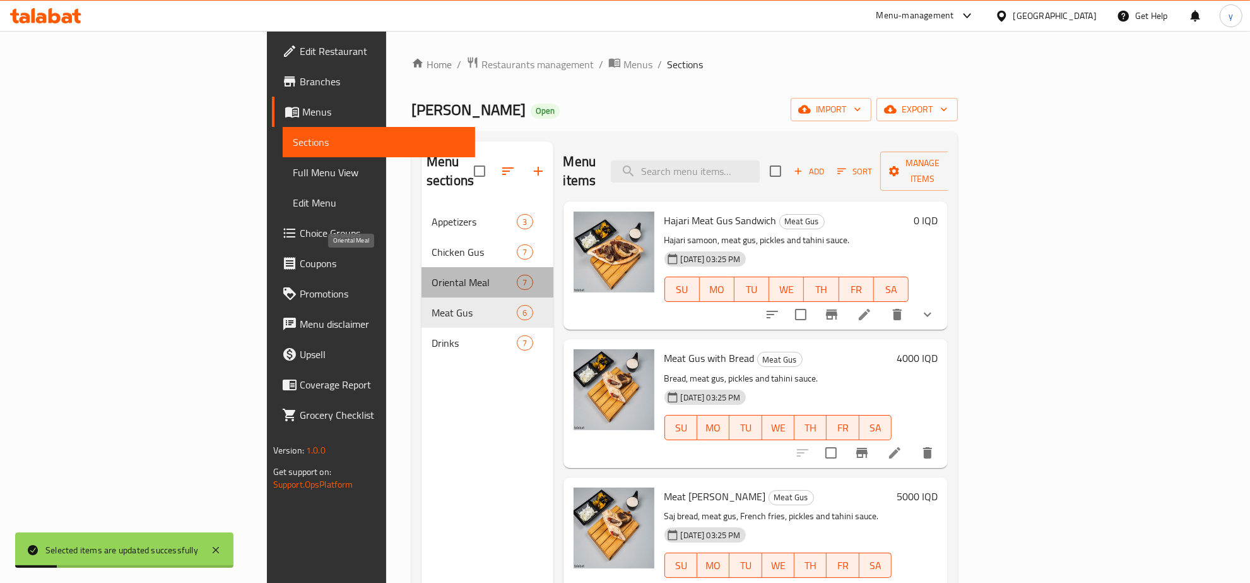
click at [432, 275] on span "Oriental Meal" at bounding box center [474, 282] width 85 height 15
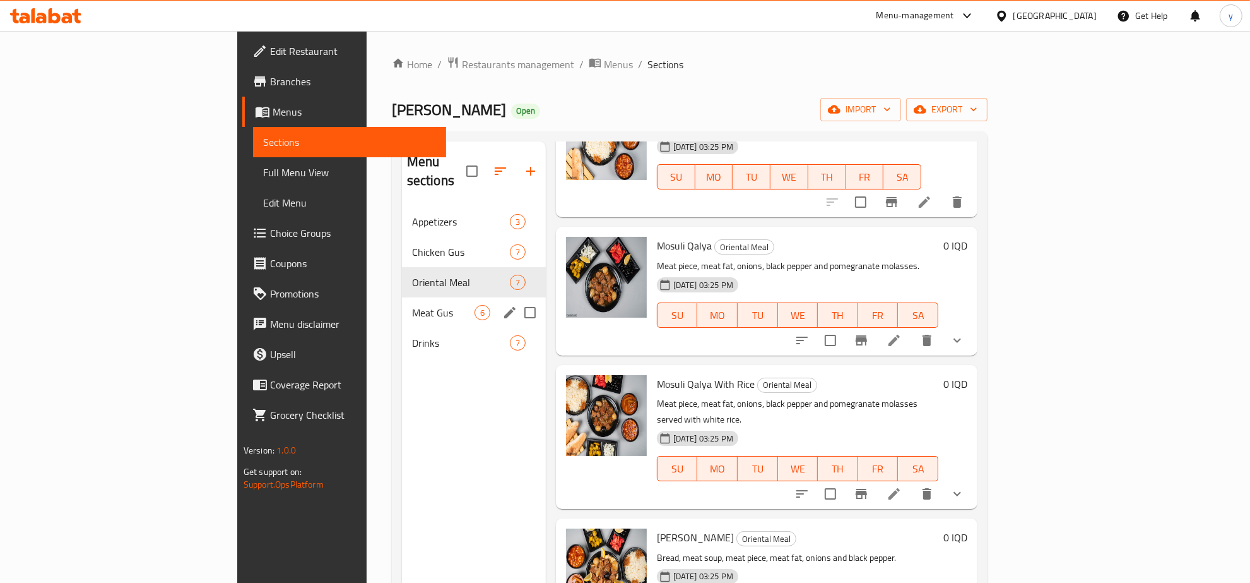
click at [402, 297] on div "Meat [PERSON_NAME] 6" at bounding box center [474, 312] width 144 height 30
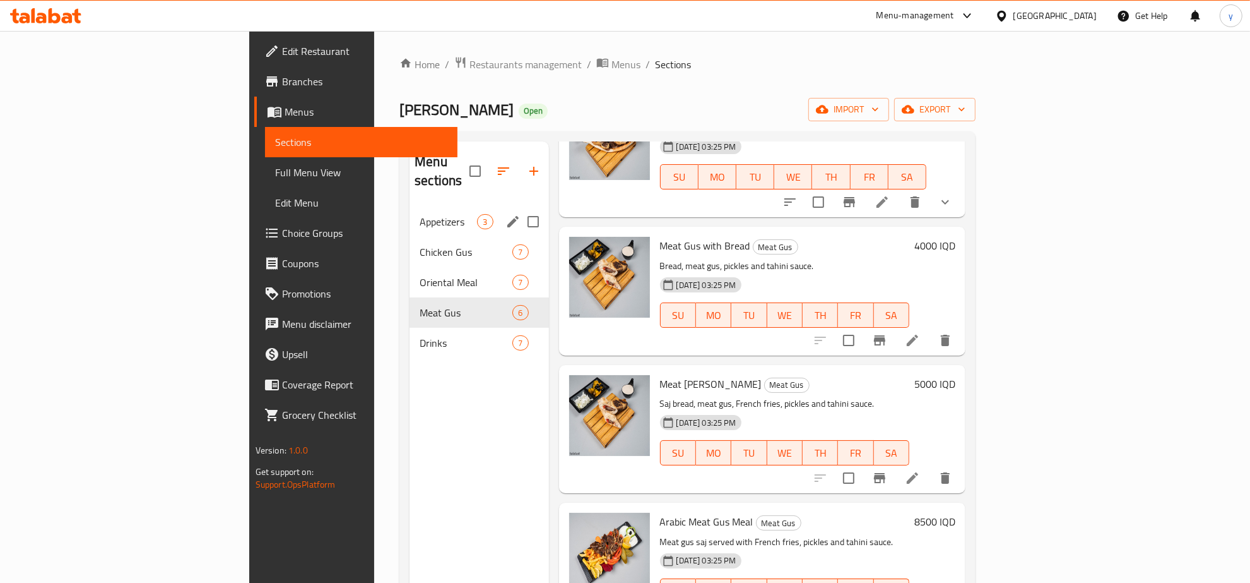
click at [410, 210] on div "Appetizers 3" at bounding box center [479, 221] width 139 height 30
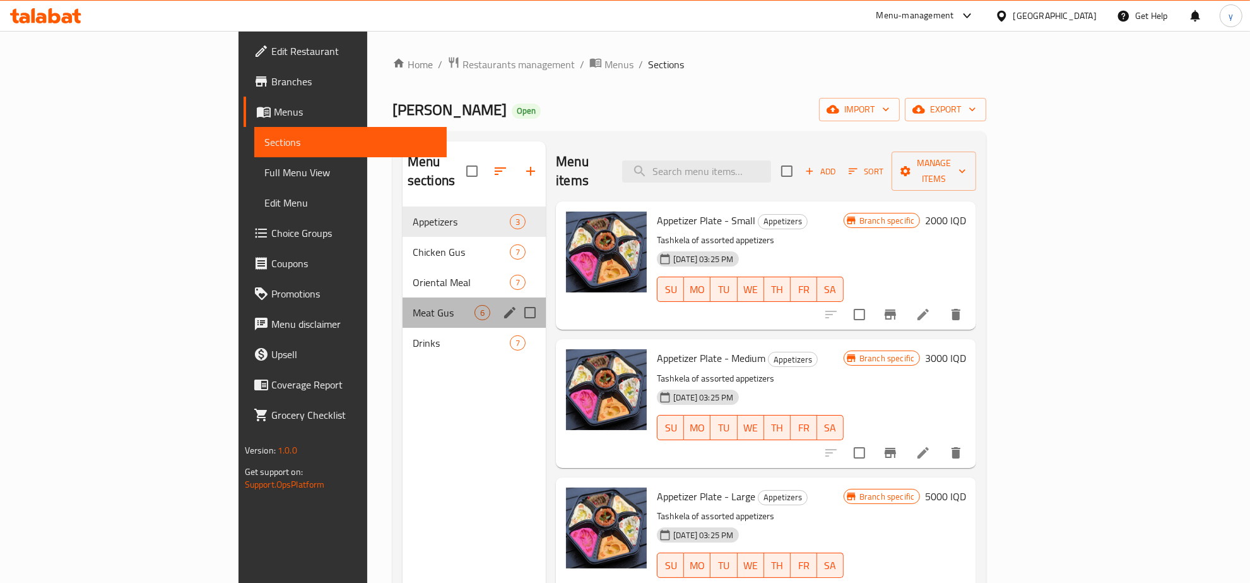
click at [403, 297] on div "Meat [PERSON_NAME] 6" at bounding box center [474, 312] width 143 height 30
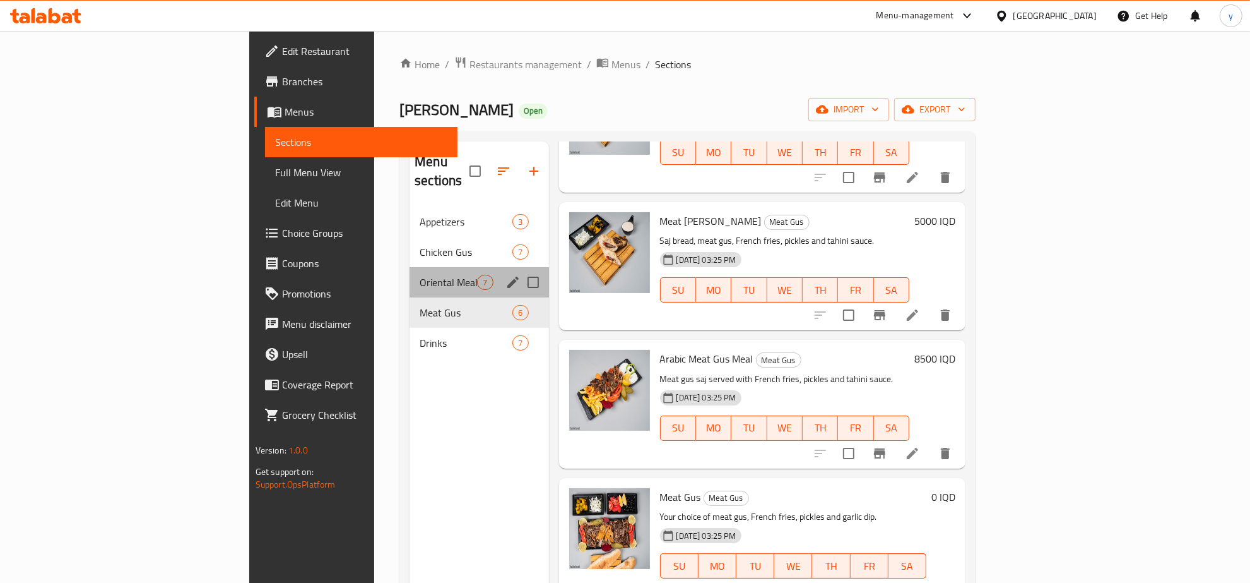
click at [410, 267] on div "Oriental Meal 7" at bounding box center [479, 282] width 139 height 30
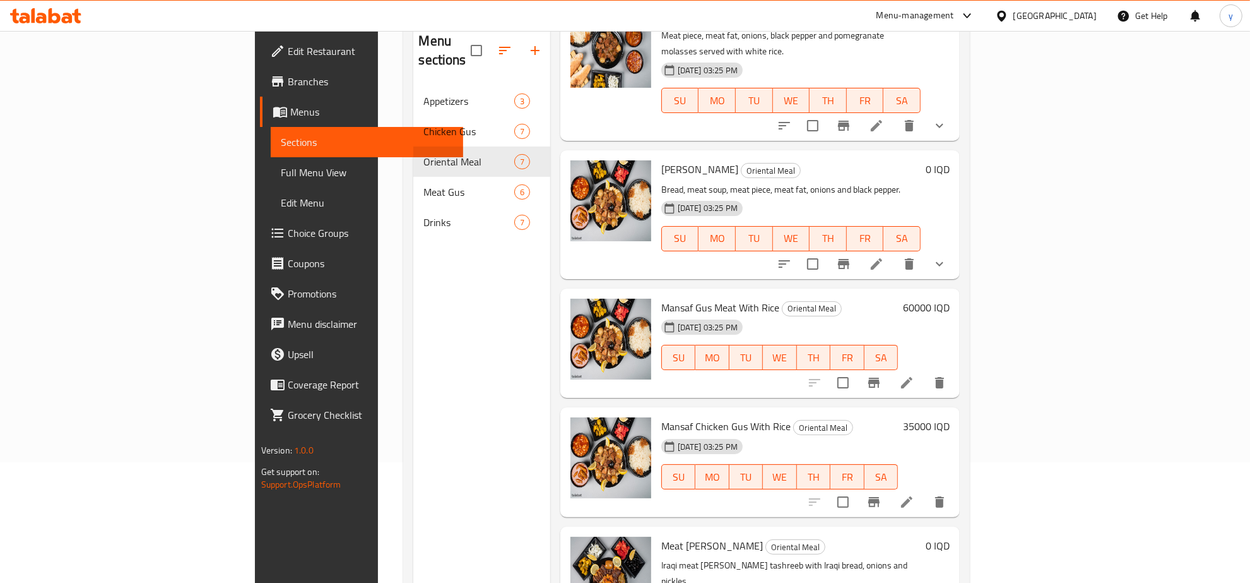
scroll to position [177, 0]
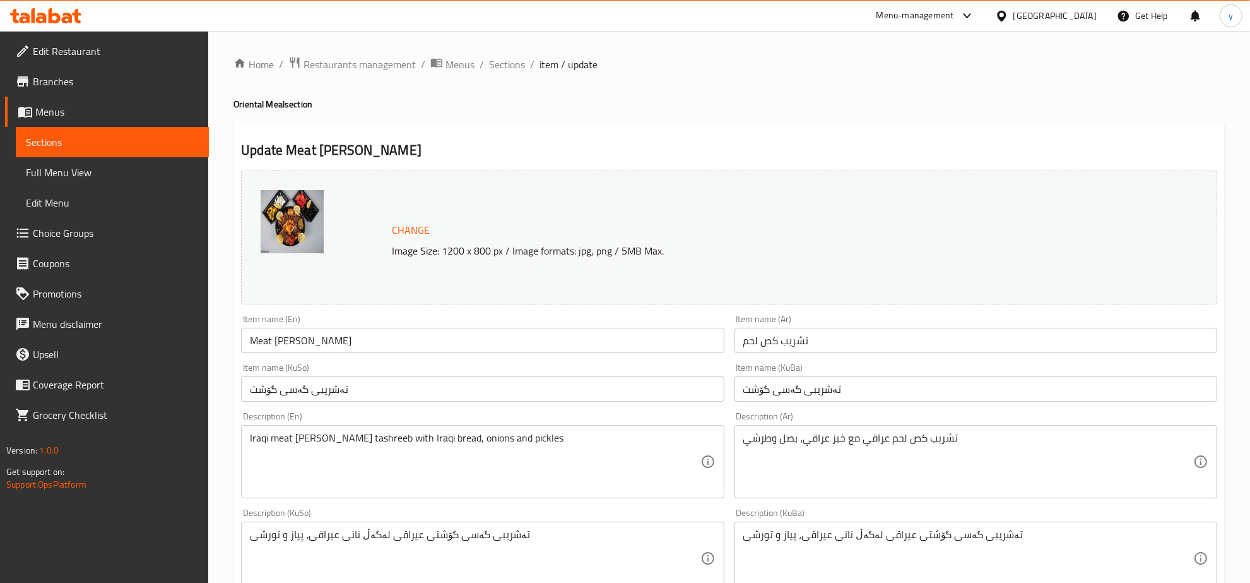
click at [261, 345] on input "Meat [PERSON_NAME]" at bounding box center [482, 340] width 483 height 25
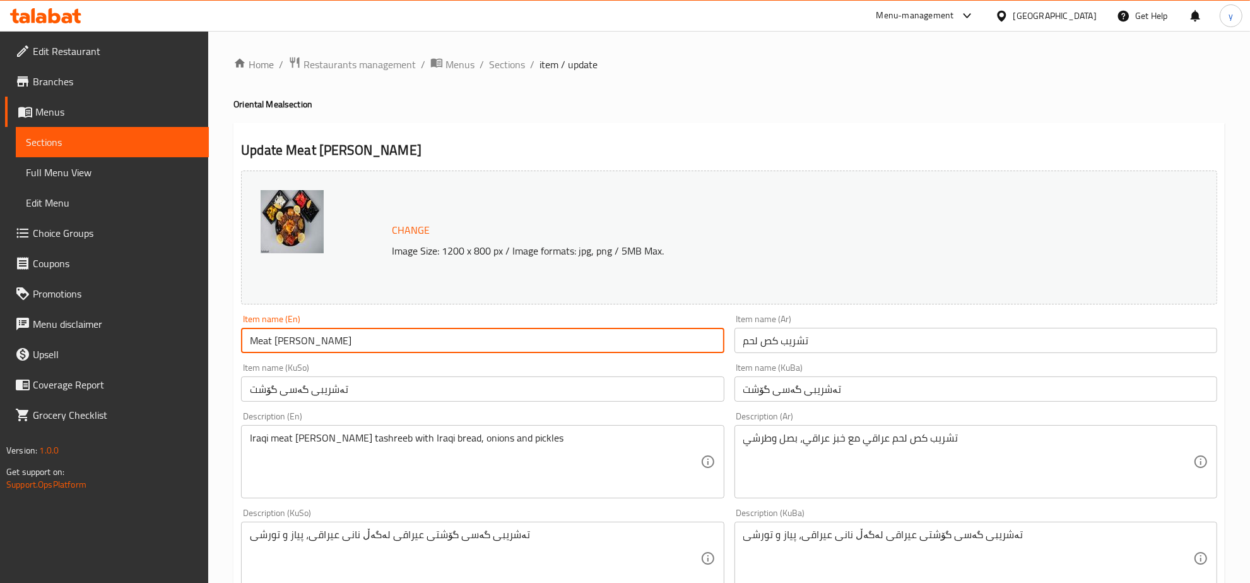
click at [261, 345] on input "Meat [PERSON_NAME]" at bounding box center [482, 340] width 483 height 25
click at [285, 339] on input "[PERSON_NAME]" at bounding box center [482, 340] width 483 height 25
click at [251, 345] on input "[PERSON_NAME]" at bounding box center [482, 340] width 483 height 25
paste input "Tashreeb"
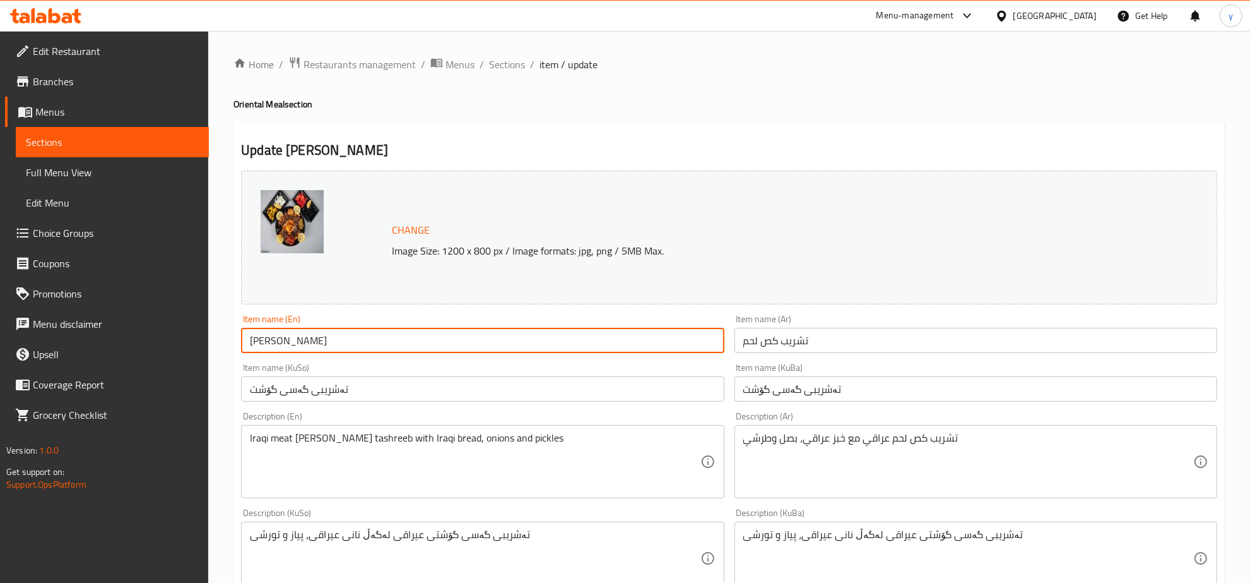
click at [309, 341] on input "[PERSON_NAME]" at bounding box center [482, 340] width 483 height 25
click at [251, 336] on input "[PERSON_NAME]" at bounding box center [482, 340] width 483 height 25
click at [332, 339] on input "[PERSON_NAME]" at bounding box center [482, 340] width 483 height 25
type input "[PERSON_NAME]"
click at [917, 338] on input "تشريب كص لحم" at bounding box center [976, 340] width 483 height 25
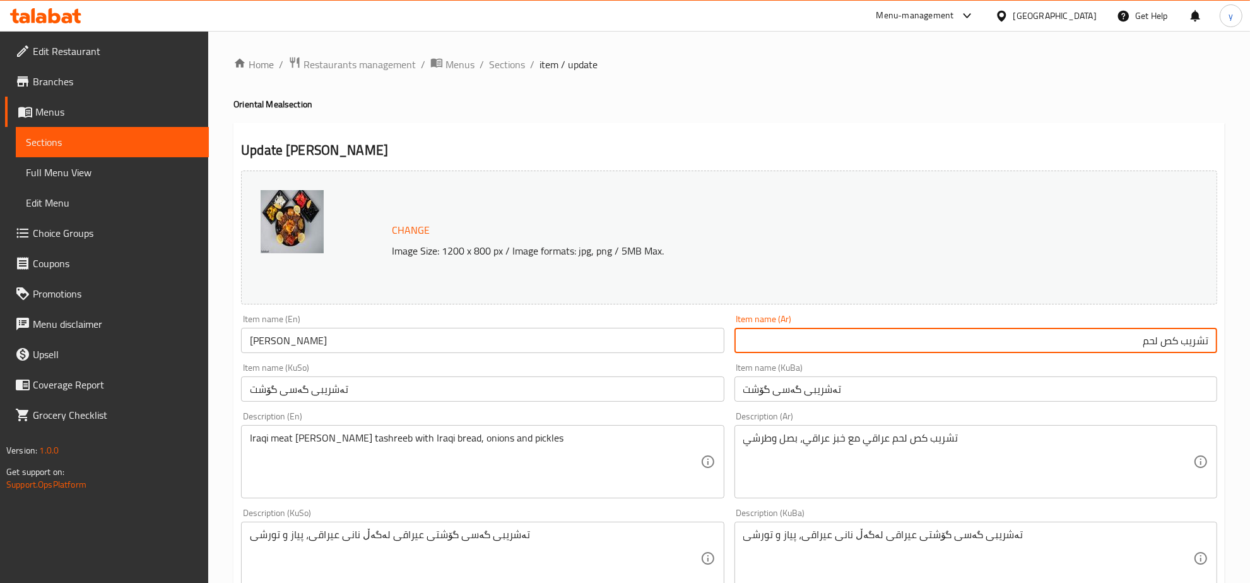
click at [1154, 347] on input "تشريب كص لحم" at bounding box center [976, 340] width 483 height 25
drag, startPoint x: 1182, startPoint y: 345, endPoint x: 1152, endPoint y: 355, distance: 31.1
click at [1152, 355] on div "Item name (Ar) تشريب كص Item name (Ar)" at bounding box center [976, 333] width 493 height 49
click at [1212, 336] on input "تشريب" at bounding box center [976, 340] width 483 height 25
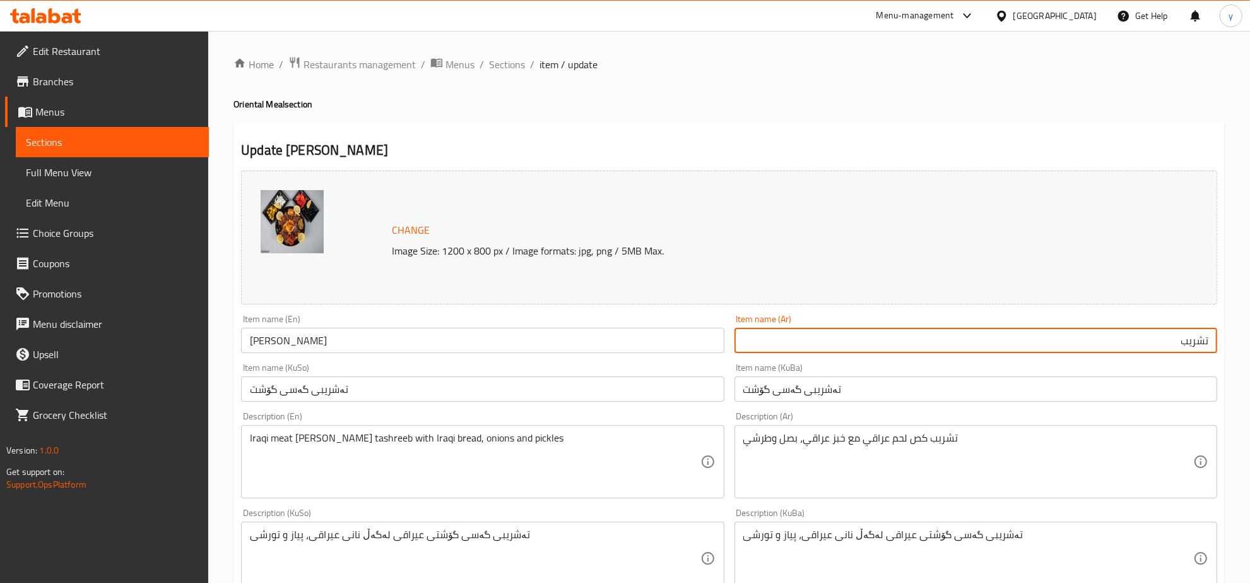
paste input "كص"
click at [1087, 336] on input "كص تشريب" at bounding box center [976, 340] width 483 height 25
click at [1209, 345] on input "كص تشريب" at bounding box center [976, 340] width 483 height 25
type input "كص تشريب"
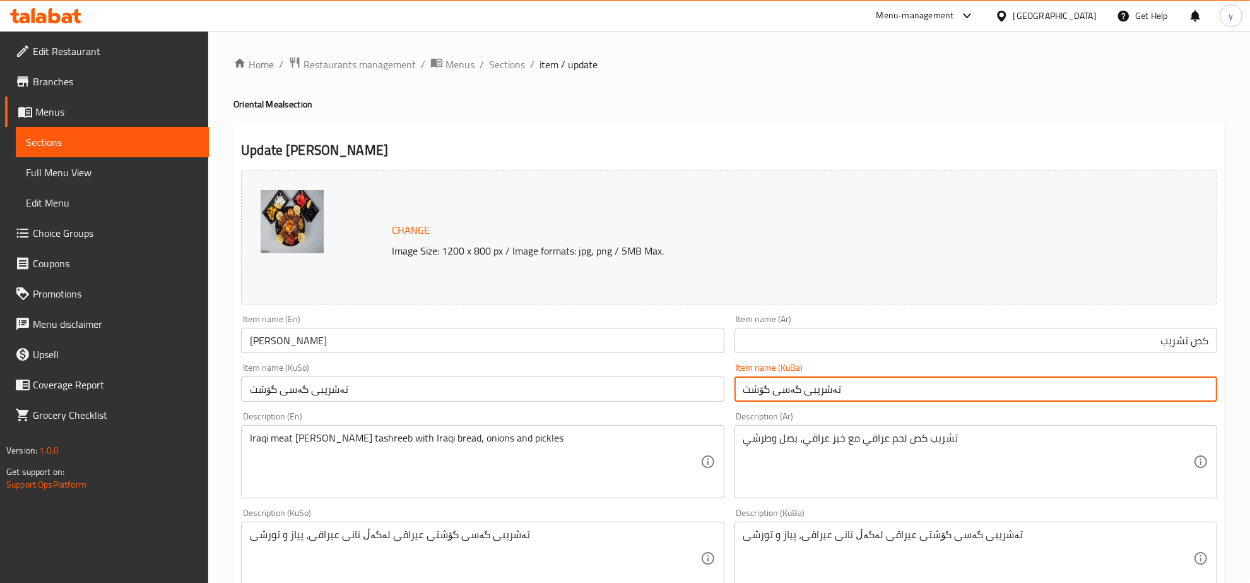
click at [862, 389] on input "تەشریبی گەسی گۆشت" at bounding box center [976, 388] width 483 height 25
click at [1132, 393] on input "تەشریبی گەسی گۆشت" at bounding box center [976, 388] width 483 height 25
type input "تەشریبی گەسی"
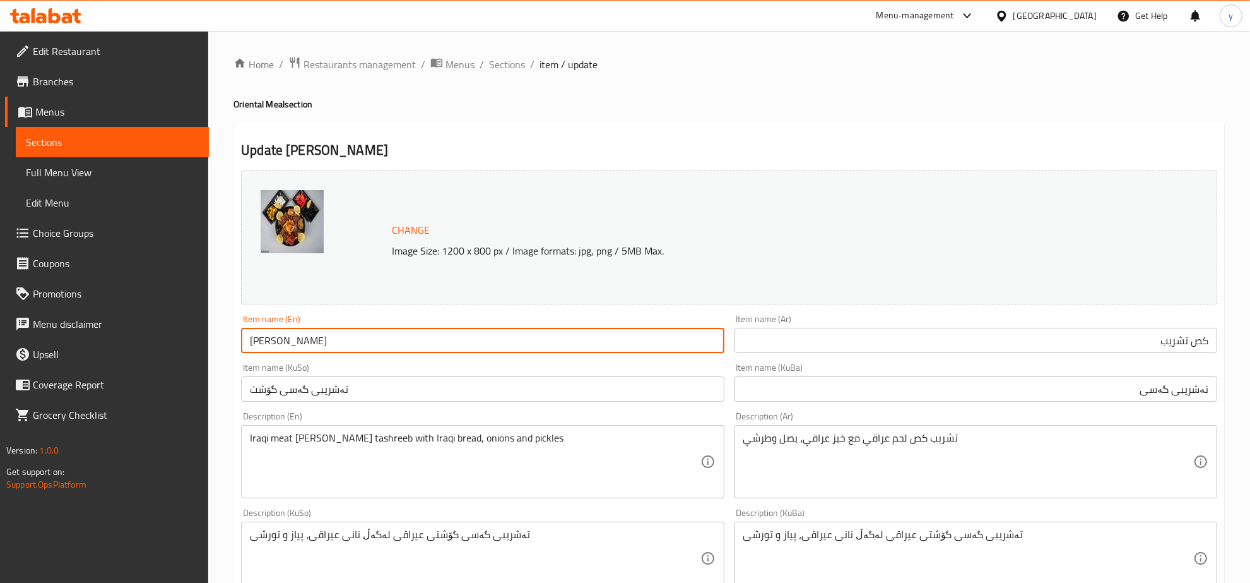
click at [396, 335] on input "[PERSON_NAME]" at bounding box center [482, 340] width 483 height 25
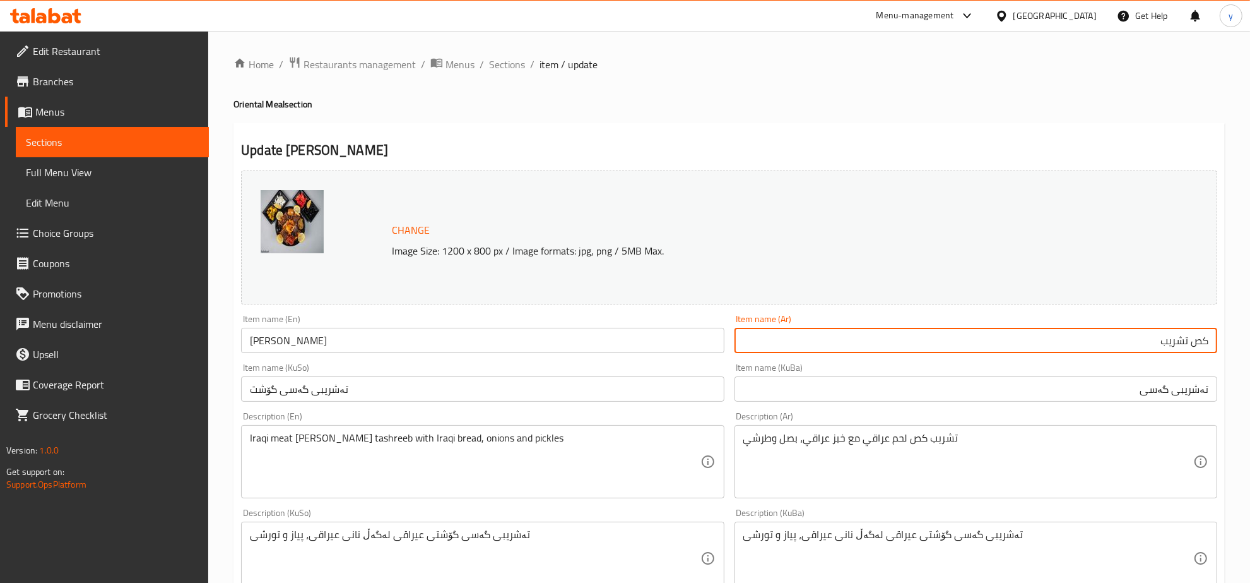
click at [966, 345] on input "كص تشريب" at bounding box center [976, 340] width 483 height 25
click at [1007, 339] on input "كص تشريب" at bounding box center [976, 340] width 483 height 25
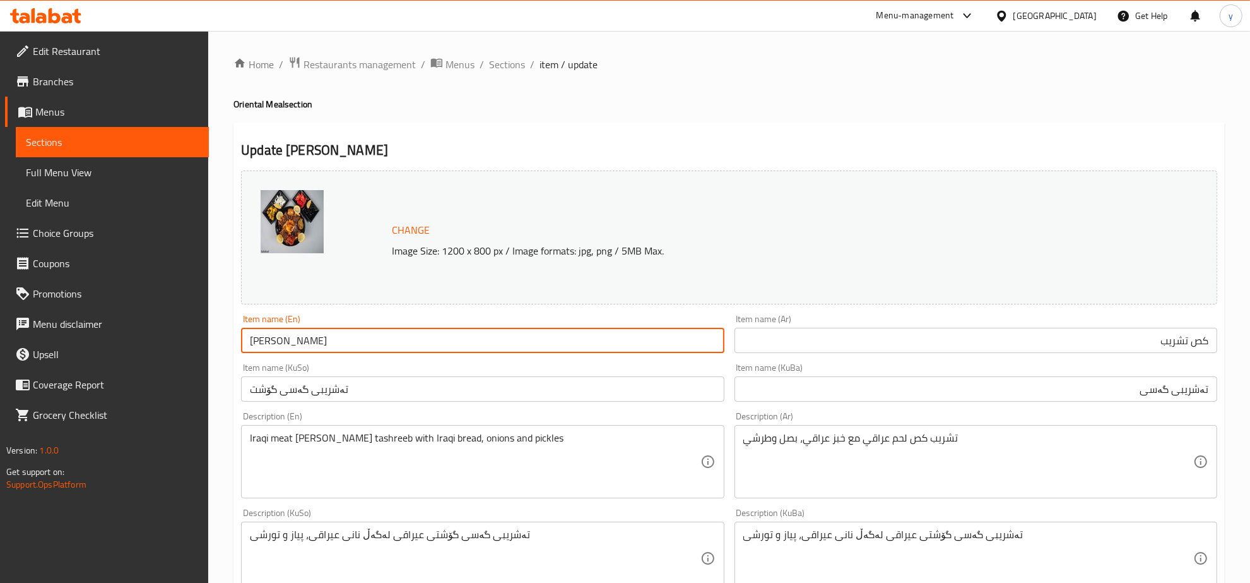
drag, startPoint x: 316, startPoint y: 344, endPoint x: 287, endPoint y: 345, distance: 28.4
click at [287, 345] on input "[PERSON_NAME]" at bounding box center [482, 340] width 483 height 25
click at [251, 345] on input "Tashreeb" at bounding box center [482, 340] width 483 height 25
paste input "[PERSON_NAME]"
click at [333, 341] on input "[PERSON_NAME]" at bounding box center [482, 340] width 483 height 25
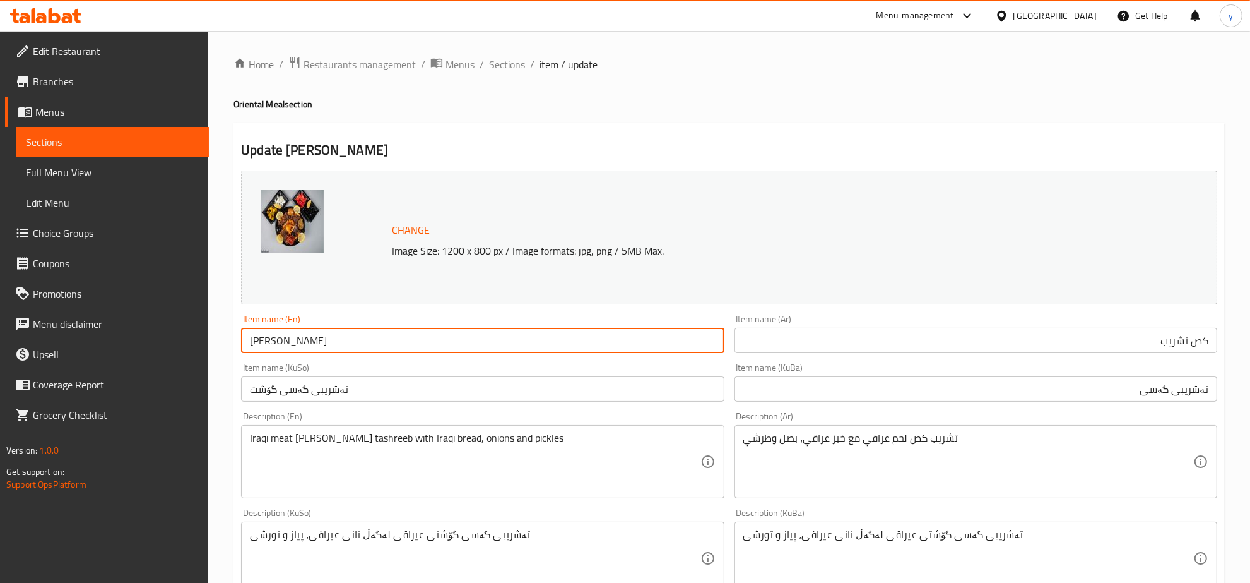
drag, startPoint x: 228, startPoint y: 343, endPoint x: 243, endPoint y: 341, distance: 14.6
click at [237, 342] on div "Home / Restaurants management / Menus / Sections / item / update Oriental Meal …" at bounding box center [729, 557] width 1042 height 1053
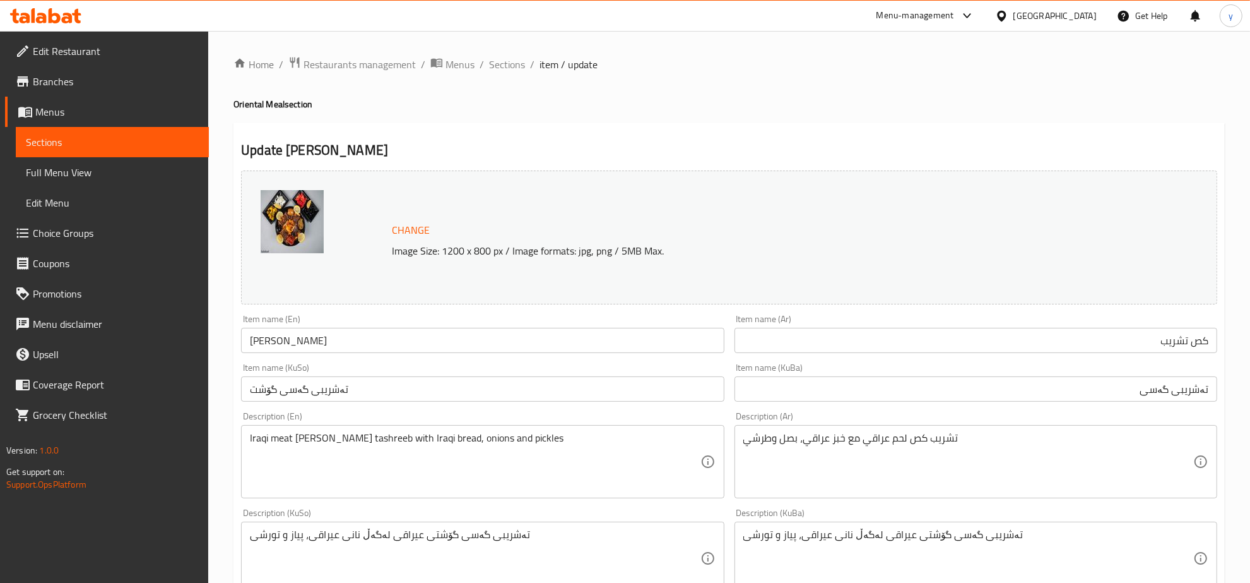
click at [259, 336] on input "[PERSON_NAME]" at bounding box center [482, 340] width 483 height 25
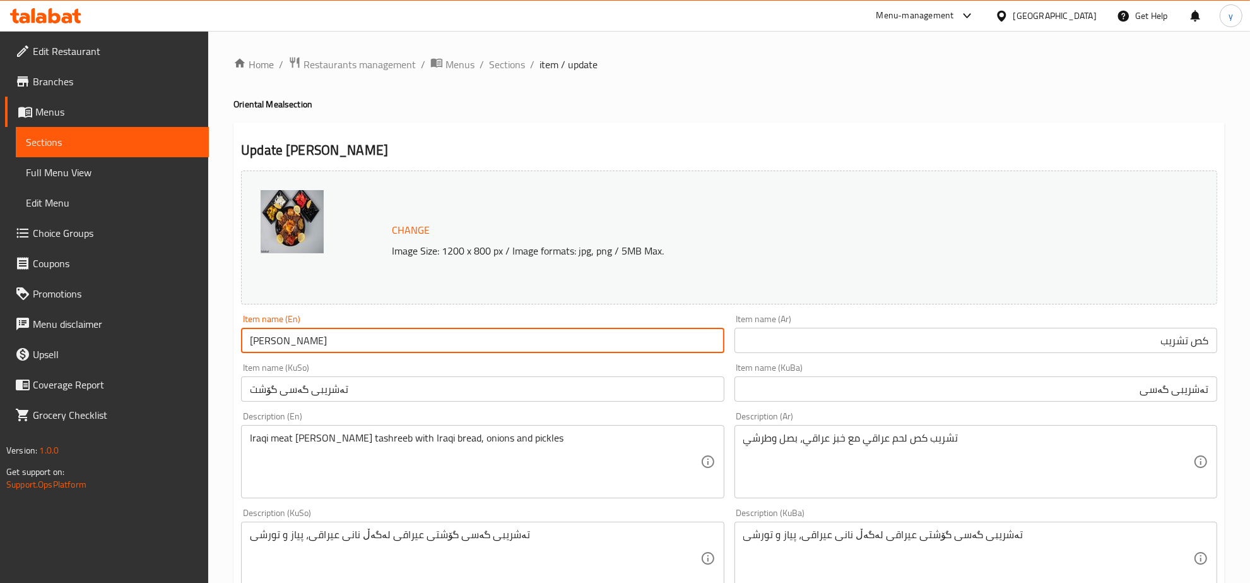
click at [251, 339] on input "[PERSON_NAME]" at bounding box center [482, 340] width 483 height 25
type input "[PERSON_NAME]"
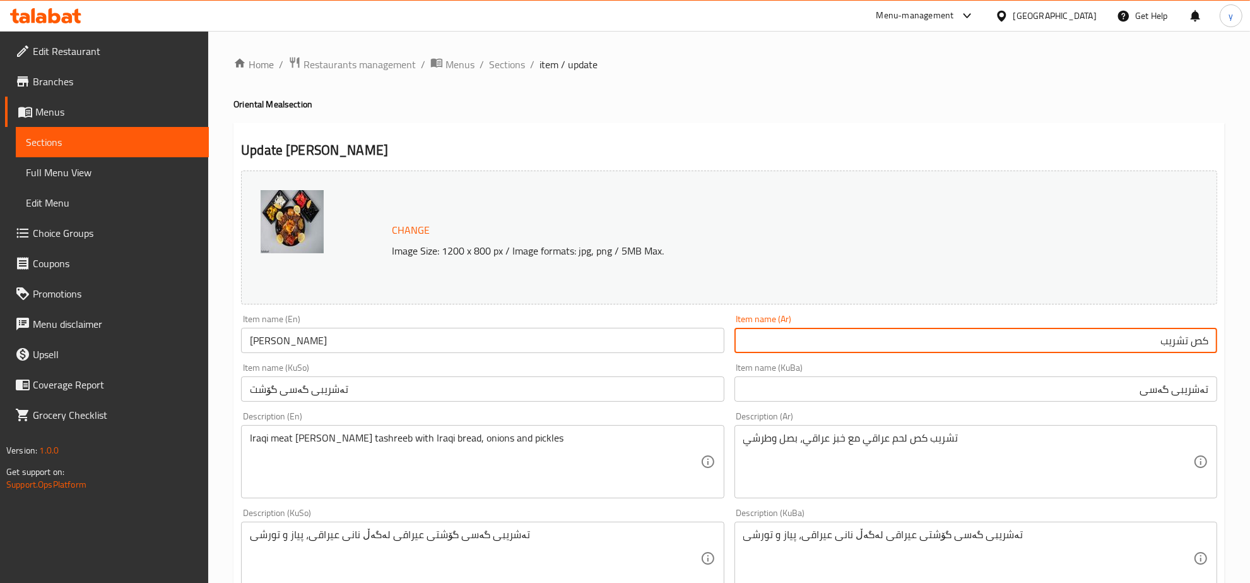
click at [1155, 346] on input "كص تشريب" at bounding box center [976, 340] width 483 height 25
click at [1176, 345] on input "كص تشريب" at bounding box center [976, 340] width 483 height 25
click at [1217, 345] on input "كص" at bounding box center [976, 340] width 483 height 25
paste input "تشريب"
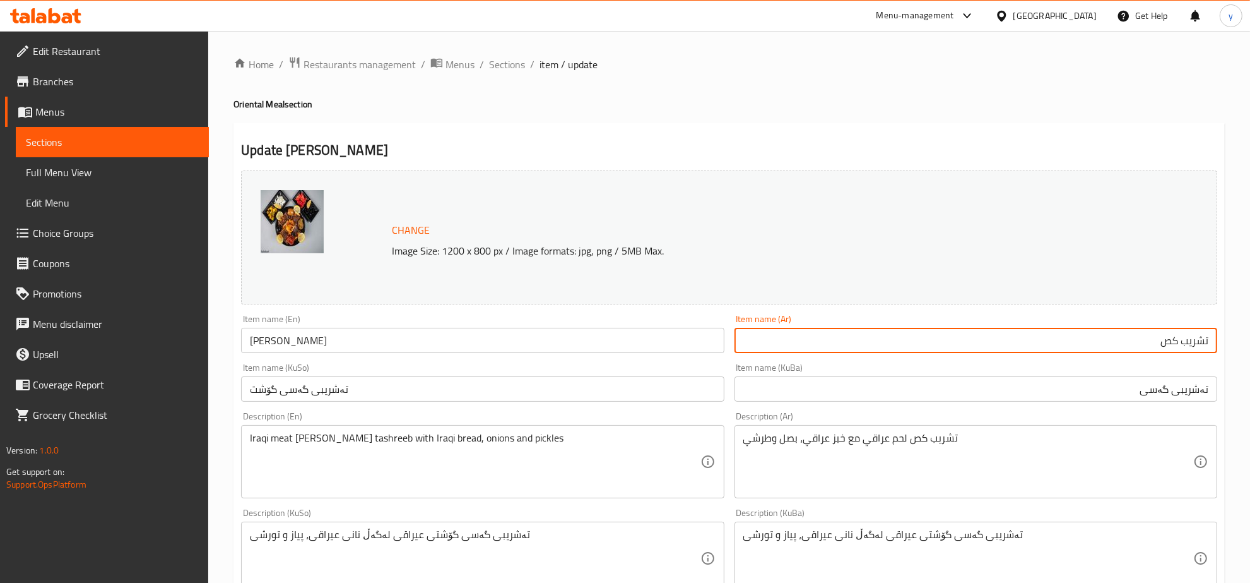
click at [1158, 348] on input "تشريب كص" at bounding box center [976, 340] width 483 height 25
type input "تشريب كص"
click at [1177, 390] on input "تەشریبی گەسی" at bounding box center [976, 388] width 483 height 25
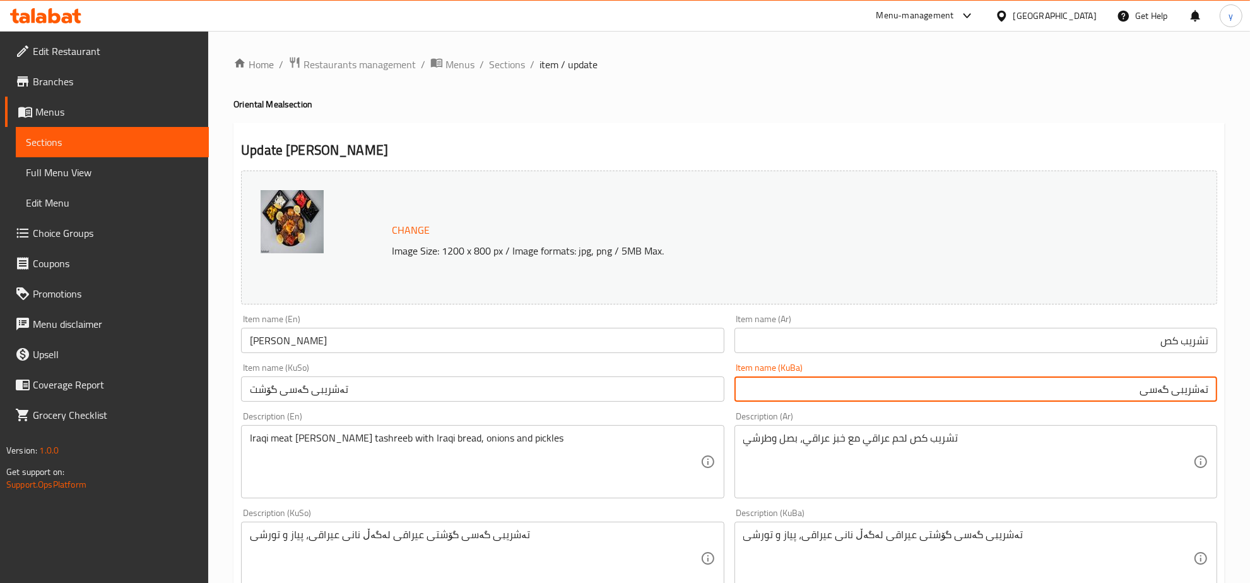
click at [1143, 396] on input "تەشریبی گەسی" at bounding box center [976, 388] width 483 height 25
type input "تەشریبی گەس"
click at [1152, 393] on input "تەشریبی گەس" at bounding box center [976, 388] width 483 height 25
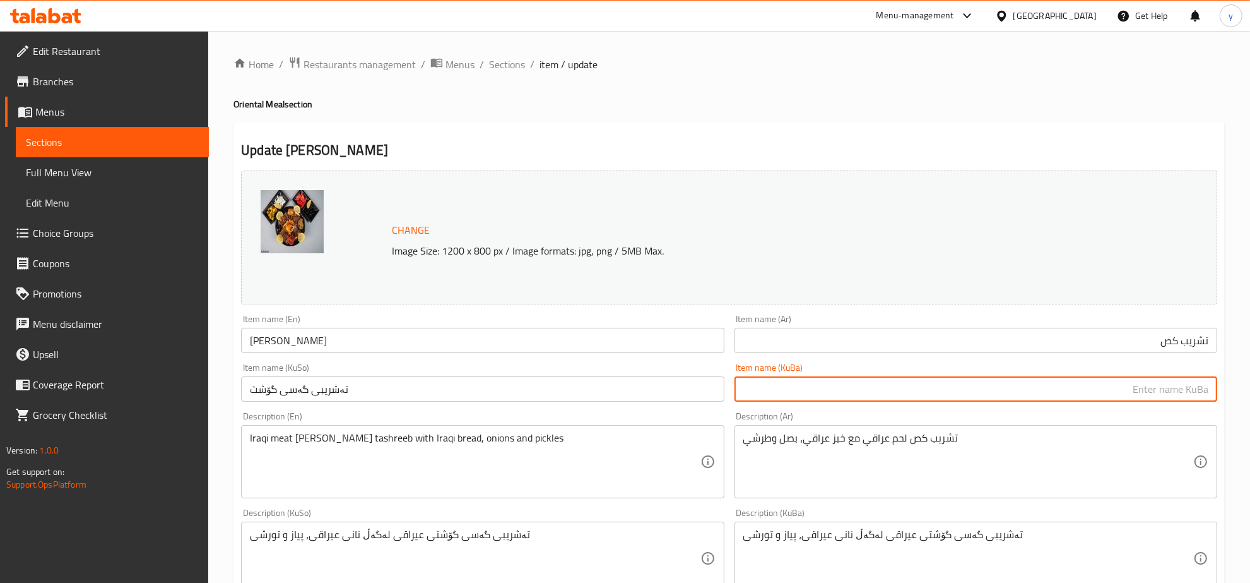
click at [499, 376] on div "Item name (KuSo) تەشریبی گەسی گۆشت Item name (KuSo)" at bounding box center [482, 382] width 483 height 39
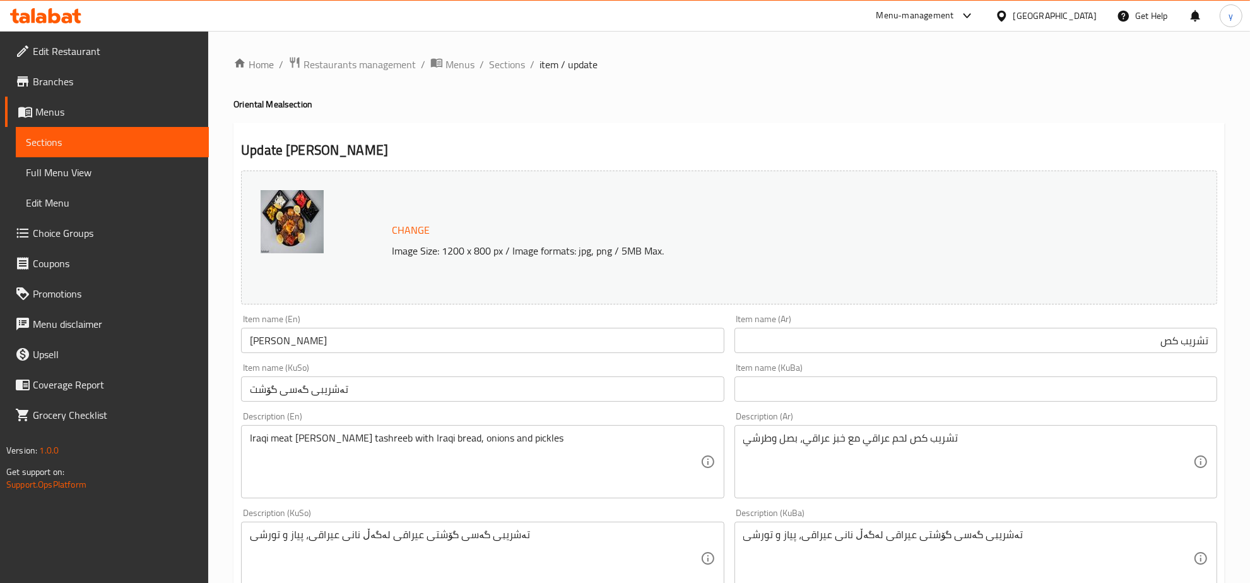
click at [508, 392] on input "تەشریبی گەسی گۆشت" at bounding box center [482, 388] width 483 height 25
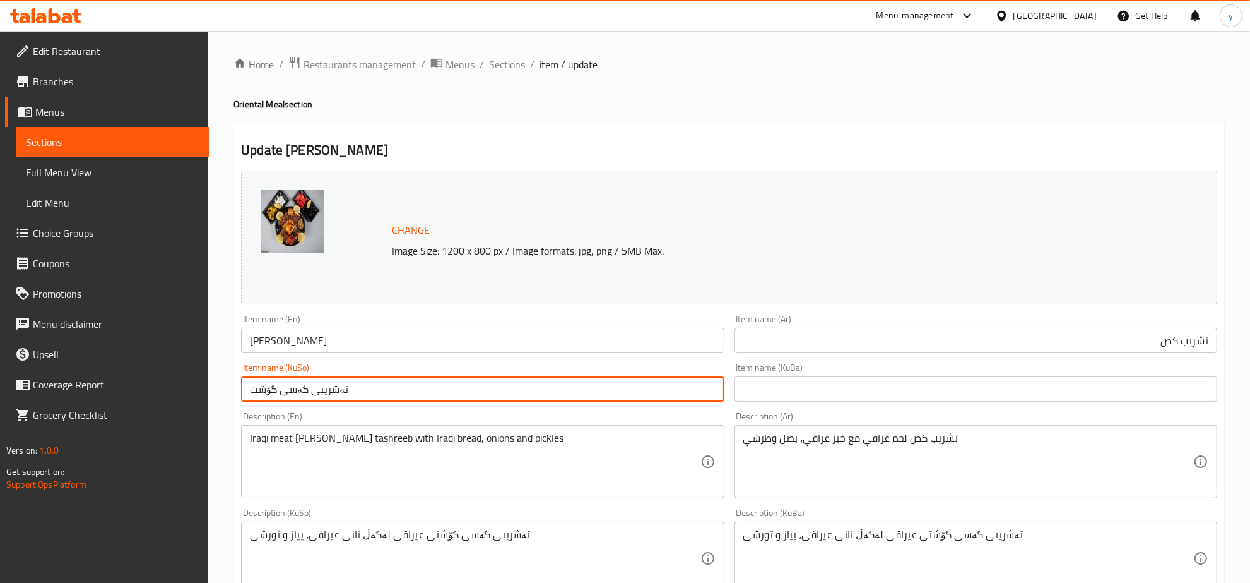
click at [508, 392] on input "تەشریبی گەسی گۆشت" at bounding box center [482, 388] width 483 height 25
paste input "text"
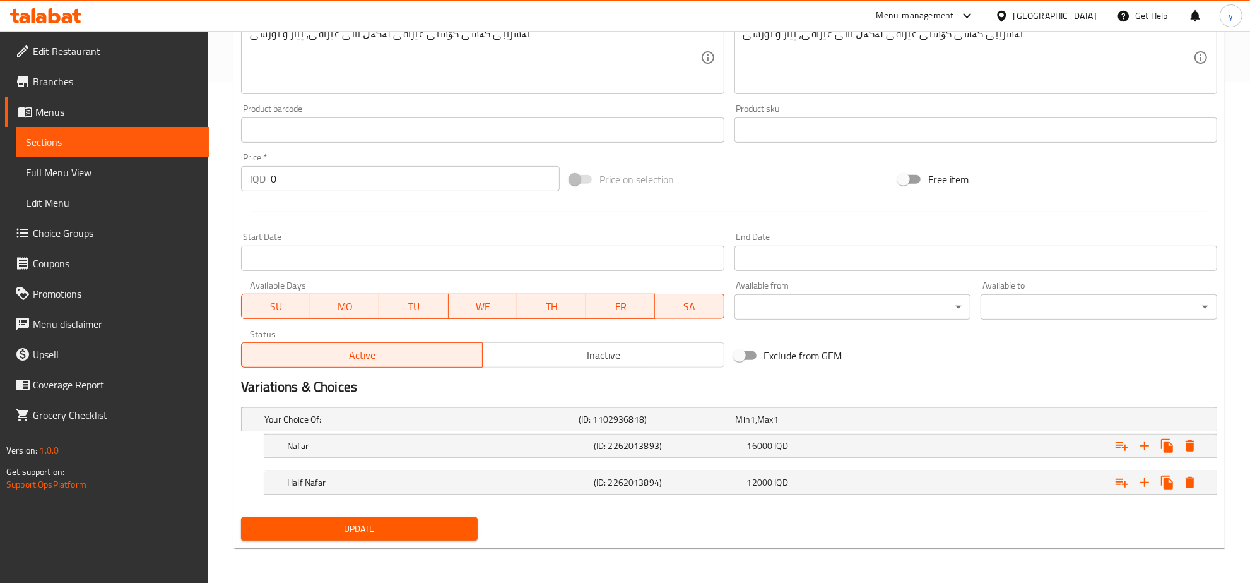
type input "تەشریبی گەس"
click at [377, 527] on span "Update" at bounding box center [359, 529] width 216 height 16
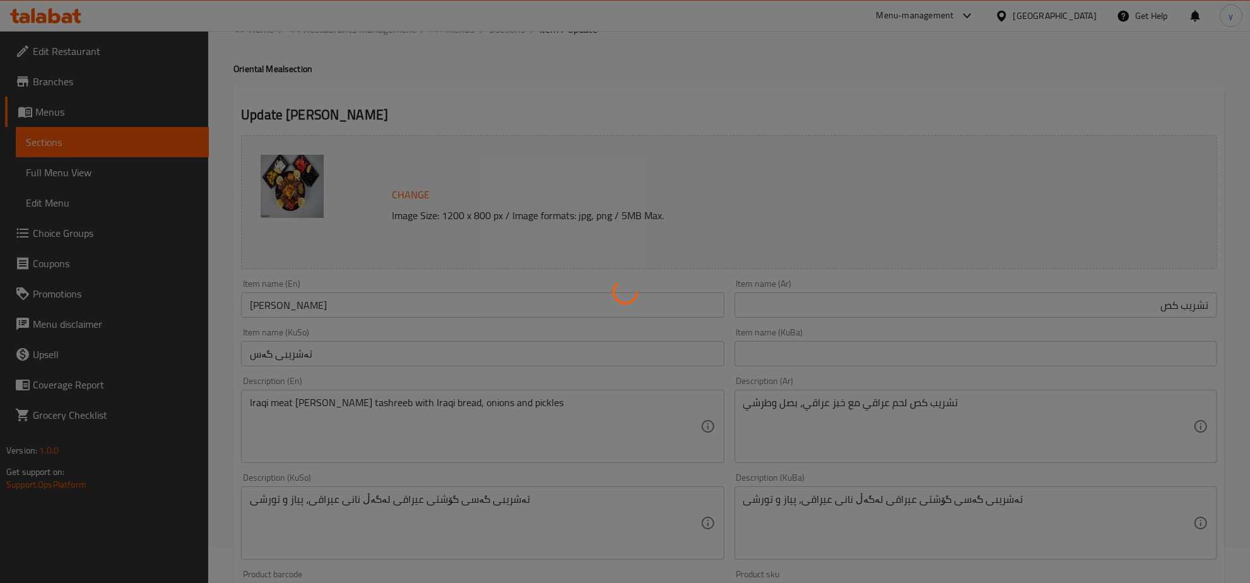
scroll to position [0, 0]
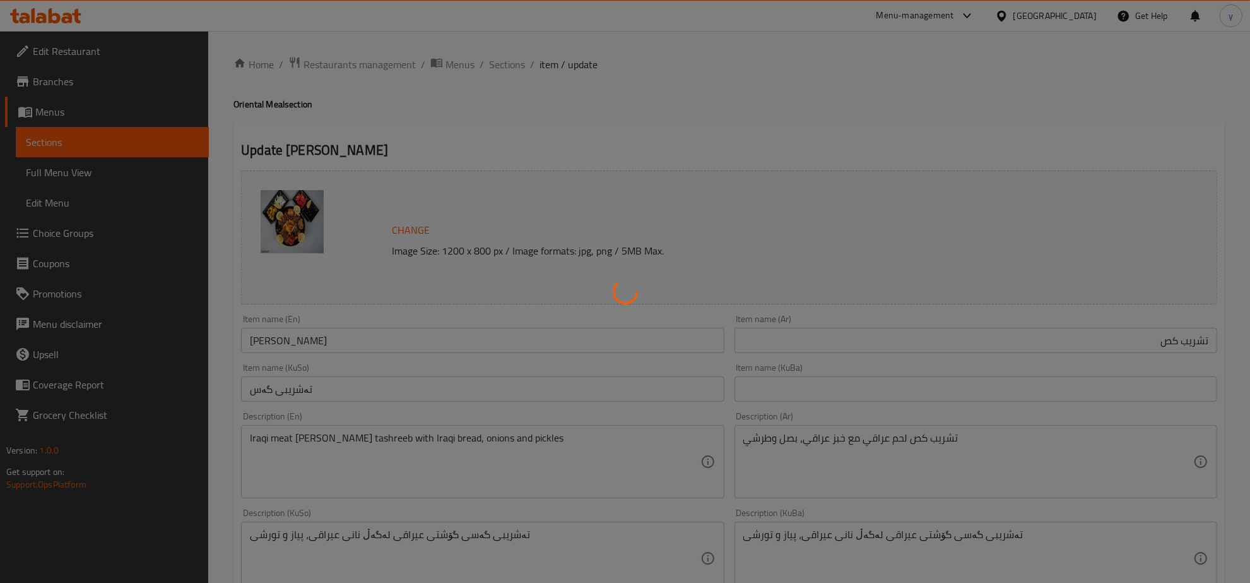
click at [502, 67] on div at bounding box center [625, 291] width 1250 height 583
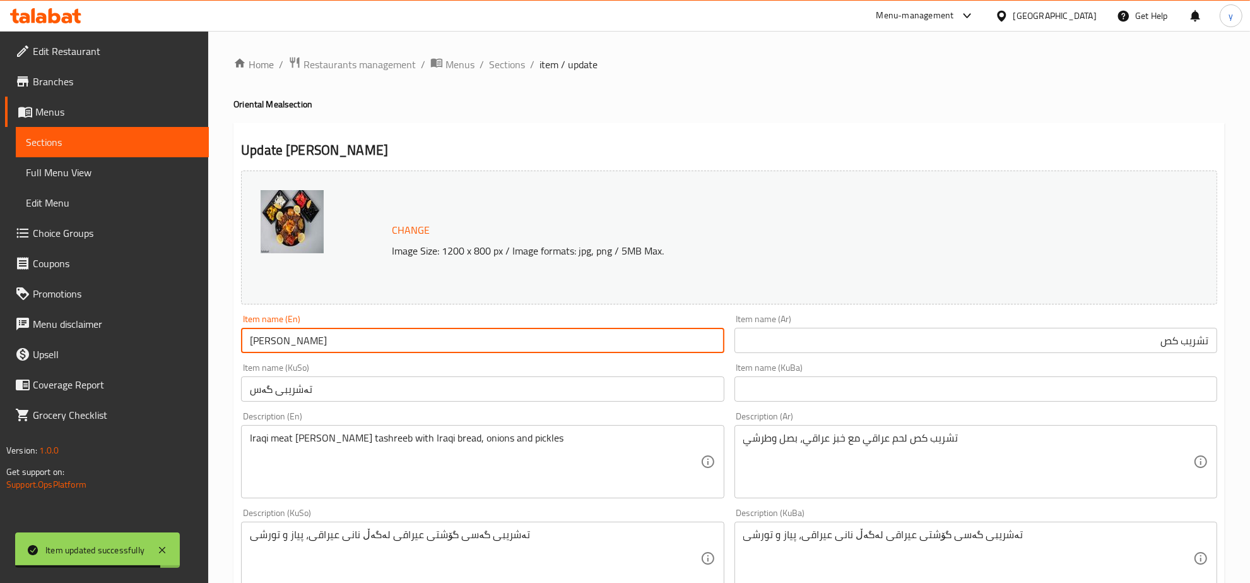
click at [336, 349] on input "[PERSON_NAME]" at bounding box center [482, 340] width 483 height 25
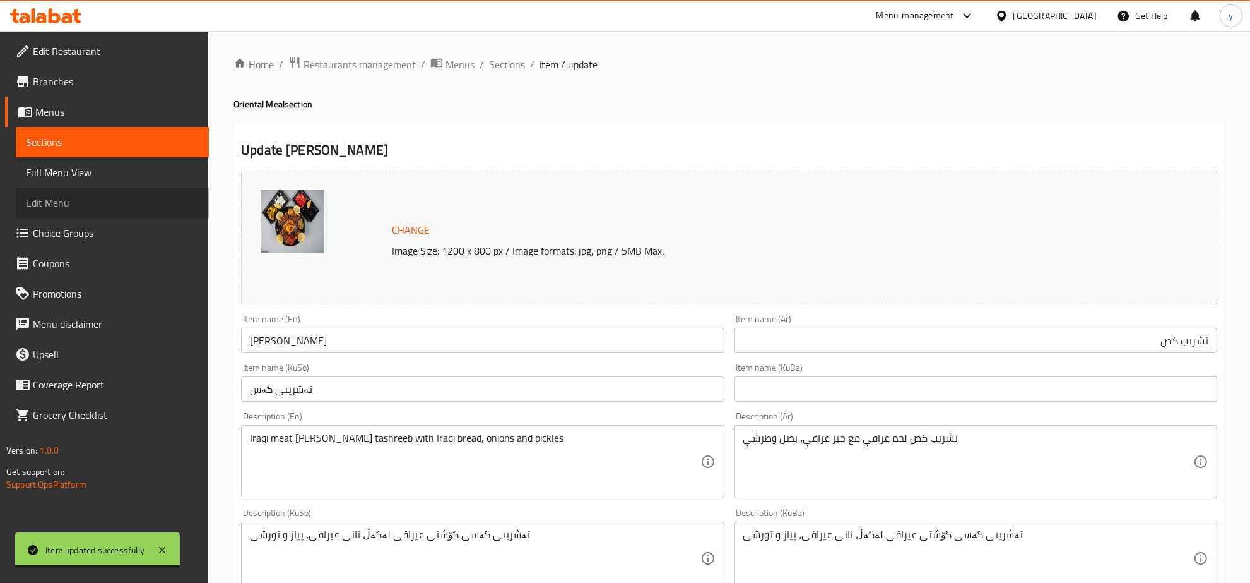
click at [184, 187] on link "Edit Menu" at bounding box center [112, 202] width 193 height 30
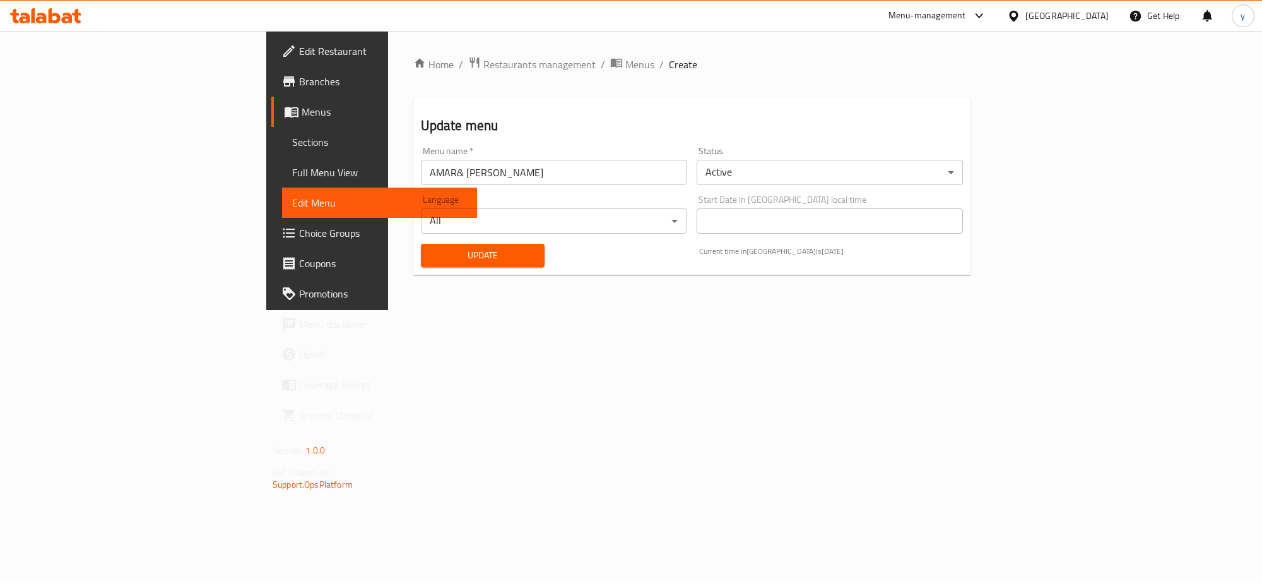
click at [292, 169] on span "Full Menu View" at bounding box center [379, 172] width 175 height 15
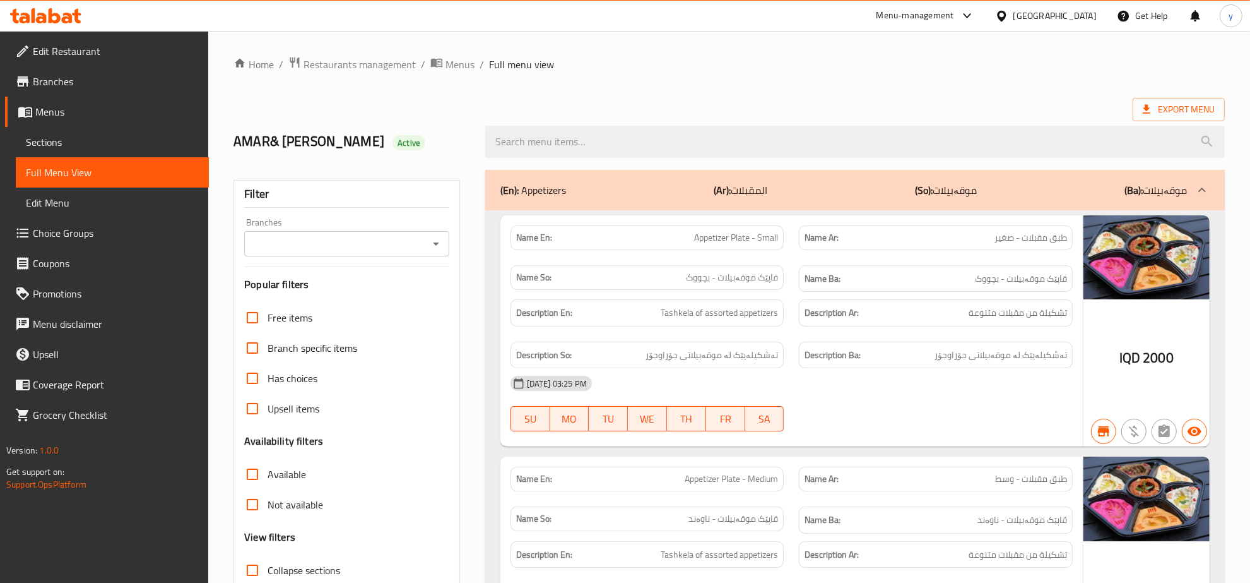
click at [622, 158] on div at bounding box center [855, 141] width 755 height 47
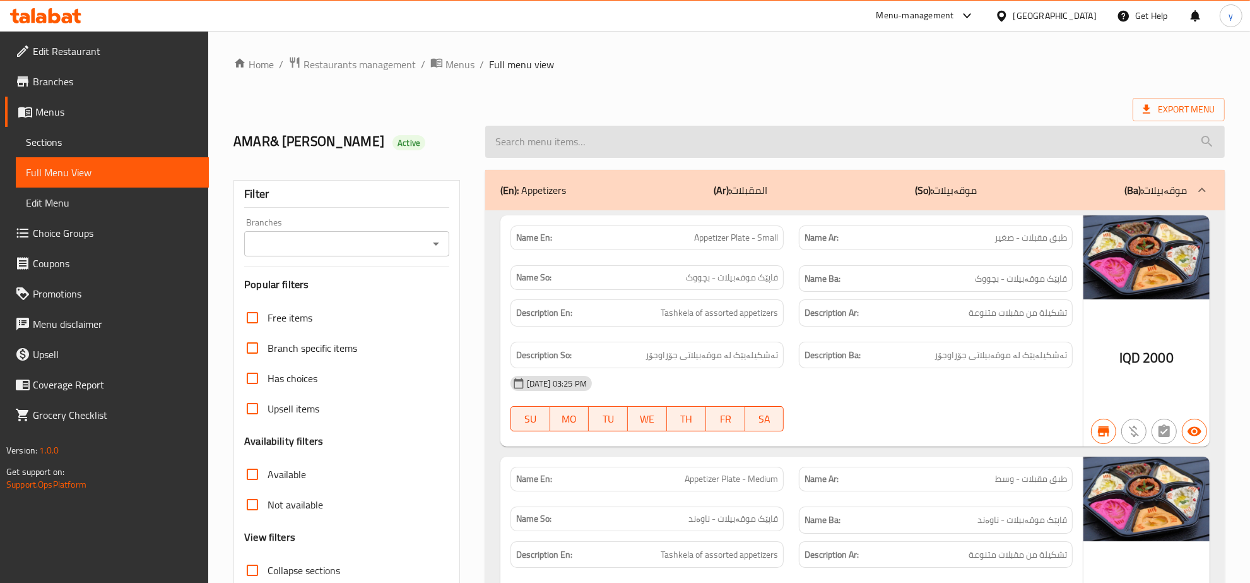
click at [611, 150] on input "search" at bounding box center [855, 142] width 740 height 32
paste input "[PERSON_NAME]"
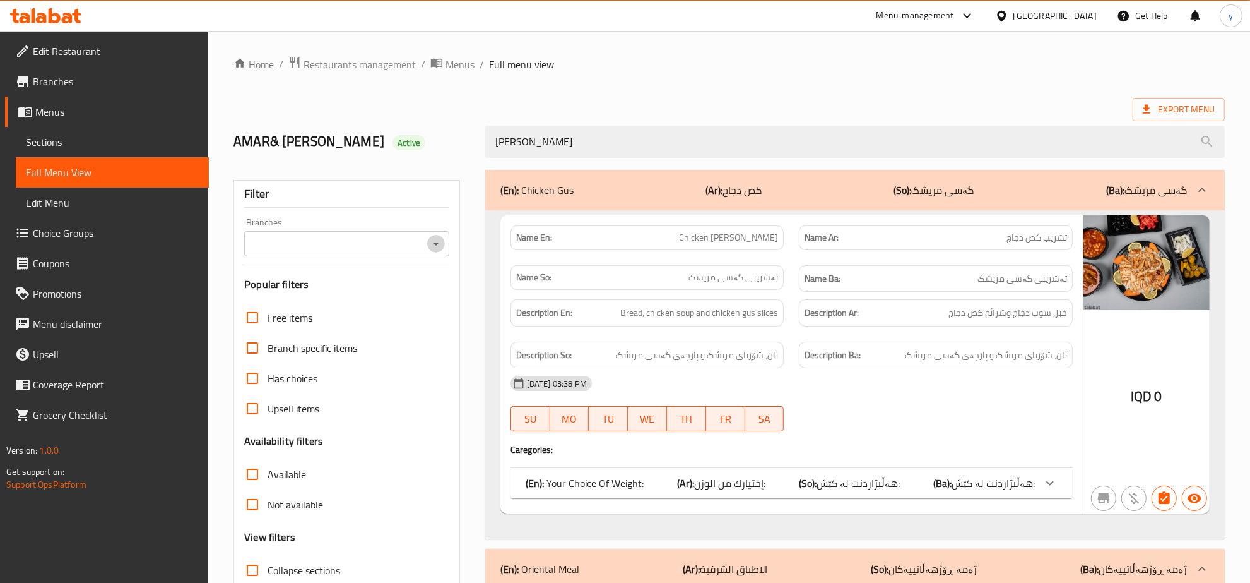
click at [440, 244] on icon "Open" at bounding box center [436, 243] width 15 height 15
type input "[PERSON_NAME]"
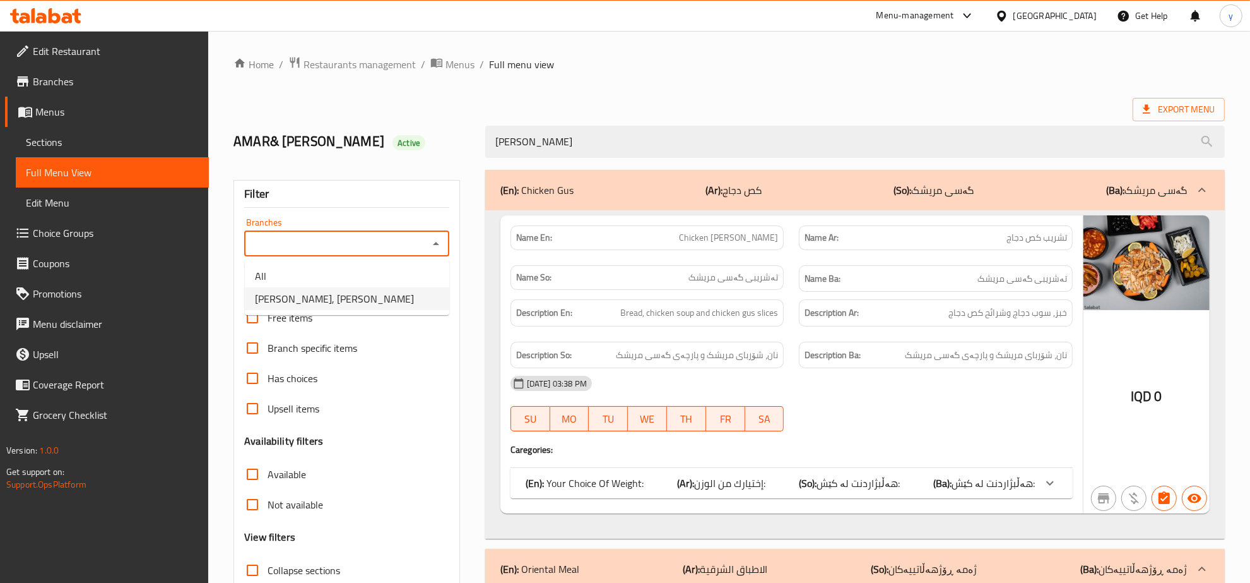
drag, startPoint x: 393, startPoint y: 283, endPoint x: 393, endPoint y: 297, distance: 14.5
click at [393, 297] on ul "All [PERSON_NAME], [PERSON_NAME]" at bounding box center [347, 287] width 204 height 56
click at [393, 297] on li "[PERSON_NAME], [PERSON_NAME]" at bounding box center [347, 298] width 204 height 23
type input "[PERSON_NAME], [PERSON_NAME]"
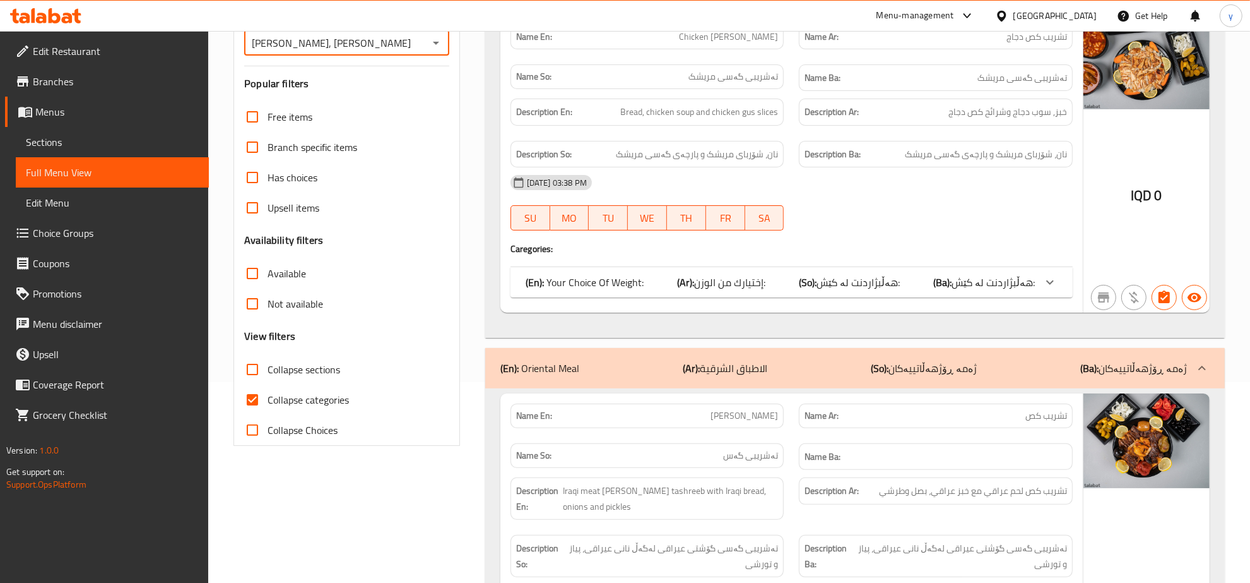
scroll to position [89, 0]
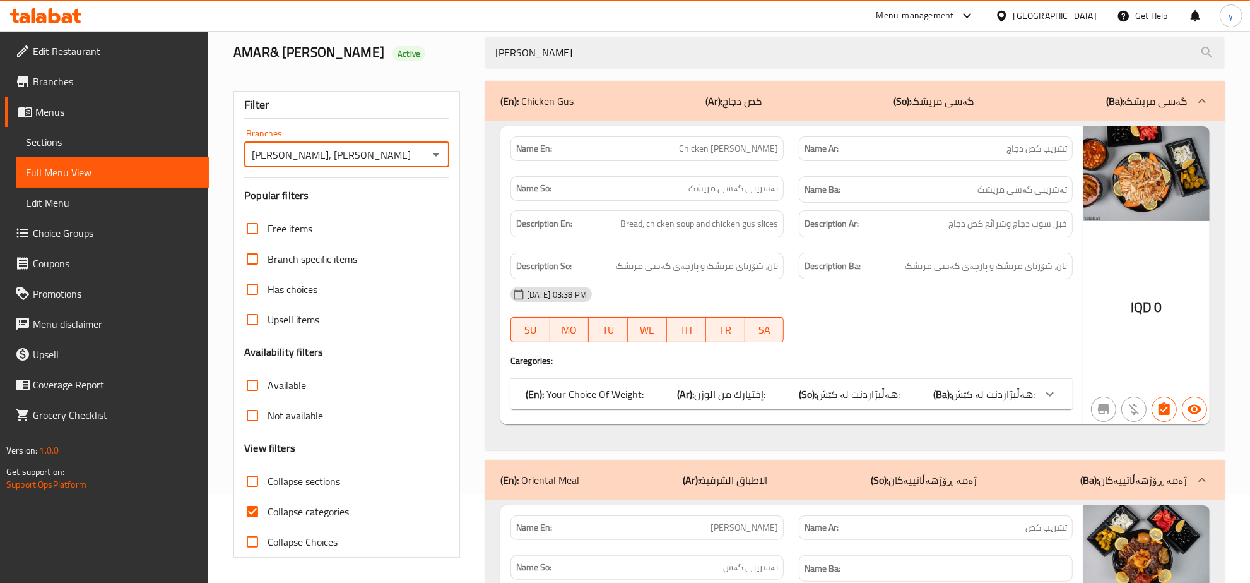
click at [752, 109] on p "(Ar): كص دجاج" at bounding box center [734, 100] width 56 height 15
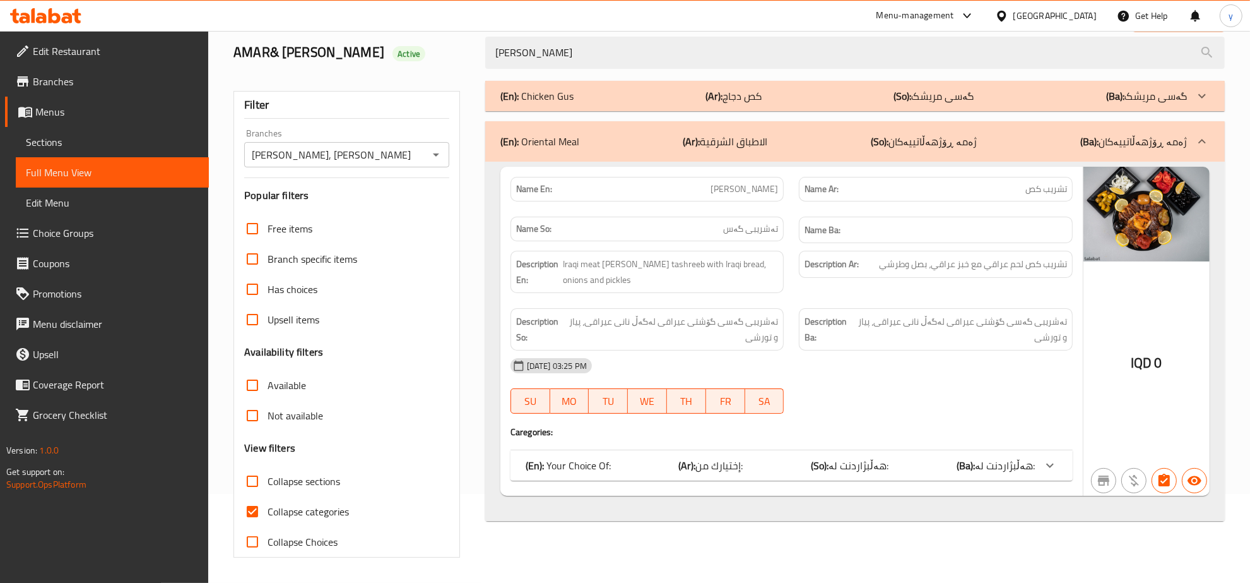
drag, startPoint x: 925, startPoint y: 449, endPoint x: 963, endPoint y: 469, distance: 42.4
click at [931, 458] on div "Name En: [PERSON_NAME] Name Ar: تشريب كص Name So: تەشریبی گەس Name Ba: Descript…" at bounding box center [792, 331] width 583 height 329
click at [963, 469] on b "(Ba):" at bounding box center [966, 465] width 18 height 19
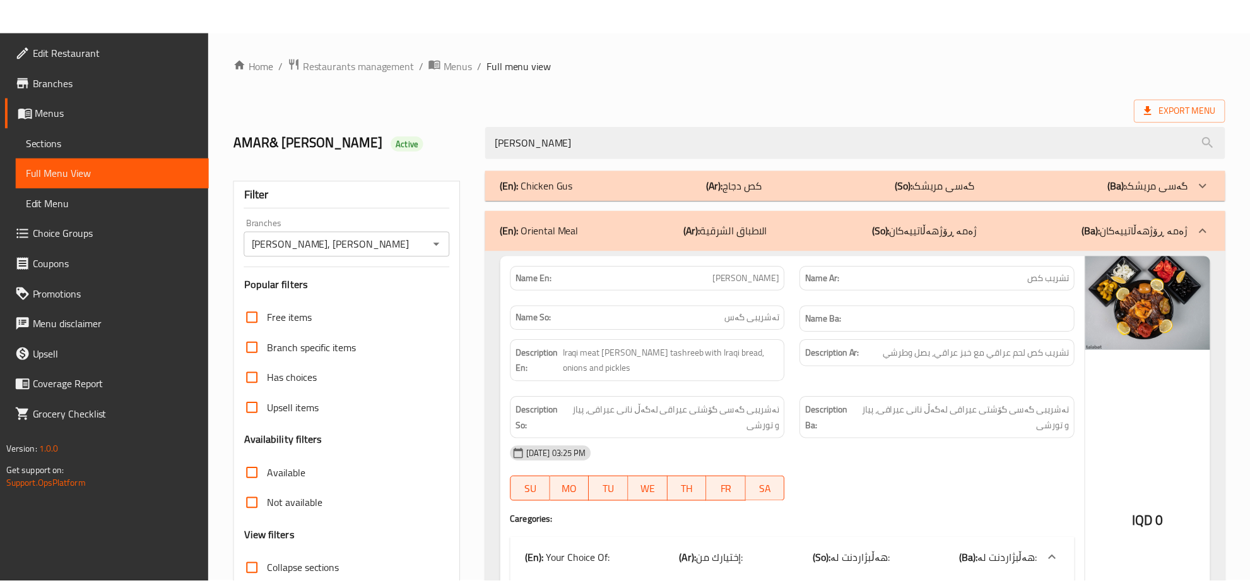
scroll to position [196, 0]
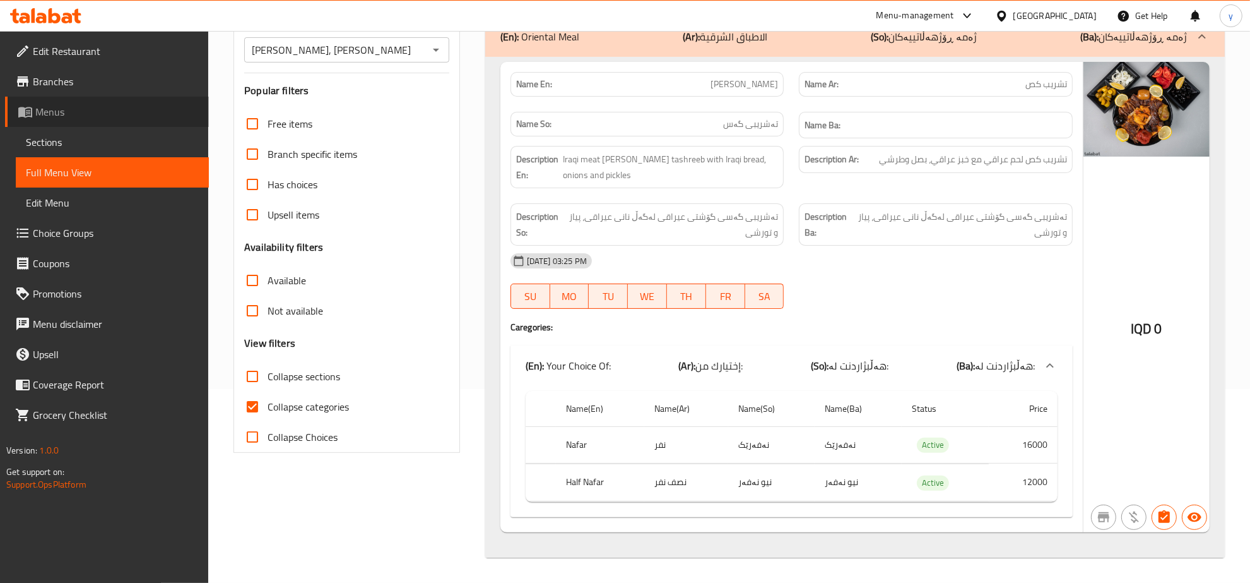
click at [71, 84] on span "Branches" at bounding box center [116, 81] width 166 height 15
